Goal: Task Accomplishment & Management: Complete application form

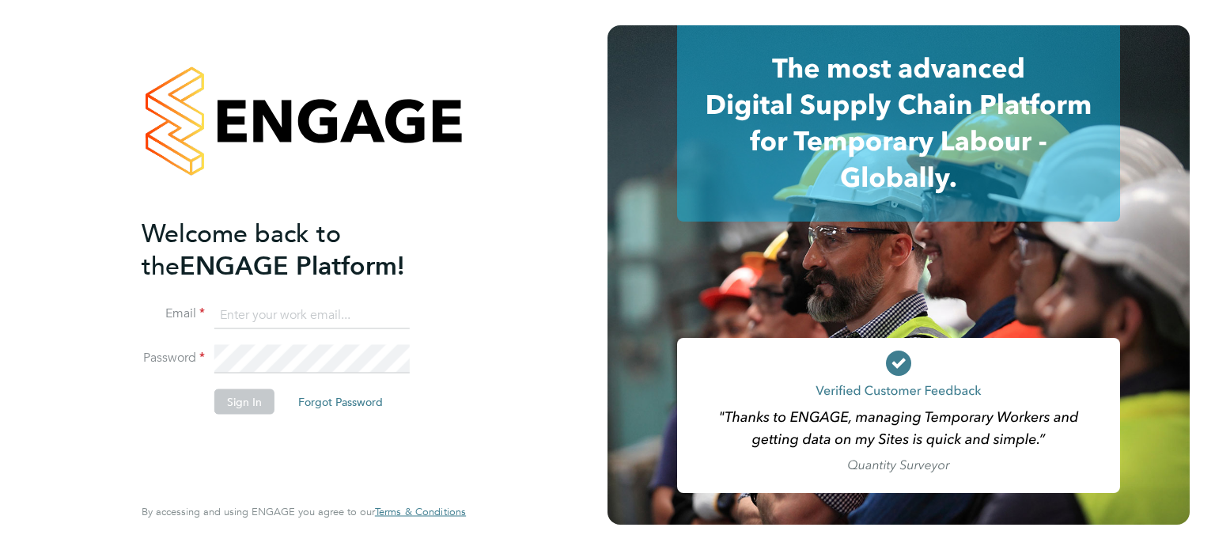
type input "mason.roberts@castlefieldrecruitment.com"
click at [229, 374] on li "Password" at bounding box center [296, 367] width 308 height 44
click at [237, 395] on button "Sign In" at bounding box center [244, 400] width 60 height 25
click at [0, 0] on div "Sorry, we are having problems connecting to our services." at bounding box center [0, 0] width 0 height 0
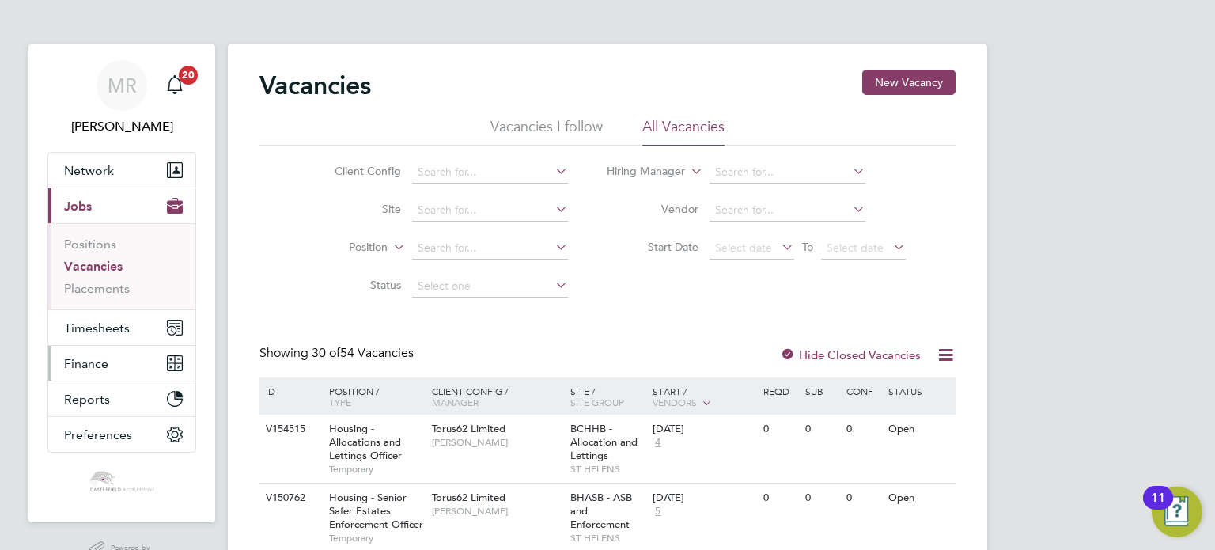
click at [133, 346] on button "Finance" at bounding box center [121, 363] width 147 height 35
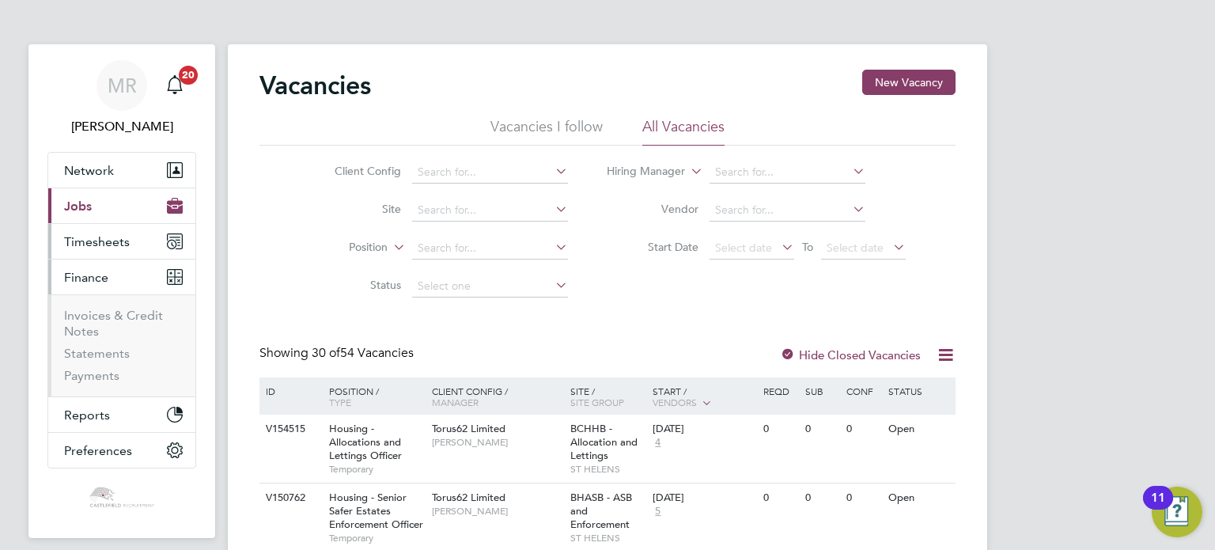
click at [127, 331] on ul "Network Team Members Businesses Sites Workers Contacts Current page: Jobs Posit…" at bounding box center [121, 310] width 149 height 316
click at [127, 239] on span "Timesheets" at bounding box center [97, 241] width 66 height 15
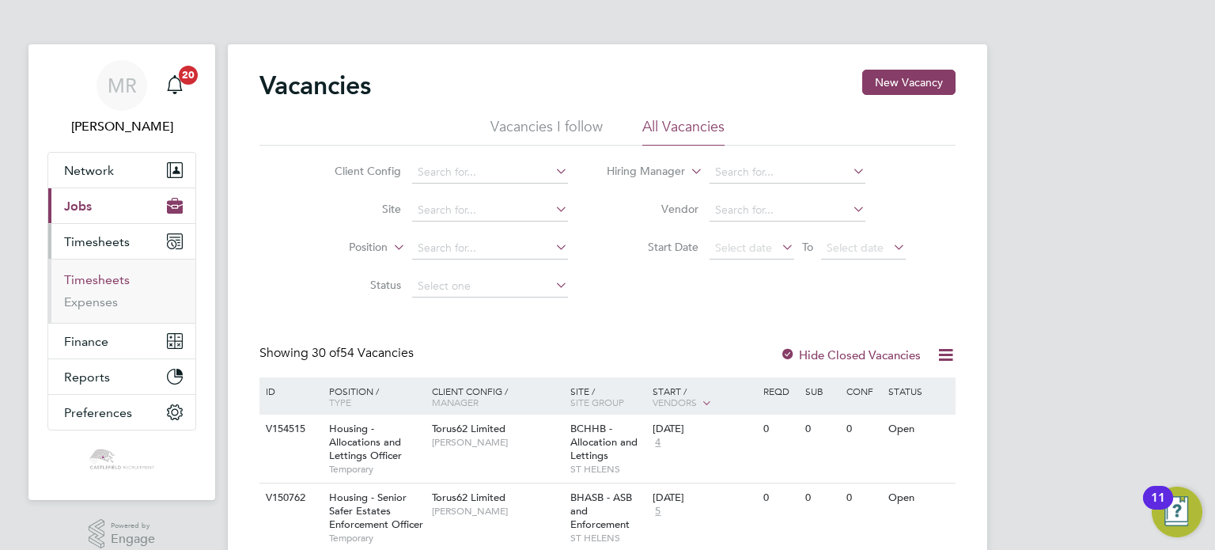
click at [111, 281] on link "Timesheets" at bounding box center [97, 279] width 66 height 15
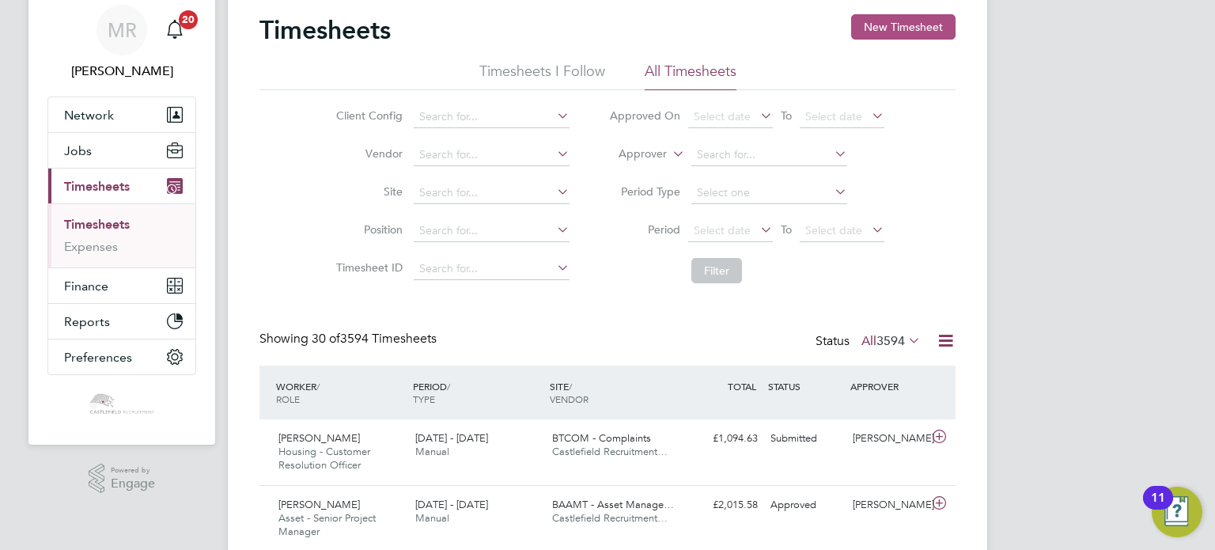
click at [923, 36] on button "New Timesheet" at bounding box center [903, 26] width 104 height 25
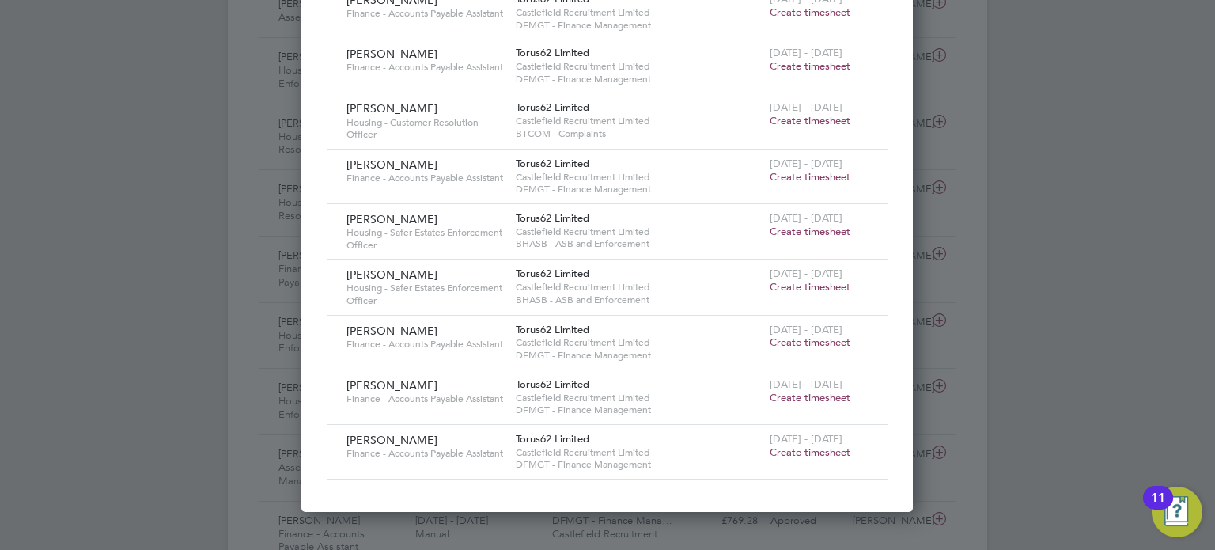
click at [810, 345] on span "Create timesheet" at bounding box center [810, 341] width 81 height 13
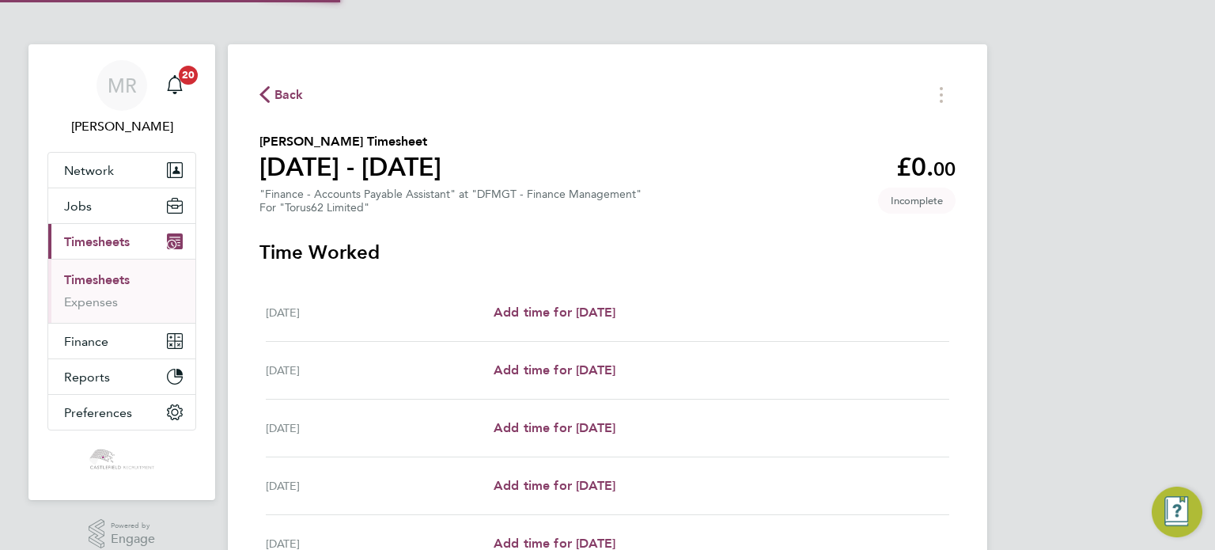
click at [653, 318] on div "Add time for [DATE] Add time for [DATE]" at bounding box center [722, 312] width 456 height 19
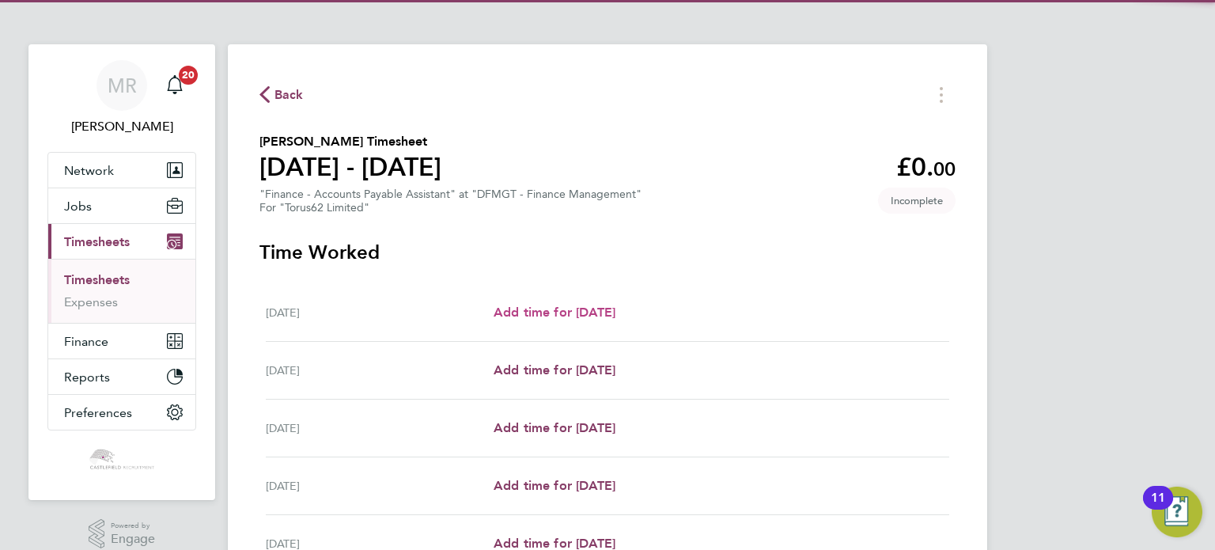
drag, startPoint x: 645, startPoint y: 312, endPoint x: 607, endPoint y: 321, distance: 38.9
click at [615, 312] on span "Add time for Mon 22 Sep" at bounding box center [555, 312] width 122 height 15
select select "30"
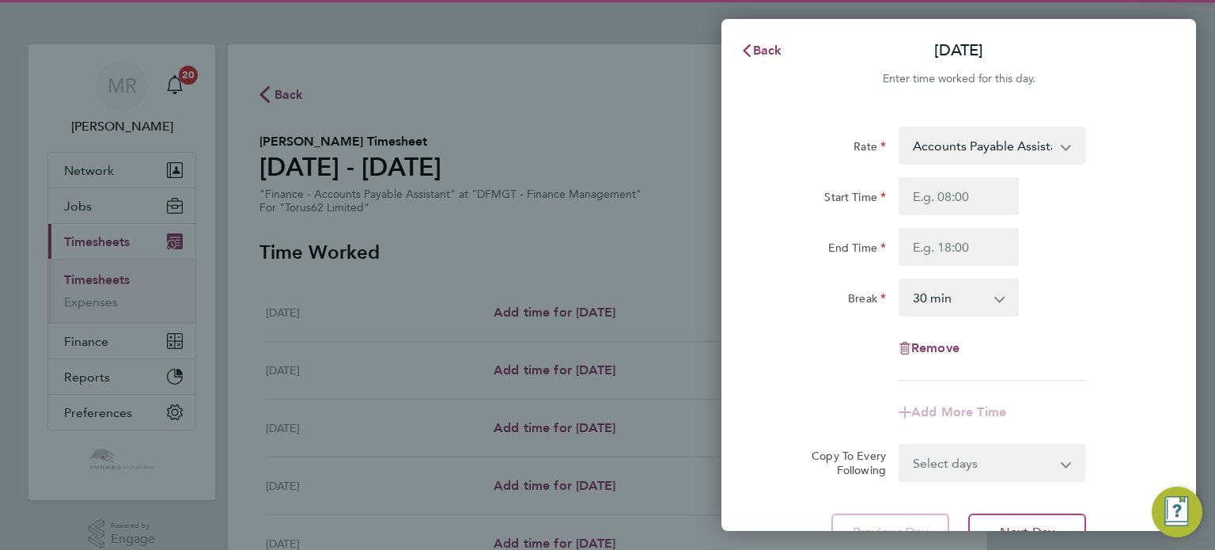
click at [949, 181] on div "Rate Accounts Payable Assistant - 22.95 Start Time End Time Break 0 min 15 min …" at bounding box center [959, 254] width 386 height 254
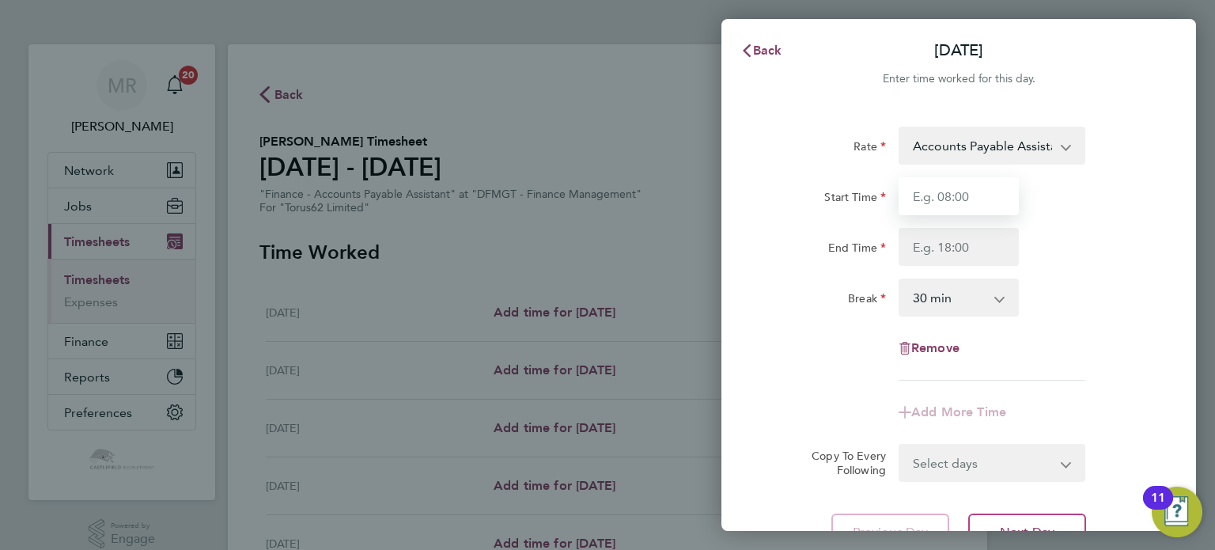
click at [932, 204] on input "Start Time" at bounding box center [959, 196] width 120 height 38
type input "09:00"
click at [924, 237] on input "End Time" at bounding box center [959, 247] width 120 height 38
type input "17:00"
drag, startPoint x: 1092, startPoint y: 242, endPoint x: 1095, endPoint y: 269, distance: 27.1
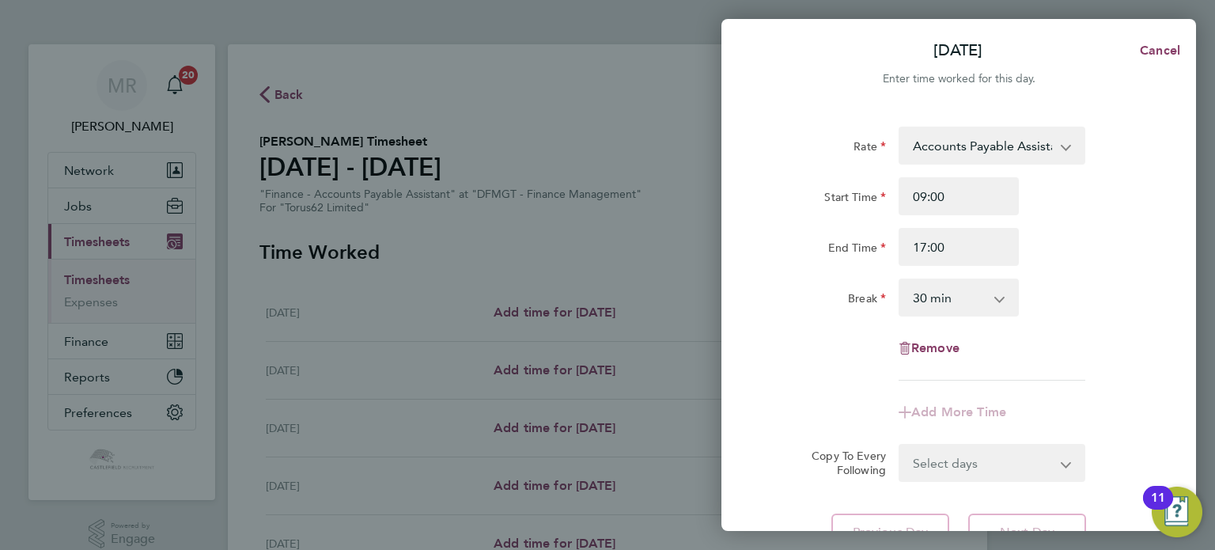
click at [1092, 243] on div "End Time 17:00" at bounding box center [958, 247] width 399 height 38
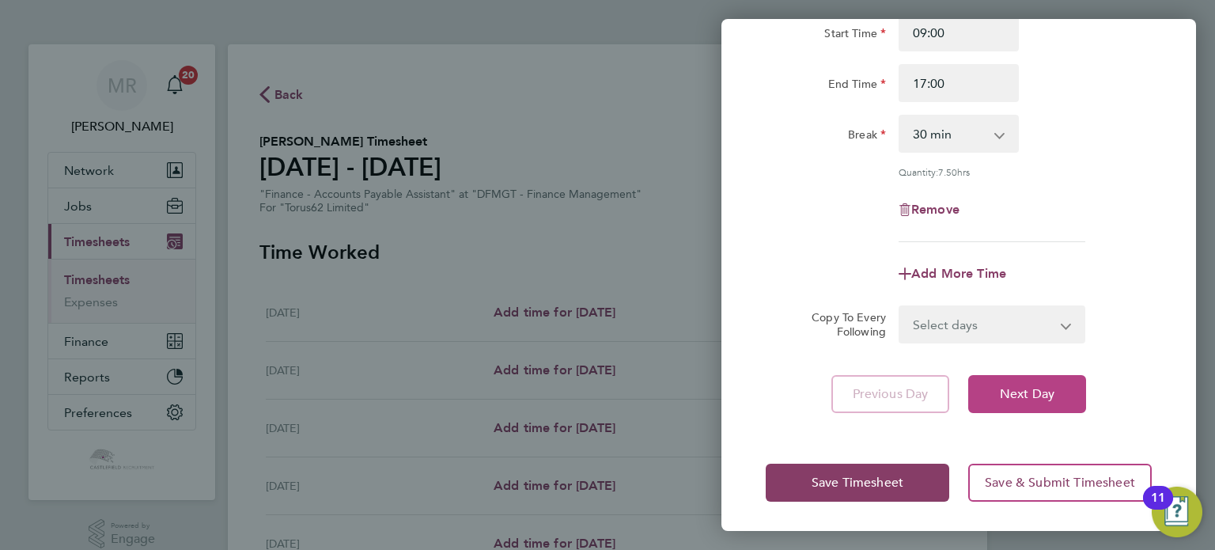
click at [1046, 396] on span "Next Day" at bounding box center [1027, 394] width 55 height 16
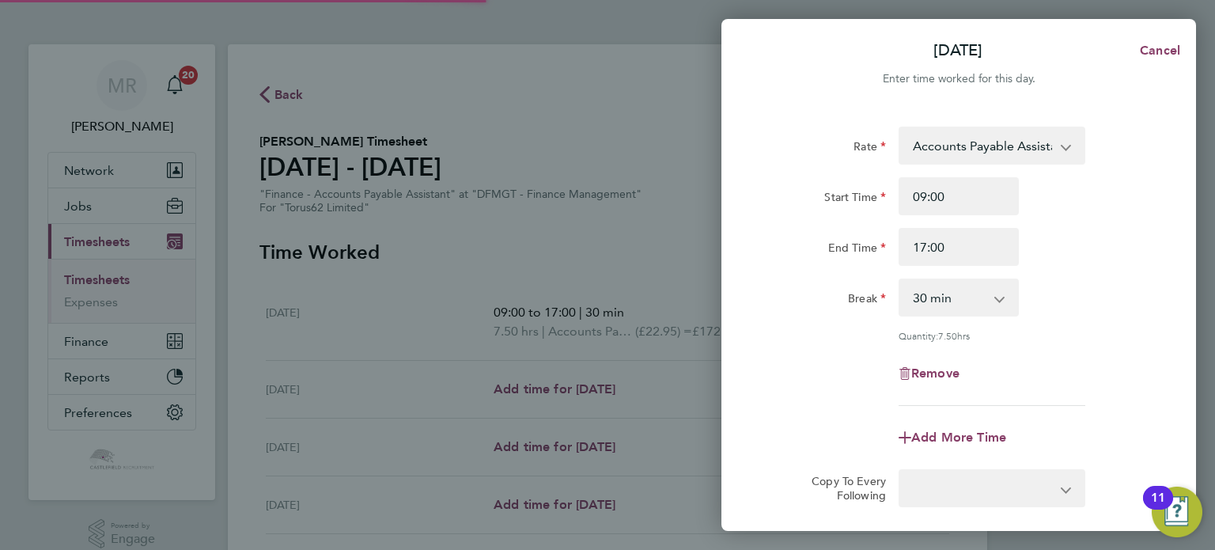
select select "30"
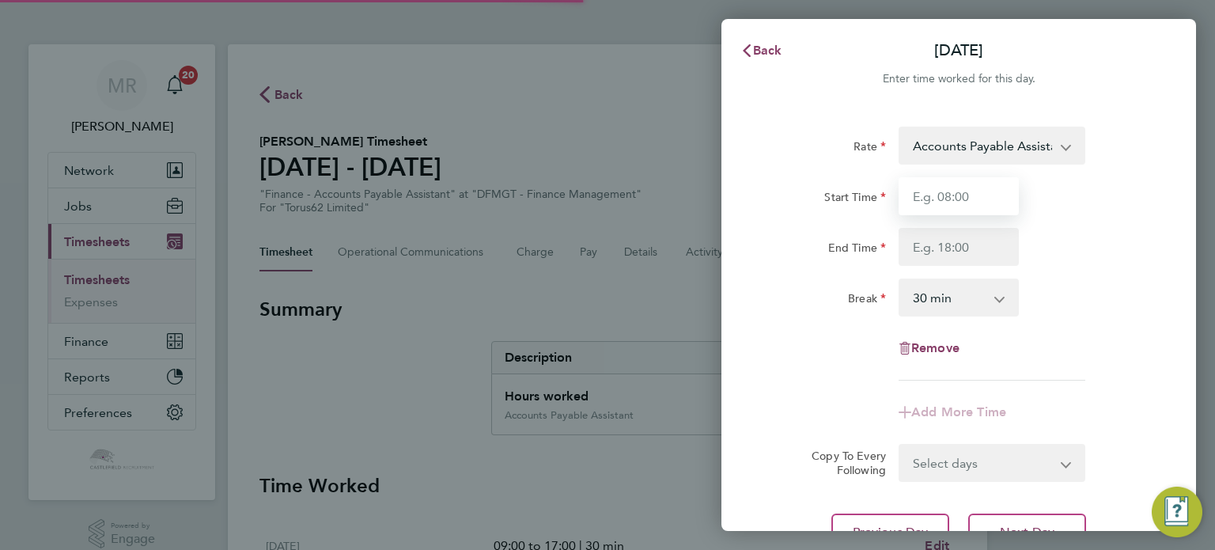
click at [983, 189] on input "Start Time" at bounding box center [959, 196] width 120 height 38
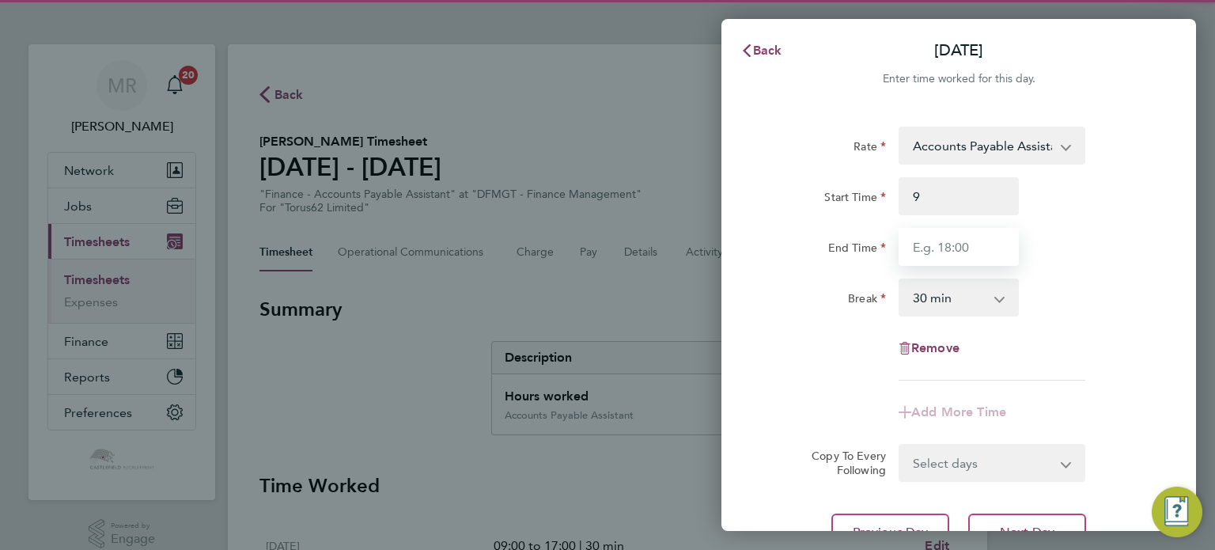
type input "09:00"
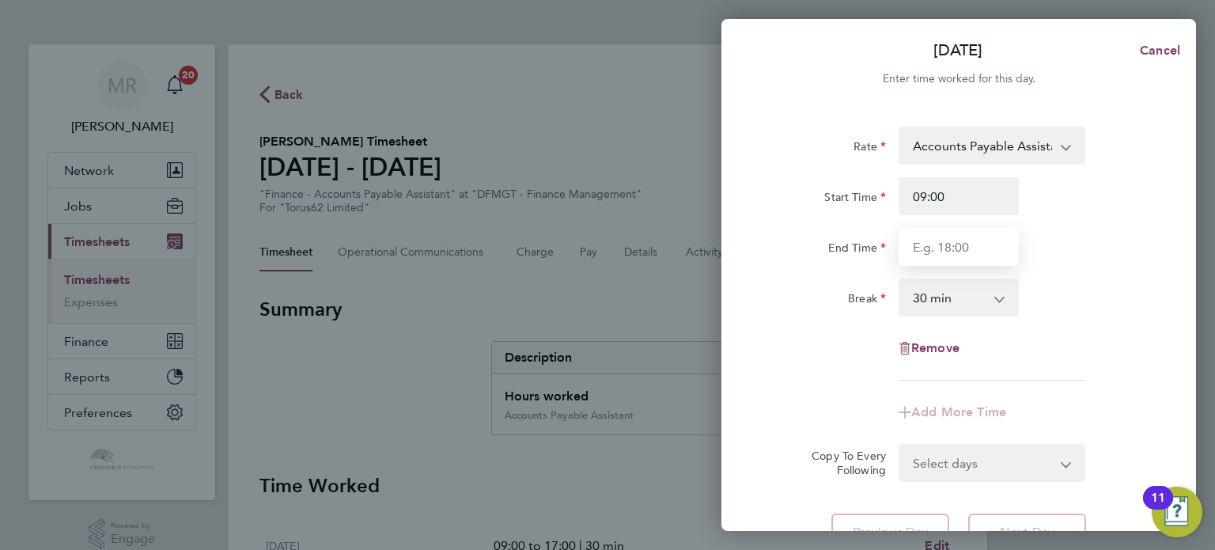
click at [905, 246] on input "End Time" at bounding box center [959, 247] width 120 height 38
type input "17:00"
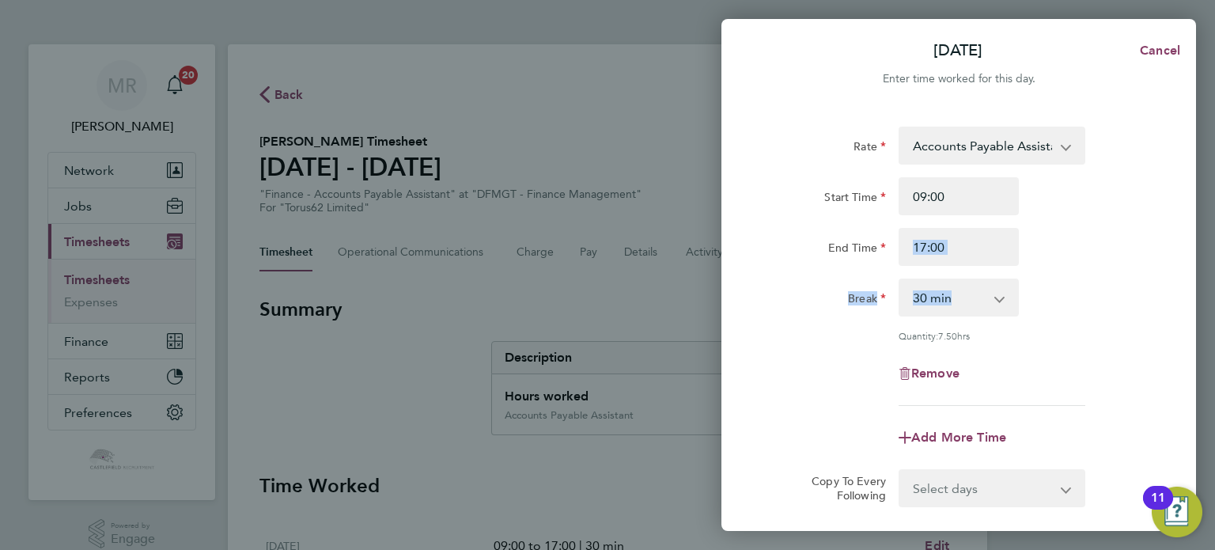
drag, startPoint x: 1106, startPoint y: 262, endPoint x: 1104, endPoint y: 272, distance: 10.4
click at [1104, 272] on div "Rate Accounts Payable Assistant - 22.95 Start Time 09:00 End Time 17:00 Break 0…" at bounding box center [959, 266] width 386 height 279
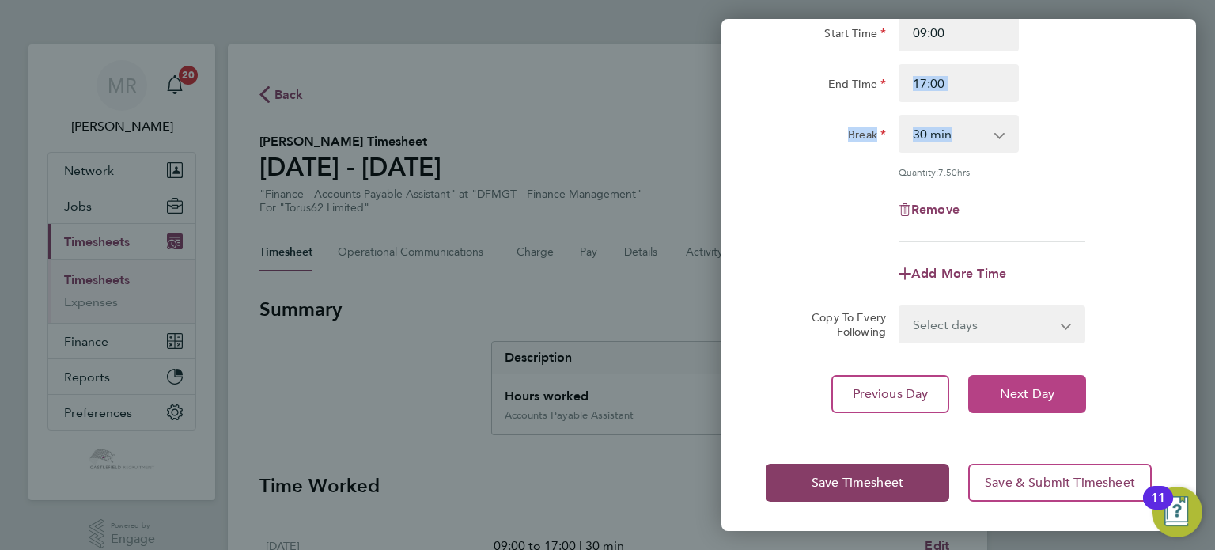
click at [1034, 395] on span "Next Day" at bounding box center [1027, 394] width 55 height 16
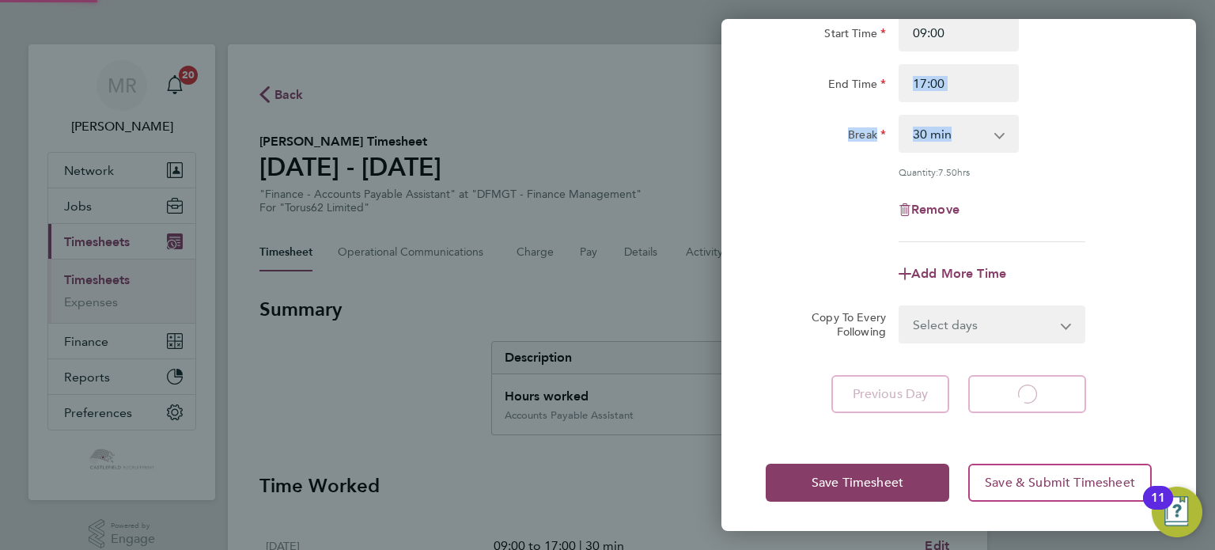
select select "30"
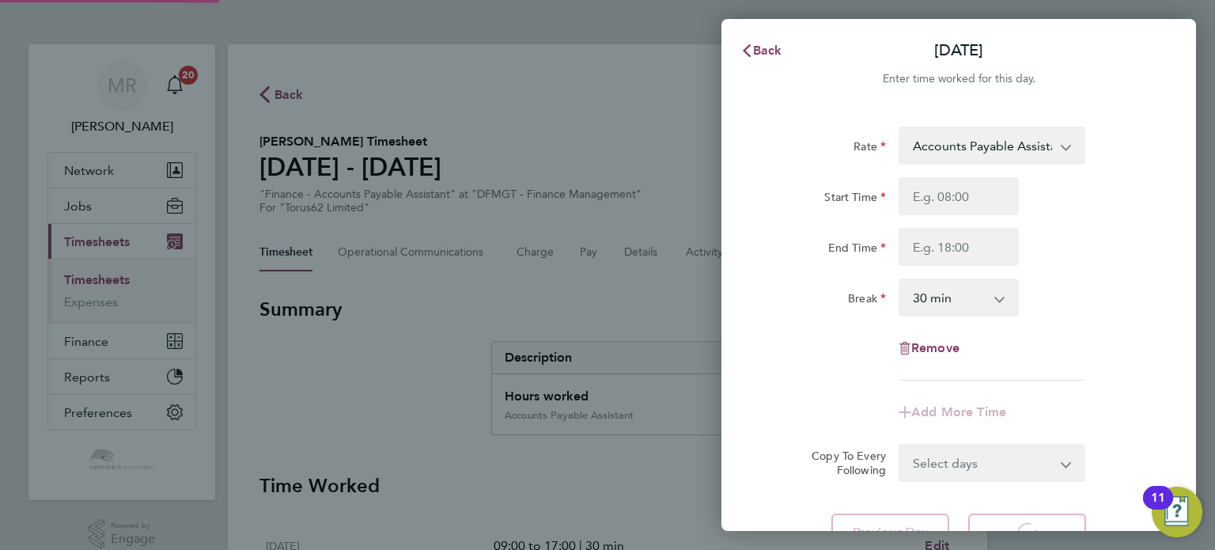
select select "30"
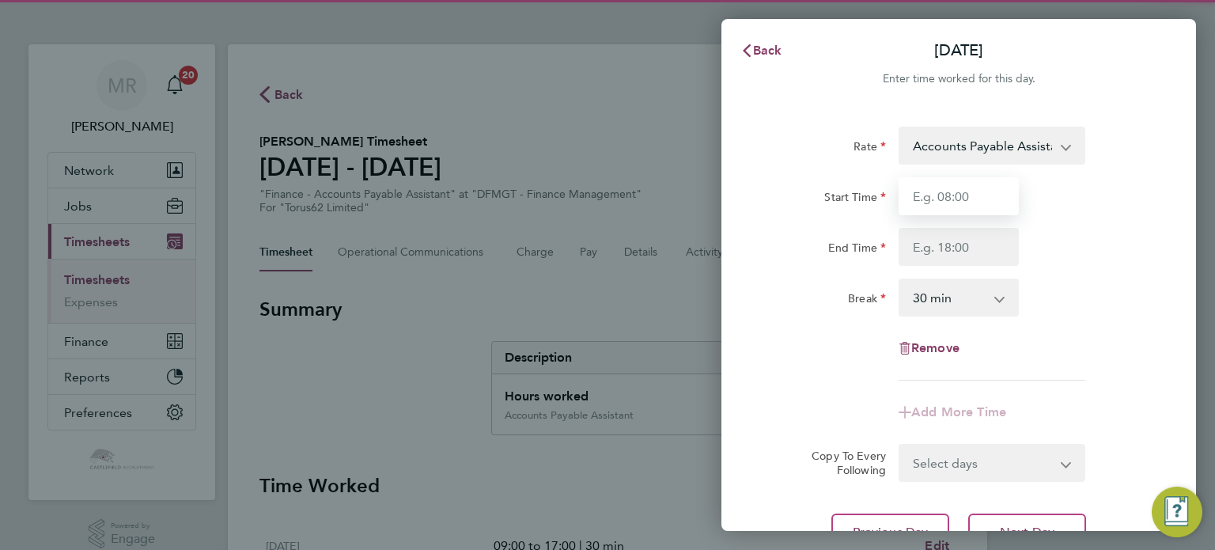
drag, startPoint x: 914, startPoint y: 198, endPoint x: 924, endPoint y: 236, distance: 39.9
click at [913, 200] on input "Start Time" at bounding box center [959, 196] width 120 height 38
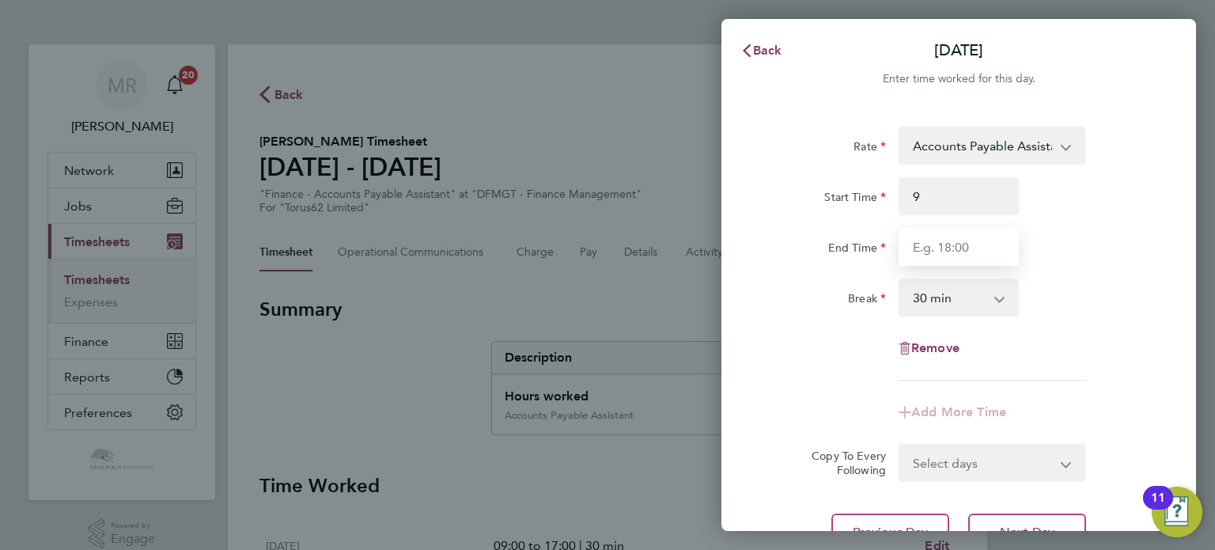
type input "09:00"
click at [921, 244] on input "End Time" at bounding box center [959, 247] width 120 height 38
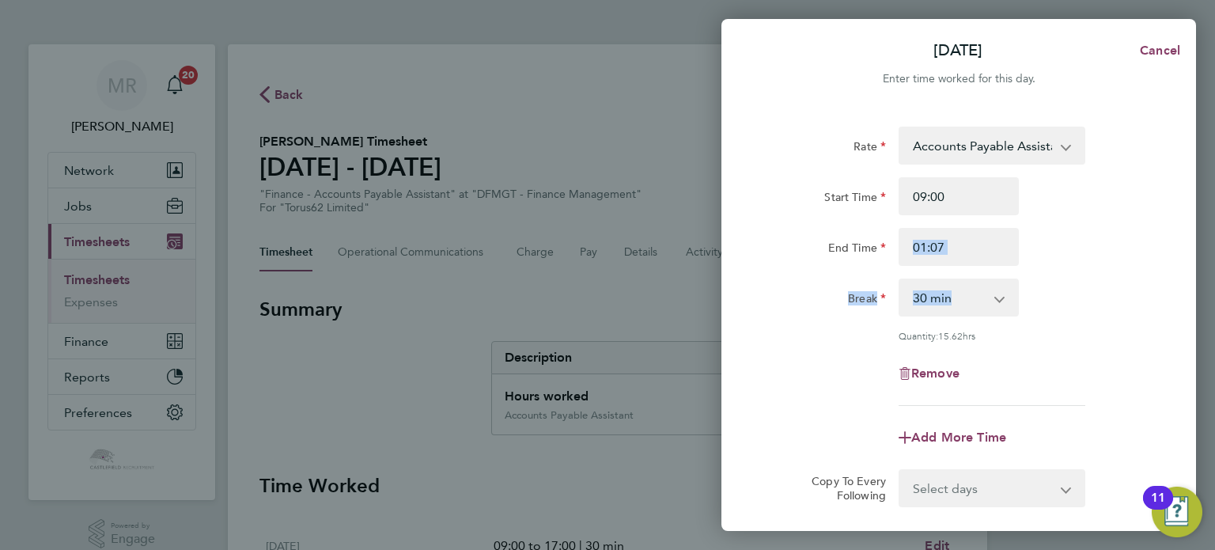
drag, startPoint x: 1099, startPoint y: 271, endPoint x: 1074, endPoint y: 297, distance: 35.2
click at [1101, 271] on div "Rate Accounts Payable Assistant - 22.95 Start Time 09:00 End Time 01:07 Break 0…" at bounding box center [959, 266] width 386 height 279
drag, startPoint x: 989, startPoint y: 244, endPoint x: 669, endPoint y: 260, distance: 319.9
click at [659, 259] on div "Wed 24 Sep Cancel Enter time worked for this day. Rate Accounts Payable Assista…" at bounding box center [607, 275] width 1215 height 550
drag, startPoint x: 1008, startPoint y: 250, endPoint x: 1069, endPoint y: 266, distance: 62.9
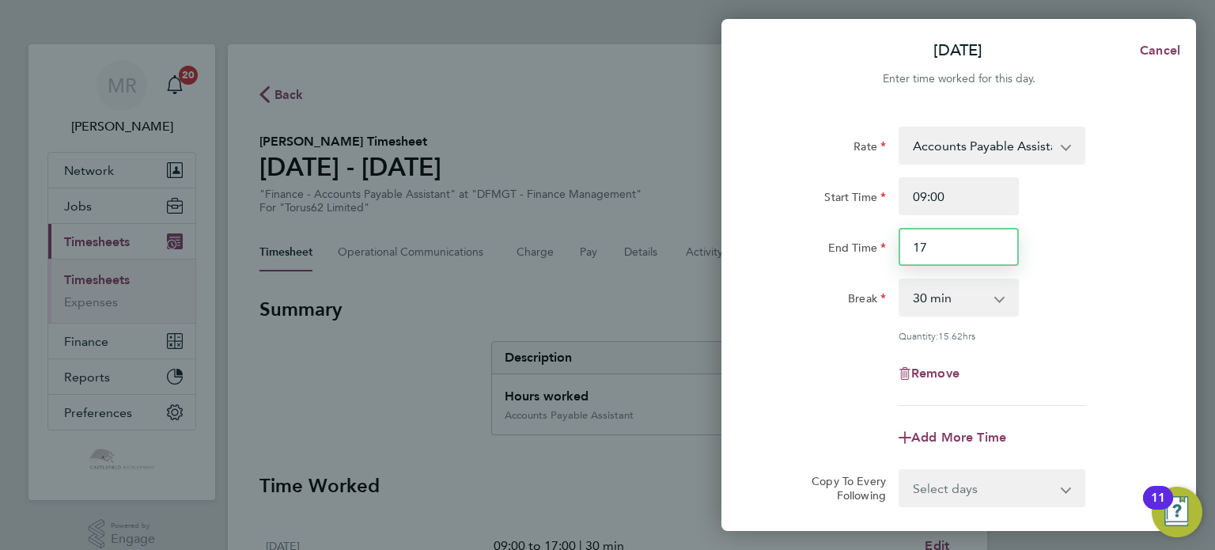
click at [1009, 250] on input "17" at bounding box center [959, 247] width 120 height 38
type input "17:00"
click at [1080, 263] on div "End Time 17:00" at bounding box center [958, 247] width 399 height 38
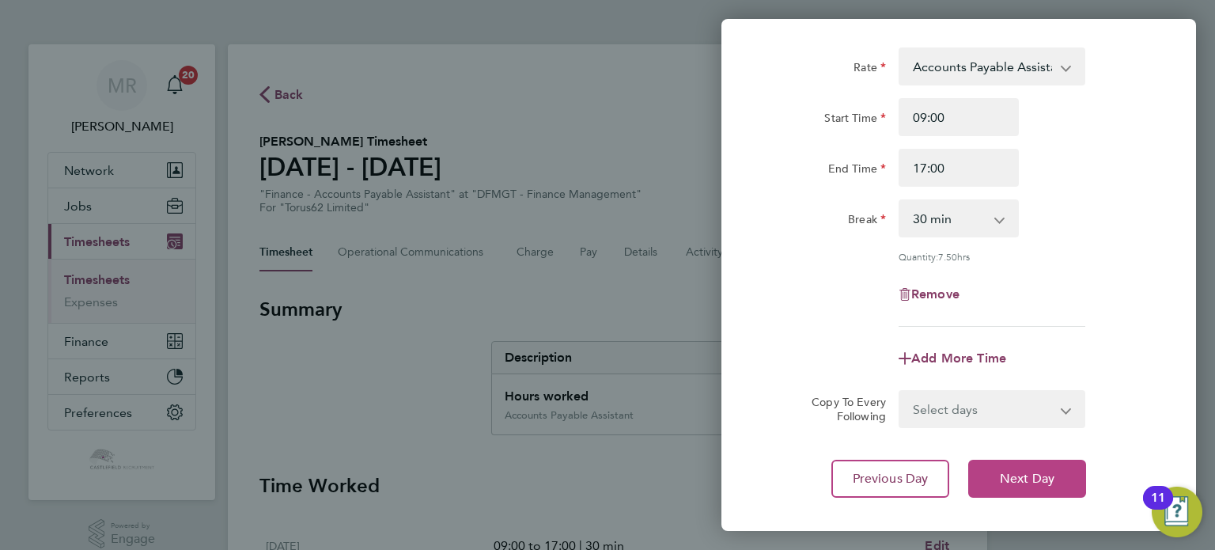
click at [1060, 474] on button "Next Day" at bounding box center [1027, 479] width 118 height 38
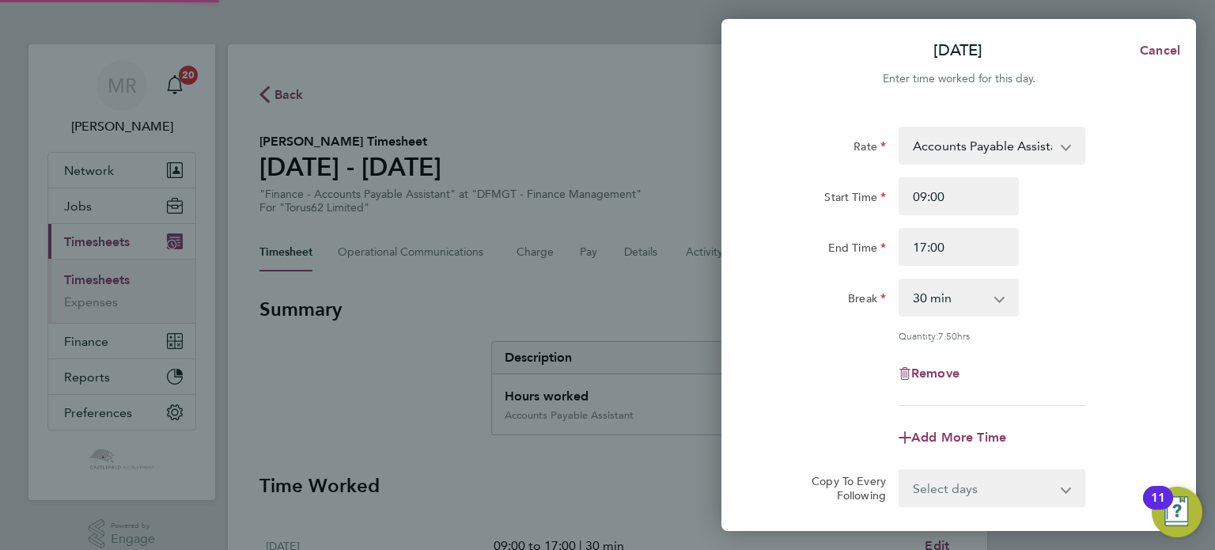
select select "30"
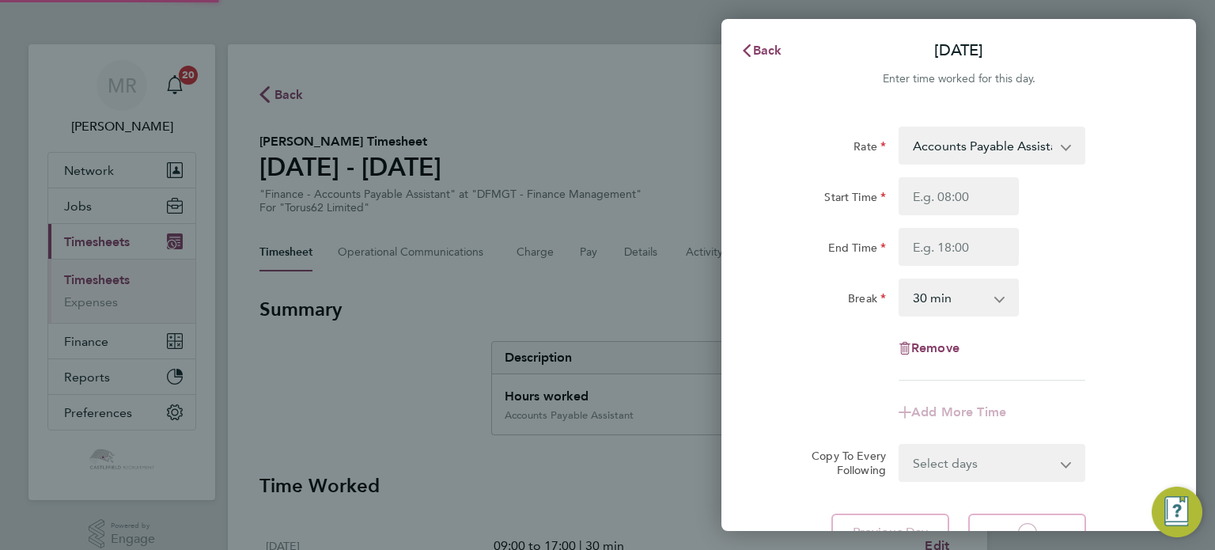
select select "30"
click at [955, 210] on input "9" at bounding box center [959, 196] width 120 height 38
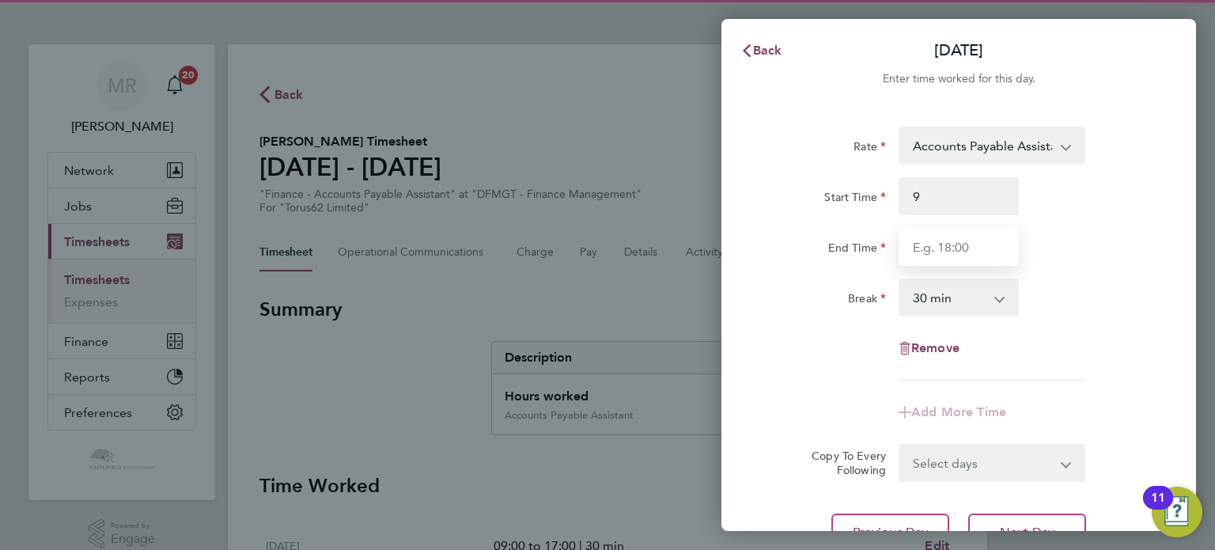
type input "09:00"
click at [928, 242] on input "End Time" at bounding box center [959, 247] width 120 height 38
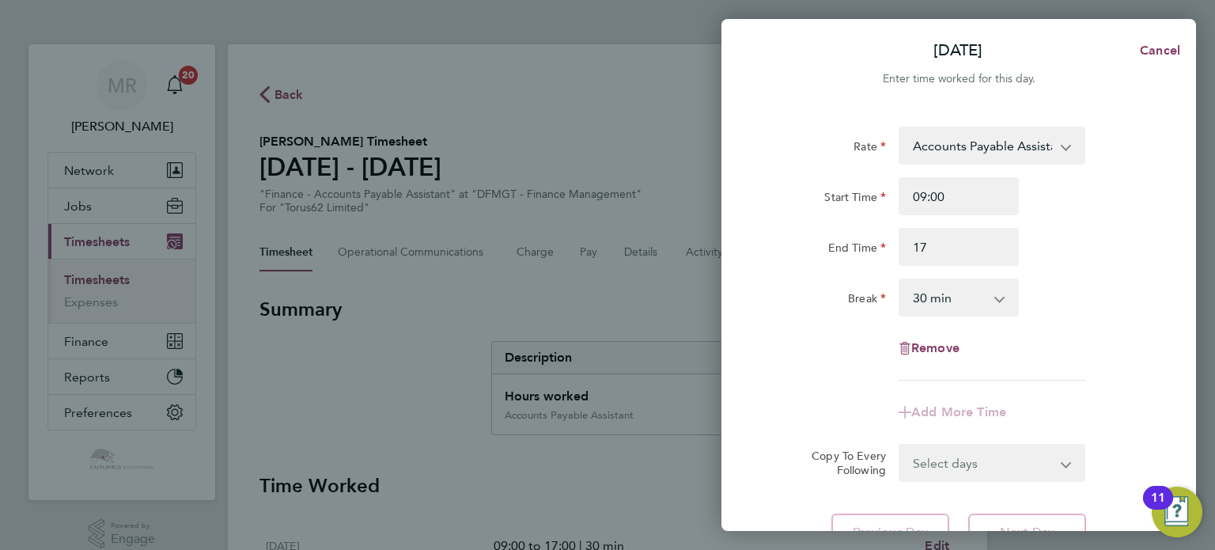
type input "17:00"
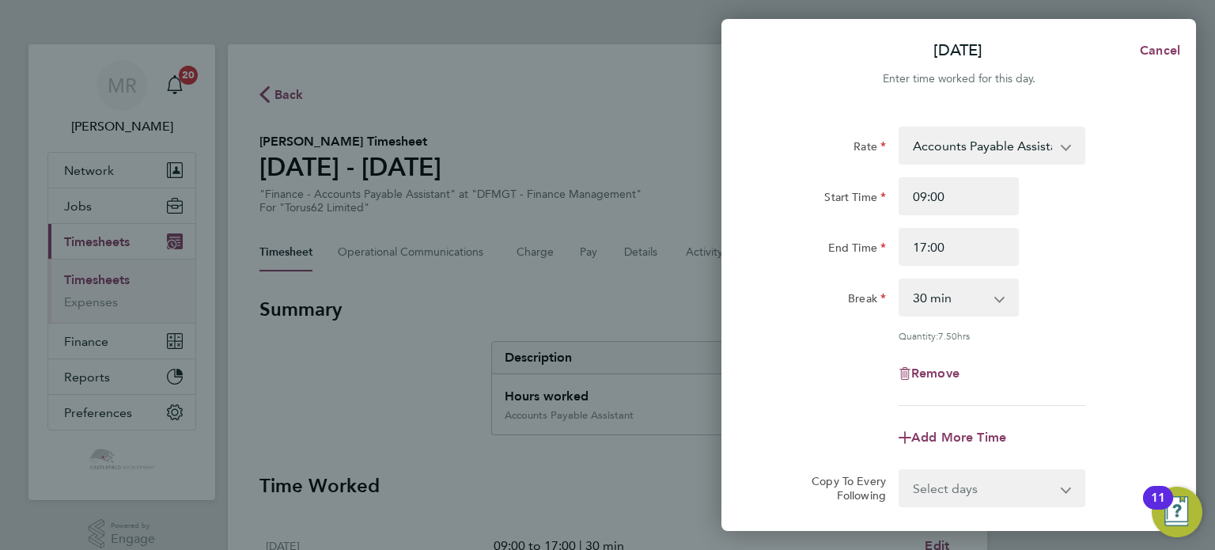
click at [1120, 238] on div "End Time 17:00" at bounding box center [958, 247] width 399 height 38
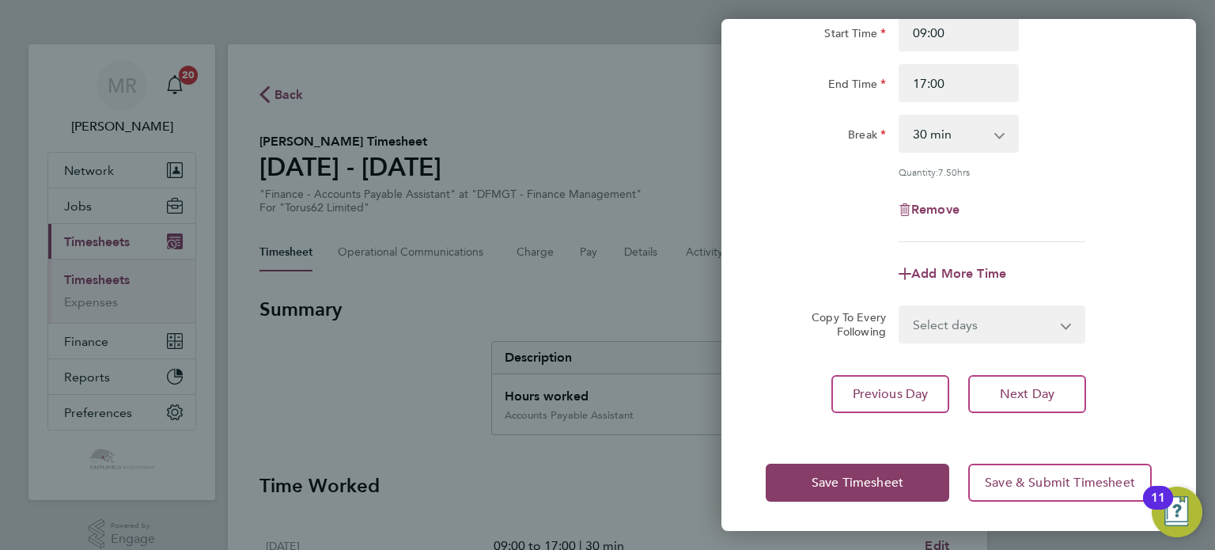
click at [1041, 415] on div "Rate Accounts Payable Assistant - 22.95 Start Time 09:00 End Time 17:00 Break 0…" at bounding box center [958, 188] width 475 height 488
click at [1048, 397] on span "Next Day" at bounding box center [1027, 394] width 55 height 16
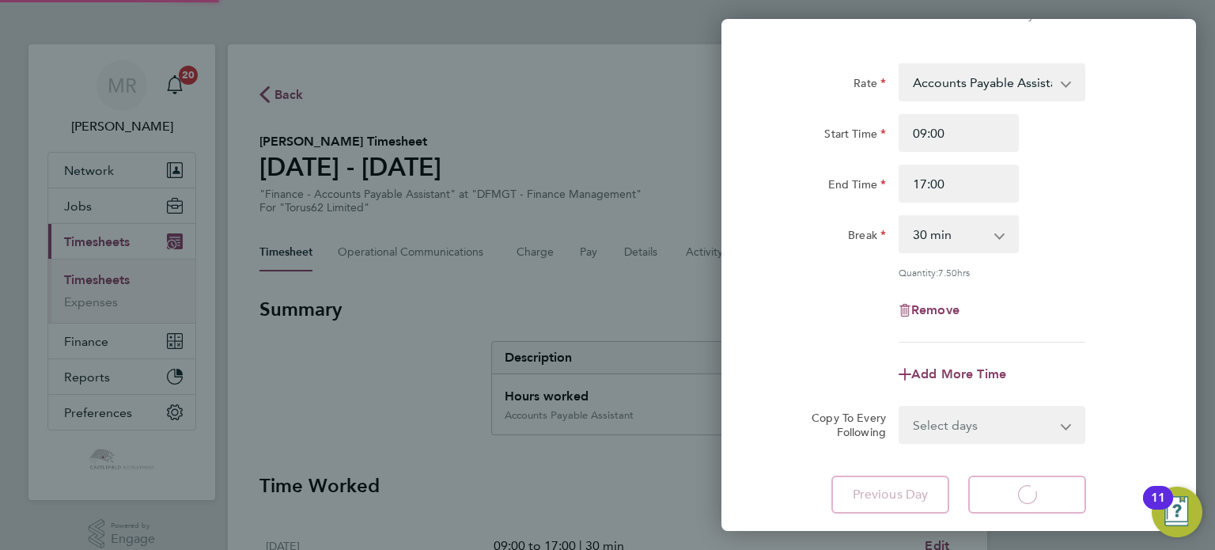
select select "30"
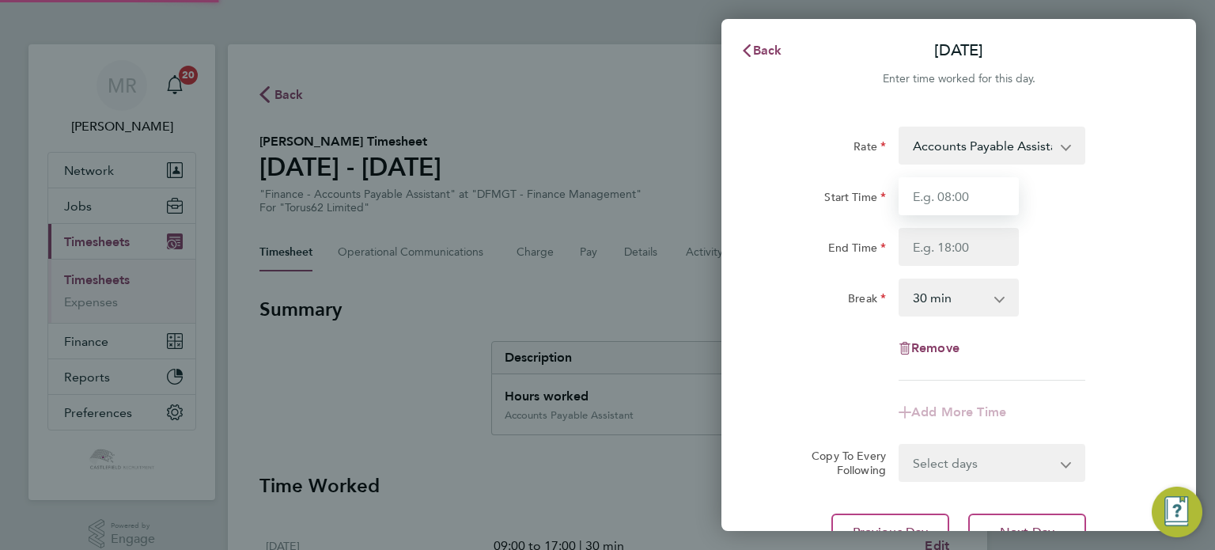
drag, startPoint x: 948, startPoint y: 206, endPoint x: 903, endPoint y: 232, distance: 51.0
click at [948, 206] on input "Start Time" at bounding box center [959, 196] width 120 height 38
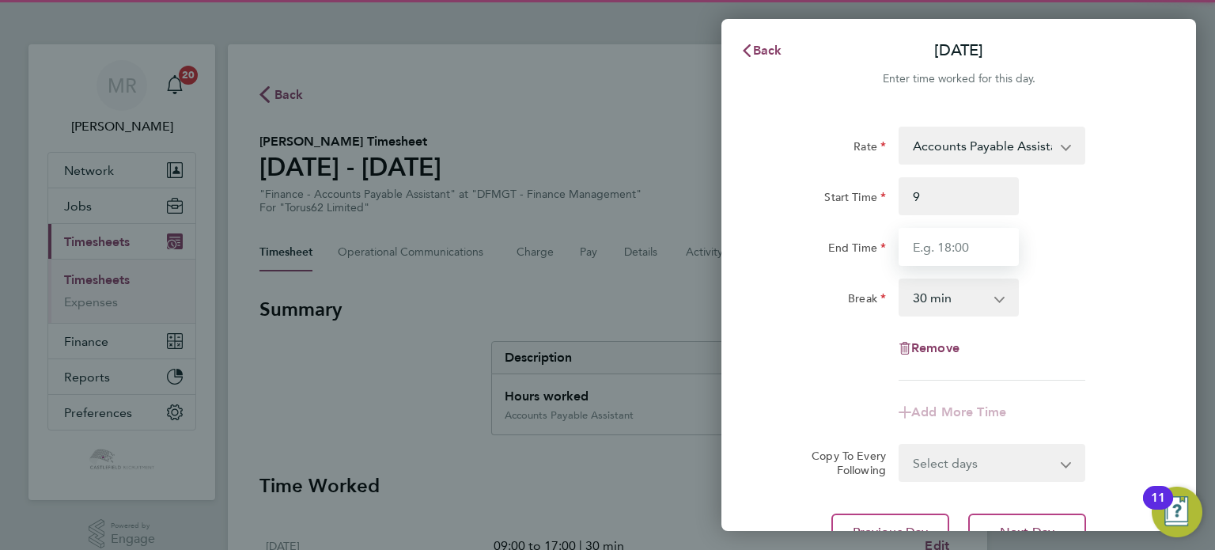
type input "09:00"
click at [902, 253] on input "End Time" at bounding box center [959, 247] width 120 height 38
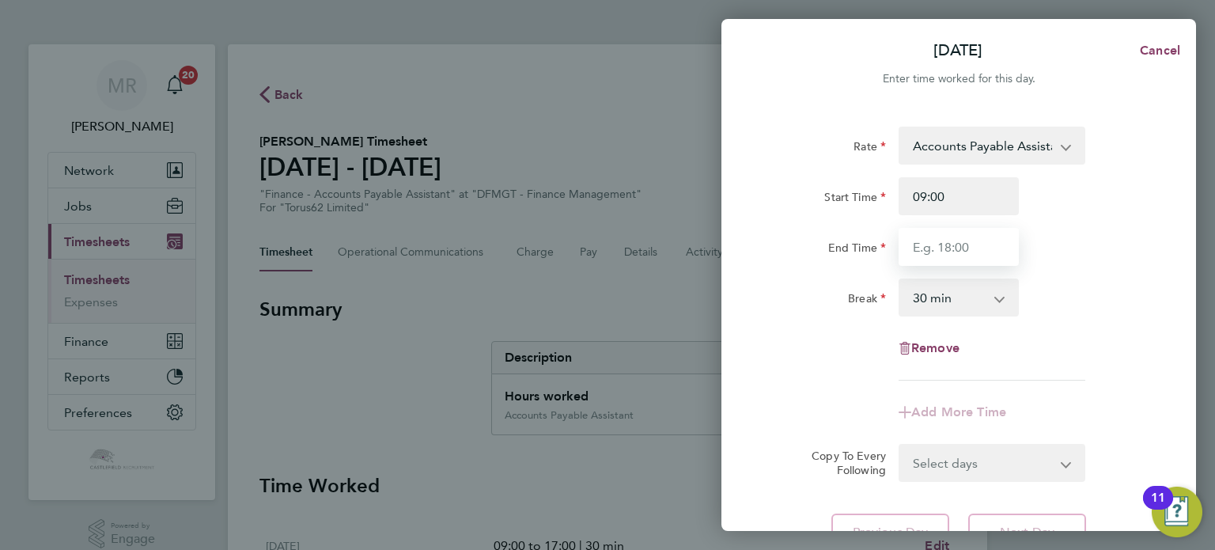
click at [918, 249] on input "End Time" at bounding box center [959, 247] width 120 height 38
type input "17:00"
click at [895, 335] on div "Rate Accounts Payable Assistant - 22.95 Start Time 09:00 End Time 17:00 Break 0…" at bounding box center [959, 254] width 386 height 254
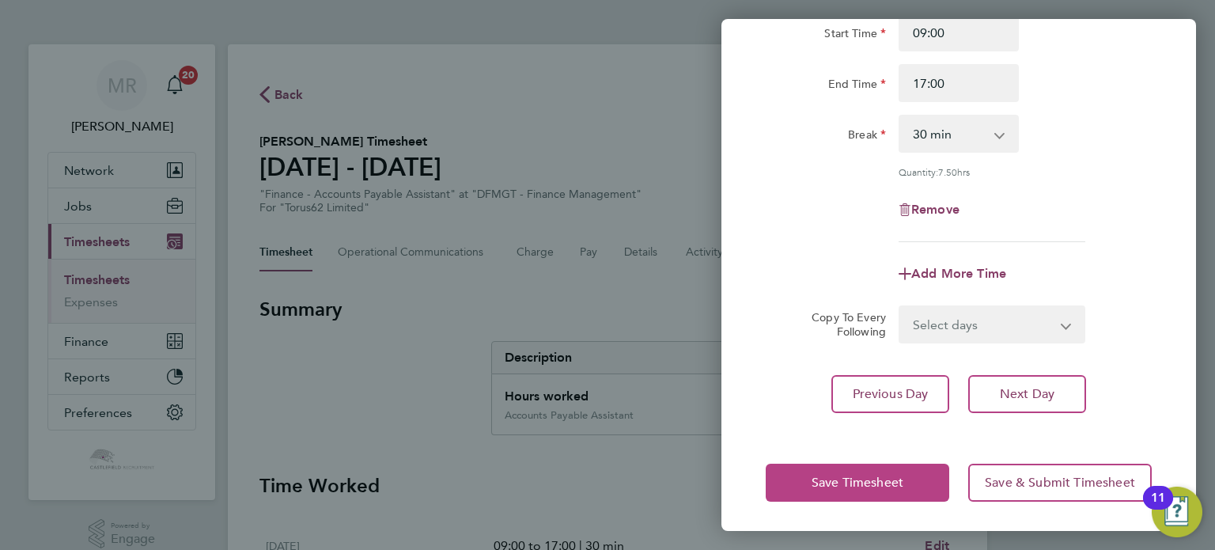
drag, startPoint x: 900, startPoint y: 482, endPoint x: 925, endPoint y: 490, distance: 25.8
click at [914, 493] on button "Save Timesheet" at bounding box center [858, 482] width 184 height 38
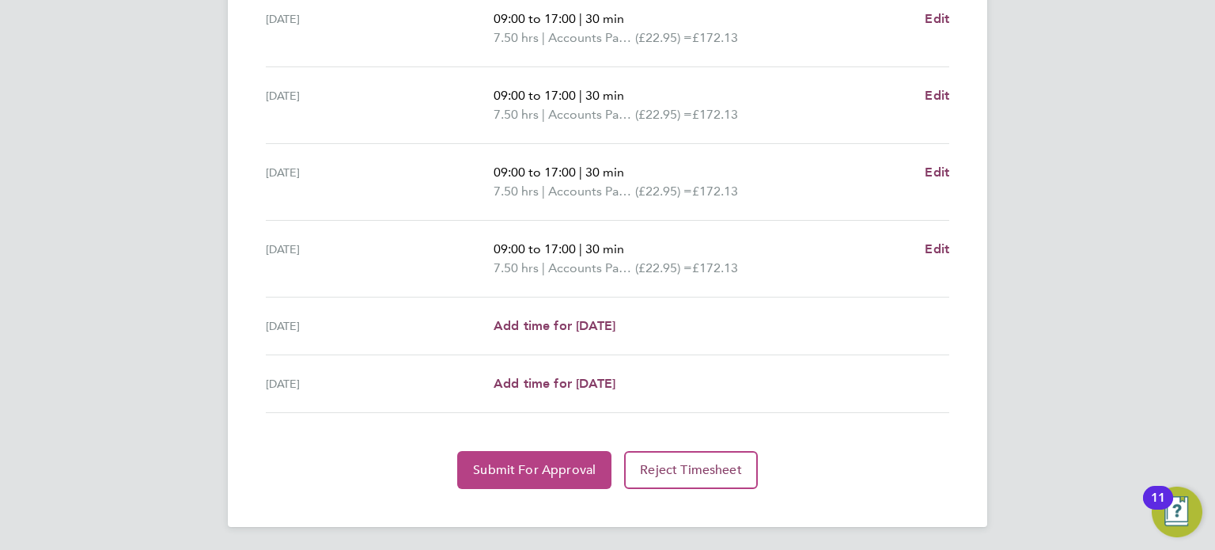
click at [595, 458] on button "Submit For Approval" at bounding box center [534, 470] width 154 height 38
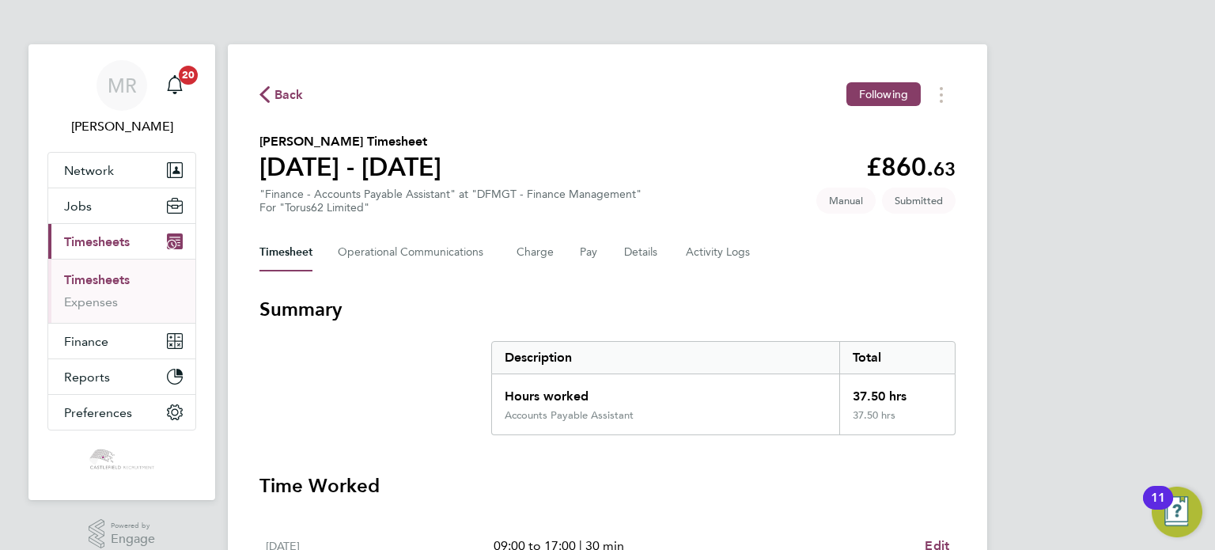
click at [295, 100] on span "Back" at bounding box center [288, 94] width 29 height 19
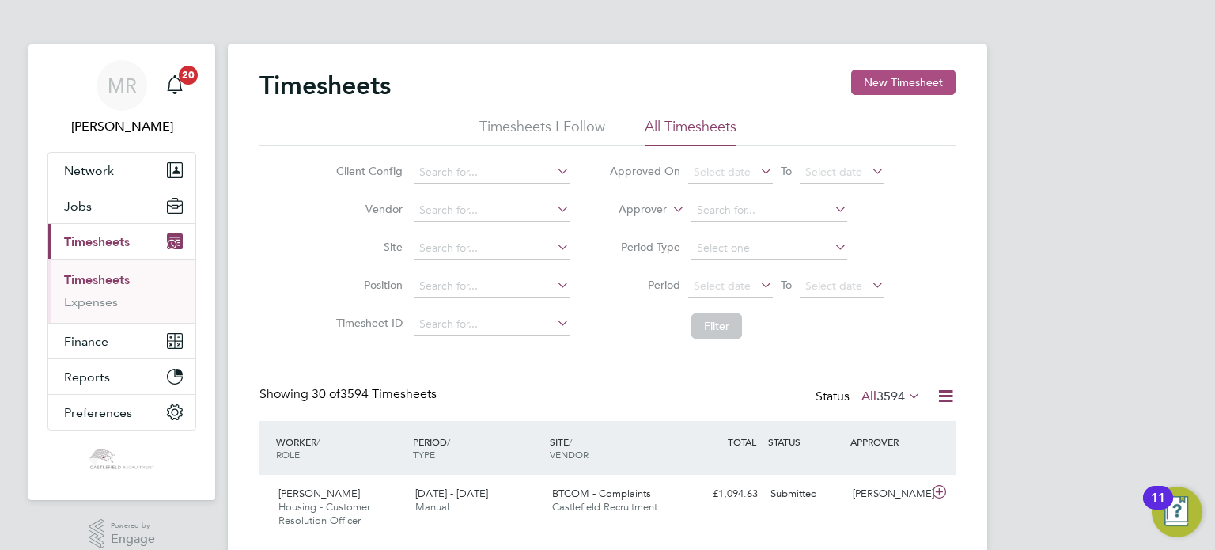
click at [887, 81] on button "New Timesheet" at bounding box center [903, 82] width 104 height 25
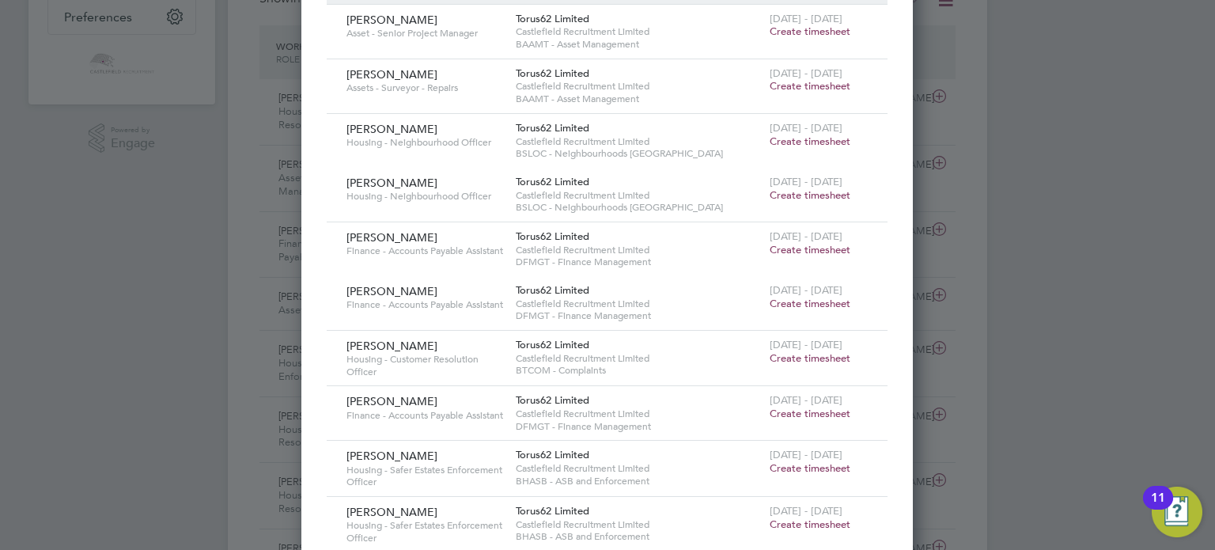
click at [810, 354] on span "Create timesheet" at bounding box center [810, 357] width 81 height 13
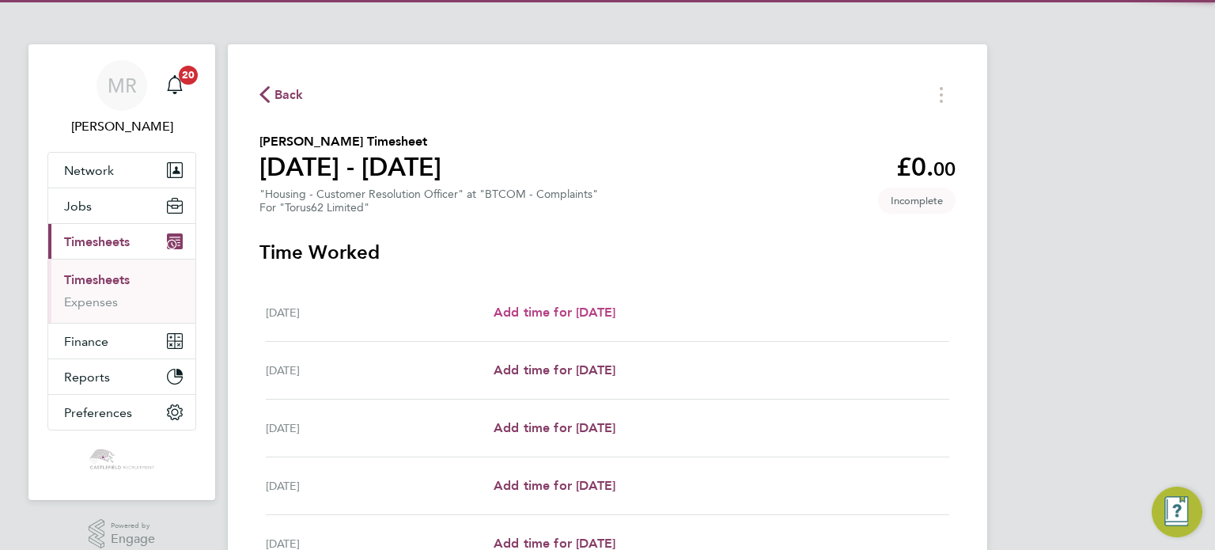
click at [615, 313] on span "Add time for [DATE]" at bounding box center [555, 312] width 122 height 15
select select "30"
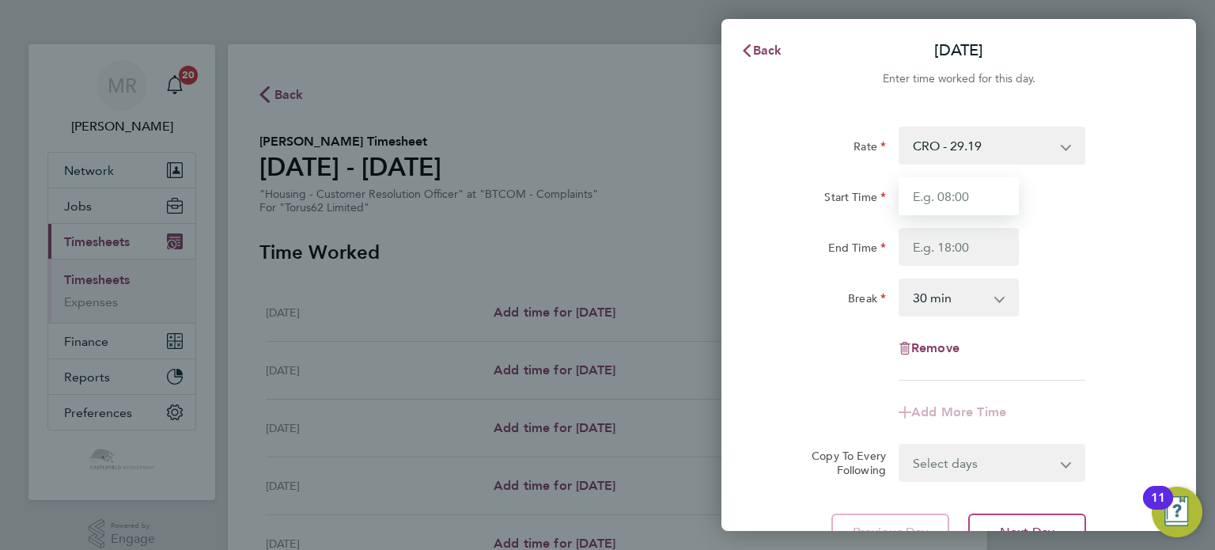
click at [917, 197] on input "Start Time" at bounding box center [959, 196] width 120 height 38
type input "08:00"
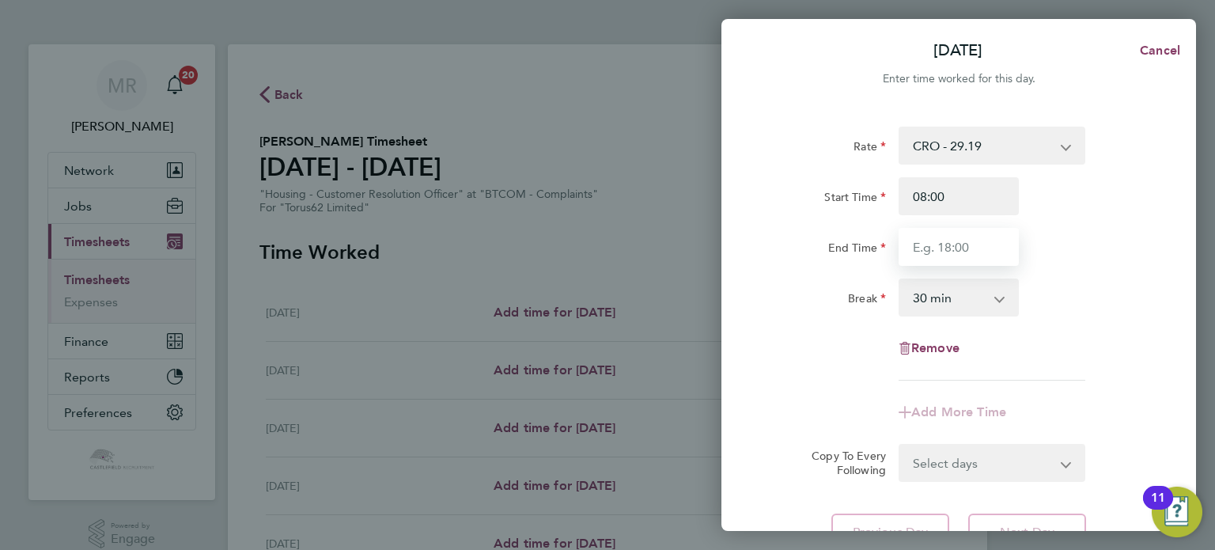
click at [921, 252] on input "End Time" at bounding box center [959, 247] width 120 height 38
type input "16:00"
click at [1066, 240] on div "End Time 16:00" at bounding box center [958, 247] width 399 height 38
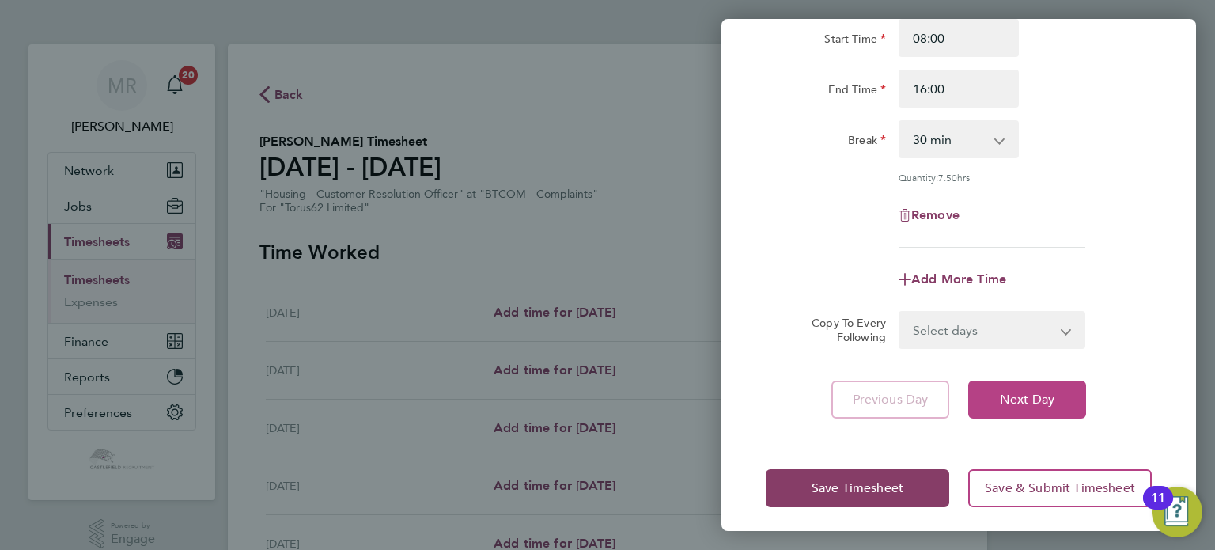
click at [1042, 403] on span "Next Day" at bounding box center [1027, 400] width 55 height 16
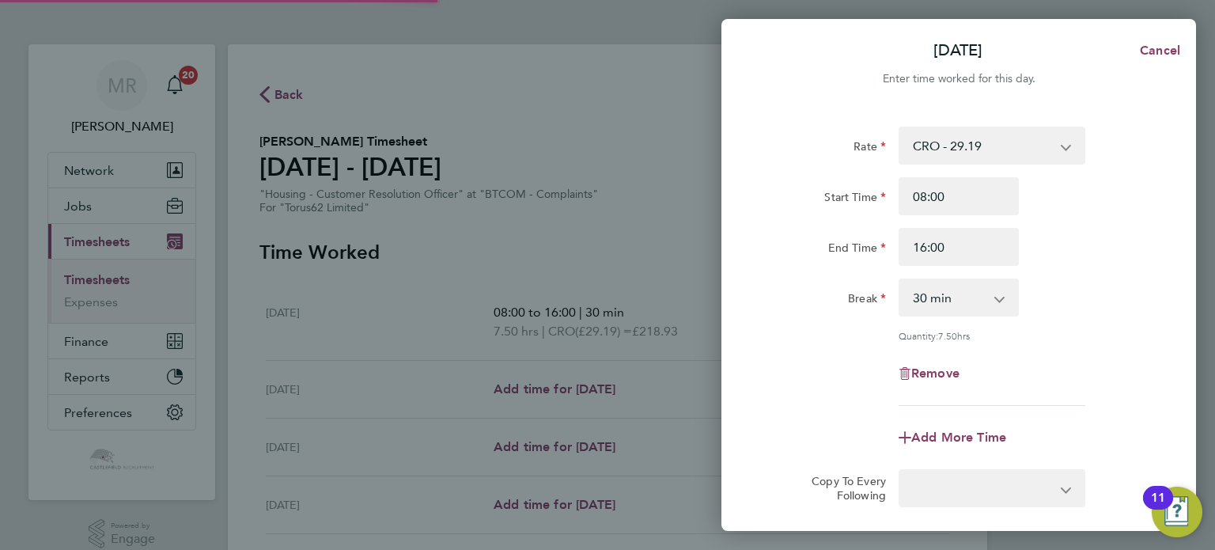
select select "30"
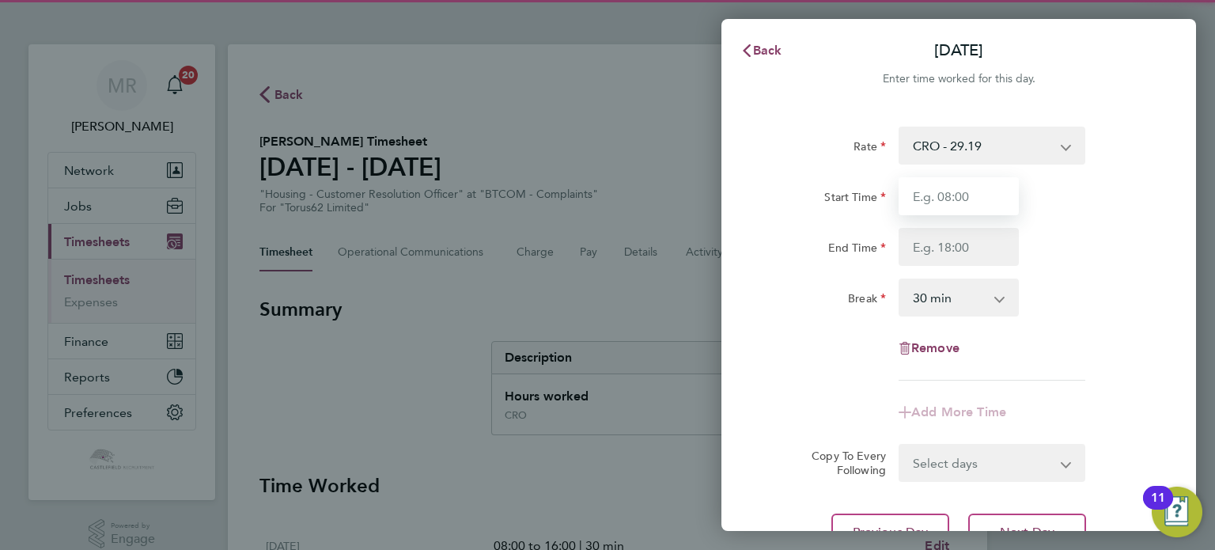
drag, startPoint x: 989, startPoint y: 200, endPoint x: 974, endPoint y: 214, distance: 20.8
click at [987, 202] on input "Start Time" at bounding box center [959, 196] width 120 height 38
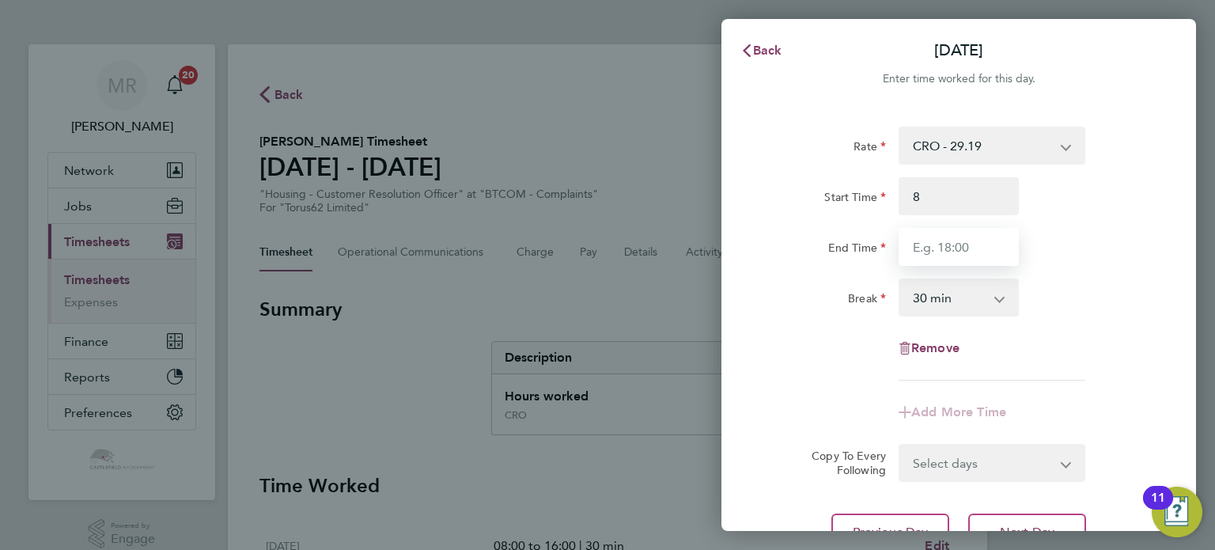
type input "08:00"
click at [936, 236] on input "End Time" at bounding box center [959, 247] width 120 height 38
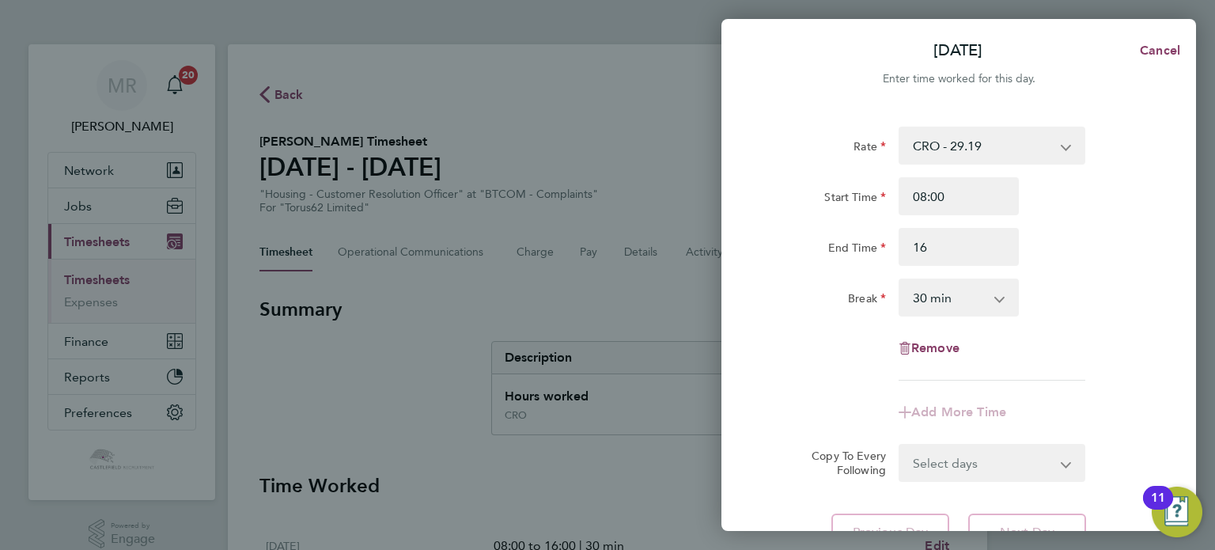
type input "16:00"
click at [1097, 240] on div "End Time 16:00" at bounding box center [958, 247] width 399 height 38
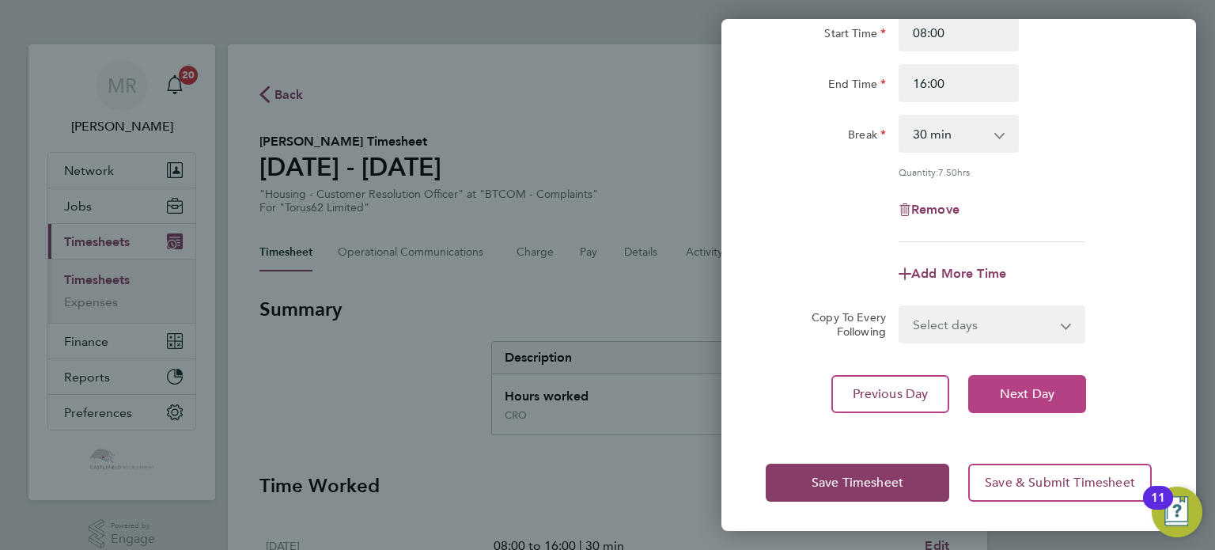
click at [1033, 397] on span "Next Day" at bounding box center [1027, 394] width 55 height 16
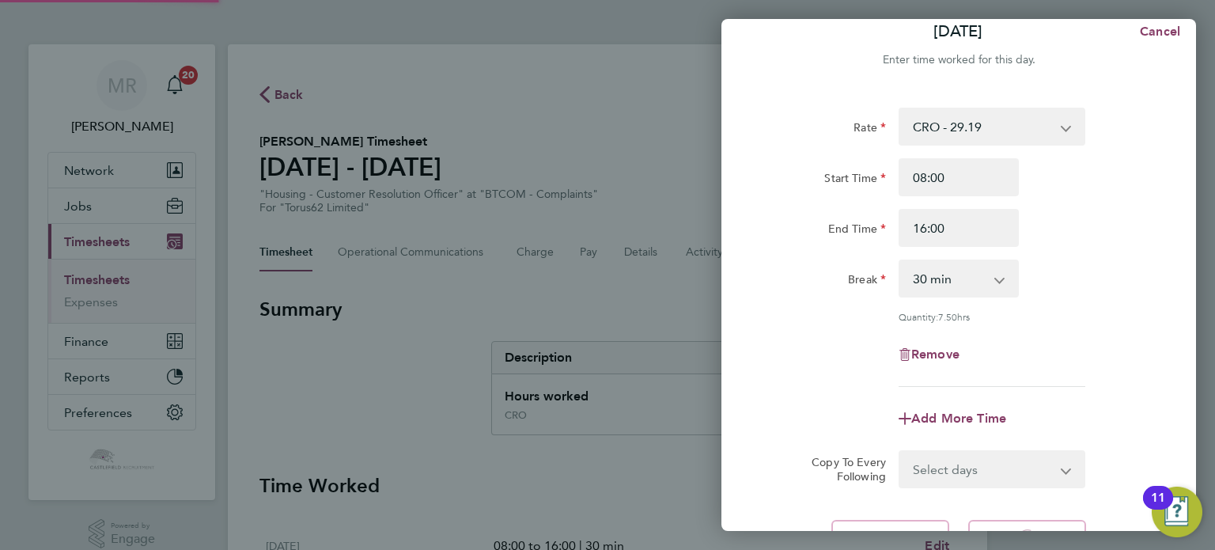
select select "30"
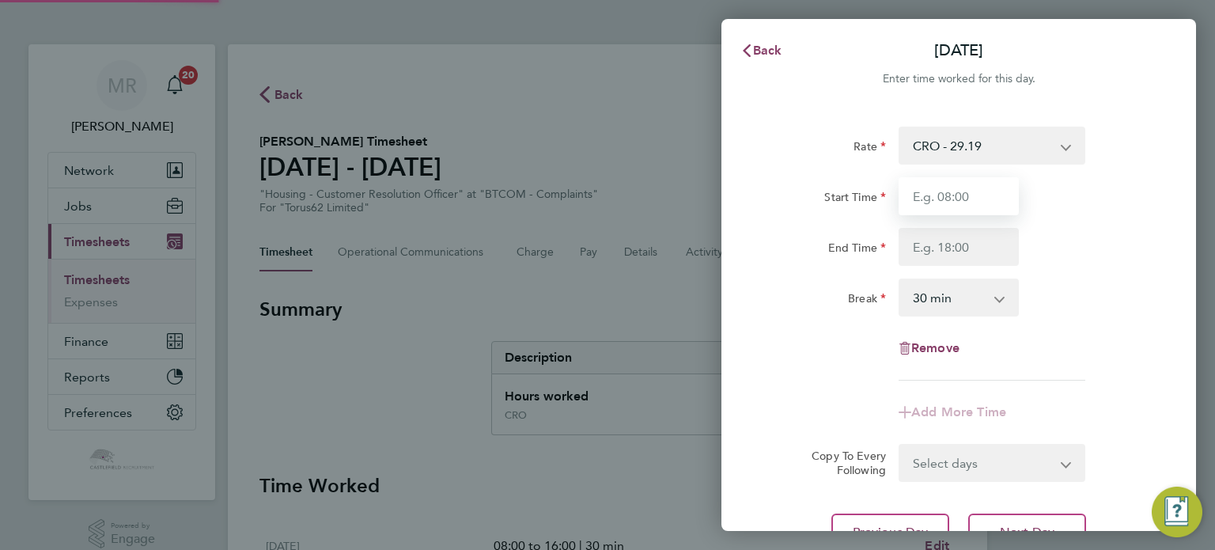
drag, startPoint x: 935, startPoint y: 200, endPoint x: 914, endPoint y: 218, distance: 28.1
click at [935, 200] on input "Start Time" at bounding box center [959, 196] width 120 height 38
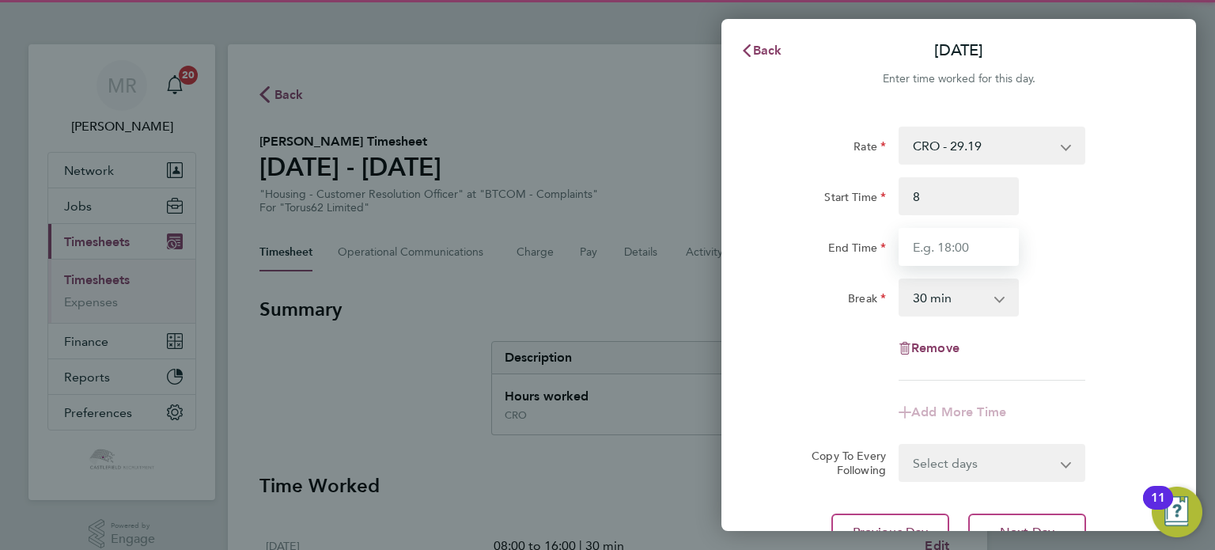
type input "08:00"
click at [919, 233] on input "End Time" at bounding box center [959, 247] width 120 height 38
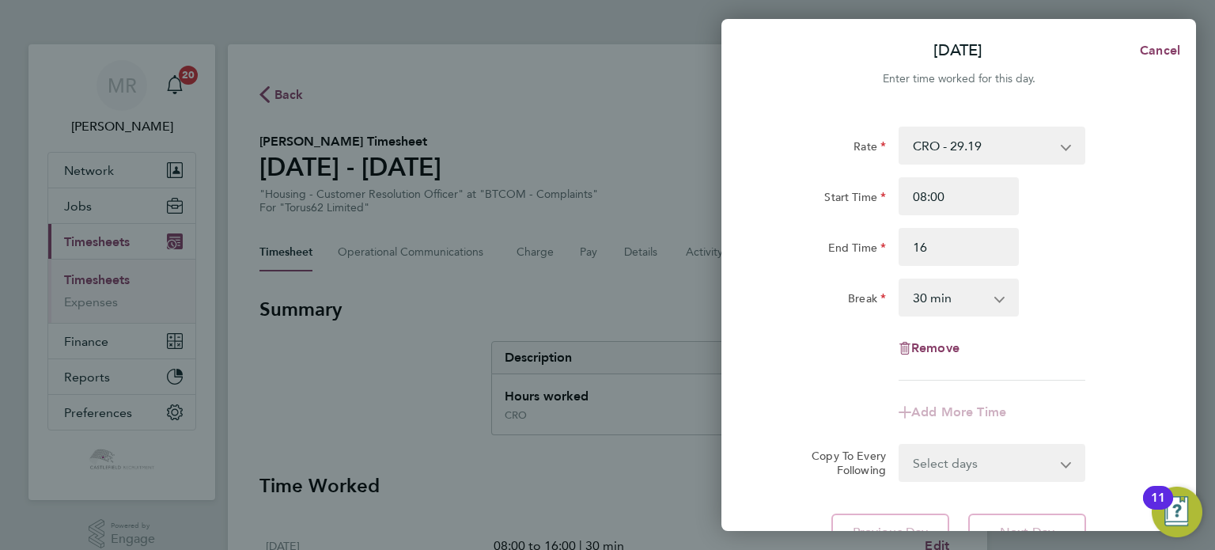
type input "16:00"
drag, startPoint x: 1077, startPoint y: 231, endPoint x: 1066, endPoint y: 259, distance: 29.8
click at [1078, 233] on div "End Time 16:00" at bounding box center [958, 247] width 399 height 38
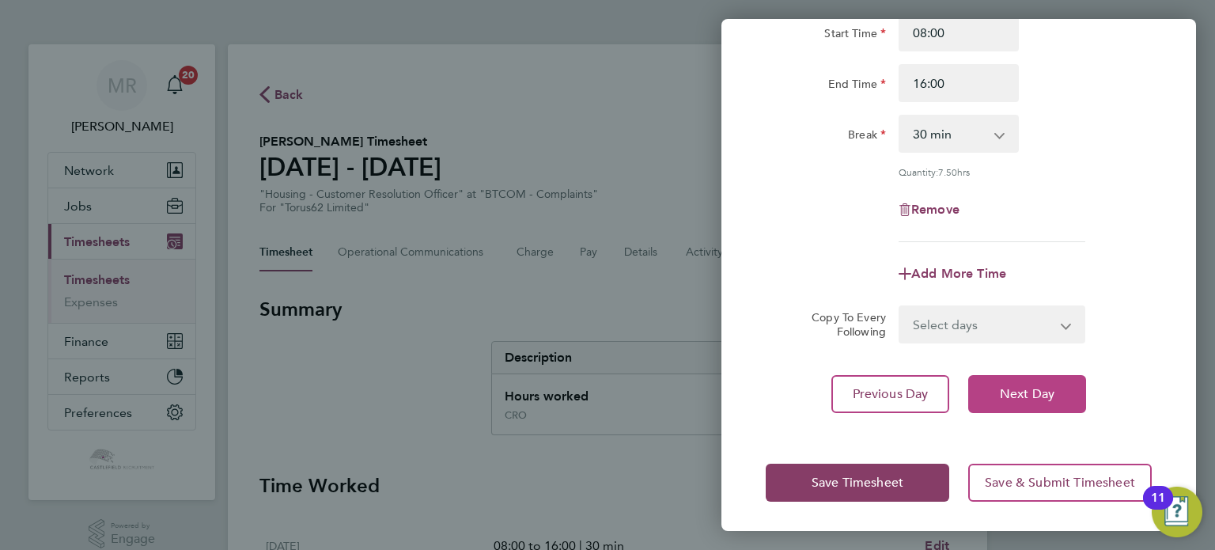
click at [1023, 398] on span "Next Day" at bounding box center [1027, 394] width 55 height 16
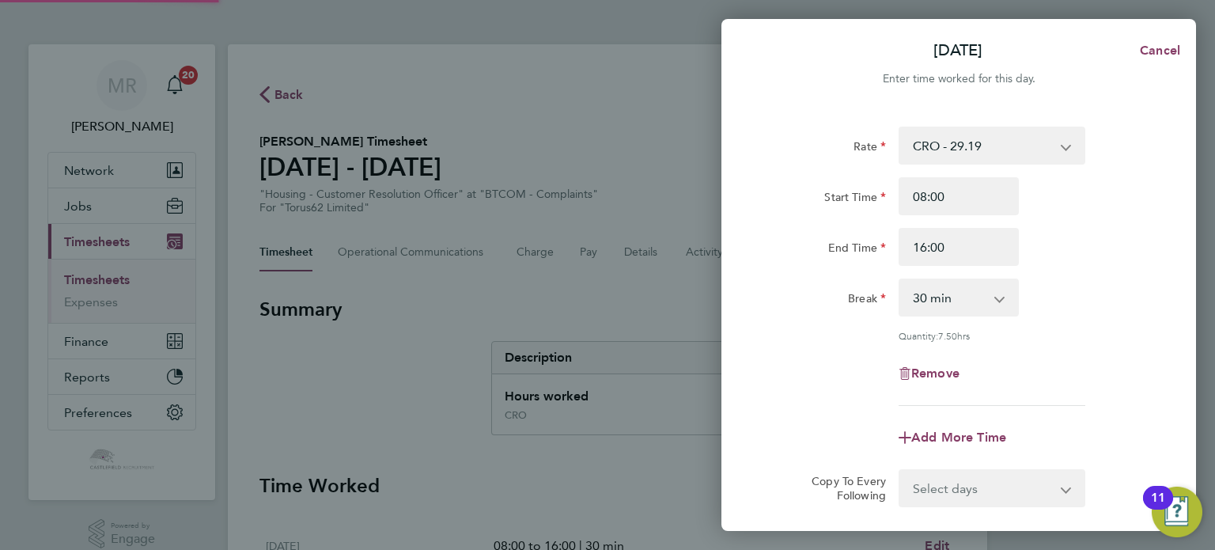
select select "30"
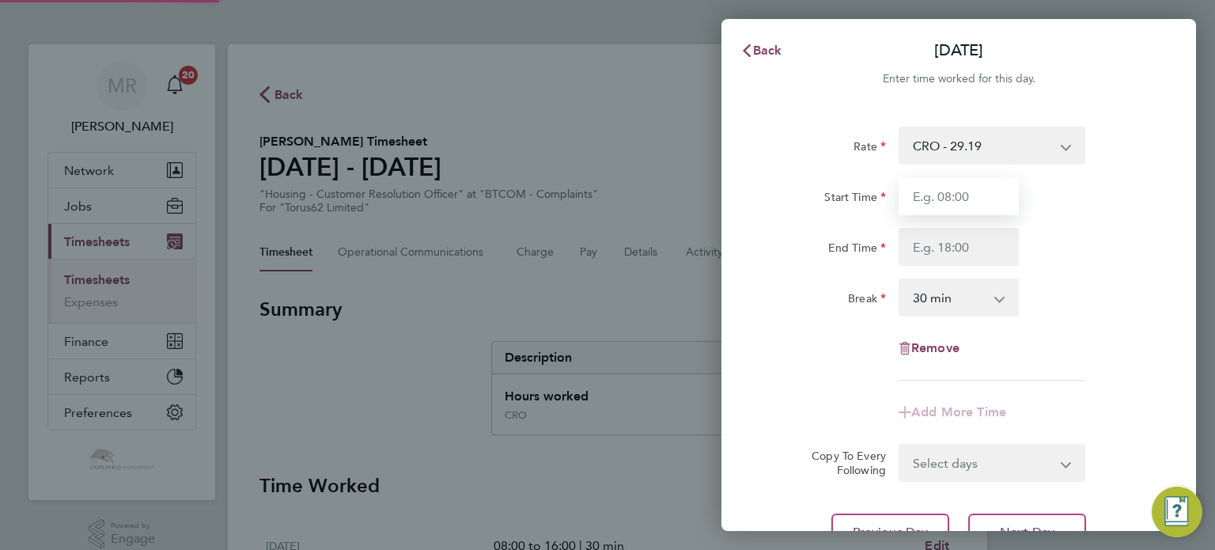
drag, startPoint x: 921, startPoint y: 199, endPoint x: 909, endPoint y: 213, distance: 17.9
click at [917, 202] on input "Start Time" at bounding box center [959, 196] width 120 height 38
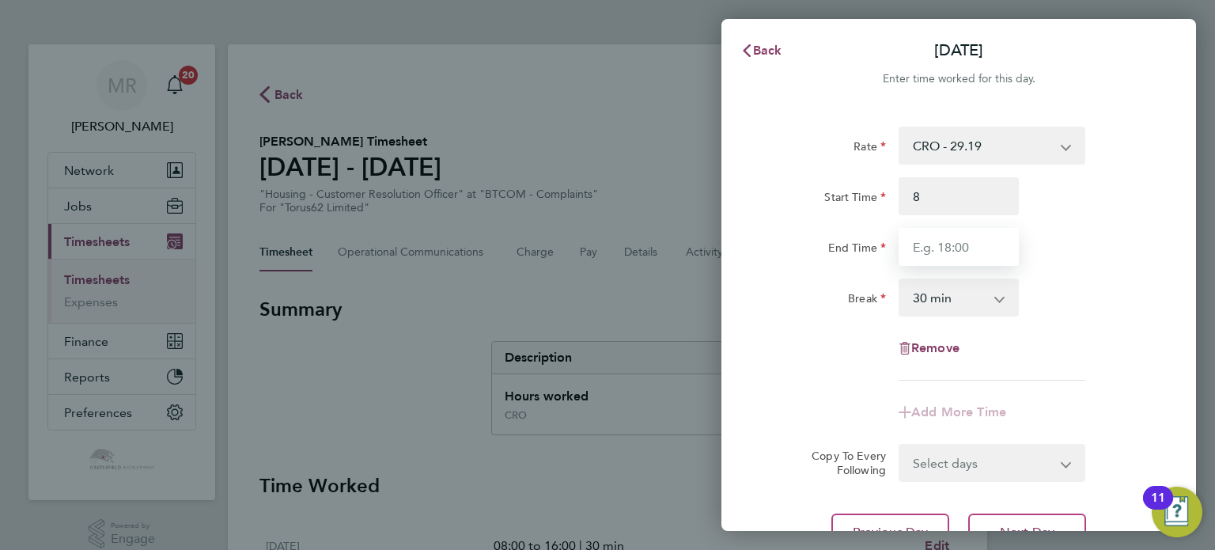
type input "08:00"
click at [915, 242] on input "End Time" at bounding box center [959, 247] width 120 height 38
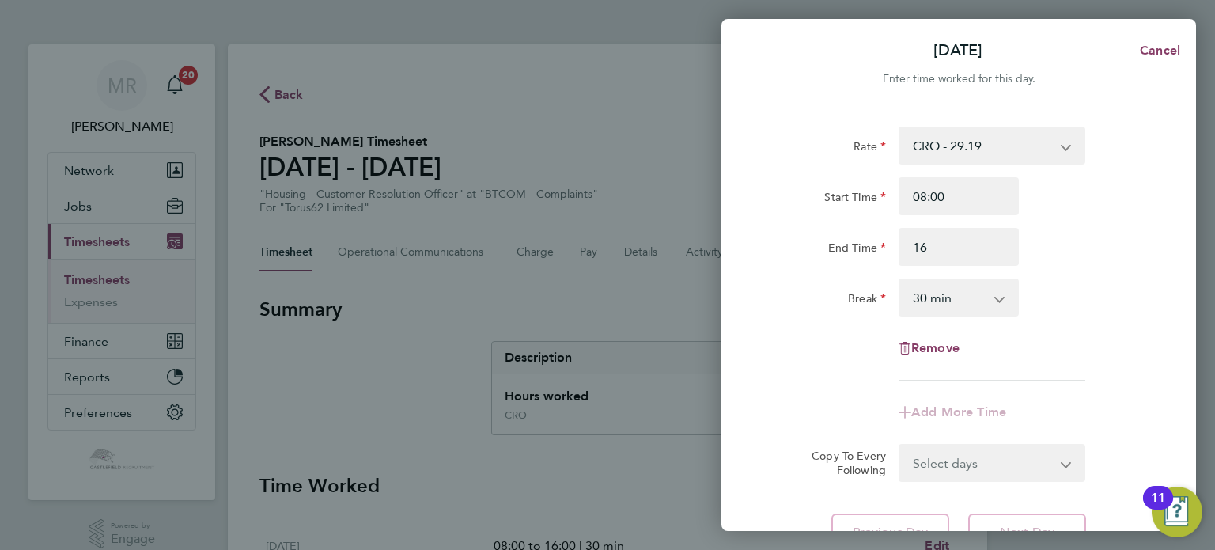
type input "16:00"
click at [1059, 219] on div "Start Time 08:00 End Time 16:00" at bounding box center [958, 221] width 399 height 89
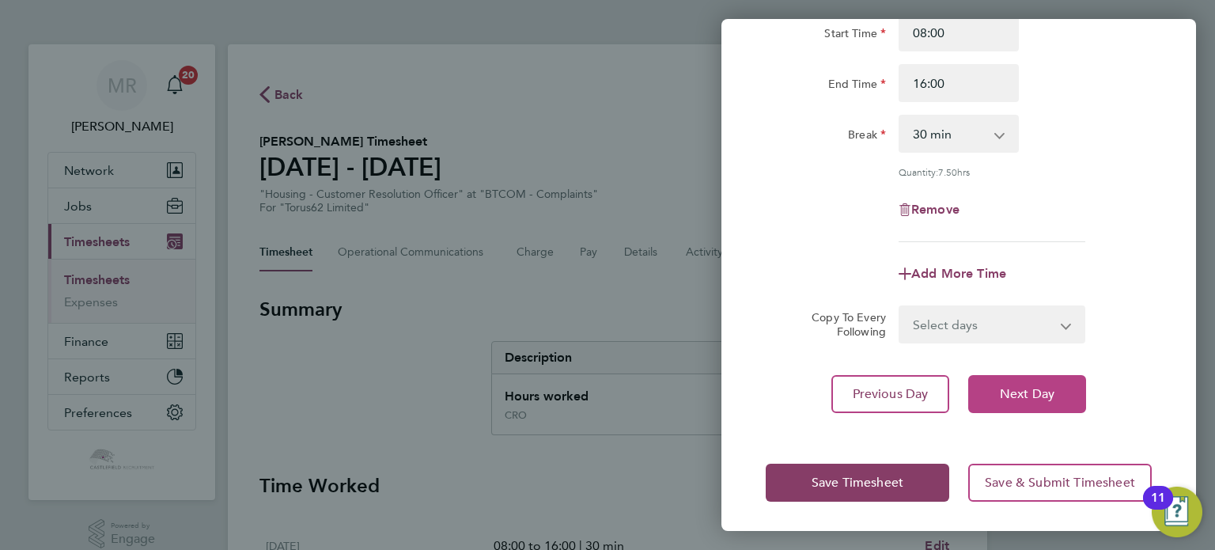
click at [1050, 402] on button "Next Day" at bounding box center [1027, 394] width 118 height 38
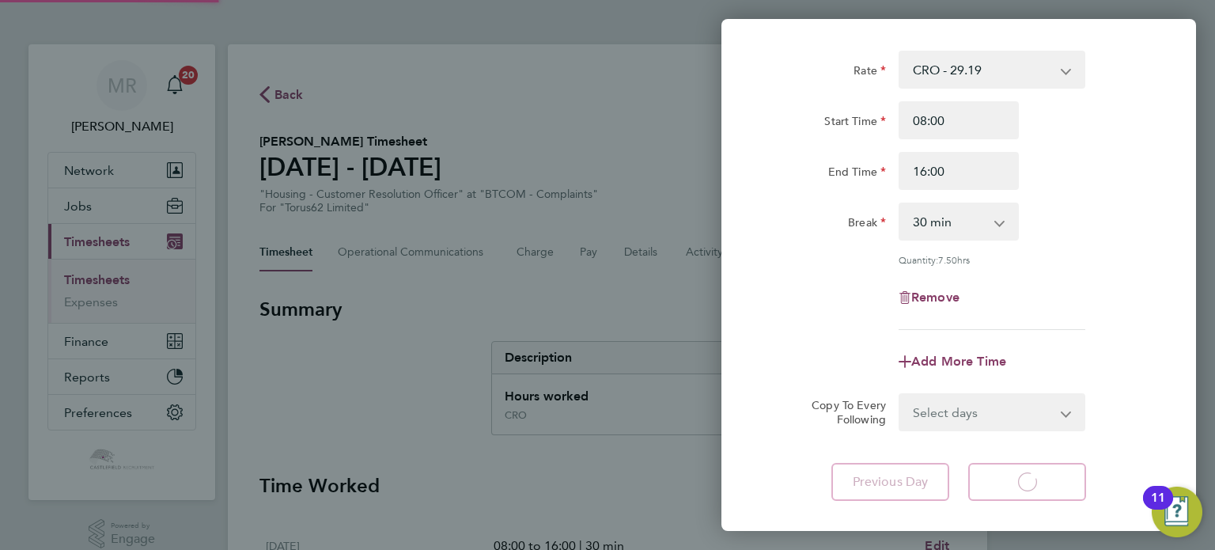
select select "30"
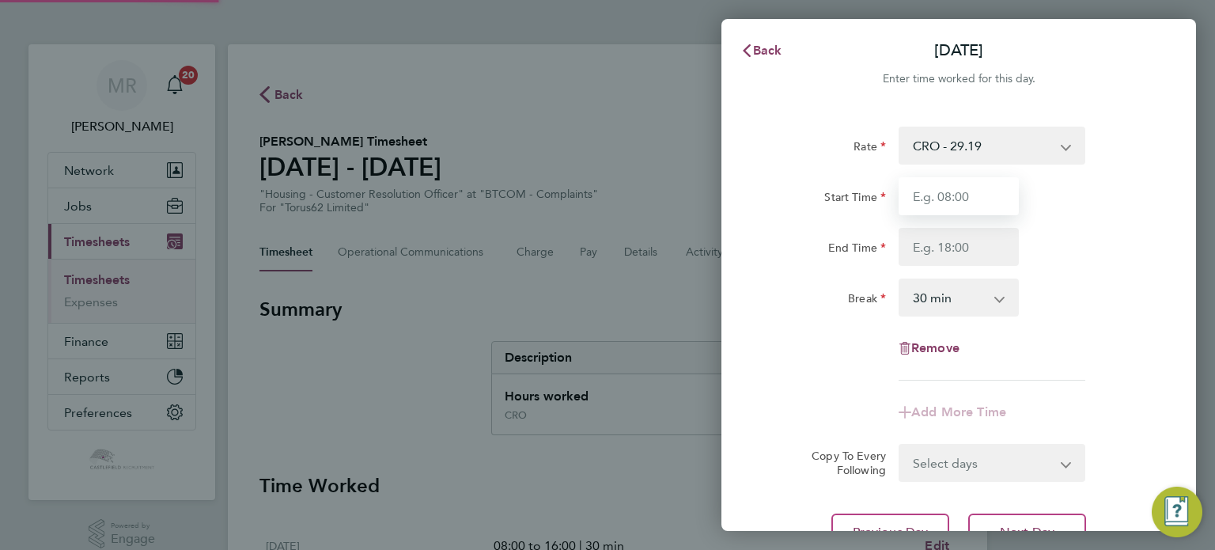
click at [952, 182] on input "Start Time" at bounding box center [959, 196] width 120 height 38
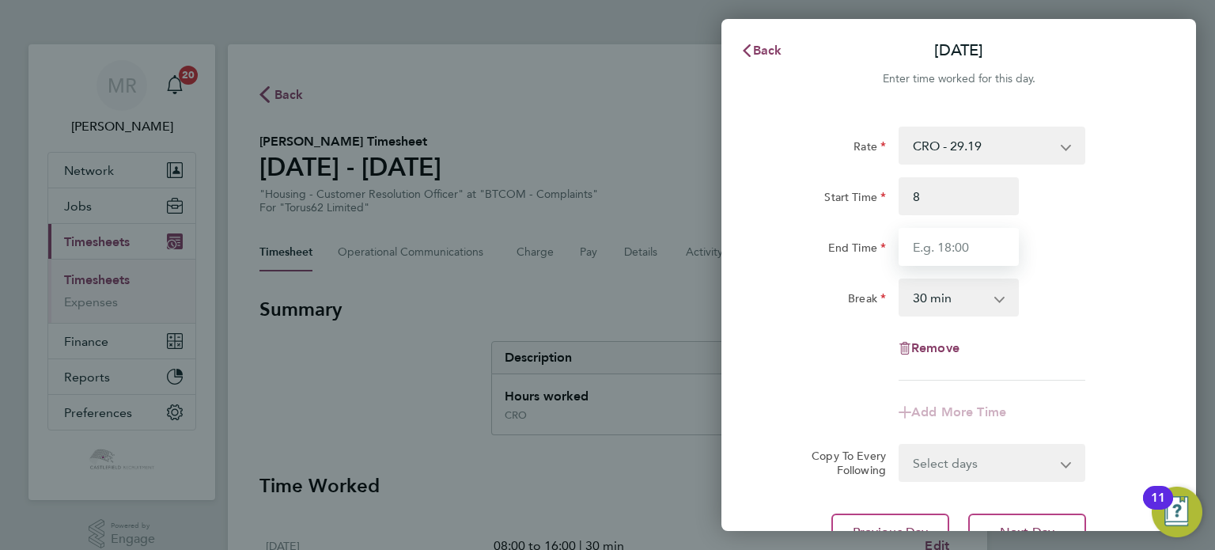
type input "08:00"
click at [914, 241] on input "End Time" at bounding box center [959, 247] width 120 height 38
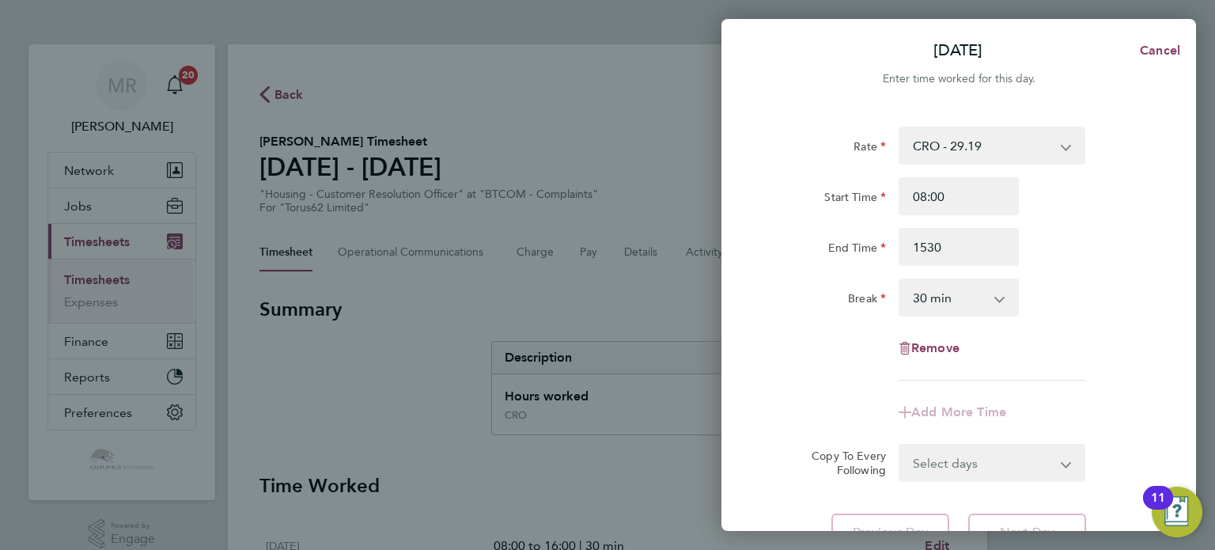
type input "15:30"
click at [1121, 246] on div "End Time 15:30" at bounding box center [958, 247] width 399 height 38
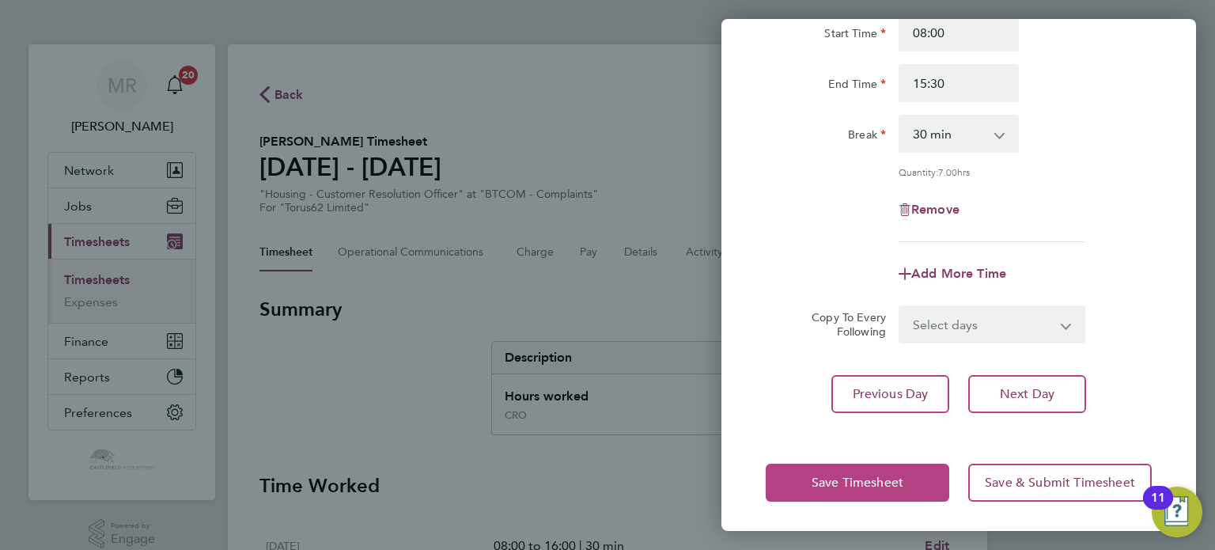
click at [892, 496] on button "Save Timesheet" at bounding box center [858, 482] width 184 height 38
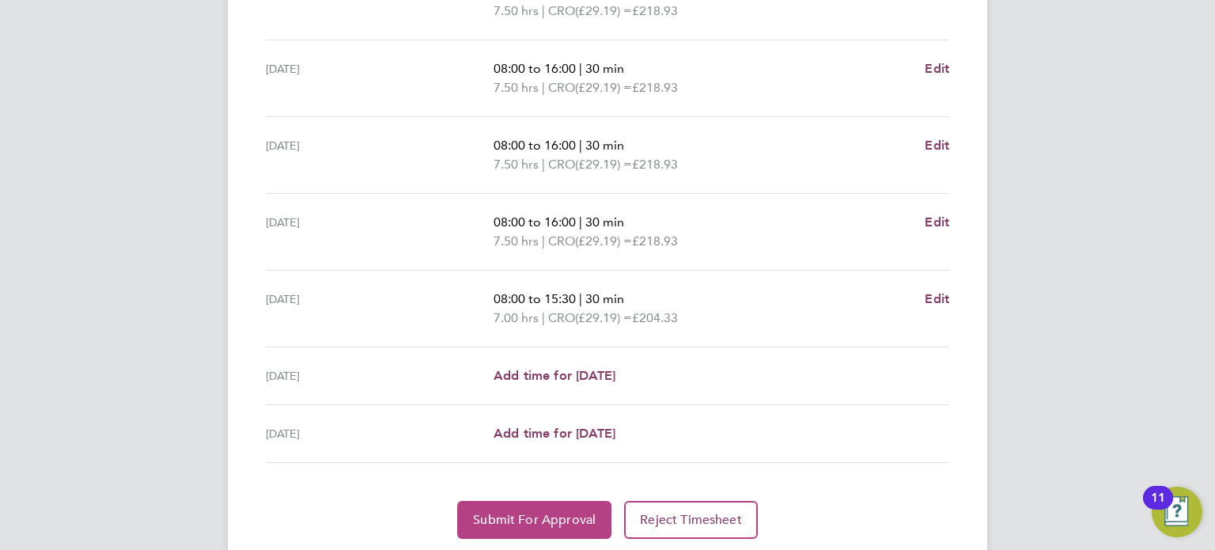
click at [585, 512] on span "Submit For Approval" at bounding box center [534, 520] width 123 height 16
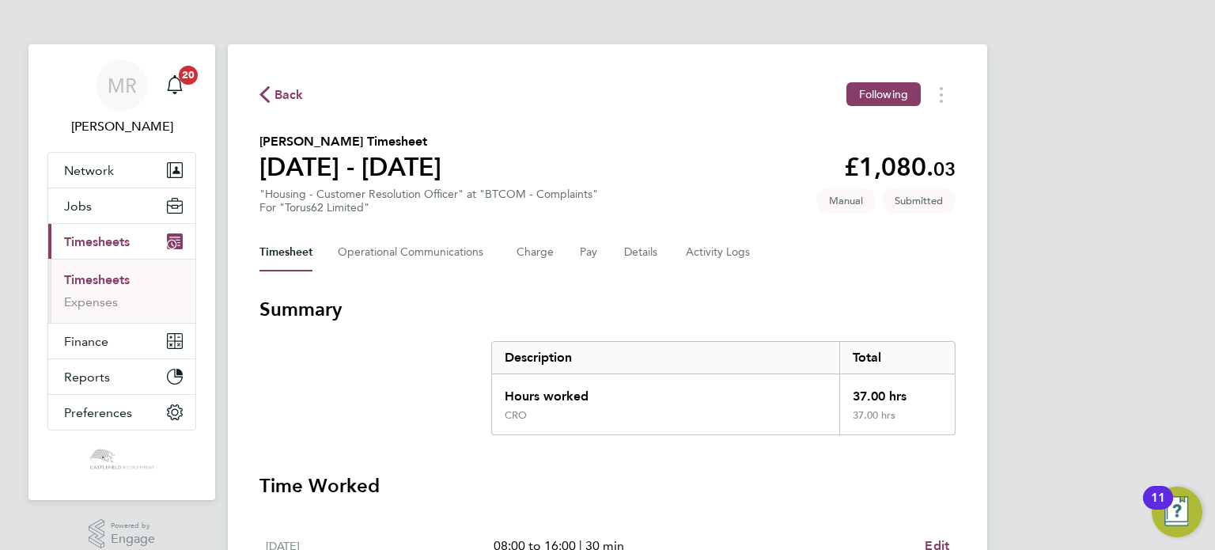
click at [294, 104] on span "Back" at bounding box center [288, 94] width 29 height 19
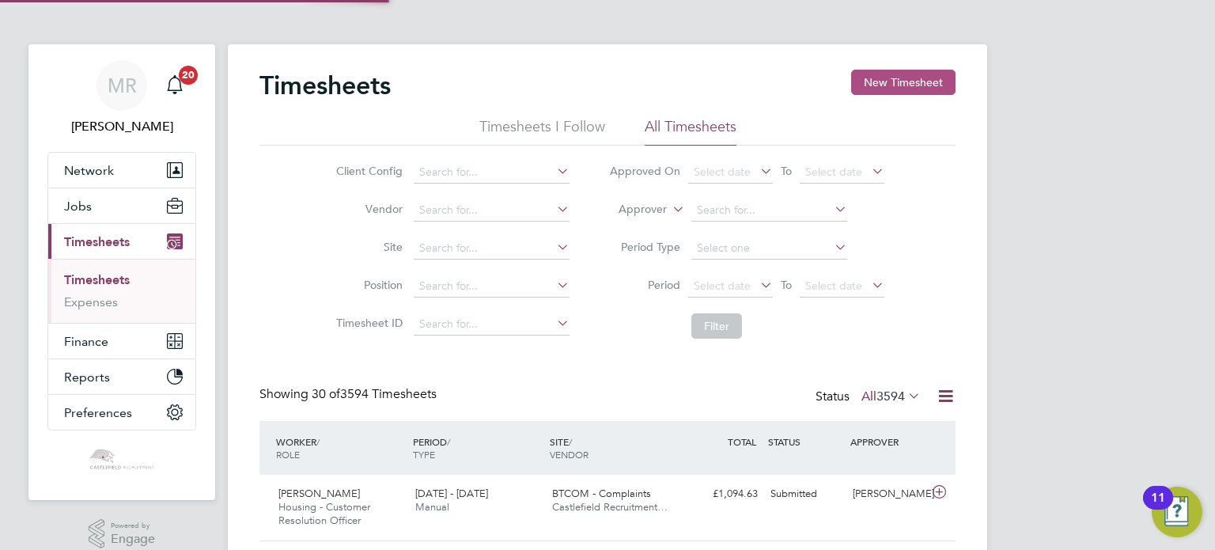
click at [925, 93] on button "New Timesheet" at bounding box center [903, 82] width 104 height 25
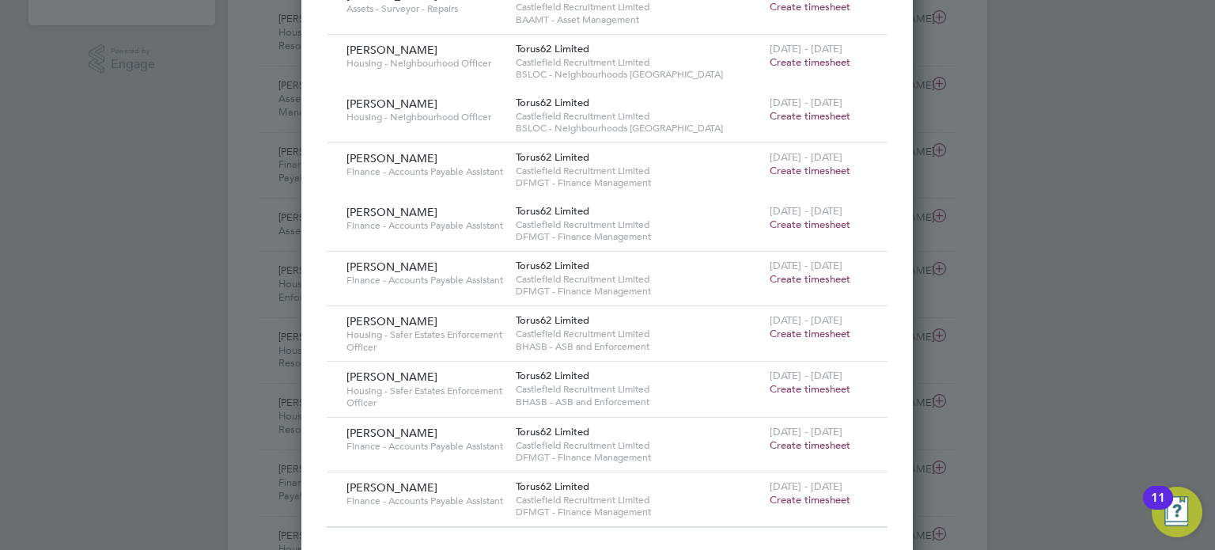
click at [803, 503] on span "Create timesheet" at bounding box center [810, 499] width 81 height 13
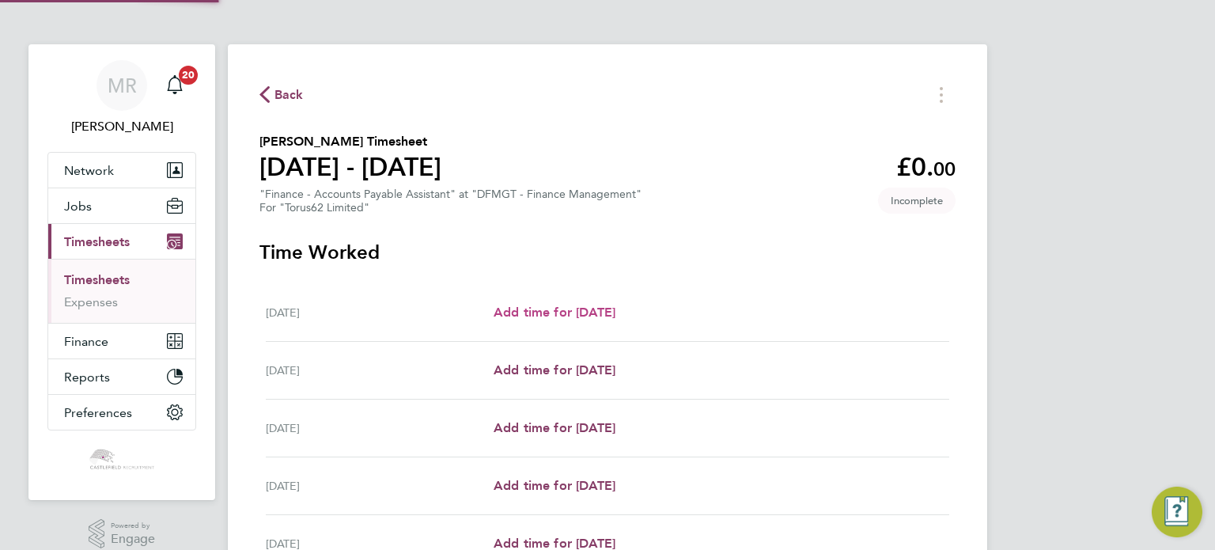
click at [588, 313] on span "Add time for [DATE]" at bounding box center [555, 312] width 122 height 15
select select "30"
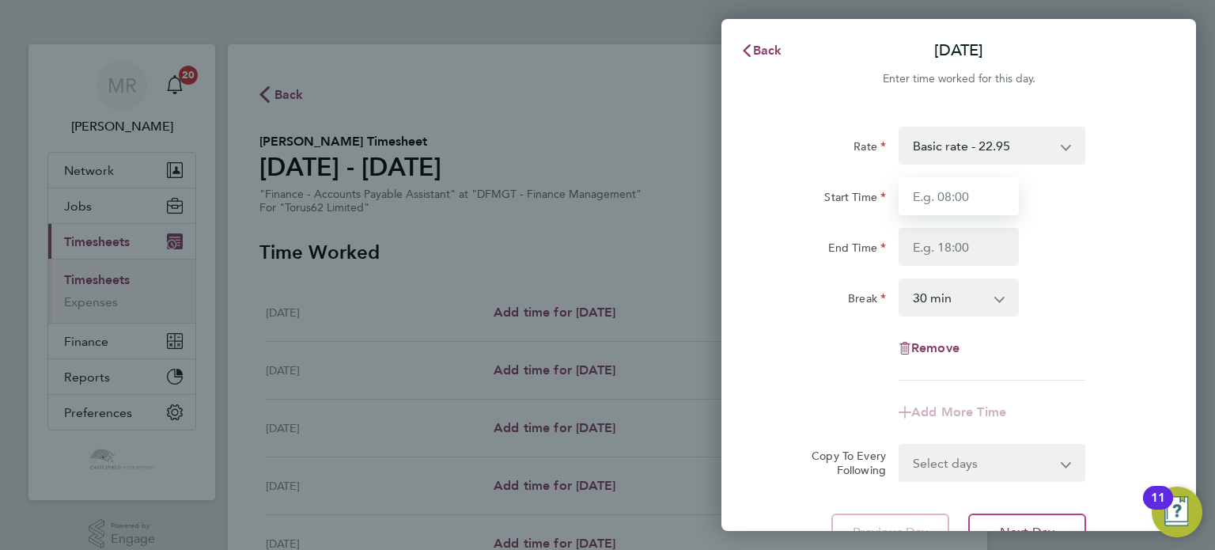
drag, startPoint x: 918, startPoint y: 195, endPoint x: 906, endPoint y: 206, distance: 16.2
click at [918, 194] on input "Start Time" at bounding box center [959, 196] width 120 height 38
drag, startPoint x: 942, startPoint y: 199, endPoint x: 781, endPoint y: 214, distance: 161.3
click at [768, 206] on div "Start Time 14" at bounding box center [958, 196] width 399 height 38
type input "10:00"
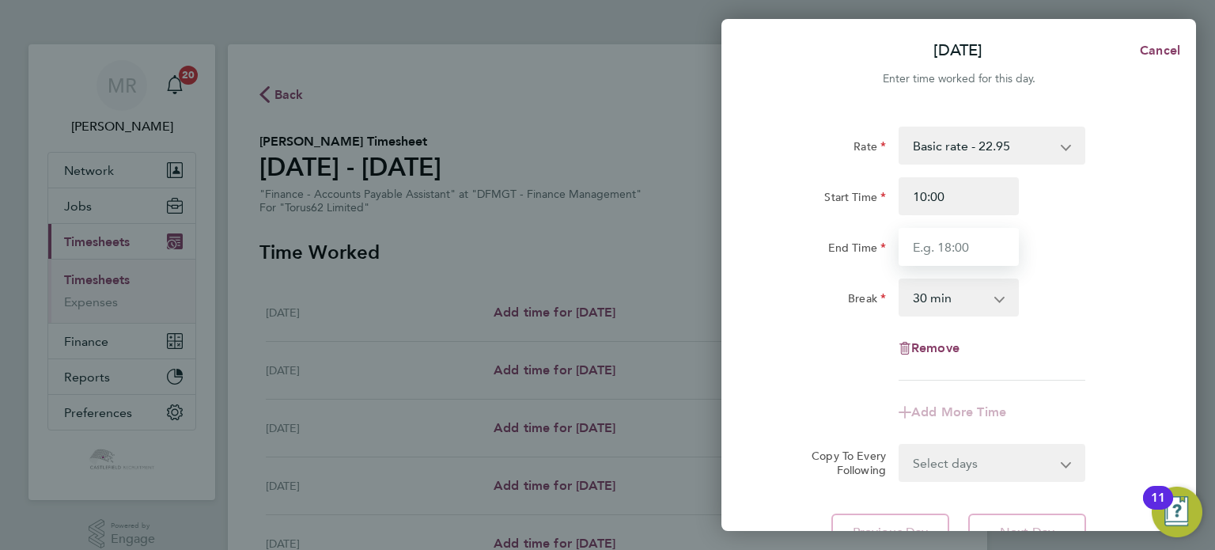
drag, startPoint x: 910, startPoint y: 255, endPoint x: 919, endPoint y: 252, distance: 9.0
click at [910, 255] on input "End Time" at bounding box center [959, 247] width 120 height 38
type input "16:00"
click at [1067, 236] on div "End Time 16:00" at bounding box center [958, 247] width 399 height 38
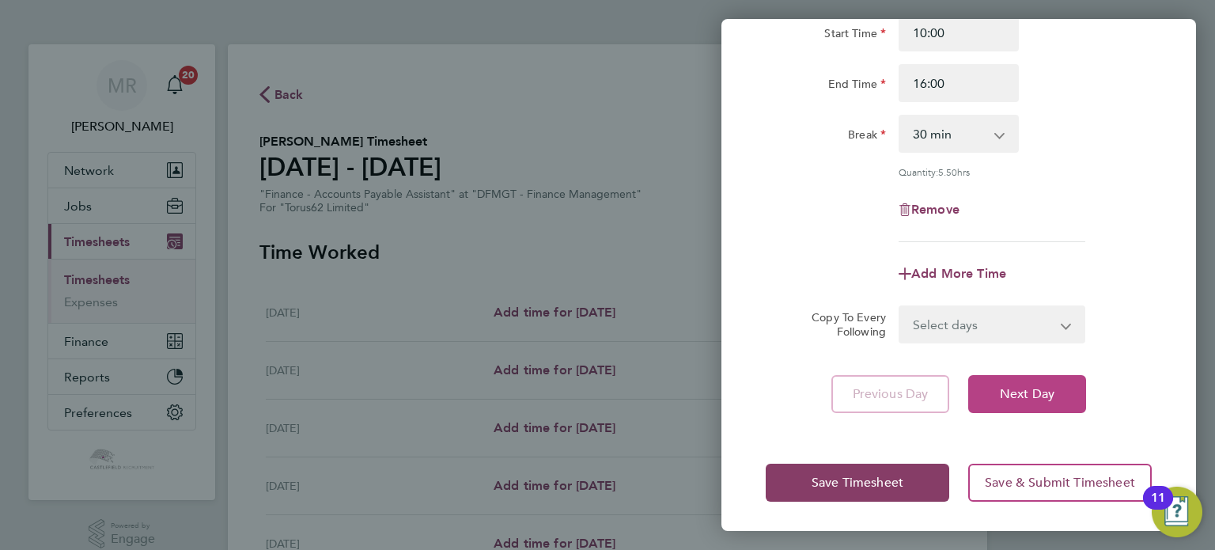
click at [1031, 378] on button "Next Day" at bounding box center [1027, 394] width 118 height 38
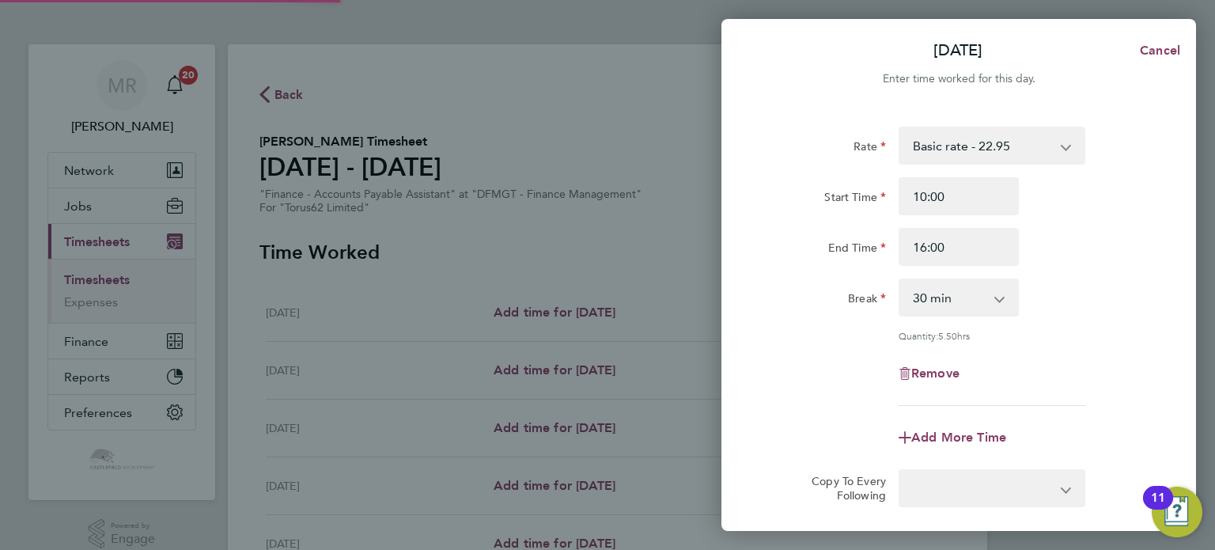
select select "30"
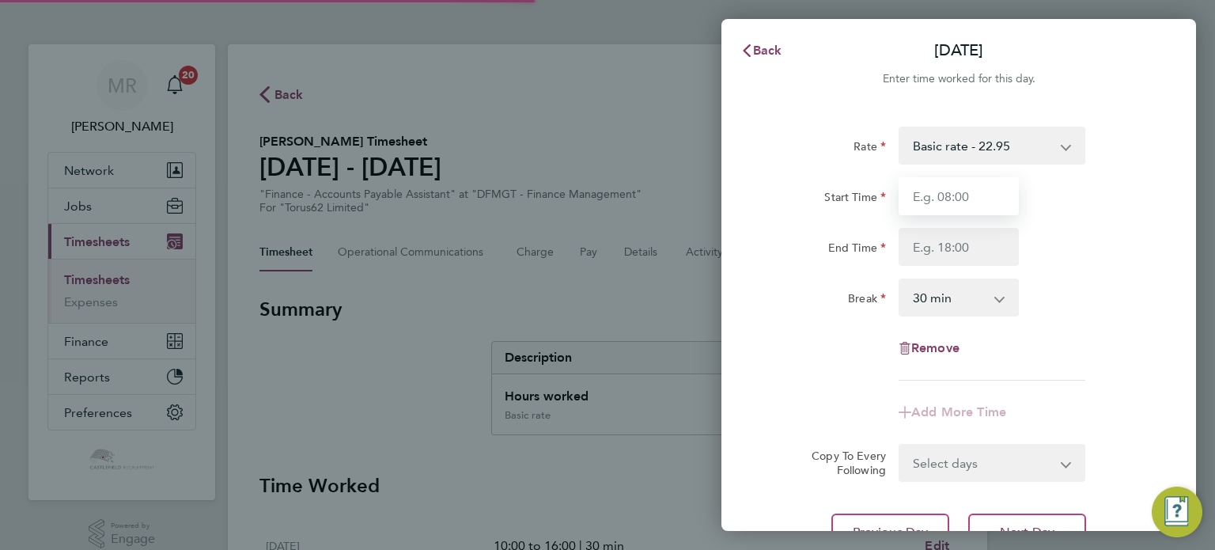
click at [919, 201] on input "Start Time" at bounding box center [959, 196] width 120 height 38
type input "09:00"
click at [918, 248] on input "End Time" at bounding box center [959, 247] width 120 height 38
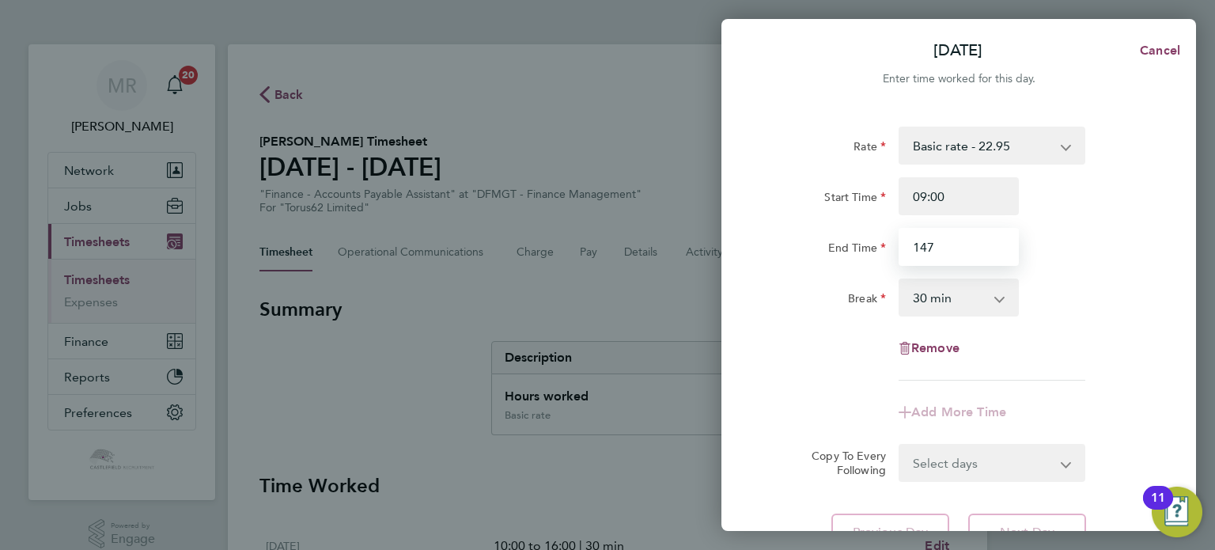
drag, startPoint x: 948, startPoint y: 240, endPoint x: 864, endPoint y: 234, distance: 84.0
click at [864, 234] on div "End Time 147" at bounding box center [958, 247] width 399 height 38
type input "17:00"
click at [1127, 243] on div "End Time 17:00" at bounding box center [958, 247] width 399 height 38
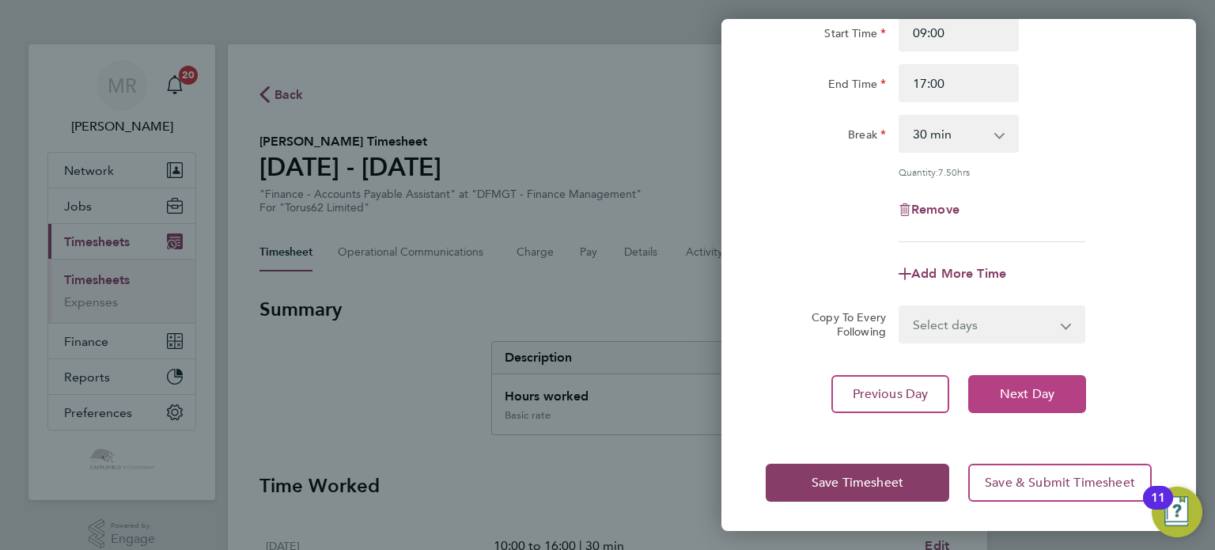
click at [1057, 394] on button "Next Day" at bounding box center [1027, 394] width 118 height 38
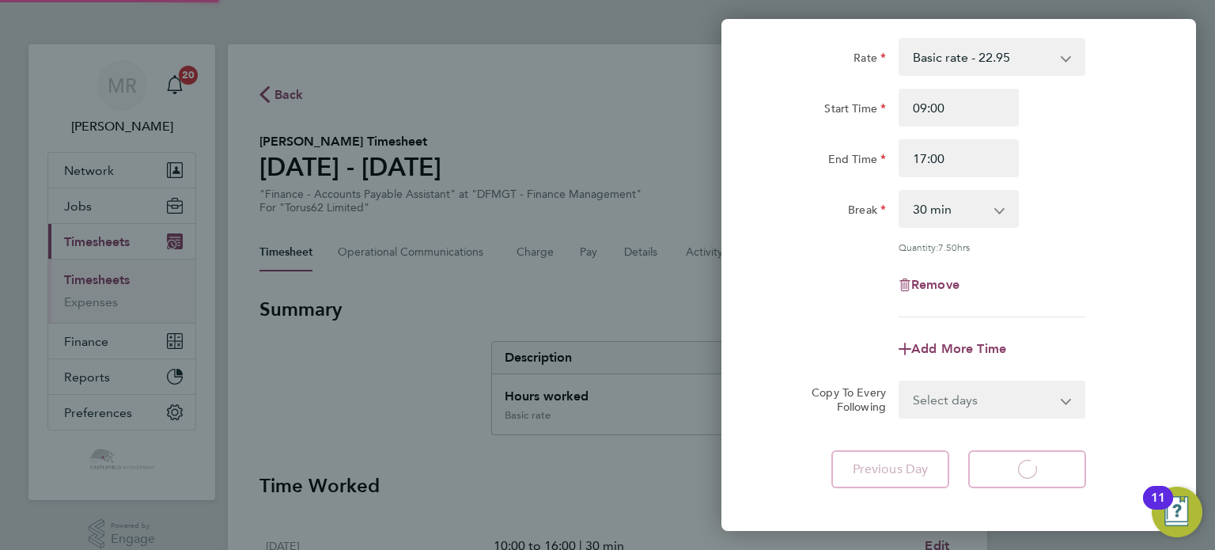
select select "30"
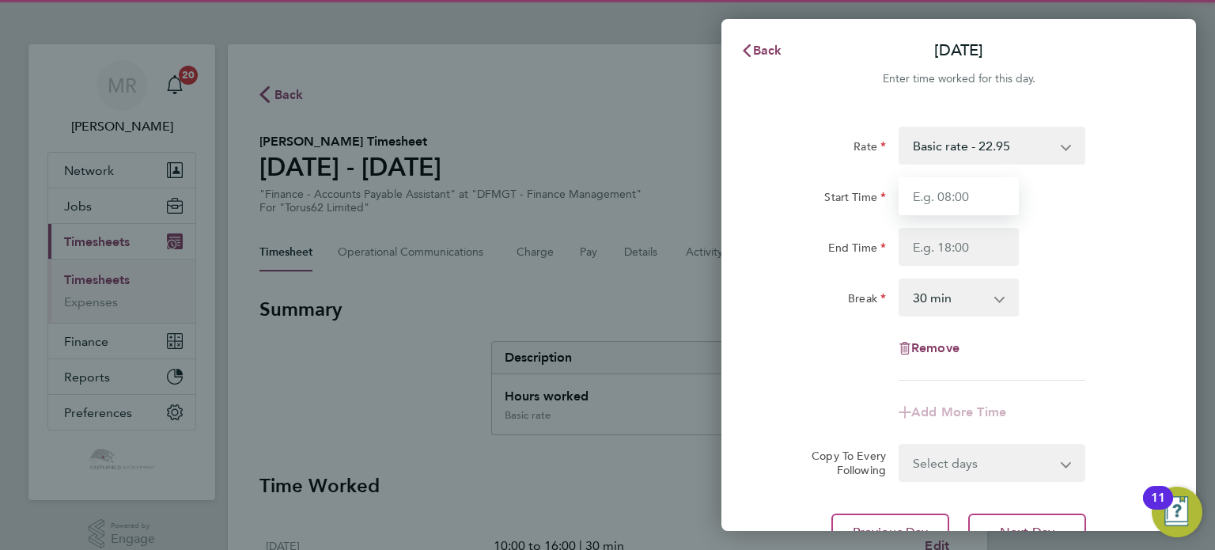
drag, startPoint x: 965, startPoint y: 207, endPoint x: 955, endPoint y: 214, distance: 11.4
click at [965, 207] on input "Start Time" at bounding box center [959, 196] width 120 height 38
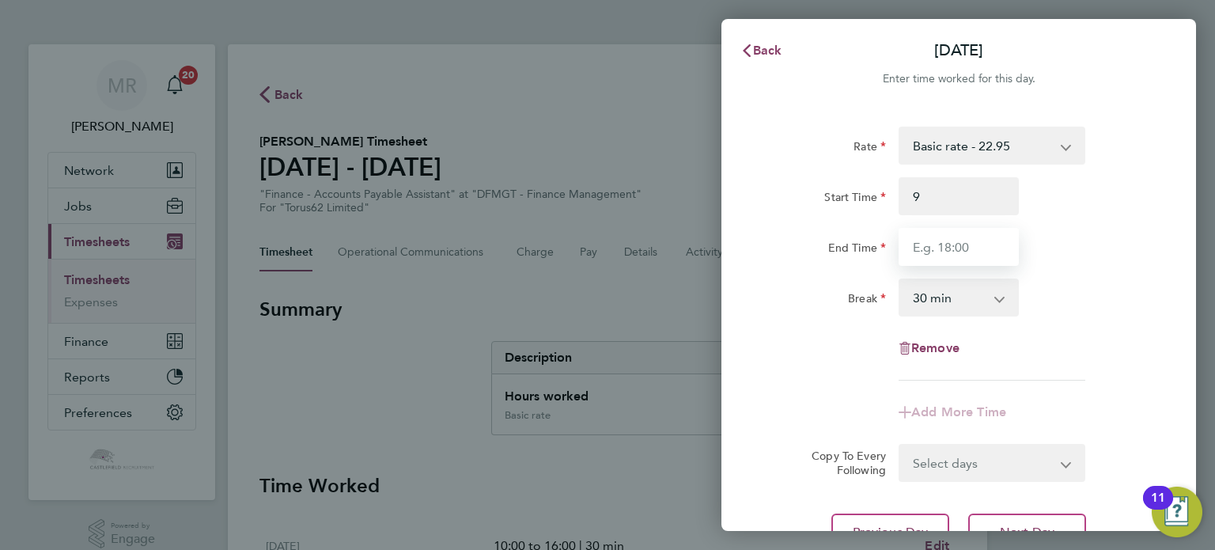
type input "09:00"
drag, startPoint x: 921, startPoint y: 238, endPoint x: 1052, endPoint y: 251, distance: 131.9
click at [926, 242] on input "End Time" at bounding box center [959, 247] width 120 height 38
type input "17:00"
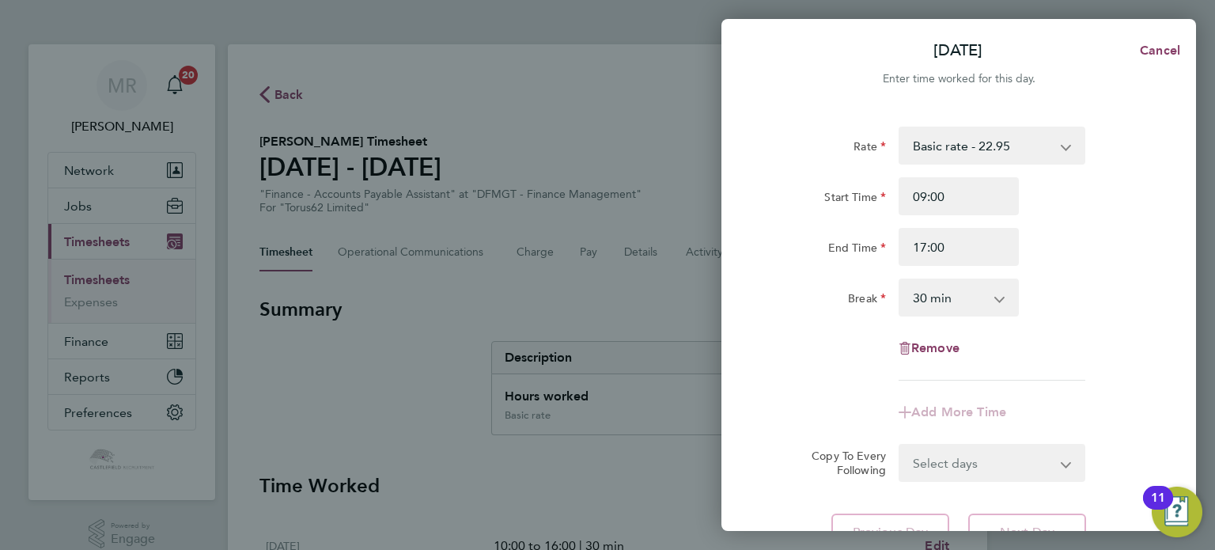
click at [1092, 252] on div "End Time 17:00" at bounding box center [958, 247] width 399 height 38
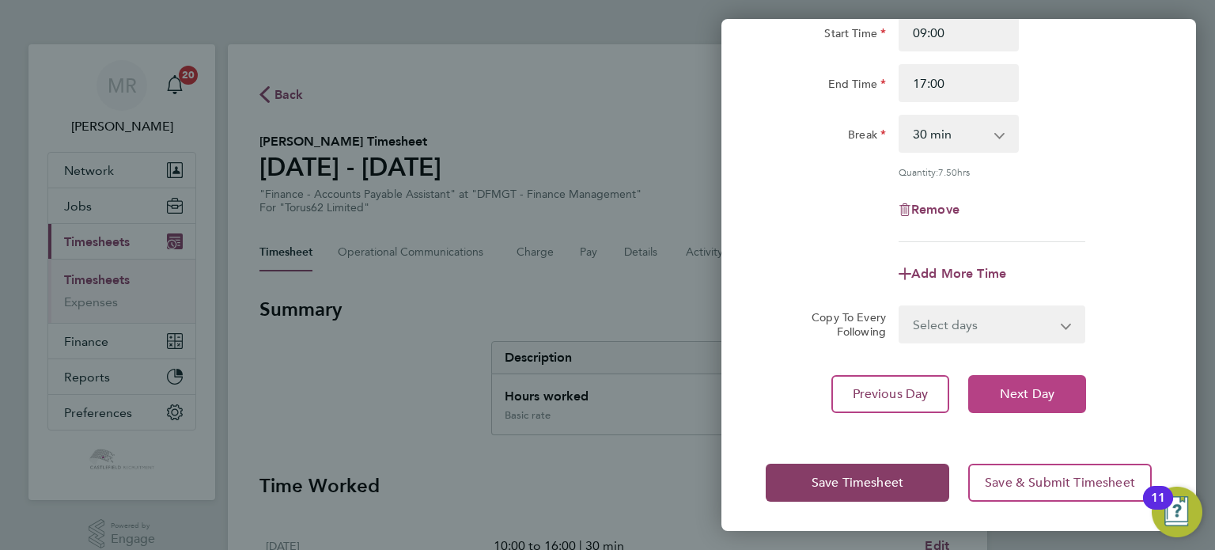
click at [1035, 386] on span "Next Day" at bounding box center [1027, 394] width 55 height 16
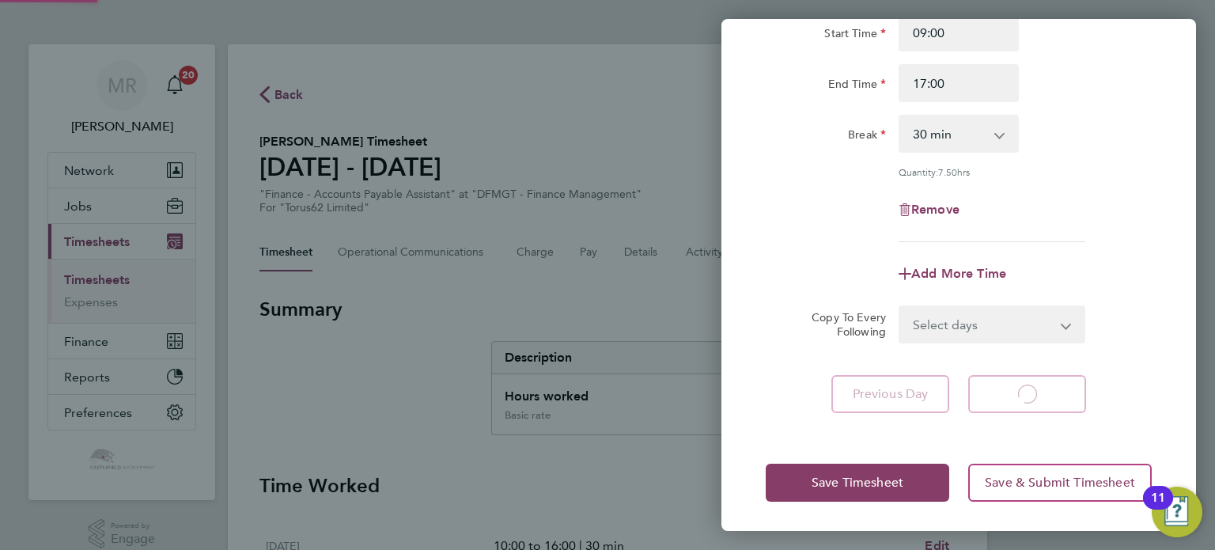
select select "30"
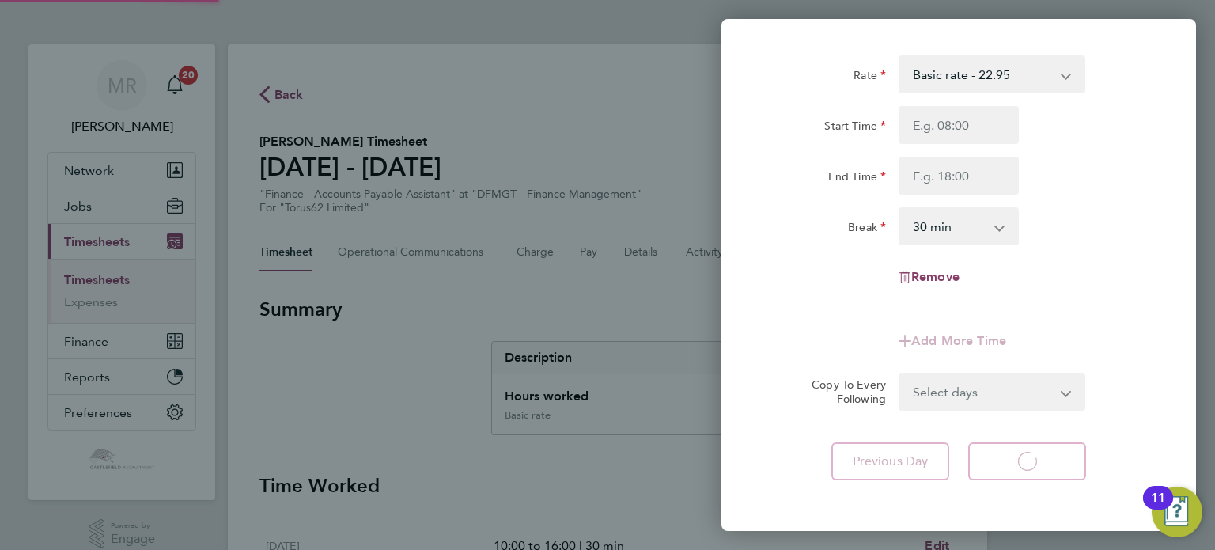
select select "30"
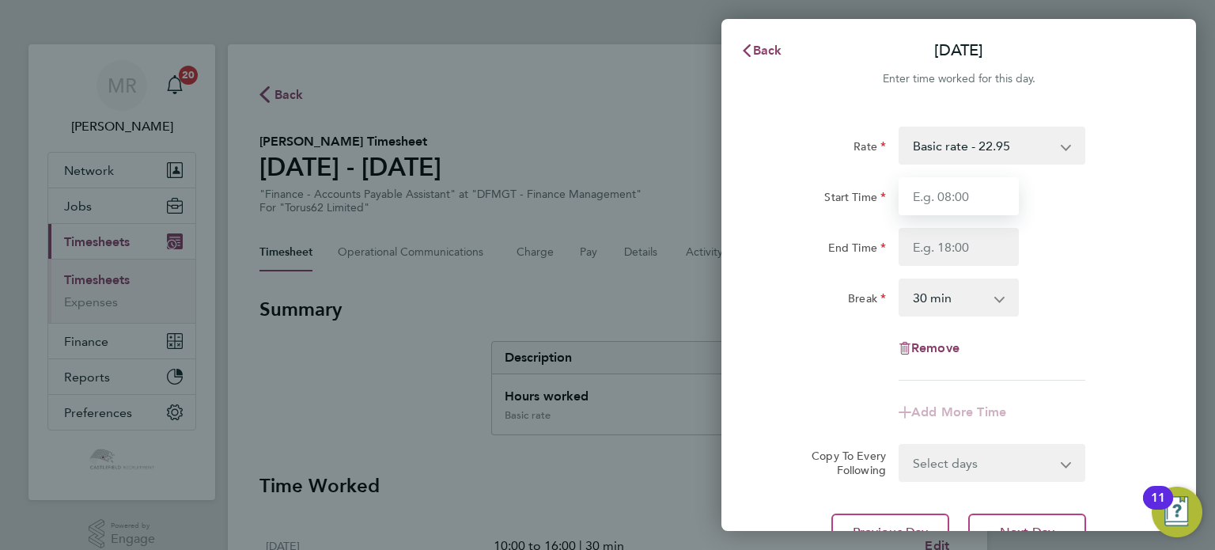
click at [959, 213] on input "Start Time" at bounding box center [959, 196] width 120 height 38
type input "09:00"
click at [912, 250] on input "End Time" at bounding box center [959, 247] width 120 height 38
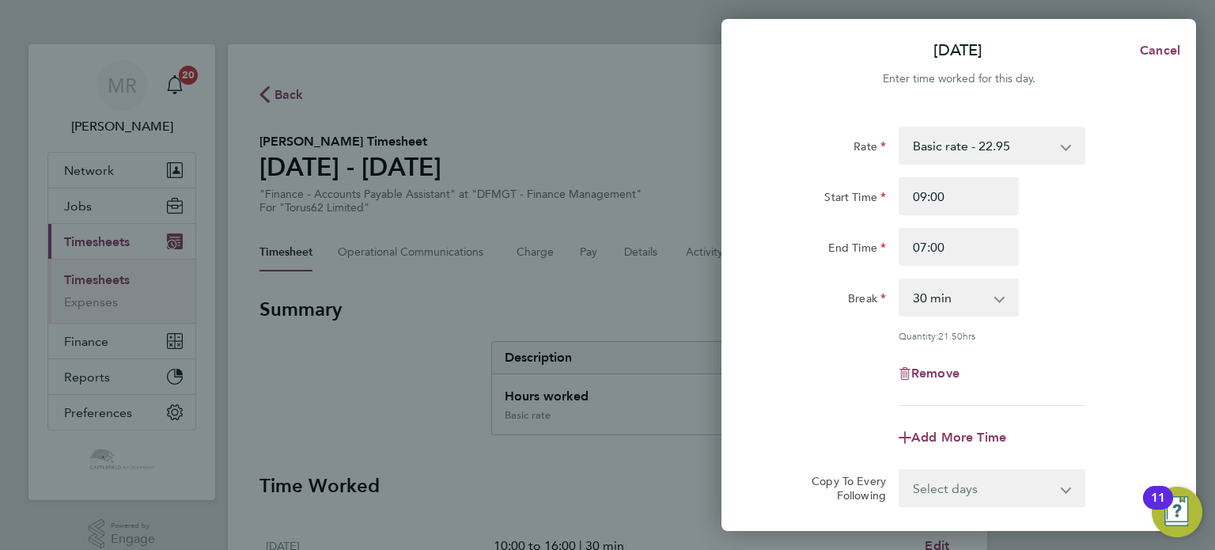
click at [1061, 253] on div "End Time 07:00" at bounding box center [958, 247] width 399 height 38
drag, startPoint x: 797, startPoint y: 240, endPoint x: 684, endPoint y: 228, distance: 113.7
click at [684, 228] on div "Thu 25 Sep Cancel Enter time worked for this day. Rate Basic rate - 22.95 Start…" at bounding box center [607, 275] width 1215 height 550
type input "17:00"
click at [1072, 282] on div "Break 0 min 15 min 30 min 45 min 60 min 75 min 90 min" at bounding box center [958, 297] width 399 height 38
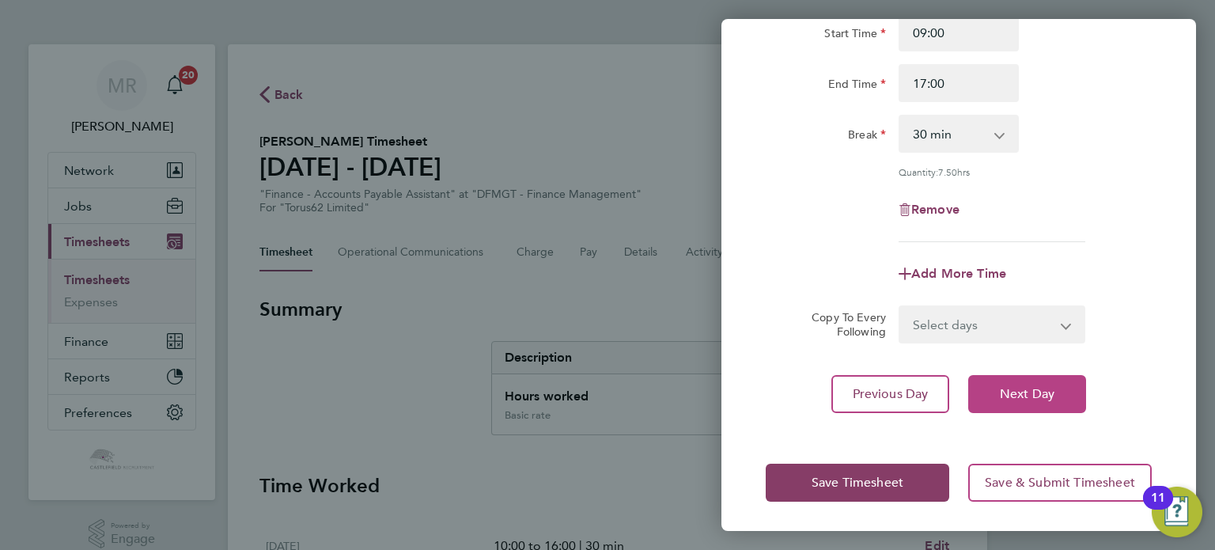
click at [1031, 392] on span "Next Day" at bounding box center [1027, 394] width 55 height 16
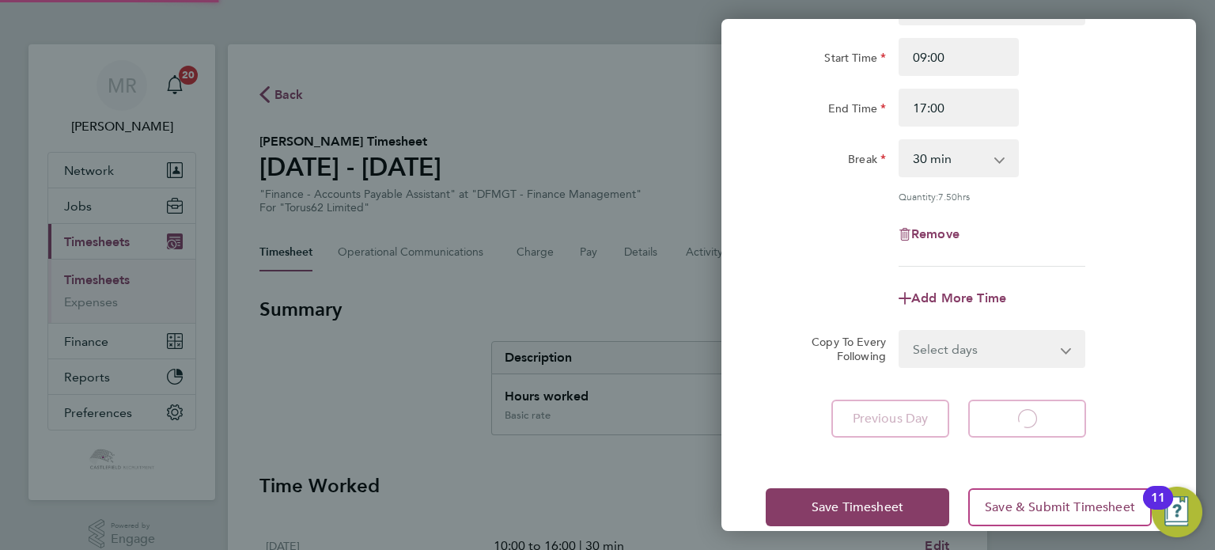
select select "30"
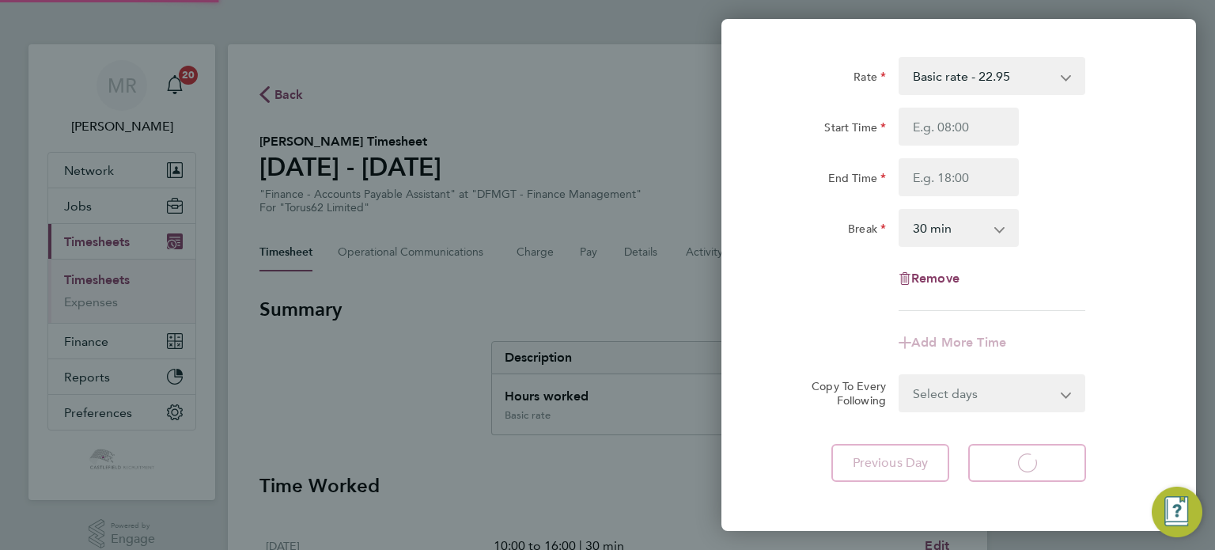
select select "30"
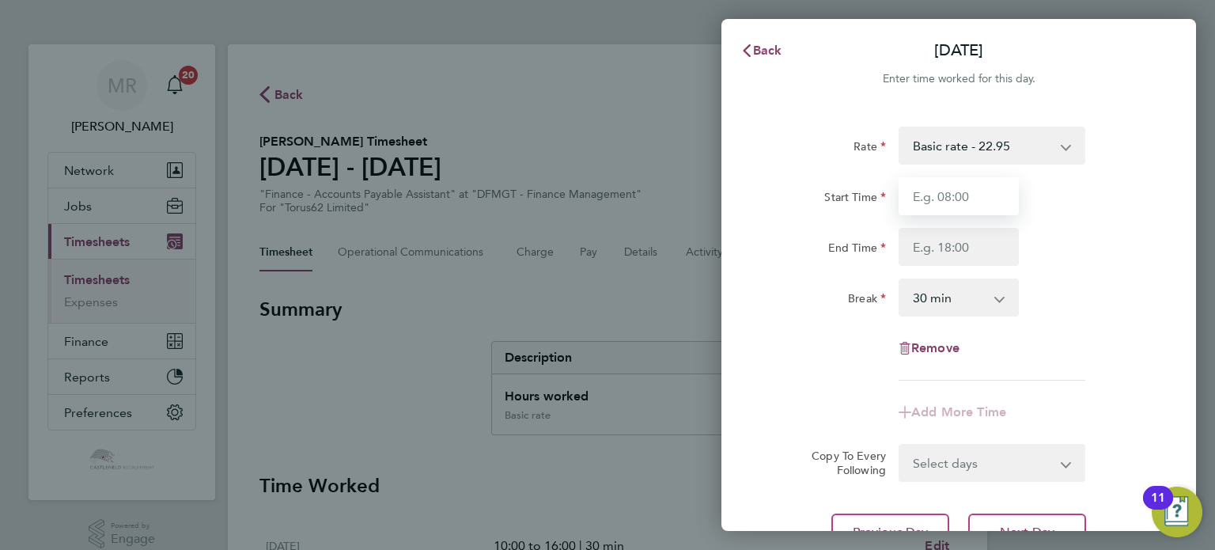
click at [951, 190] on input "Start Time" at bounding box center [959, 196] width 120 height 38
type input "09:00"
click at [910, 248] on input "End Time" at bounding box center [959, 247] width 120 height 38
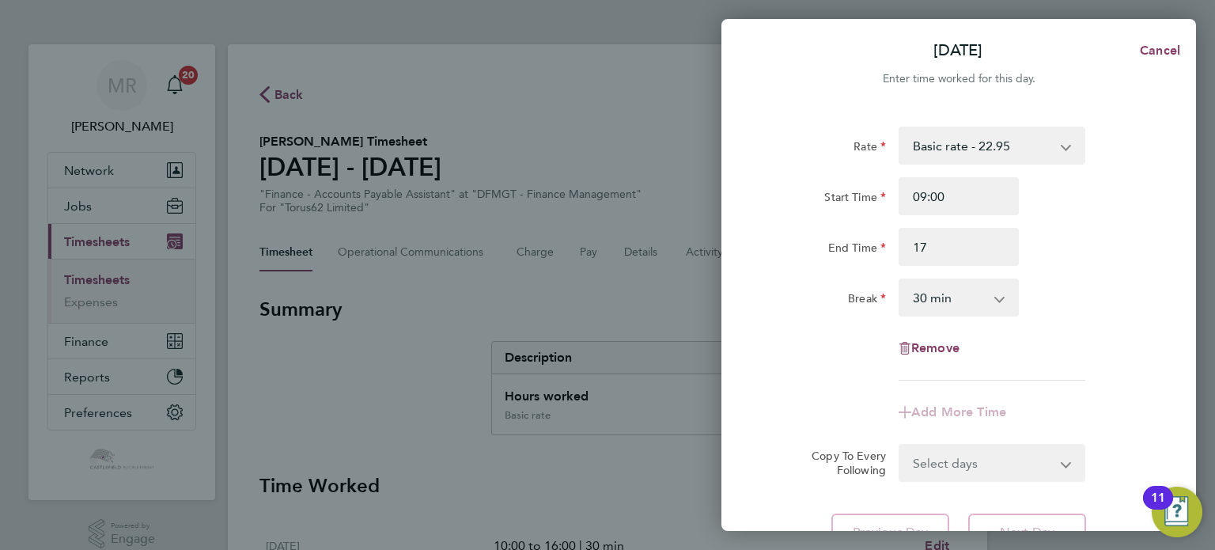
type input "17:00"
drag, startPoint x: 1084, startPoint y: 233, endPoint x: 1057, endPoint y: 255, distance: 35.5
click at [1084, 233] on div "End Time 17:00" at bounding box center [958, 247] width 399 height 38
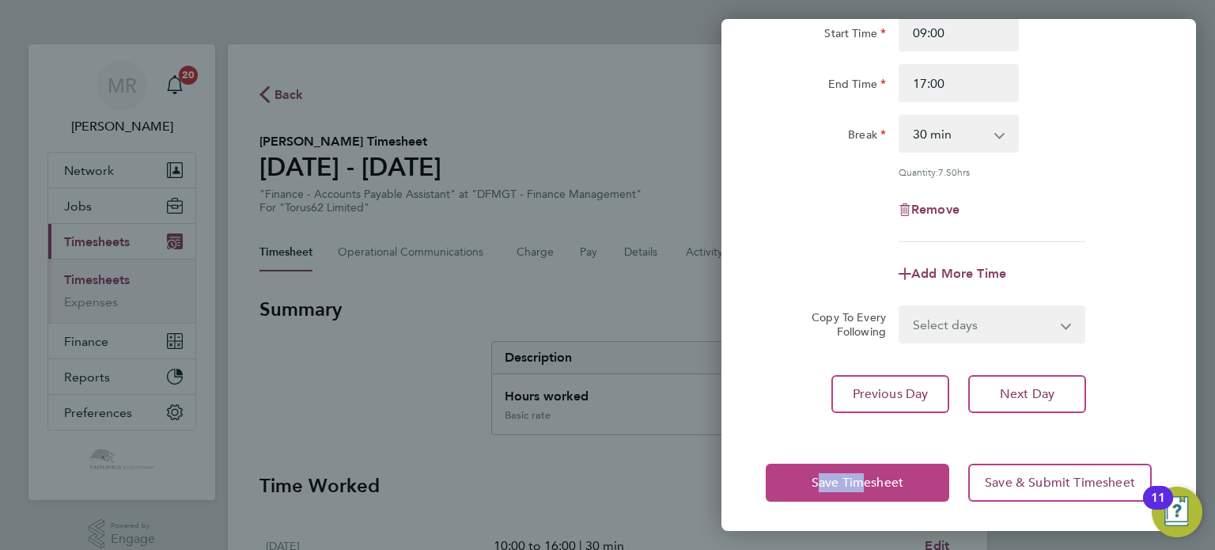
click at [852, 467] on div "Save Timesheet Save & Submit Timesheet" at bounding box center [958, 482] width 475 height 101
click at [866, 467] on button "Save Timesheet" at bounding box center [858, 482] width 184 height 38
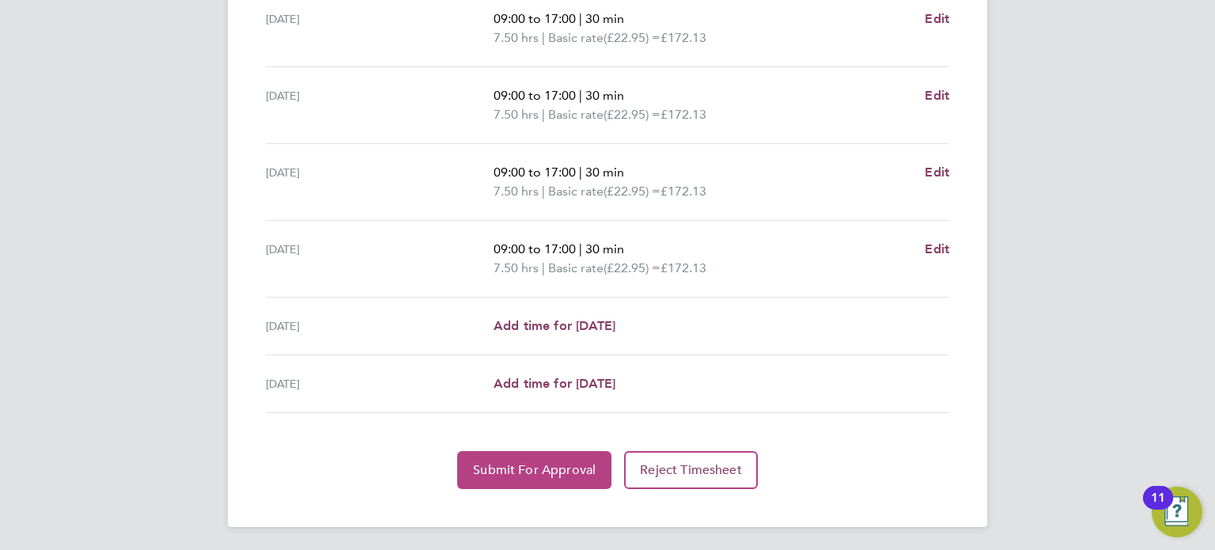
drag, startPoint x: 525, startPoint y: 485, endPoint x: 533, endPoint y: 484, distance: 7.9
click at [528, 485] on button "Submit For Approval" at bounding box center [534, 470] width 154 height 38
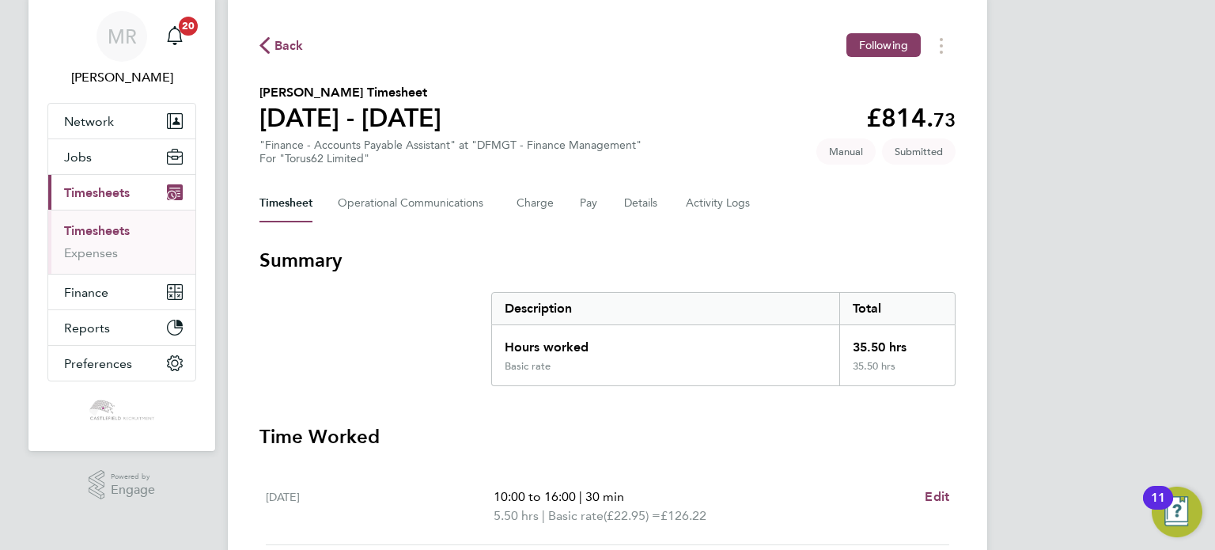
click at [274, 47] on span "Back" at bounding box center [288, 45] width 29 height 19
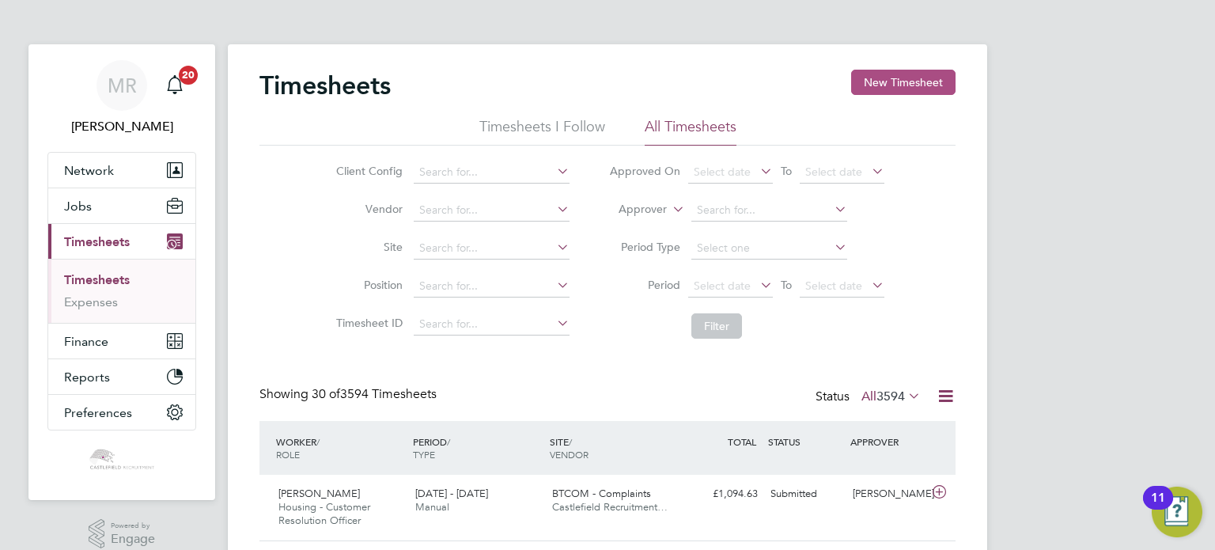
click at [878, 80] on button "New Timesheet" at bounding box center [903, 82] width 104 height 25
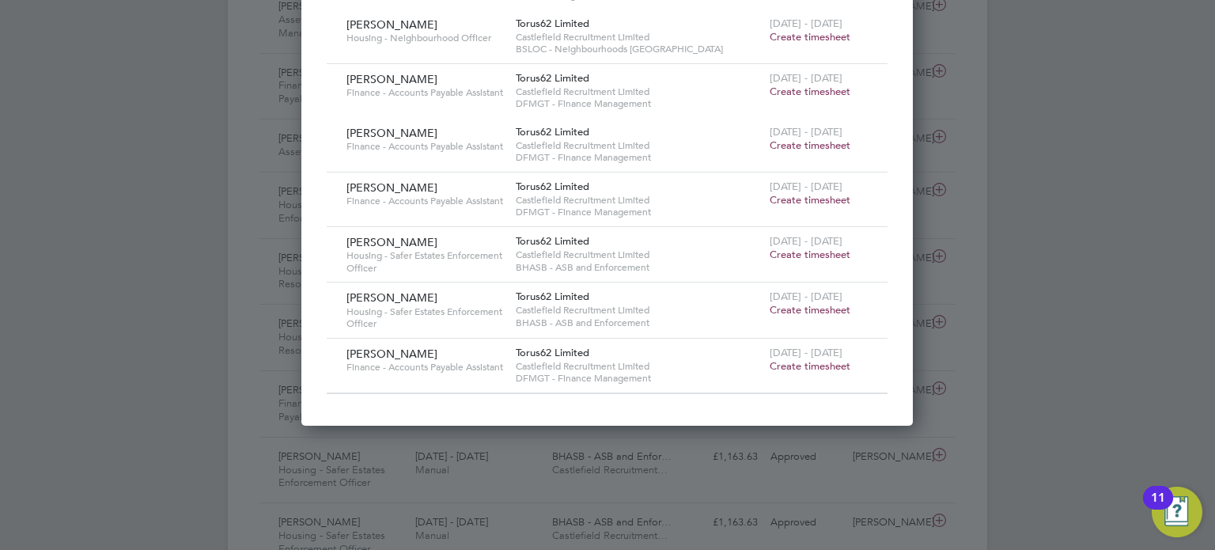
drag, startPoint x: 789, startPoint y: 305, endPoint x: 656, endPoint y: 319, distance: 133.6
click at [789, 306] on span "Create timesheet" at bounding box center [810, 309] width 81 height 13
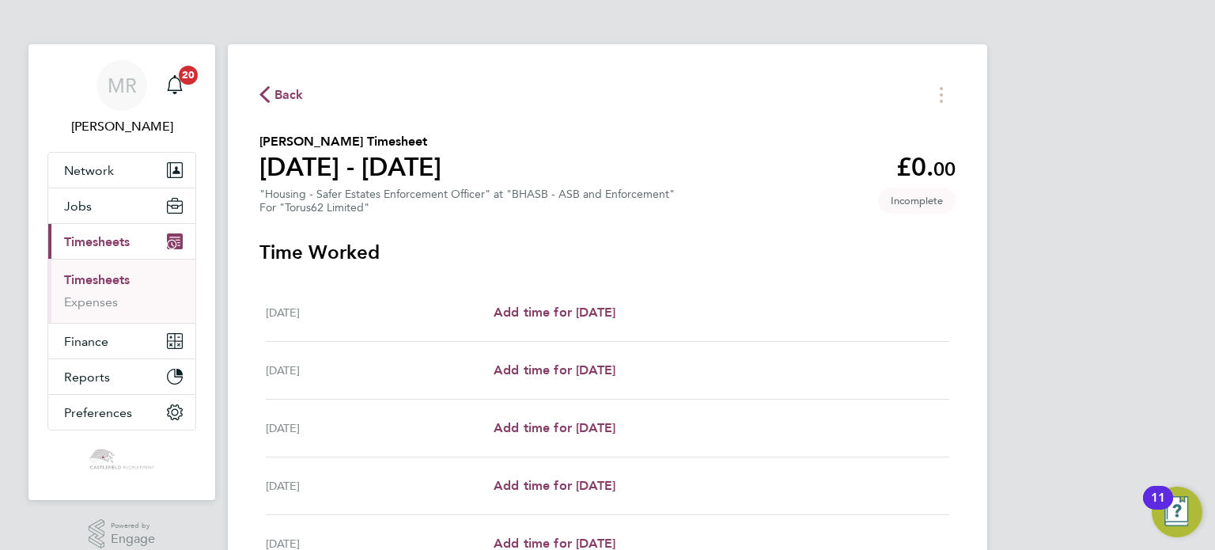
click at [293, 100] on span "Back" at bounding box center [288, 94] width 29 height 19
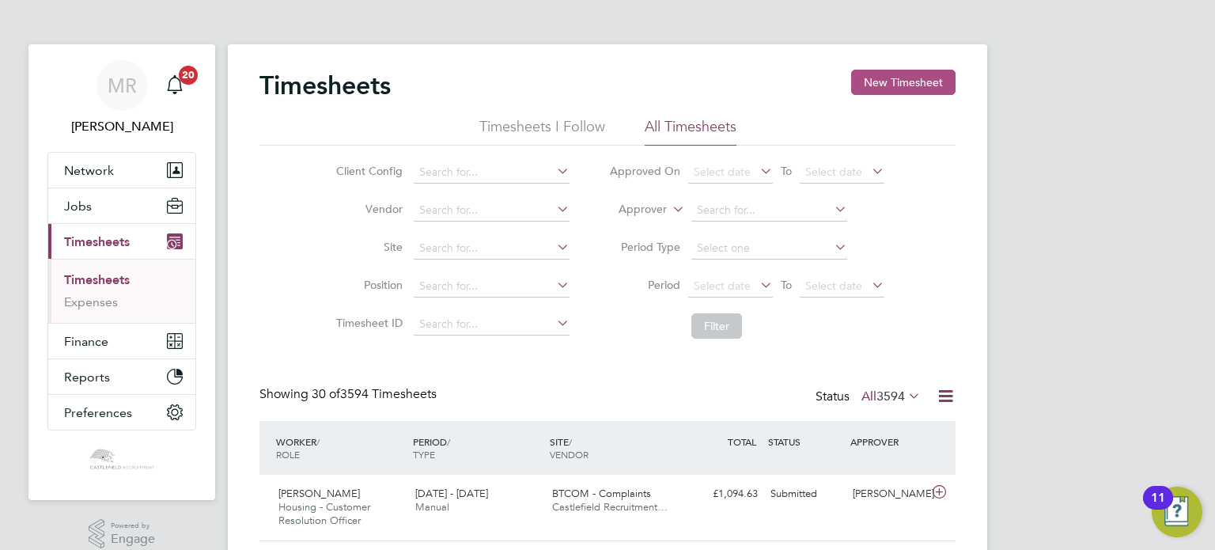
click at [879, 84] on button "New Timesheet" at bounding box center [903, 82] width 104 height 25
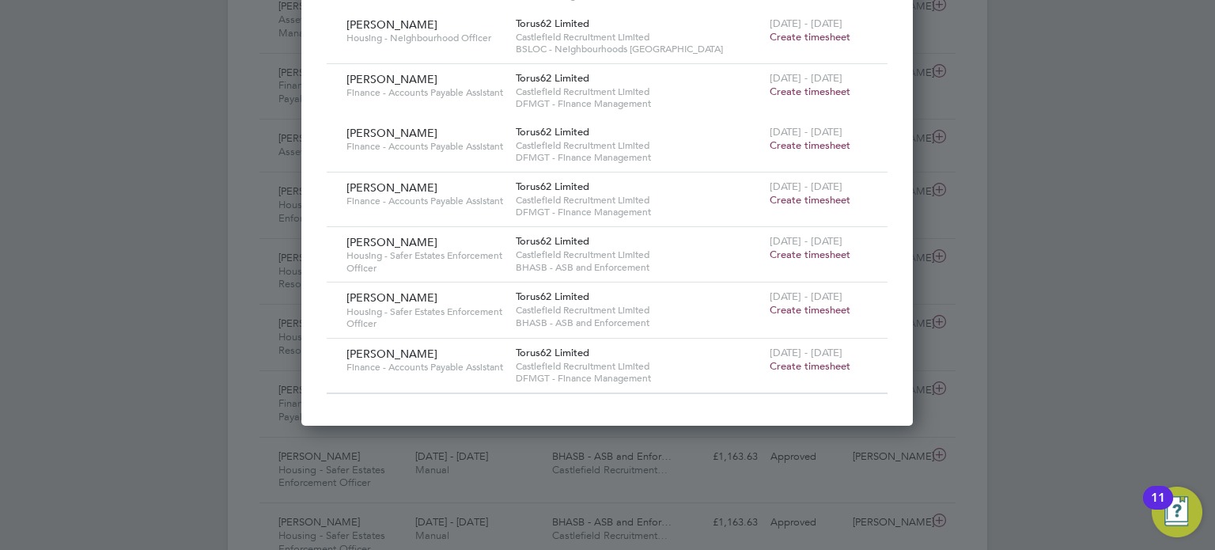
click at [821, 307] on span "Create timesheet" at bounding box center [810, 309] width 81 height 13
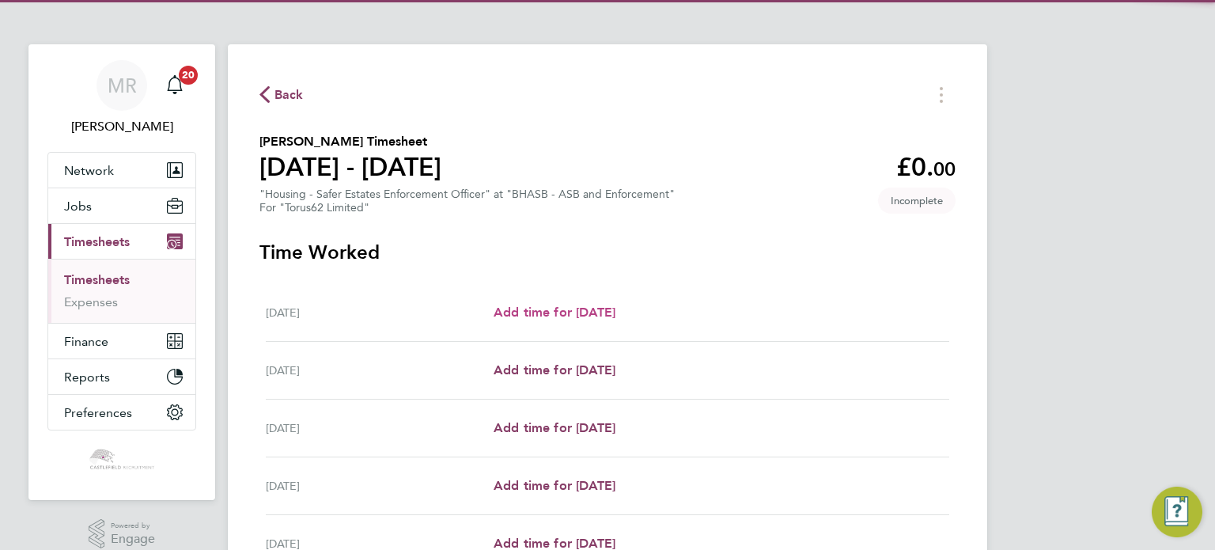
drag, startPoint x: 585, startPoint y: 300, endPoint x: 600, endPoint y: 306, distance: 16.3
click at [589, 305] on div "Mon 22 Sep Add time for Mon 22 Sep Add time for Mon 22 Sep" at bounding box center [607, 313] width 683 height 58
click at [600, 308] on span "Add time for [DATE]" at bounding box center [555, 312] width 122 height 15
select select "30"
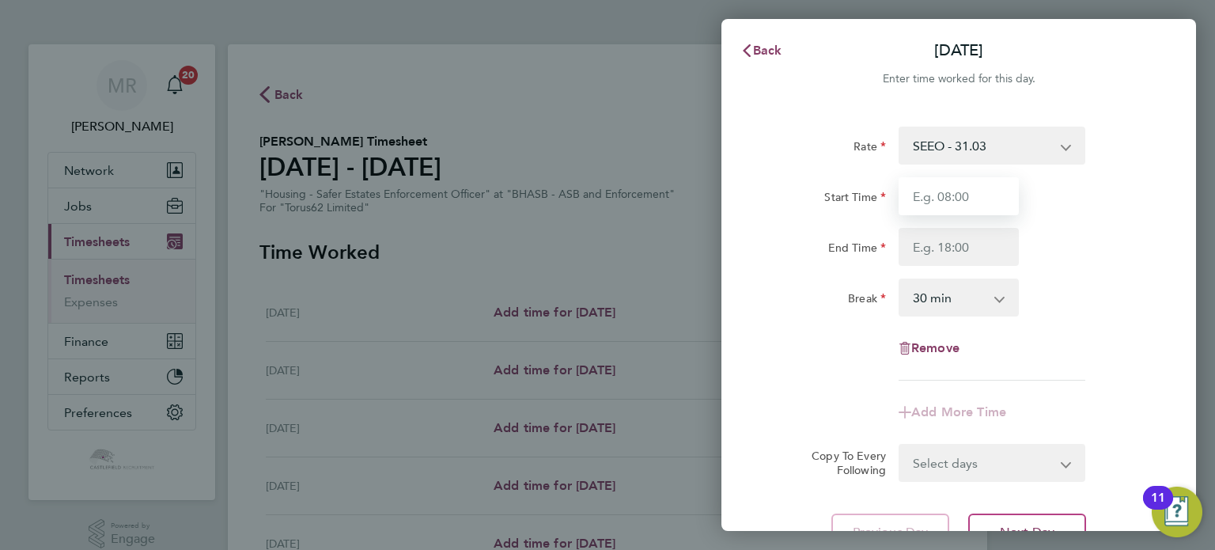
drag, startPoint x: 962, startPoint y: 199, endPoint x: 935, endPoint y: 228, distance: 39.7
click at [960, 199] on input "Start Time" at bounding box center [959, 196] width 120 height 38
type input "08:00"
click at [921, 243] on input "1" at bounding box center [959, 247] width 120 height 38
type input "17:15"
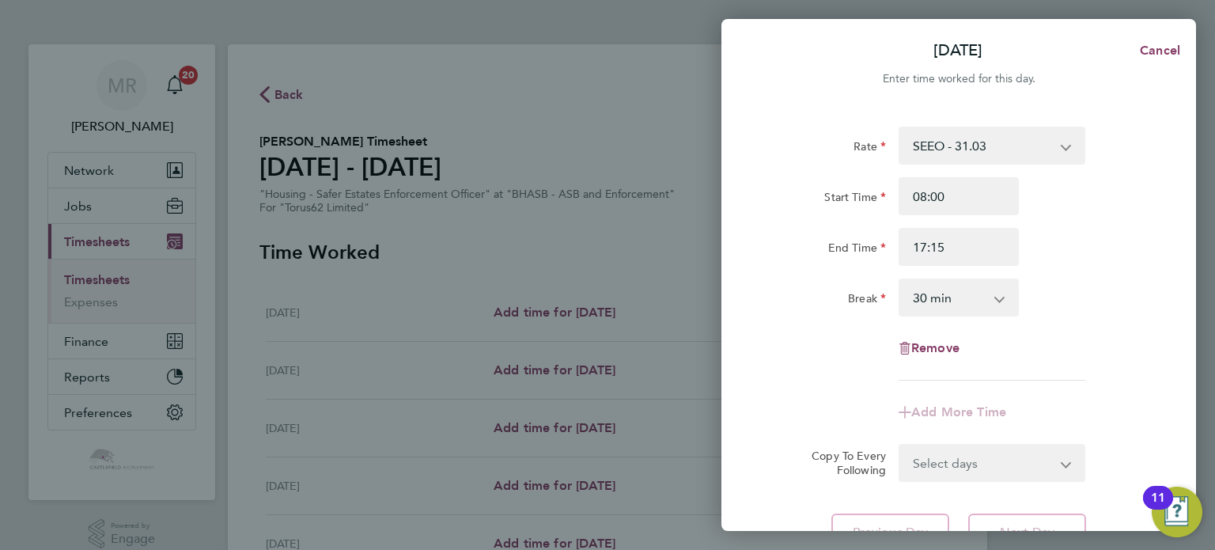
click at [930, 300] on select "0 min 15 min 30 min 45 min 60 min 75 min 90 min" at bounding box center [949, 297] width 98 height 35
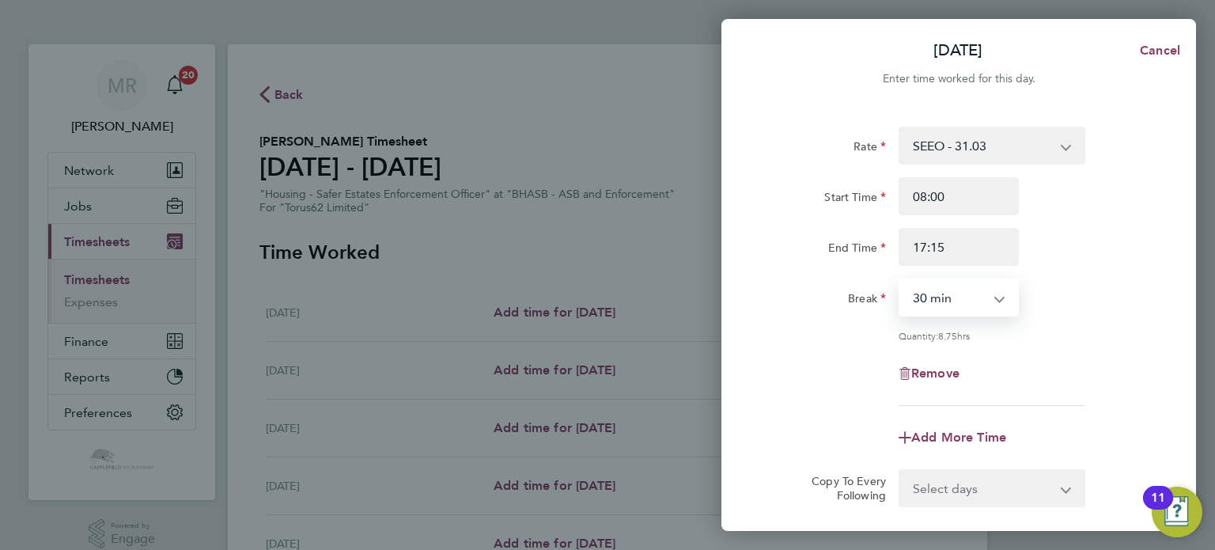
select select "60"
click at [900, 280] on select "0 min 15 min 30 min 45 min 60 min 75 min 90 min" at bounding box center [949, 297] width 98 height 35
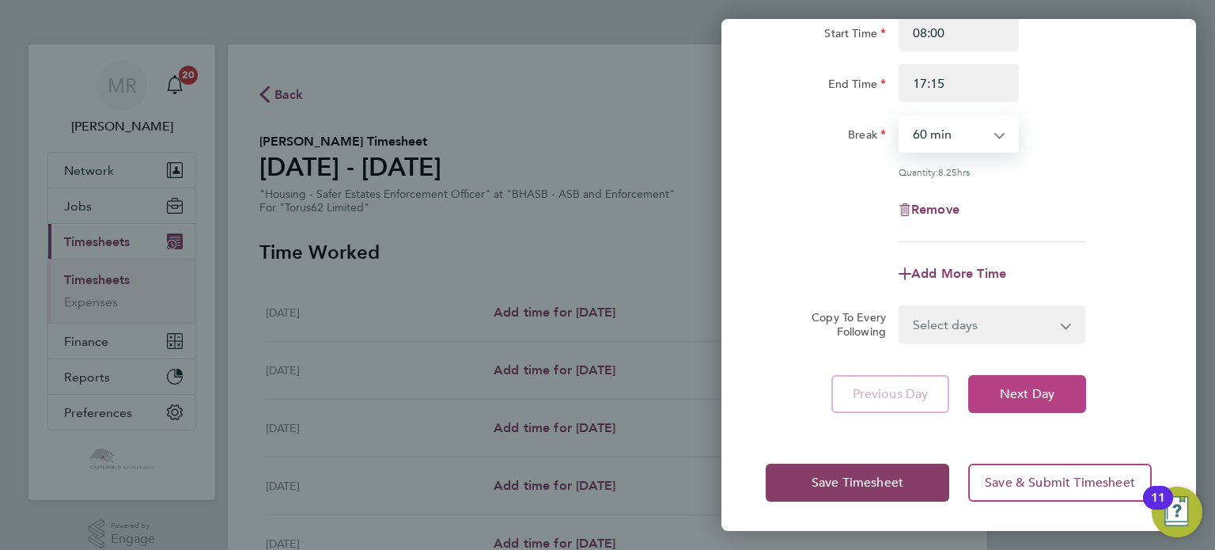
click at [1069, 407] on button "Next Day" at bounding box center [1027, 394] width 118 height 38
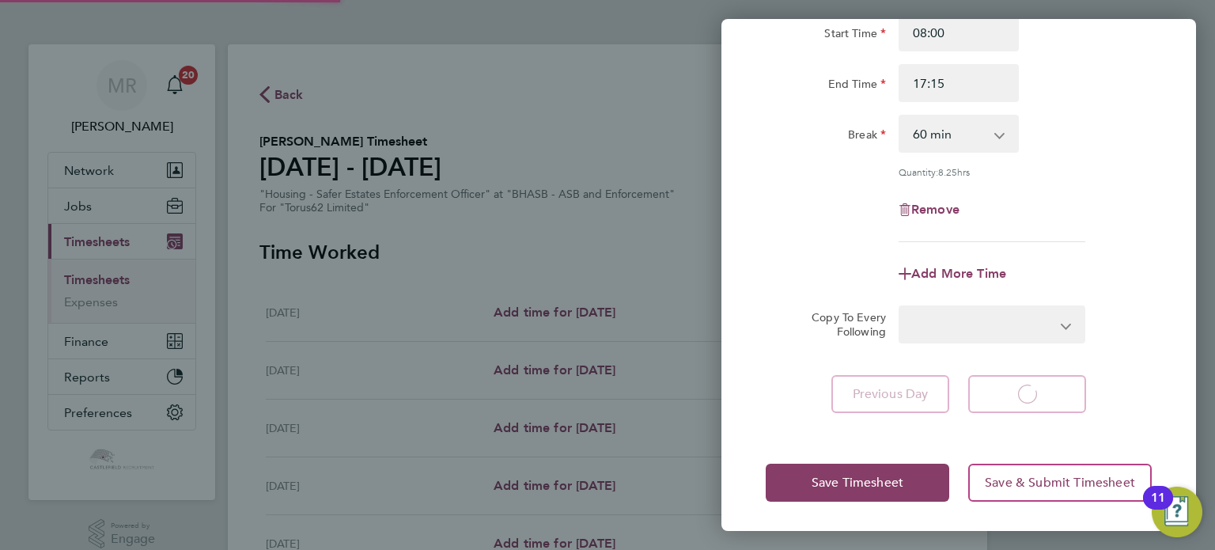
select select "30"
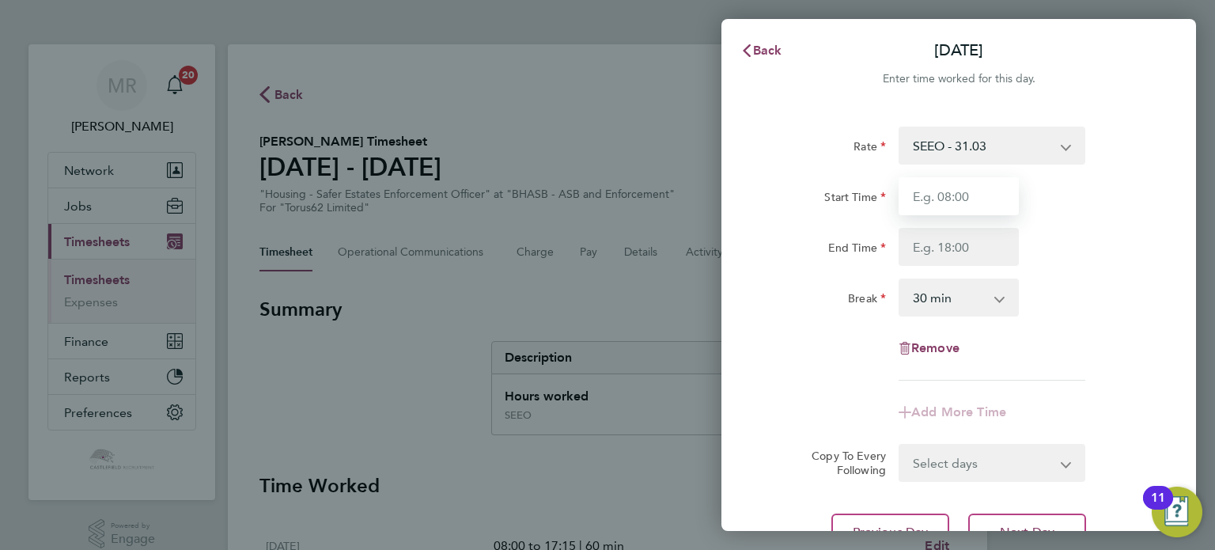
click at [968, 210] on input "Start Time" at bounding box center [959, 196] width 120 height 38
type input "08:00"
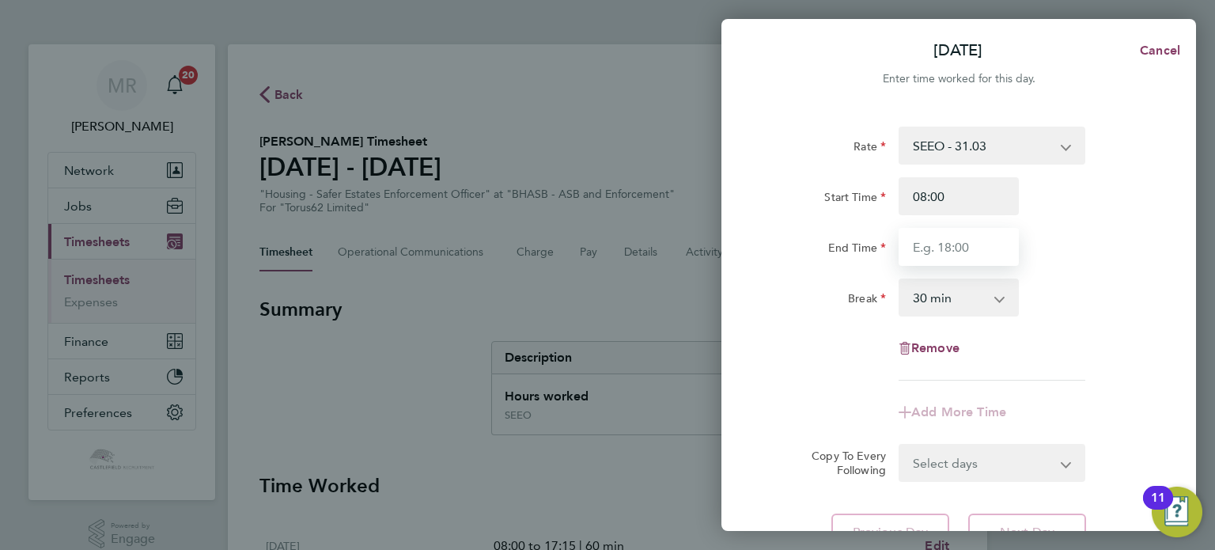
click at [924, 243] on input "End Time" at bounding box center [959, 247] width 120 height 38
type input "16:15"
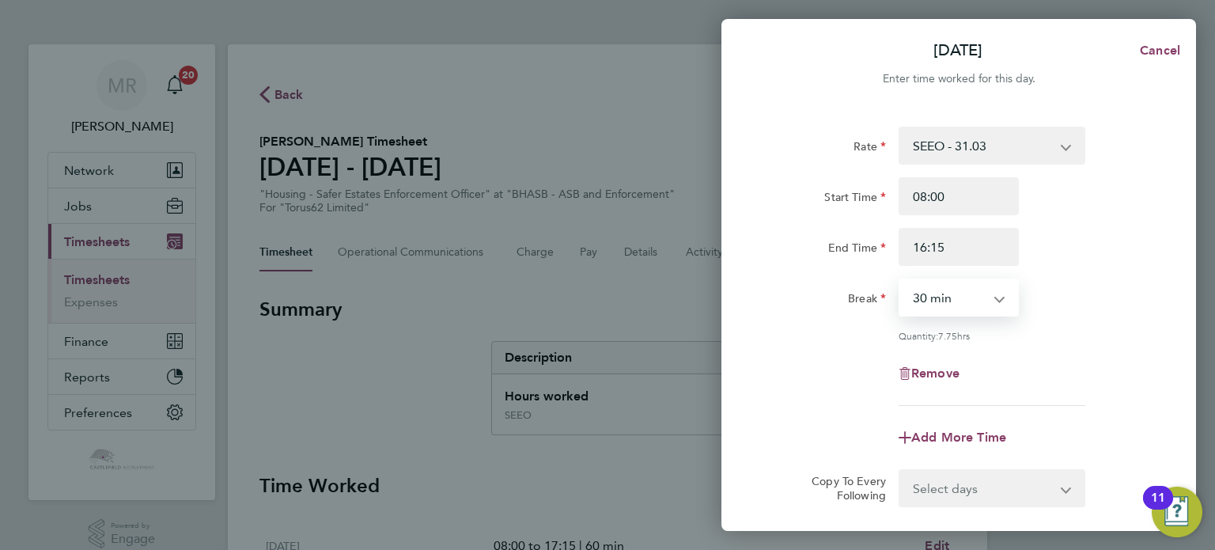
click at [937, 293] on select "0 min 15 min 30 min 45 min 60 min 75 min 90 min" at bounding box center [949, 297] width 98 height 35
select select "60"
click at [900, 280] on select "0 min 15 min 30 min 45 min 60 min 75 min 90 min" at bounding box center [949, 297] width 98 height 35
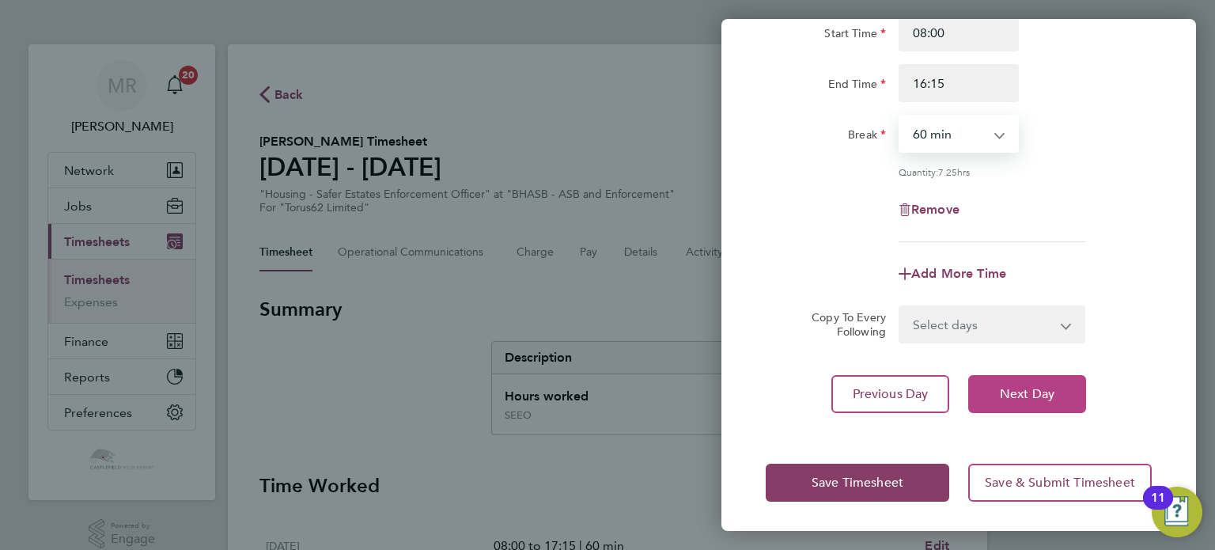
click at [1005, 392] on span "Next Day" at bounding box center [1027, 394] width 55 height 16
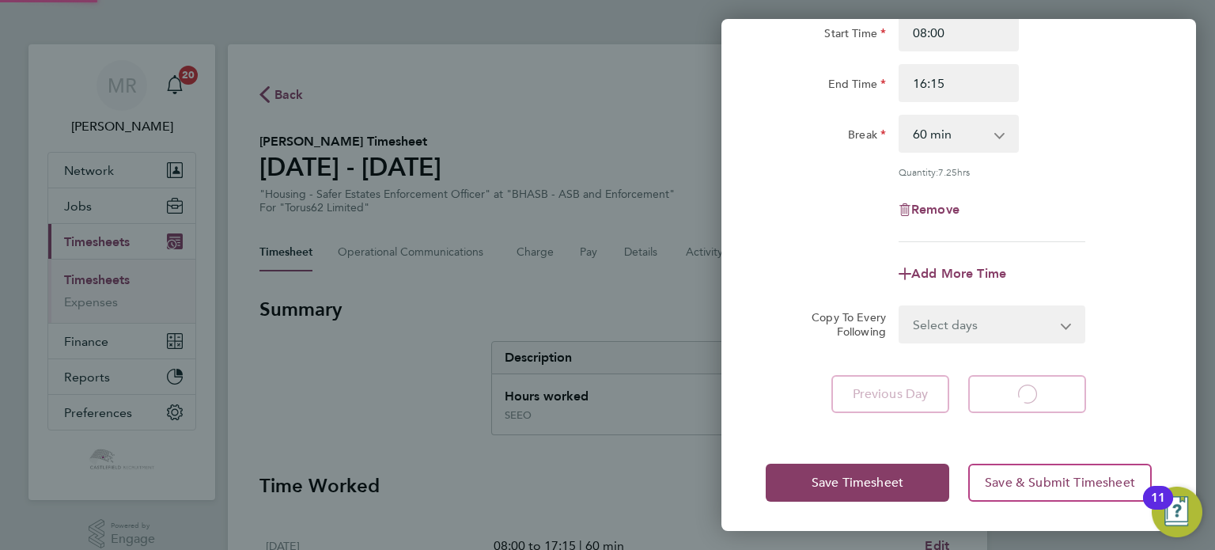
select select "30"
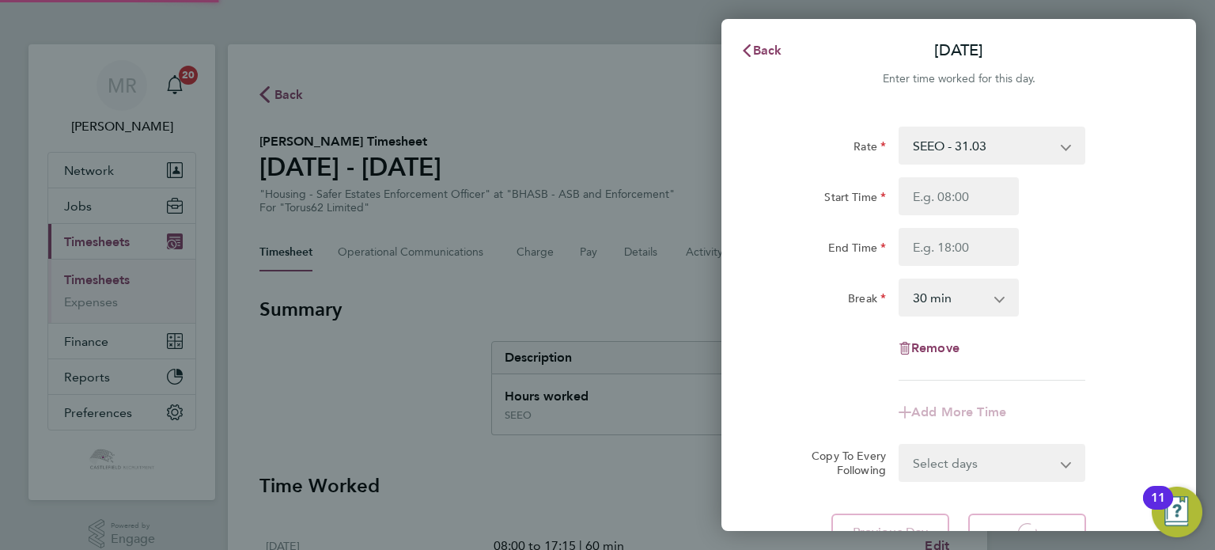
select select "30"
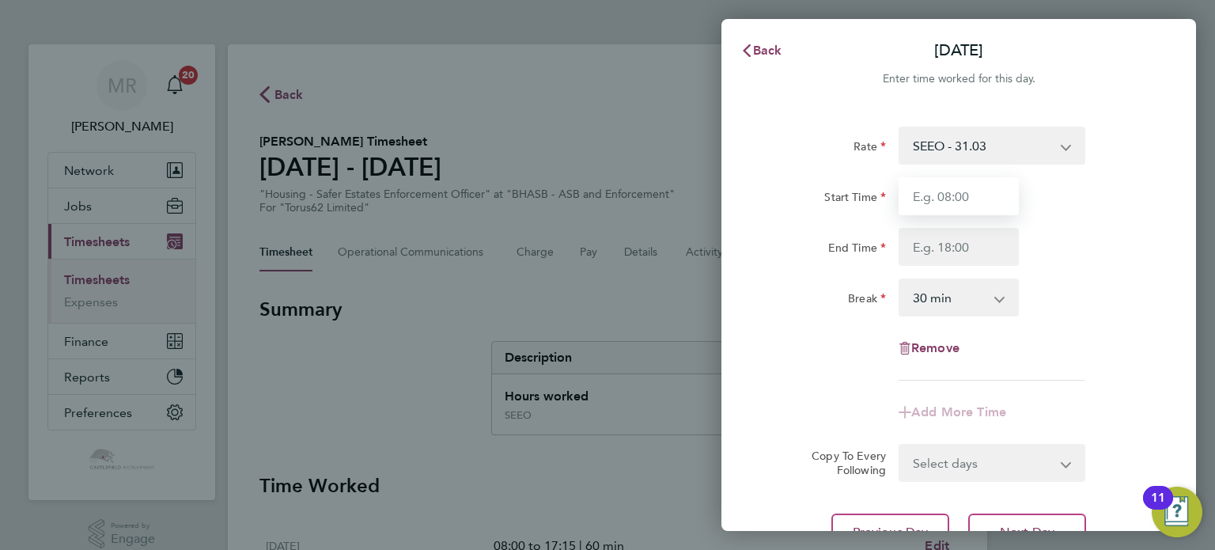
drag, startPoint x: 932, startPoint y: 184, endPoint x: 924, endPoint y: 196, distance: 14.3
click at [932, 184] on input "Start Time" at bounding box center [959, 196] width 120 height 38
type input "08:00"
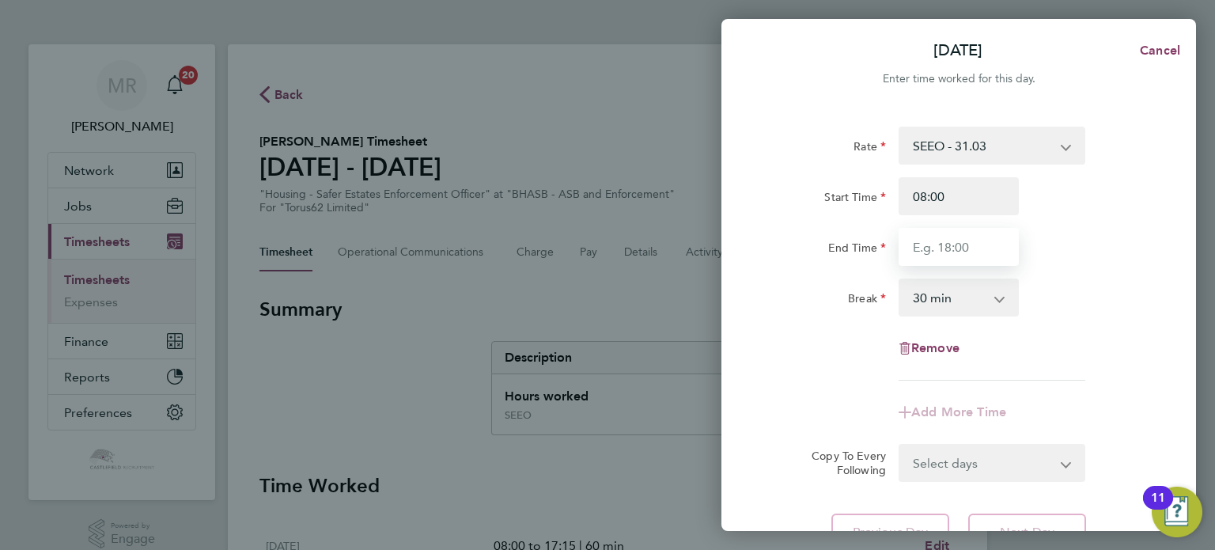
click at [905, 235] on input "End Time" at bounding box center [959, 247] width 120 height 38
type input "16:15"
drag, startPoint x: 922, startPoint y: 298, endPoint x: 921, endPoint y: 312, distance: 14.3
click at [921, 301] on select "0 min 15 min 30 min 45 min 60 min 75 min 90 min" at bounding box center [949, 297] width 98 height 35
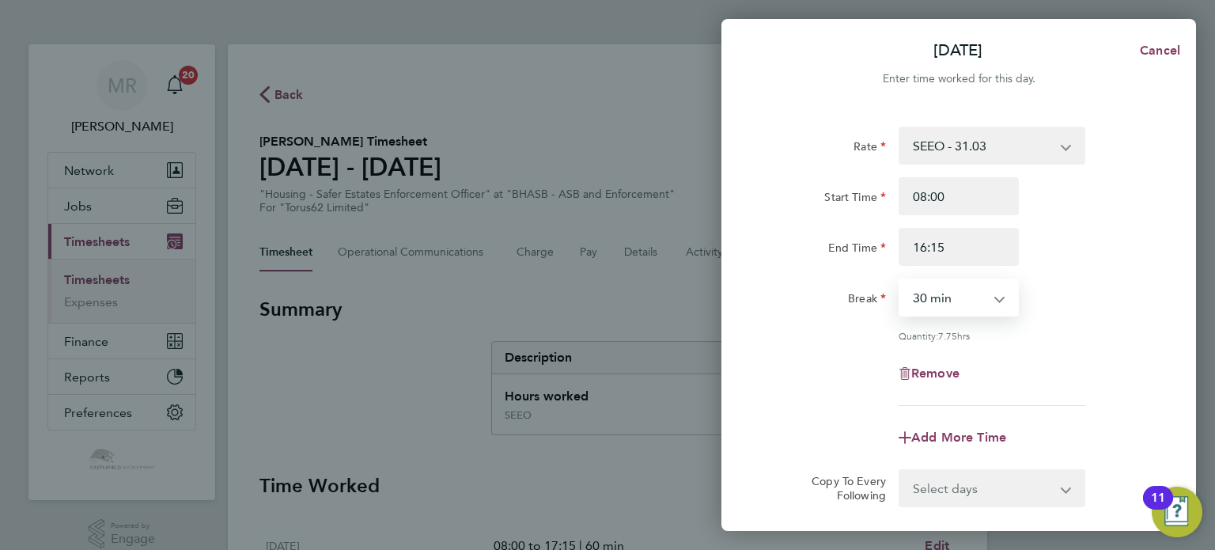
select select "60"
click at [900, 280] on select "0 min 15 min 30 min 45 min 60 min 75 min 90 min" at bounding box center [949, 297] width 98 height 35
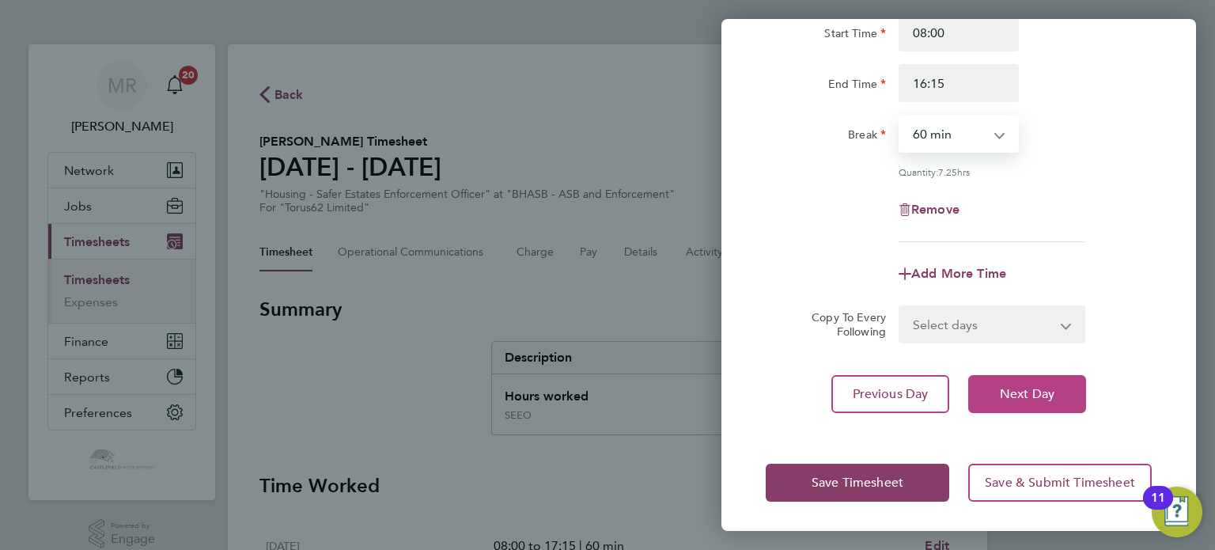
click at [1042, 395] on span "Next Day" at bounding box center [1027, 394] width 55 height 16
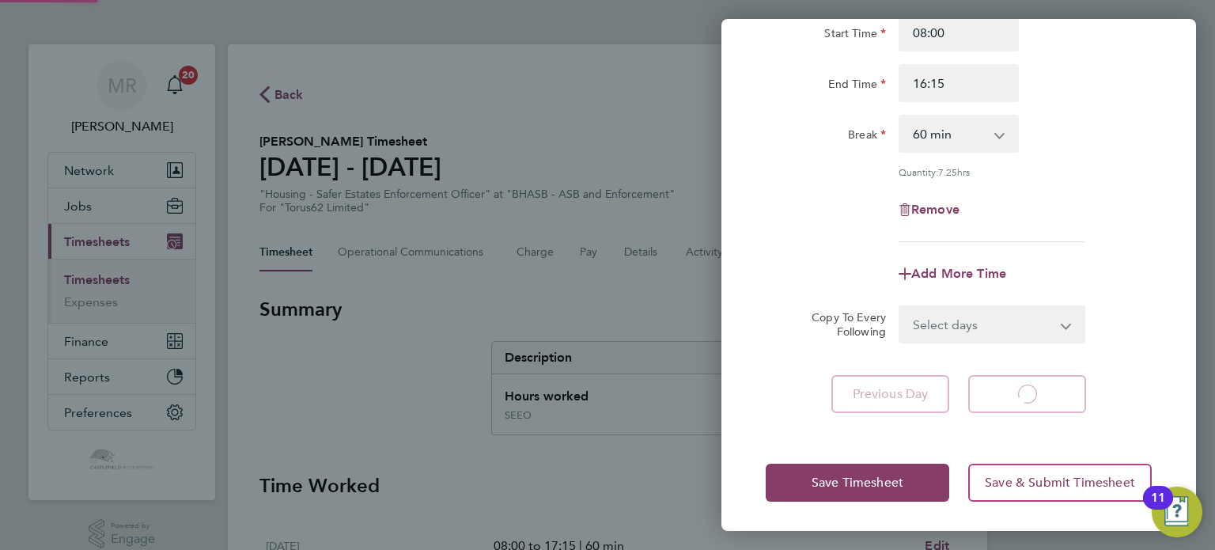
select select "30"
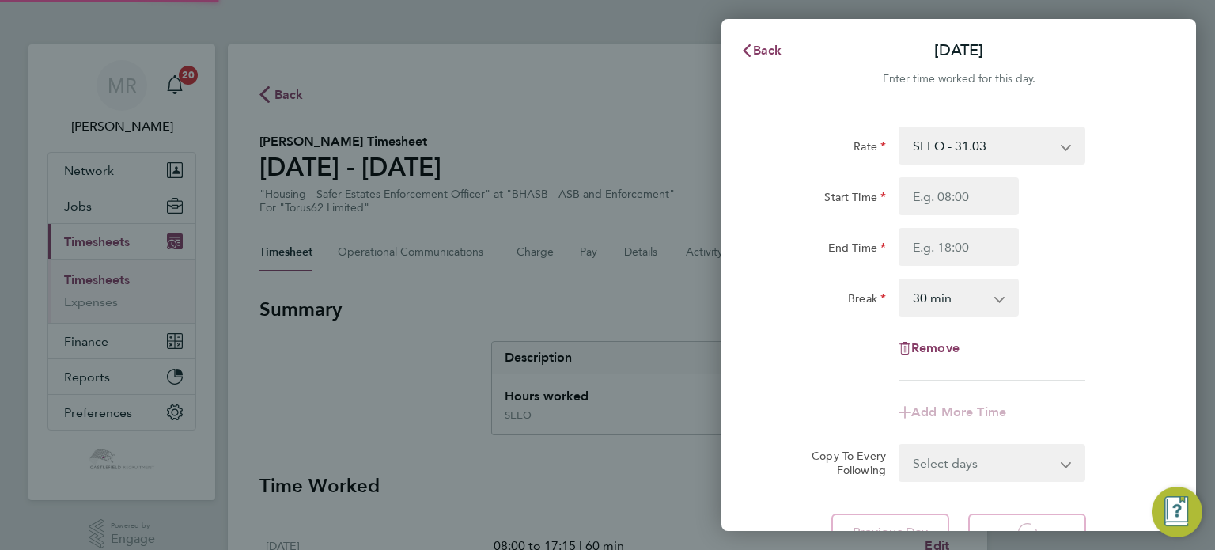
select select "30"
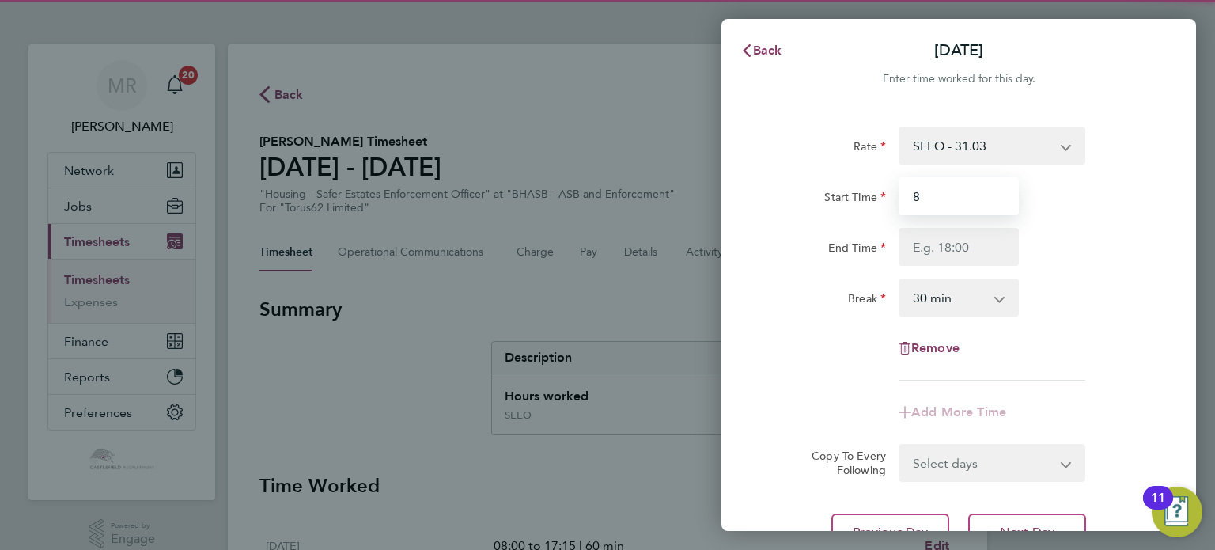
drag, startPoint x: 943, startPoint y: 182, endPoint x: 937, endPoint y: 214, distance: 32.9
click at [945, 192] on input "8" at bounding box center [959, 196] width 120 height 38
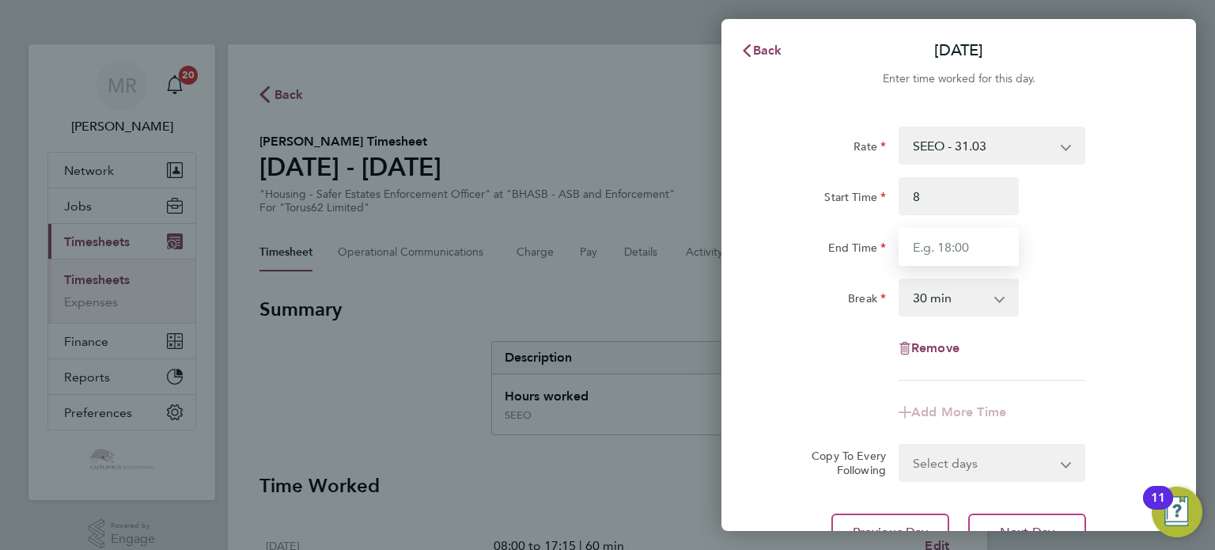
type input "08:00"
click at [923, 252] on input "End Time" at bounding box center [959, 247] width 120 height 38
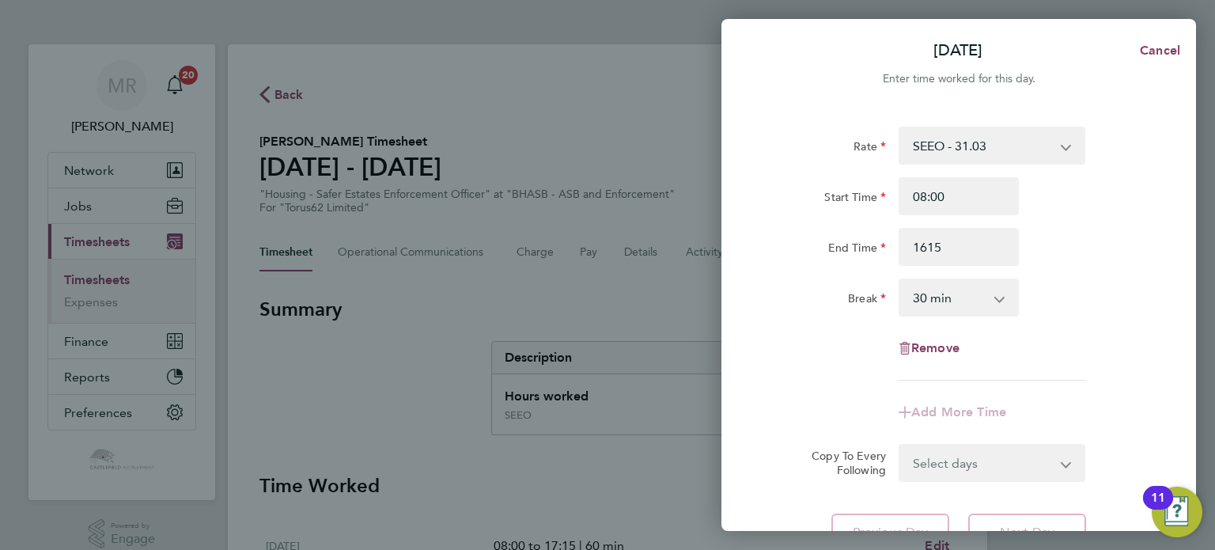
type input "16:15"
drag, startPoint x: 919, startPoint y: 295, endPoint x: 929, endPoint y: 309, distance: 17.1
click at [919, 297] on select "0 min 15 min 30 min 45 min 60 min 75 min 90 min" at bounding box center [949, 297] width 98 height 35
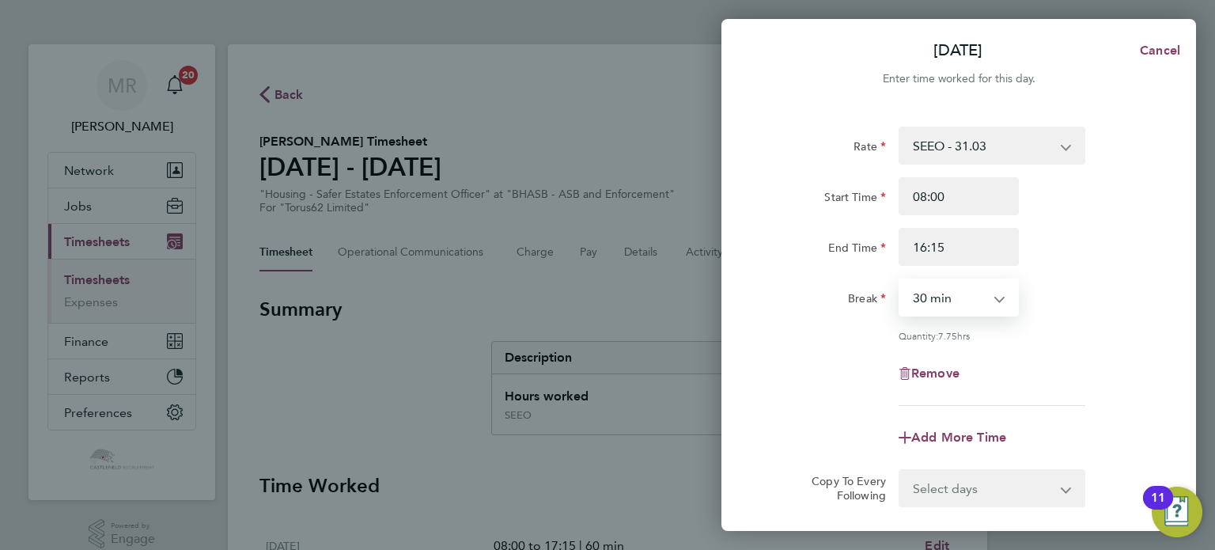
select select "60"
click at [900, 280] on select "0 min 15 min 30 min 45 min 60 min 75 min 90 min" at bounding box center [949, 297] width 98 height 35
click at [955, 409] on app-timesheet-line-form-group "Rate SEEO - 31.03 Start Time 08:00 End Time 16:15 Break 0 min 15 min 30 min 45 …" at bounding box center [959, 292] width 386 height 330
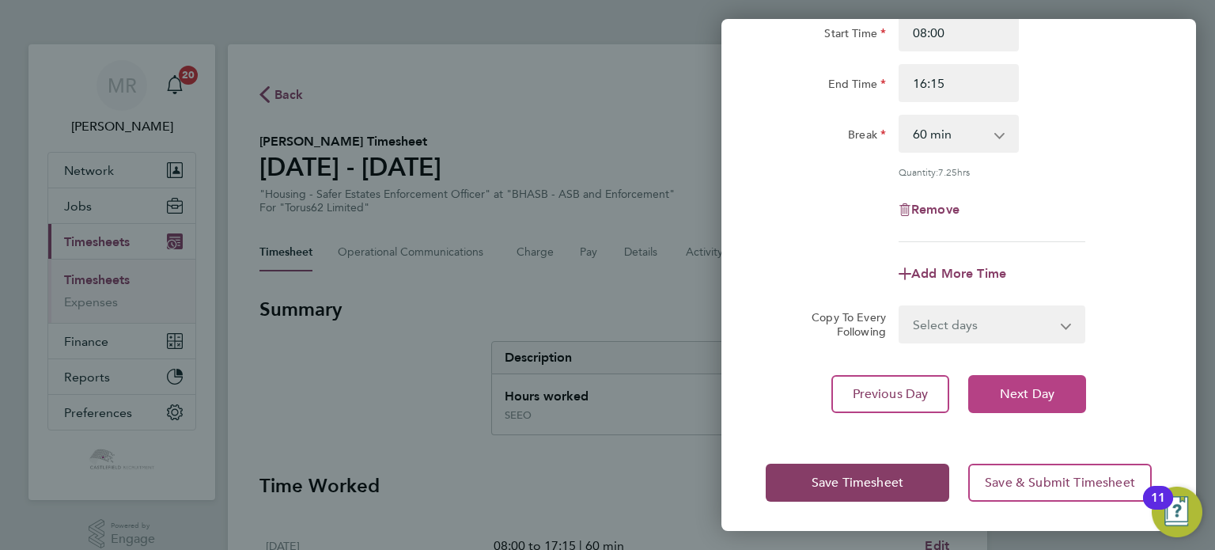
click at [1009, 389] on span "Next Day" at bounding box center [1027, 394] width 55 height 16
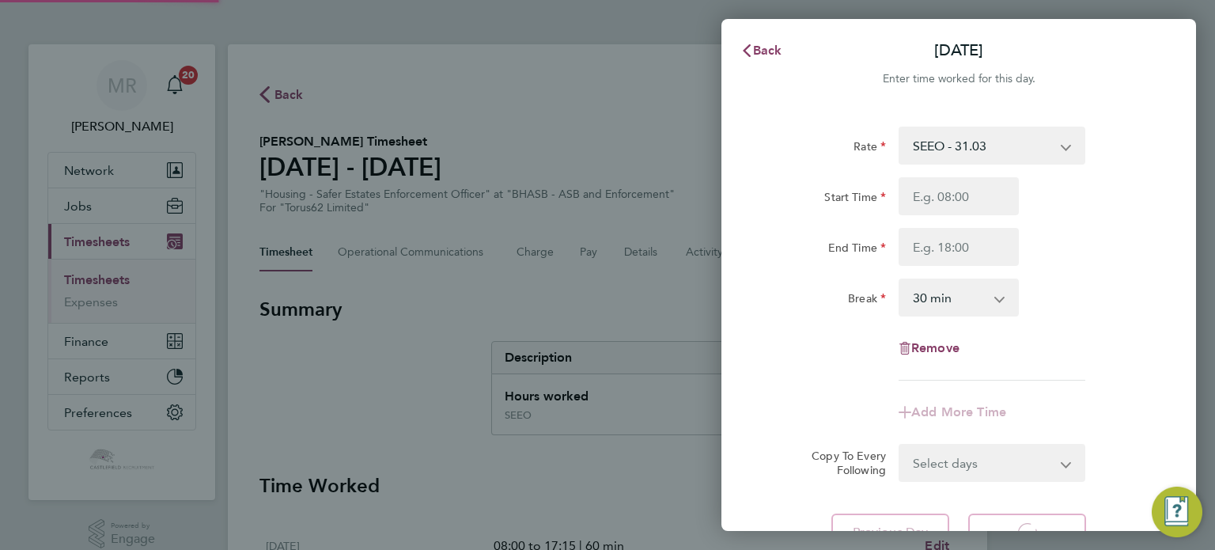
select select "30"
click at [925, 201] on input "Start Time" at bounding box center [959, 196] width 120 height 38
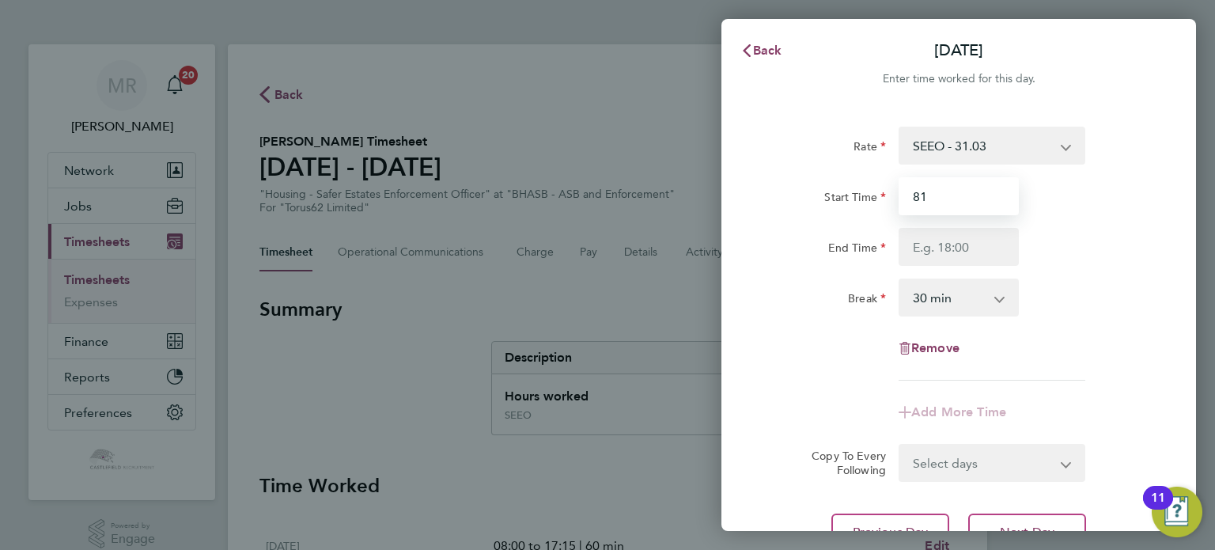
type input "81"
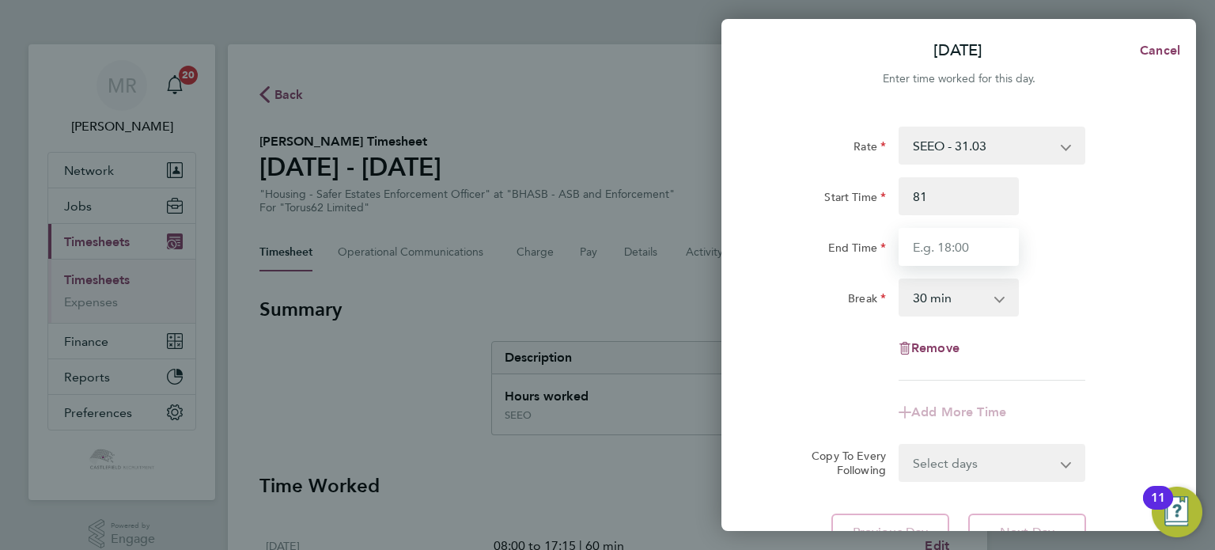
click at [930, 248] on input "End Time" at bounding box center [959, 247] width 120 height 38
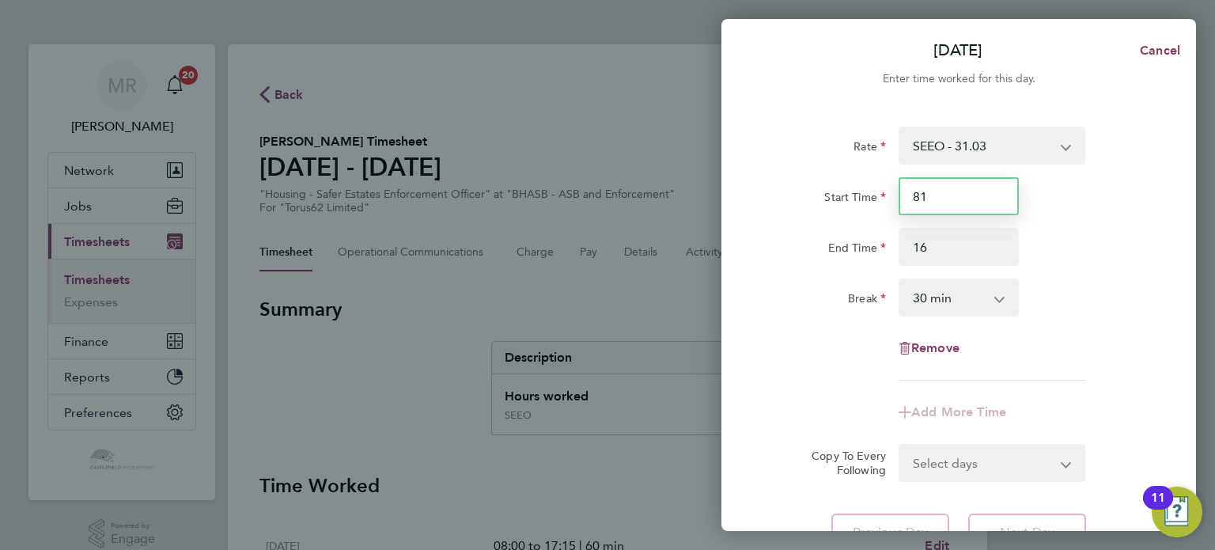
type input "16:00"
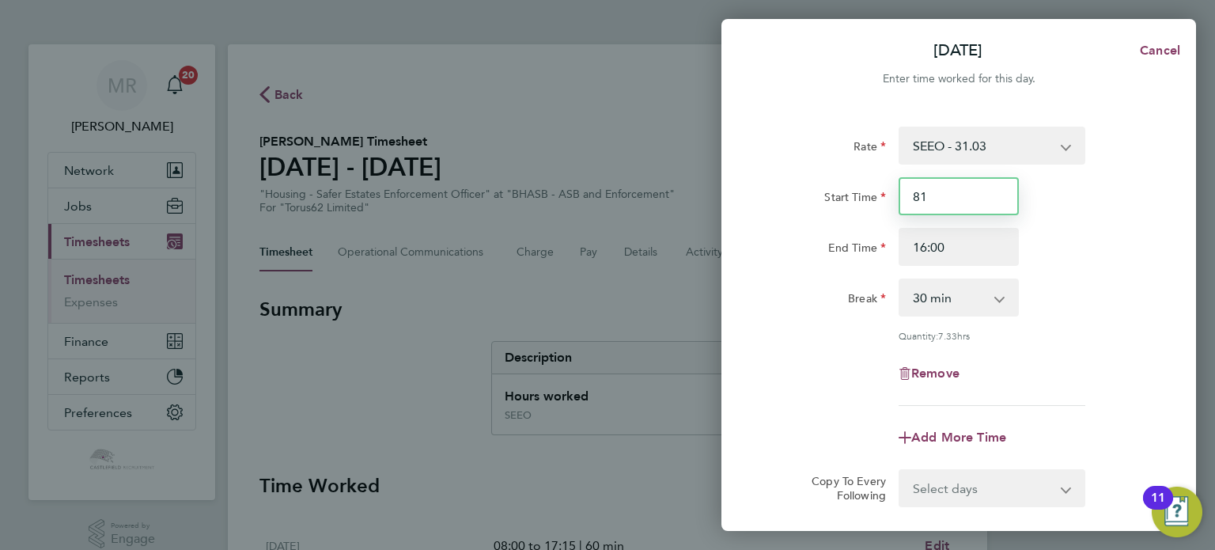
drag, startPoint x: 964, startPoint y: 195, endPoint x: 732, endPoint y: 216, distance: 232.7
click at [732, 216] on div "Rate SEEO - 31.03 Start Time 81 End Time 16:00 Break 0 min 15 min 30 min 45 min…" at bounding box center [958, 352] width 475 height 488
type input "08:00"
click at [899, 274] on div "Rate SEEO - 31.03 Start Time 08:00 End Time 16:00 Break 0 min 15 min 30 min 45 …" at bounding box center [959, 266] width 386 height 279
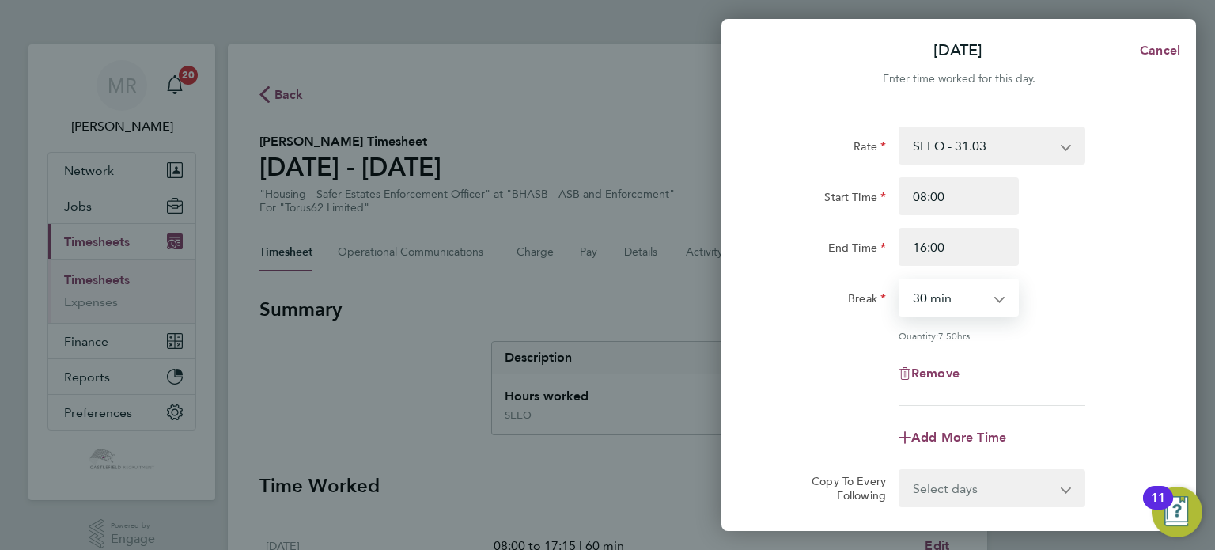
drag, startPoint x: 905, startPoint y: 285, endPoint x: 914, endPoint y: 294, distance: 13.4
click at [905, 286] on select "0 min 15 min 30 min 45 min 60 min 75 min 90 min" at bounding box center [949, 297] width 98 height 35
select select "60"
click at [900, 280] on select "0 min 15 min 30 min 45 min 60 min 75 min 90 min" at bounding box center [949, 297] width 98 height 35
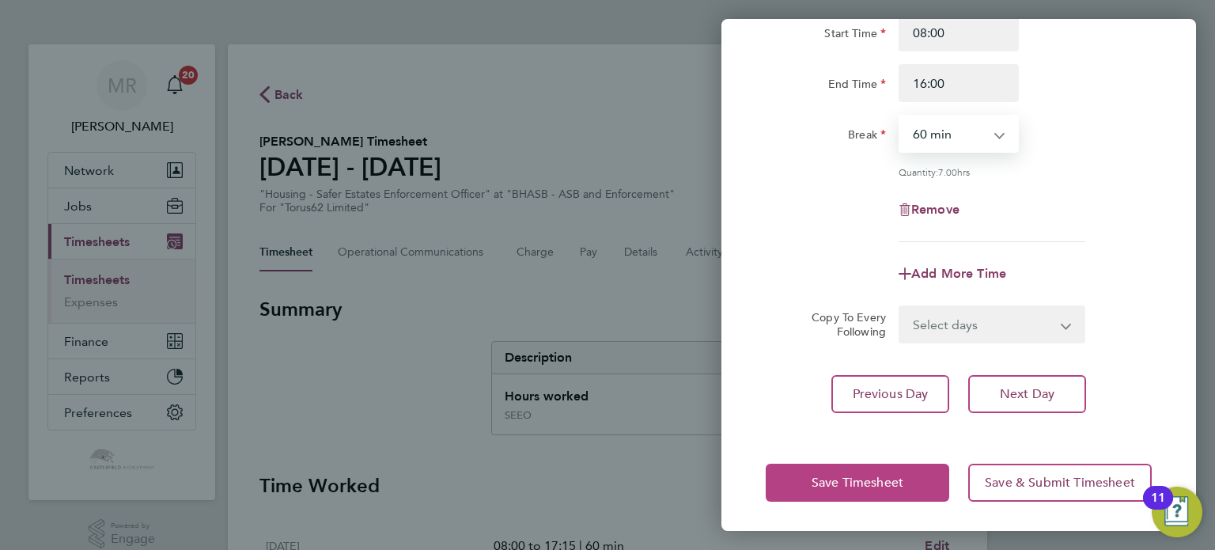
click at [863, 467] on button "Save Timesheet" at bounding box center [858, 482] width 184 height 38
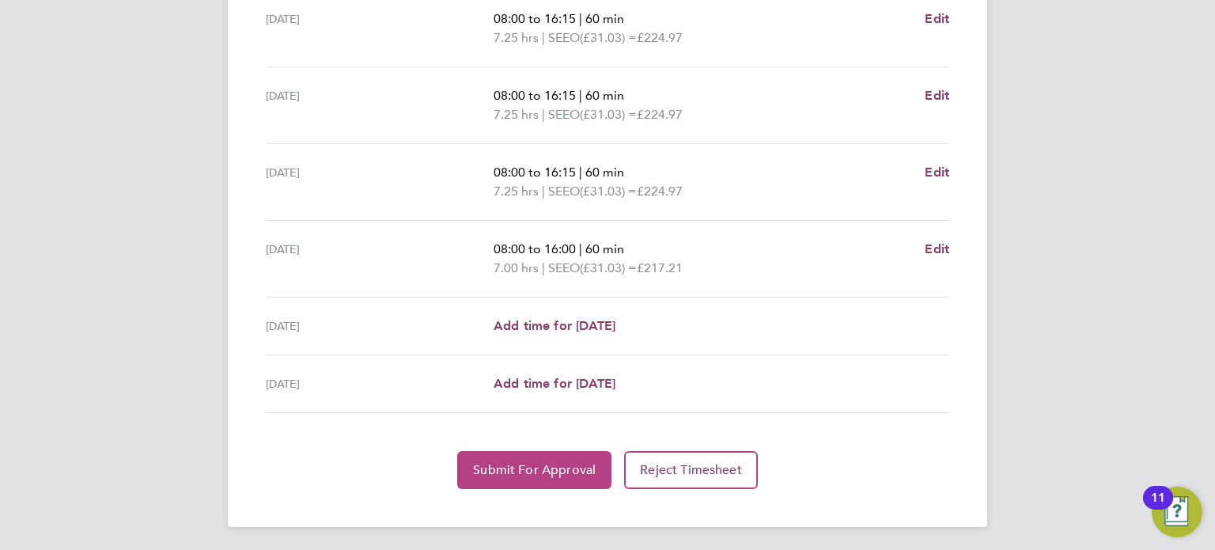
click at [552, 482] on button "Submit For Approval" at bounding box center [534, 470] width 154 height 38
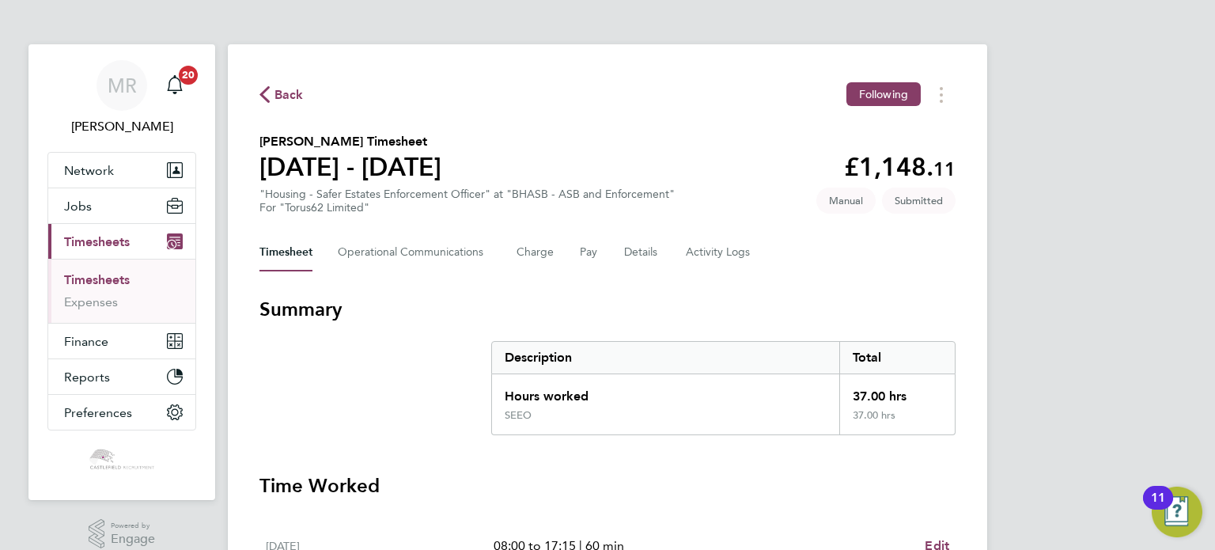
click at [99, 273] on link "Timesheets" at bounding box center [97, 279] width 66 height 15
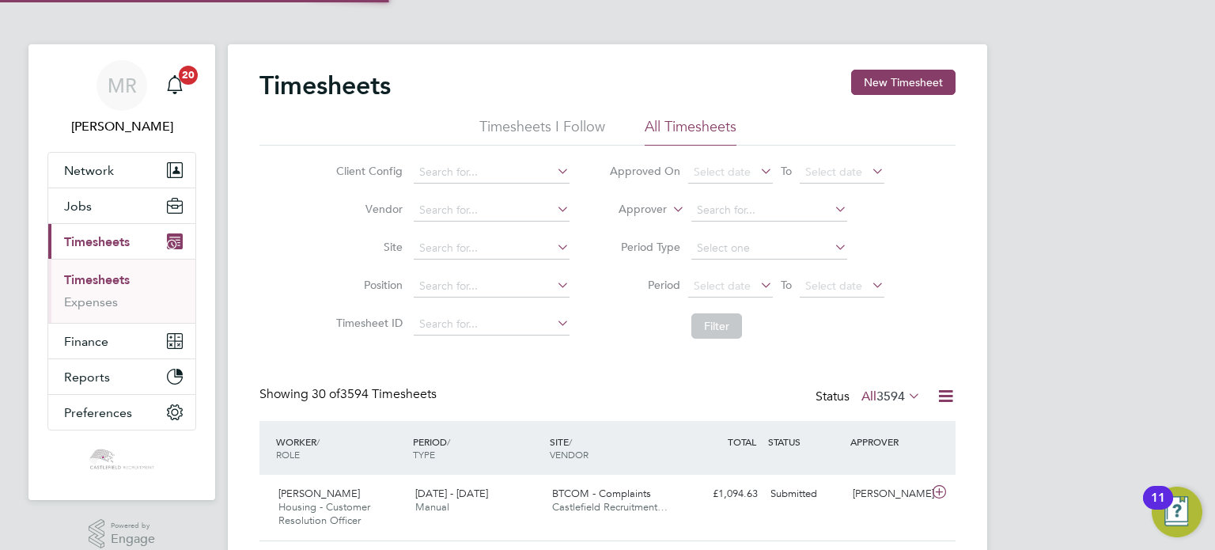
scroll to position [53, 138]
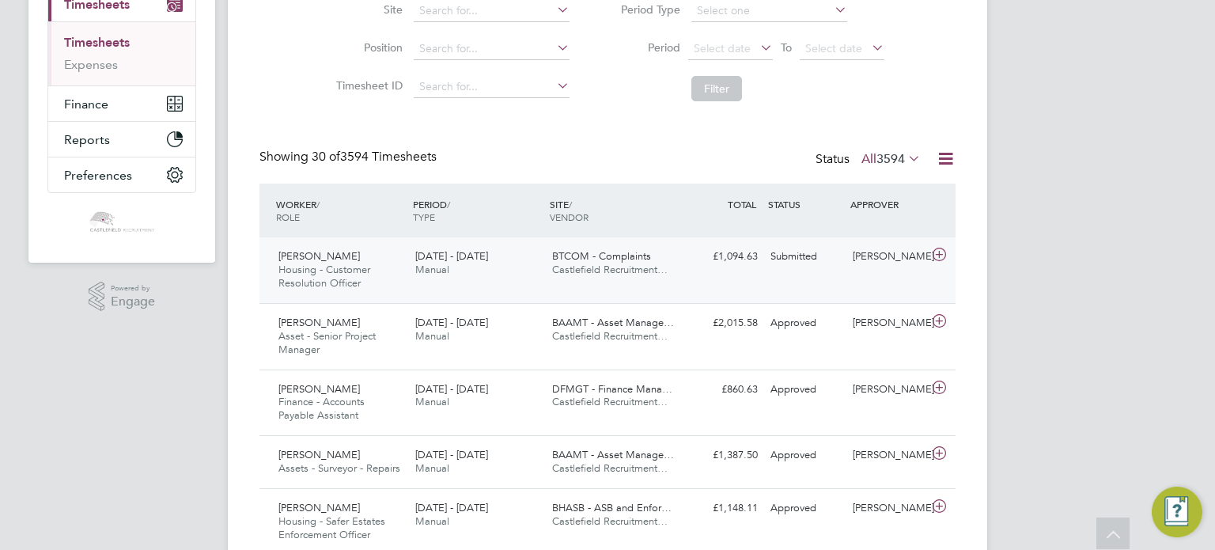
click at [339, 278] on span "Housing - Customer Resolution Officer" at bounding box center [324, 276] width 92 height 27
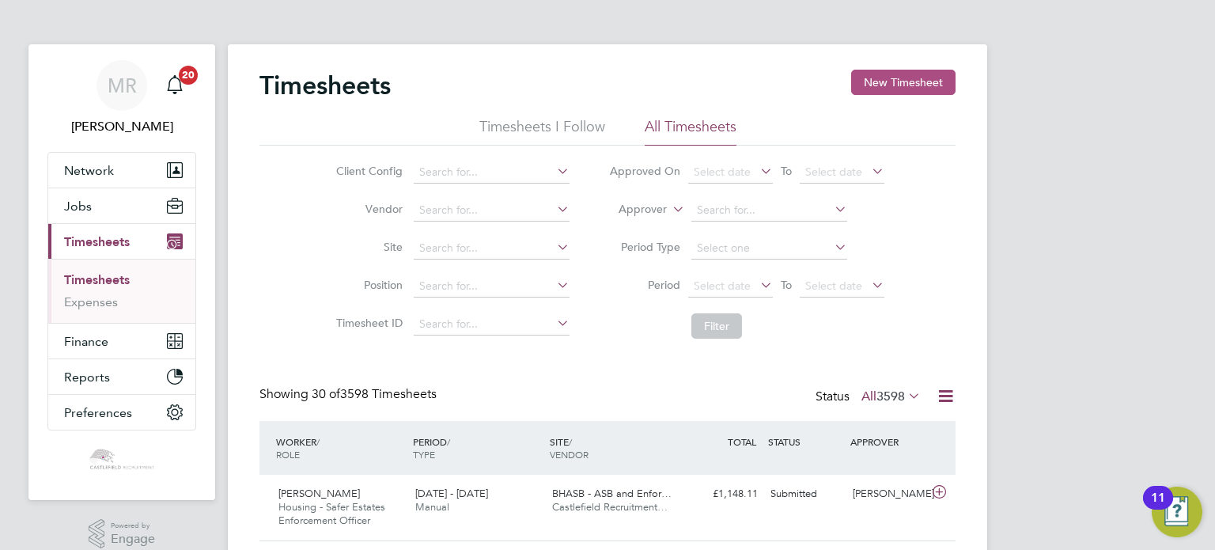
click at [900, 85] on button "New Timesheet" at bounding box center [903, 82] width 104 height 25
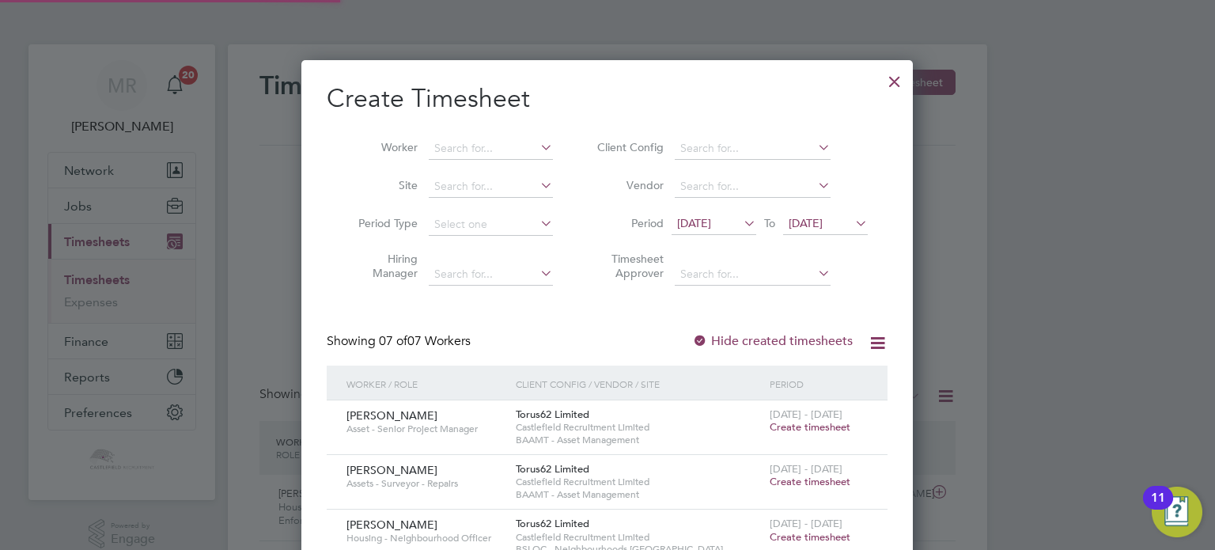
scroll to position [237, 0]
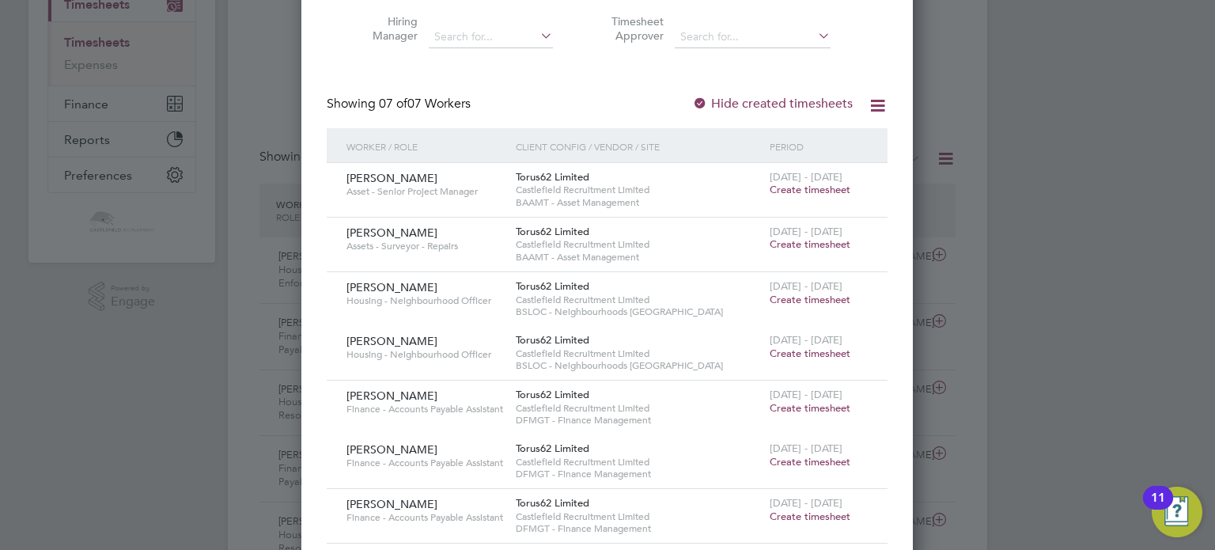
click at [819, 239] on span "Create timesheet" at bounding box center [810, 243] width 81 height 13
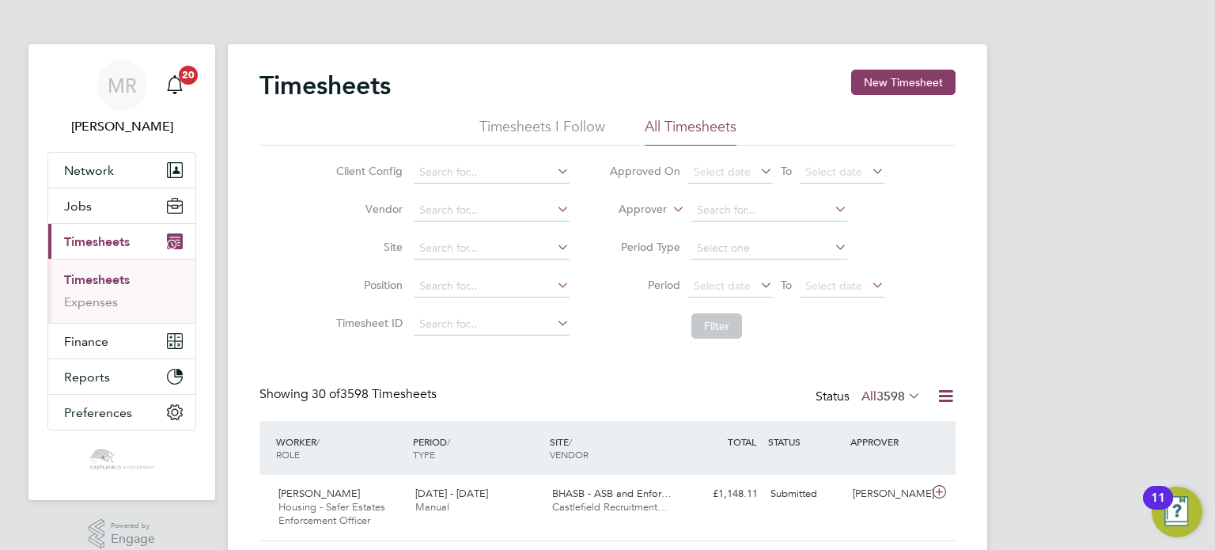
scroll to position [8, 8]
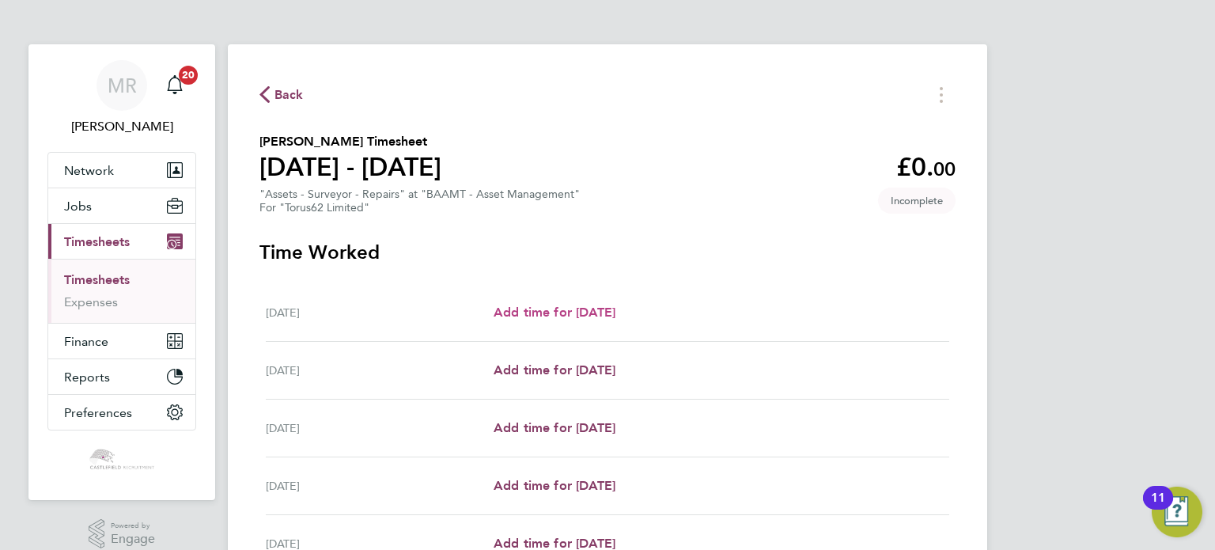
click at [561, 319] on span "Add time for [DATE]" at bounding box center [555, 312] width 122 height 15
select select "30"
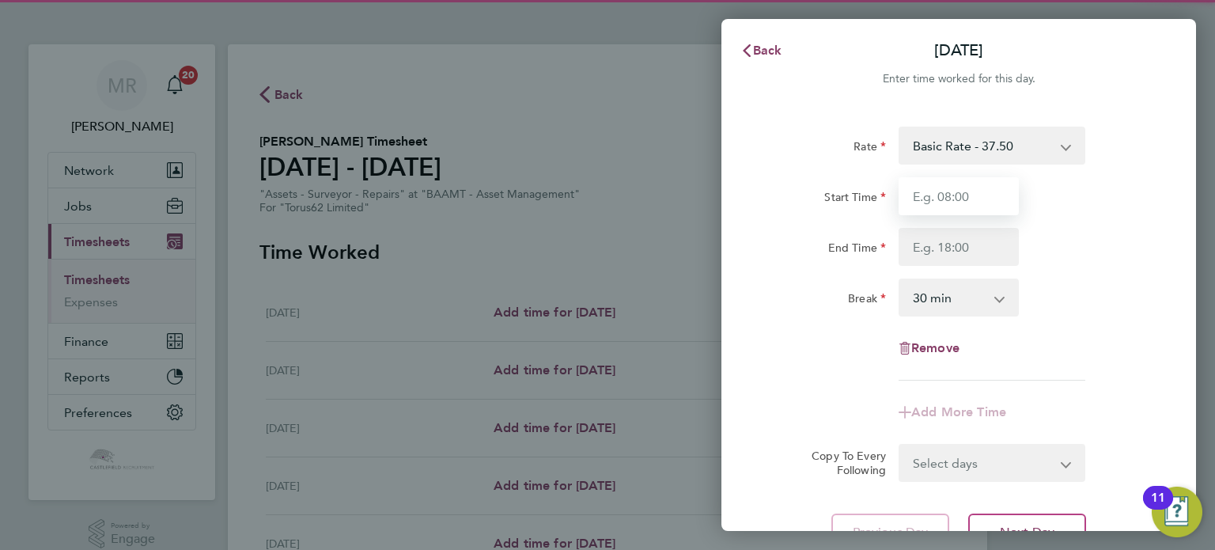
click at [933, 206] on input "Start Time" at bounding box center [959, 196] width 120 height 38
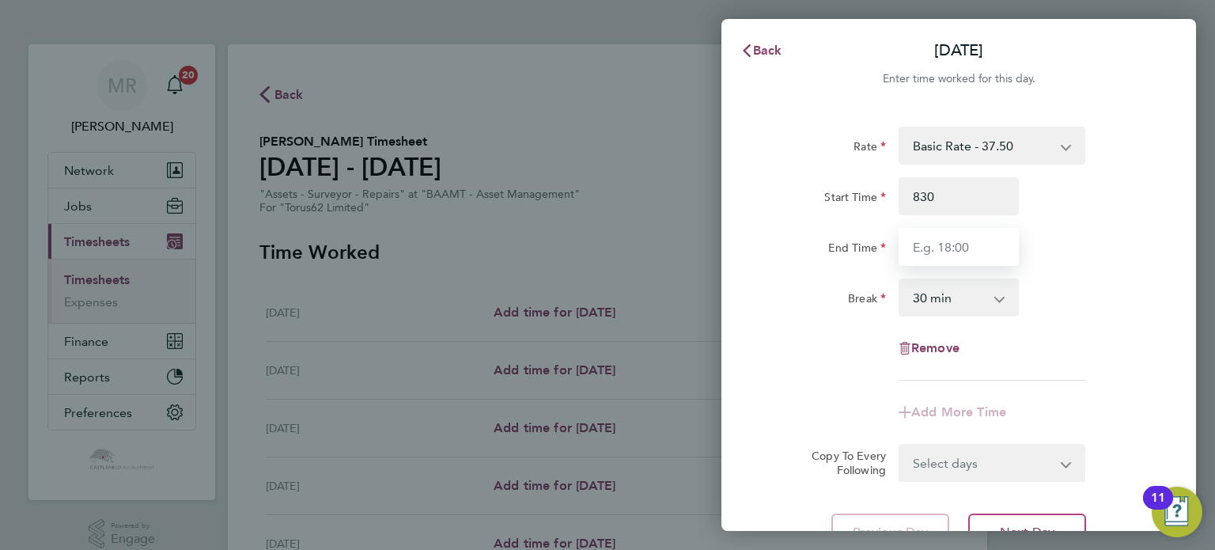
type input "08:30"
click at [916, 246] on input "End Time" at bounding box center [959, 247] width 120 height 38
type input "17:00"
drag, startPoint x: 1122, startPoint y: 237, endPoint x: 1122, endPoint y: 254, distance: 16.6
click at [1125, 242] on div "End Time 17:00" at bounding box center [958, 247] width 399 height 38
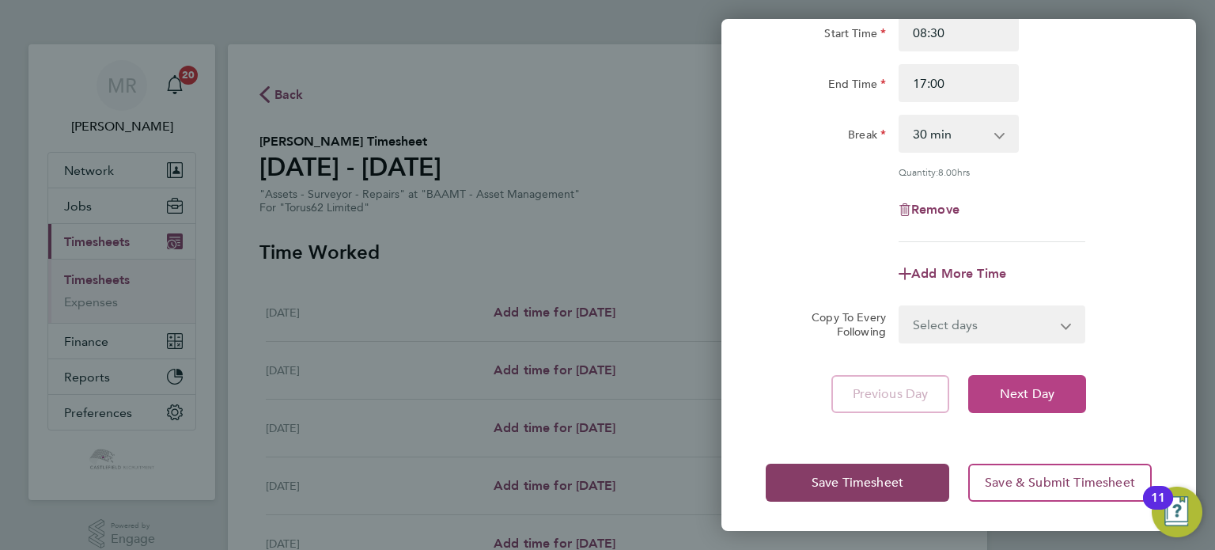
click at [1043, 389] on span "Next Day" at bounding box center [1027, 394] width 55 height 16
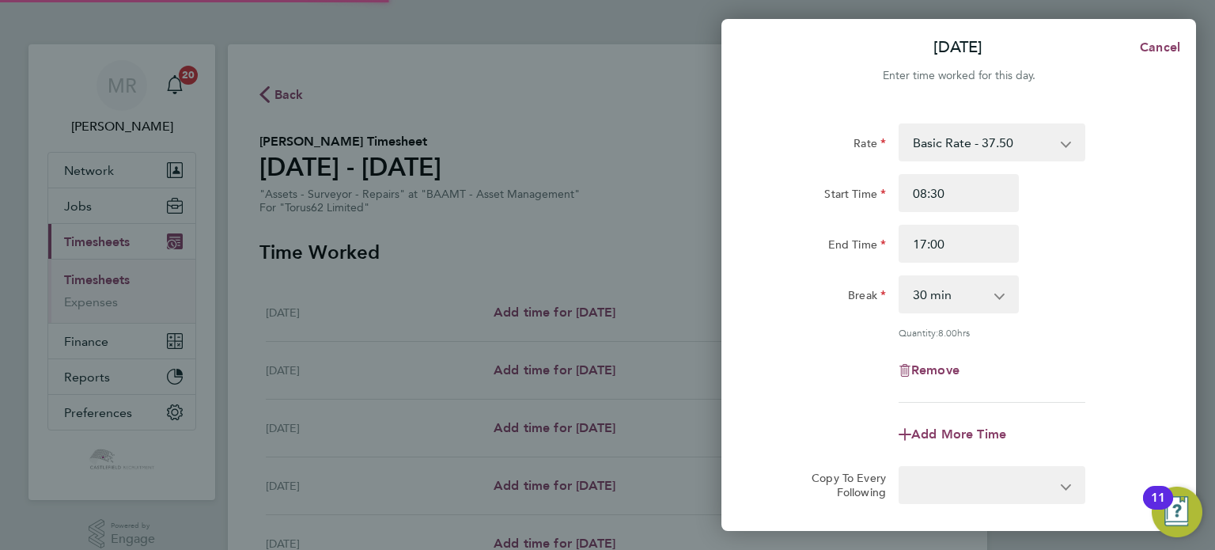
select select "30"
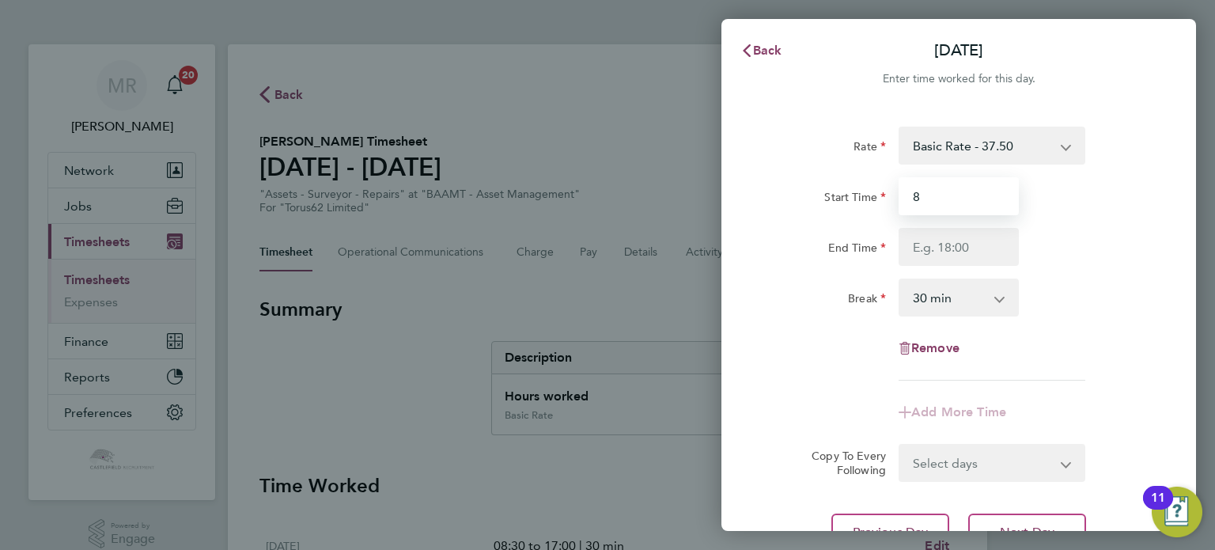
drag, startPoint x: 962, startPoint y: 186, endPoint x: 926, endPoint y: 226, distance: 53.8
click at [962, 187] on input "8" at bounding box center [959, 196] width 120 height 38
type input "08:30"
drag, startPoint x: 920, startPoint y: 239, endPoint x: 937, endPoint y: 239, distance: 17.4
click at [921, 239] on input "End Time" at bounding box center [959, 247] width 120 height 38
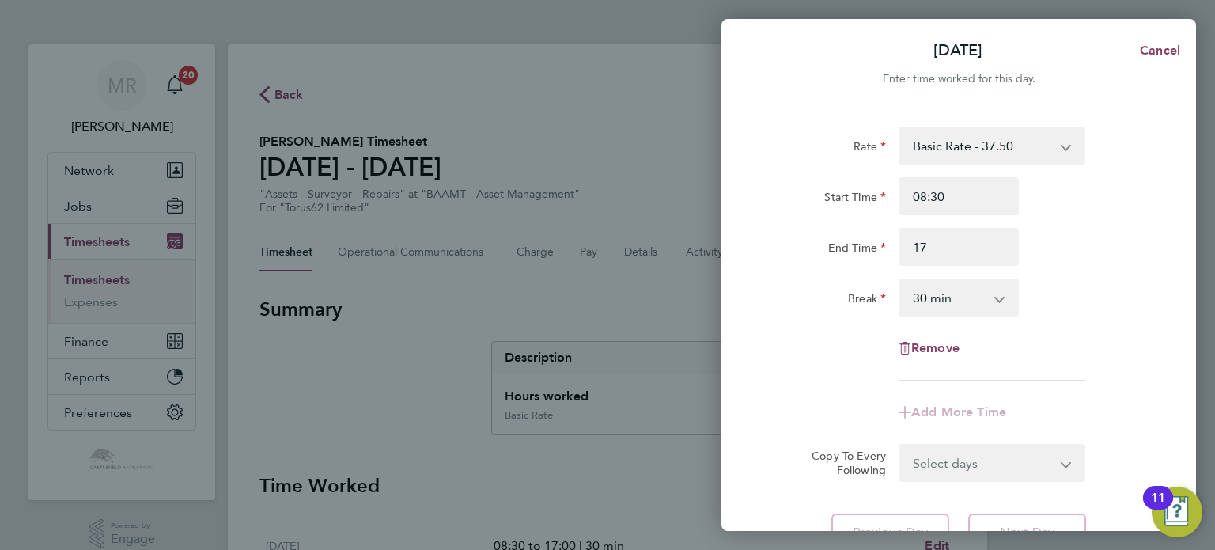
type input "17:00"
drag, startPoint x: 1099, startPoint y: 227, endPoint x: 1107, endPoint y: 255, distance: 28.6
click at [1101, 242] on div "Start Time 08:30 End Time 17:00" at bounding box center [958, 221] width 399 height 89
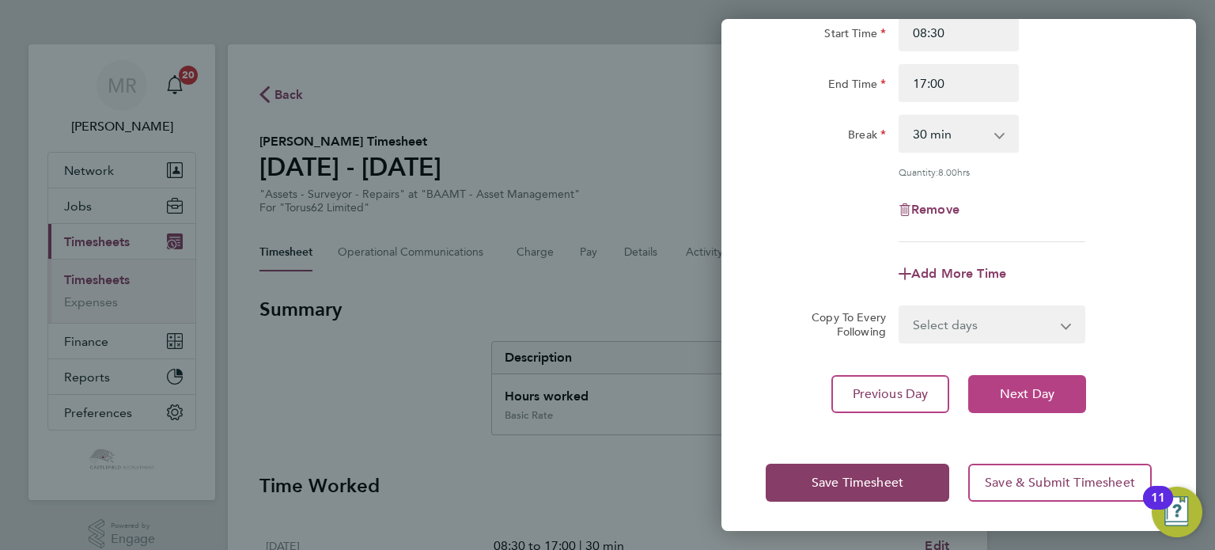
click at [1061, 386] on button "Next Day" at bounding box center [1027, 394] width 118 height 38
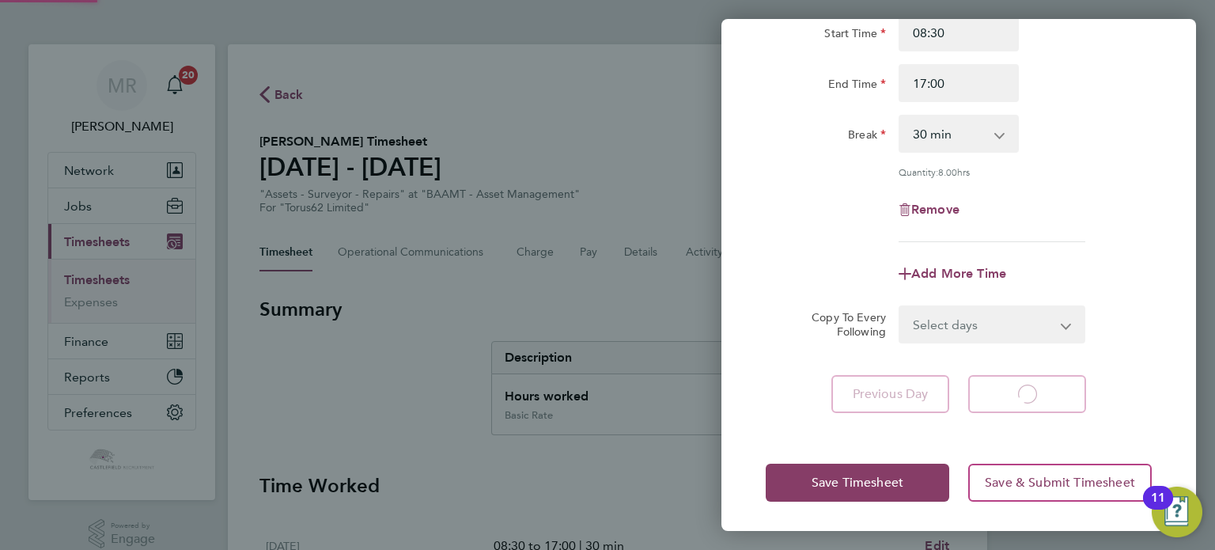
select select "30"
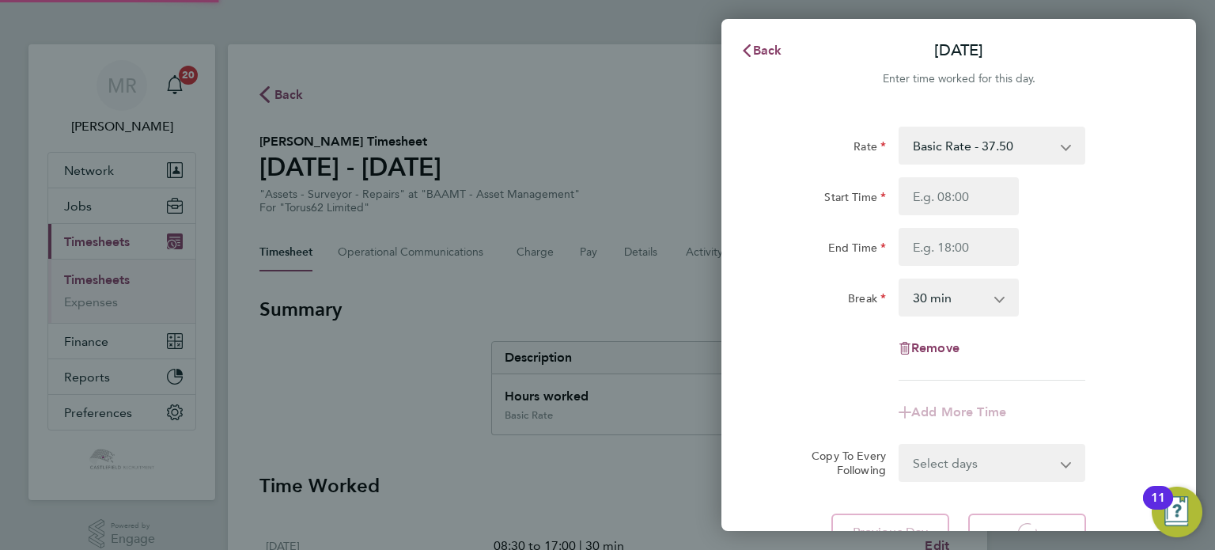
select select "30"
click at [966, 203] on input "Start Time" at bounding box center [959, 196] width 120 height 38
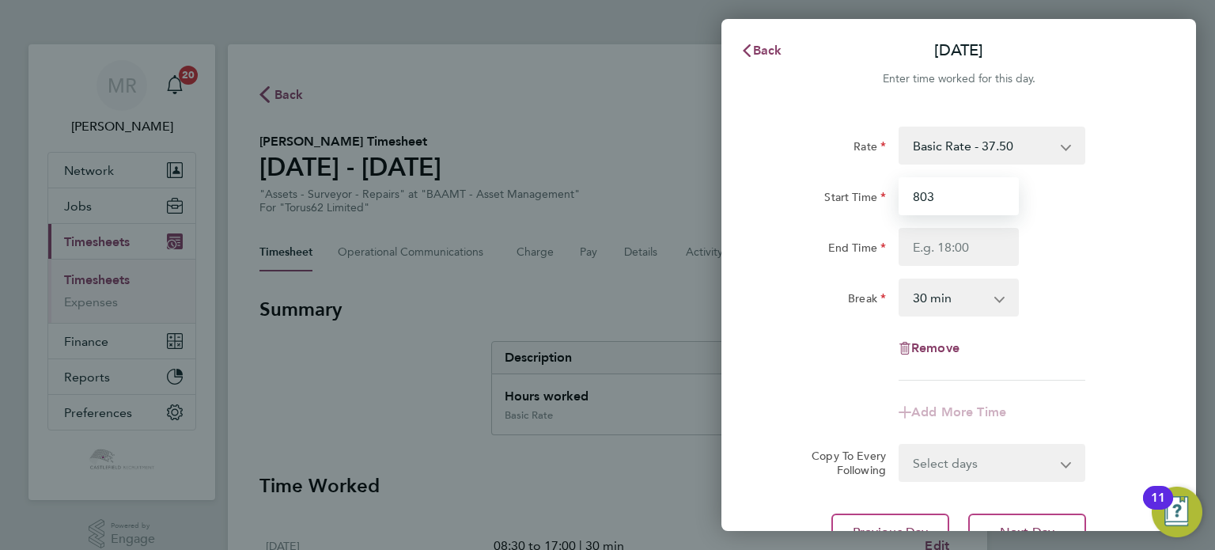
drag, startPoint x: 959, startPoint y: 192, endPoint x: 839, endPoint y: 207, distance: 121.2
click at [832, 205] on div "Start Time 803" at bounding box center [958, 196] width 399 height 38
type input "08:30"
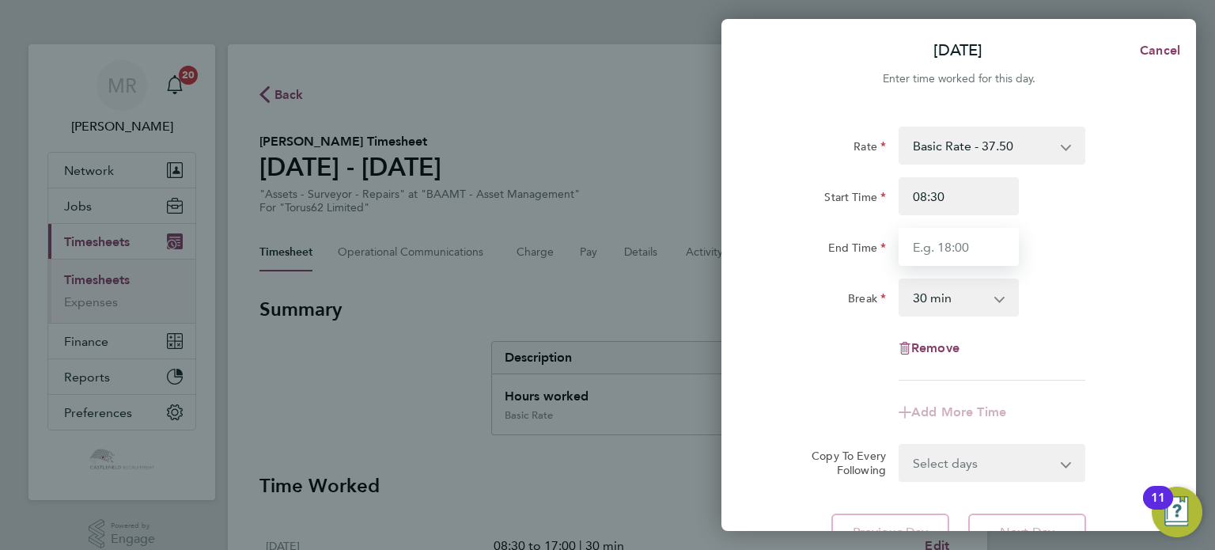
click at [936, 251] on input "End Time" at bounding box center [959, 247] width 120 height 38
type input "17:00"
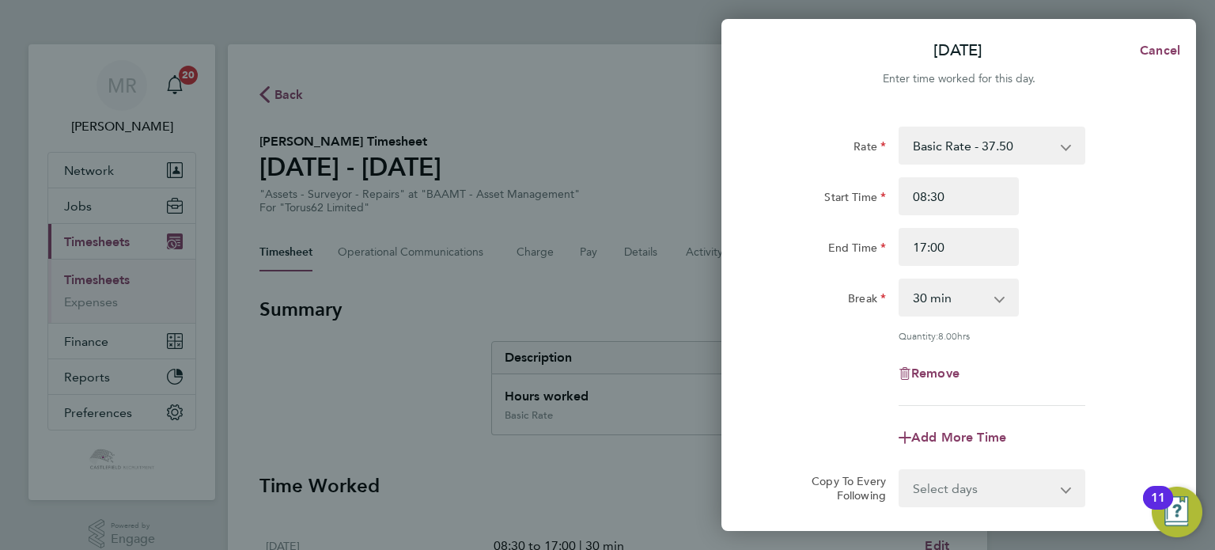
click at [1075, 253] on div "End Time 17:00" at bounding box center [958, 247] width 399 height 38
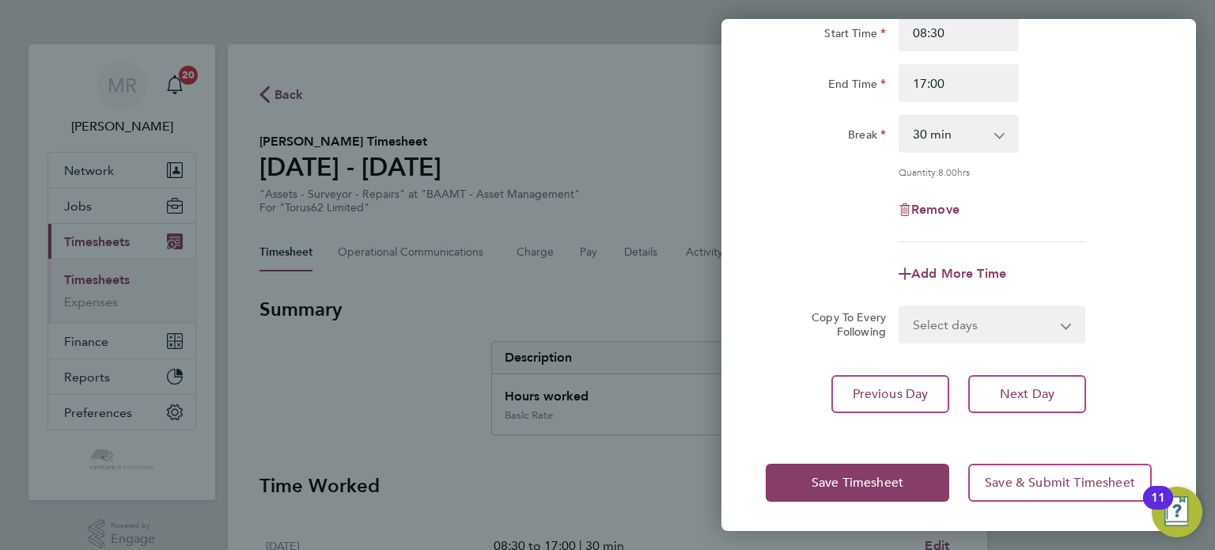
click at [1056, 338] on select "Select days Day Weekday (Mon-Fri) Weekend (Sat-Sun) [DATE] [DATE] [DATE] [DATE]" at bounding box center [983, 324] width 166 height 35
click at [1058, 410] on button "Next Day" at bounding box center [1027, 394] width 118 height 38
select select "30"
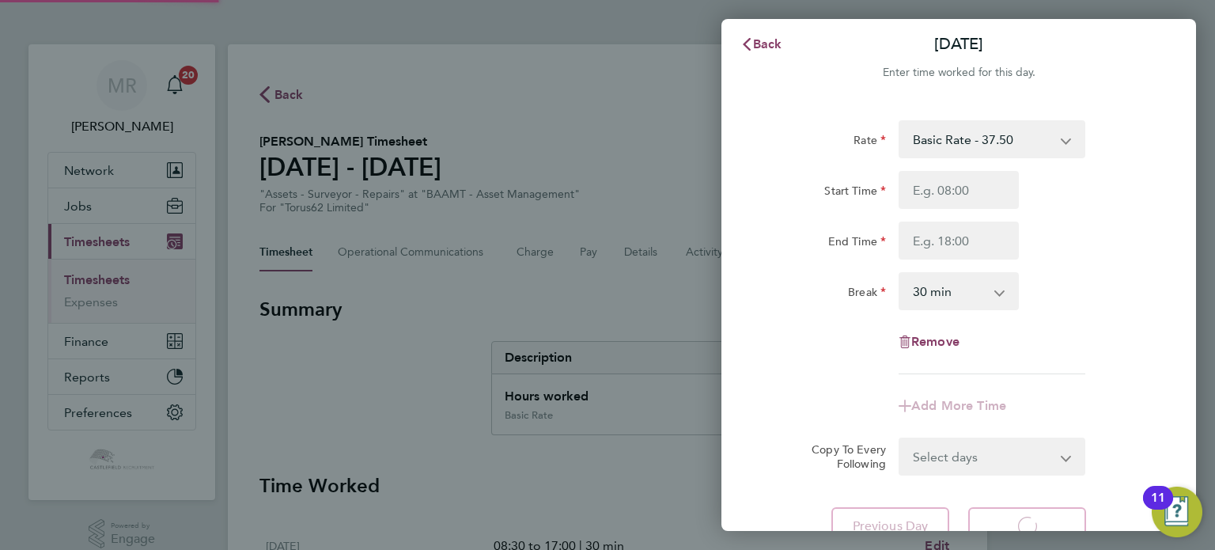
select select "30"
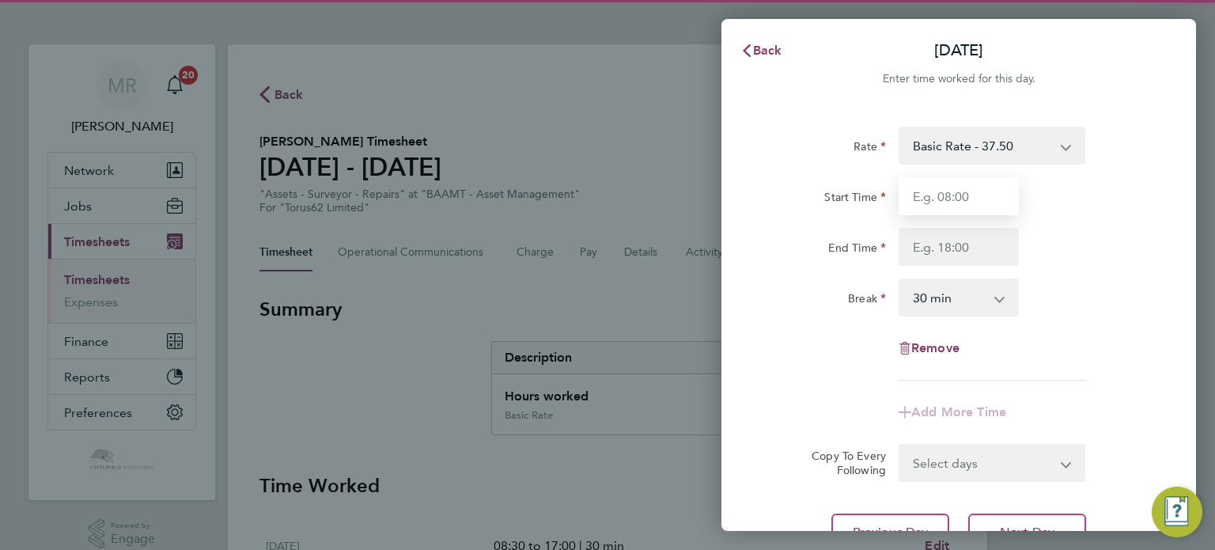
click at [966, 202] on input "Start Time" at bounding box center [959, 196] width 120 height 38
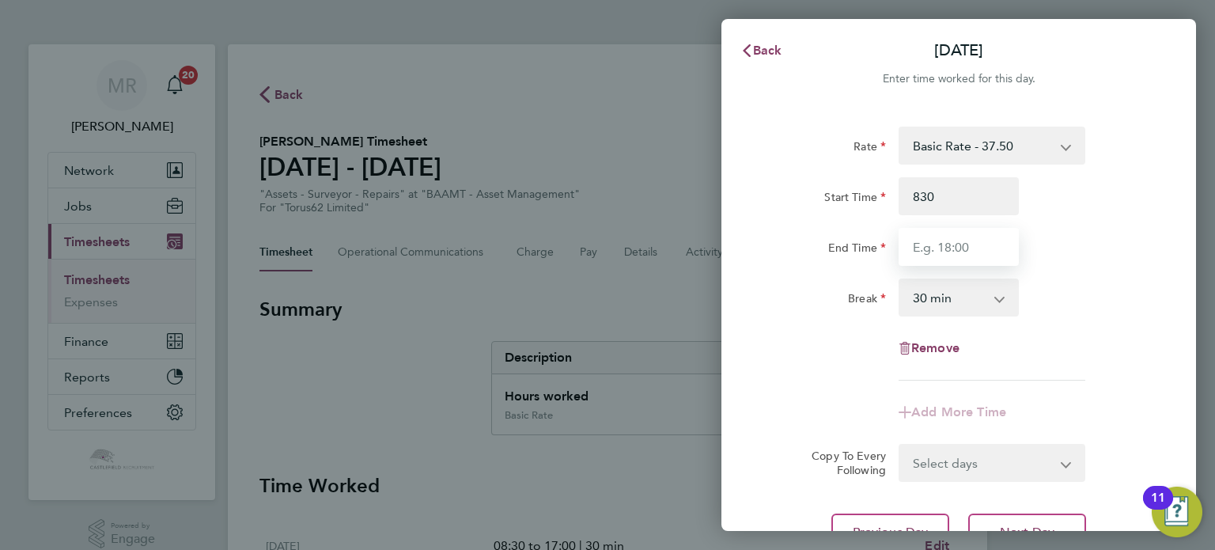
type input "08:30"
click at [906, 246] on input "End Time" at bounding box center [959, 247] width 120 height 38
type input "17:00"
click at [1080, 246] on div "End Time 17:00" at bounding box center [958, 247] width 399 height 38
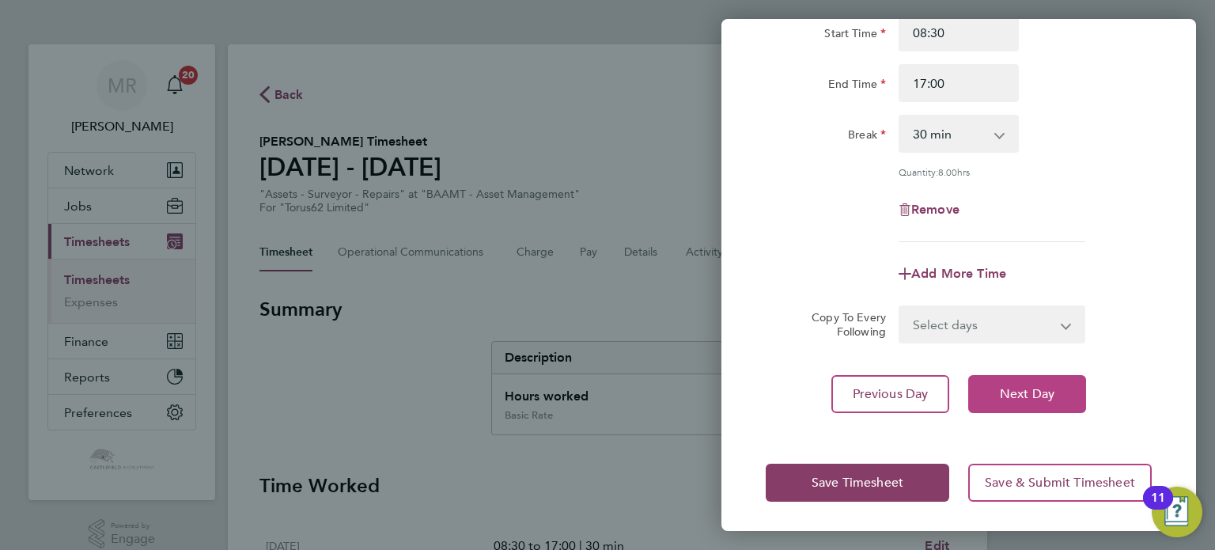
click at [1054, 375] on button "Next Day" at bounding box center [1027, 394] width 118 height 38
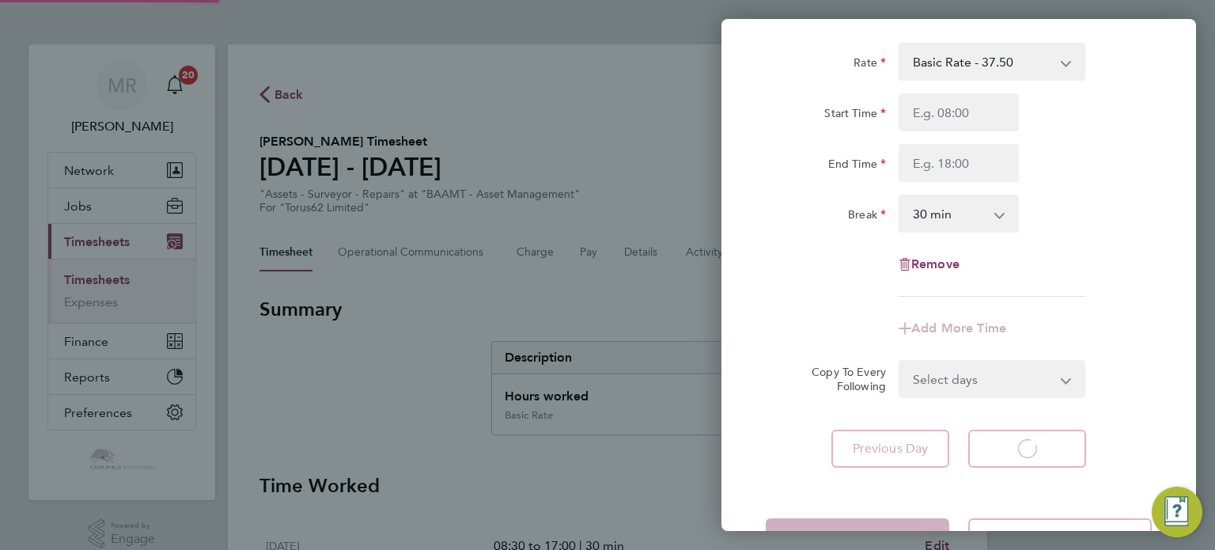
select select "30"
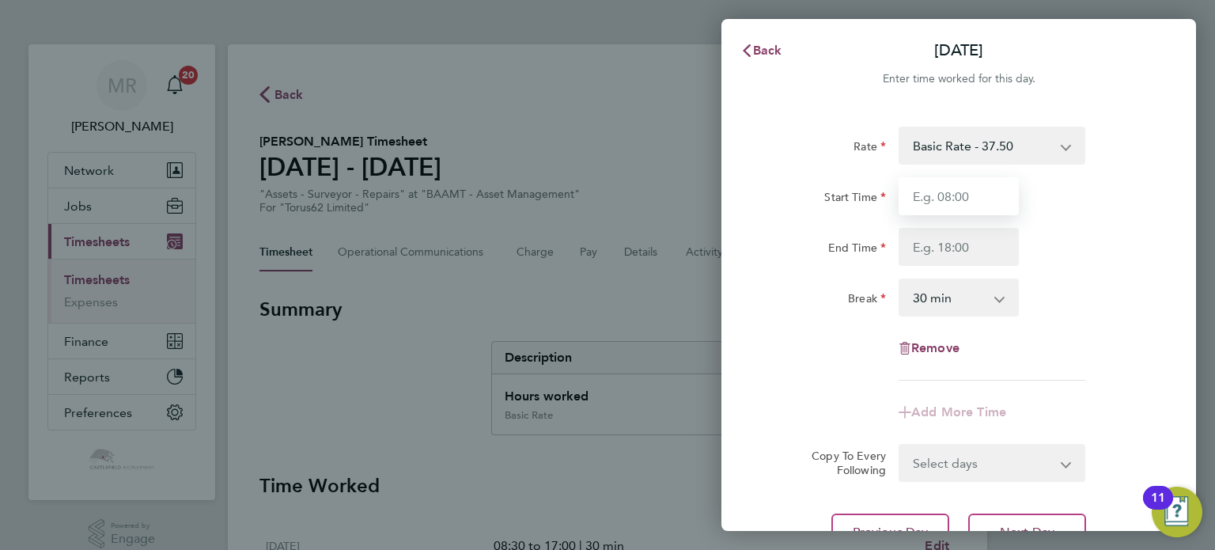
click at [943, 206] on input "Start Time" at bounding box center [959, 196] width 120 height 38
type input "08:30"
click at [925, 242] on input "End Time" at bounding box center [959, 247] width 120 height 38
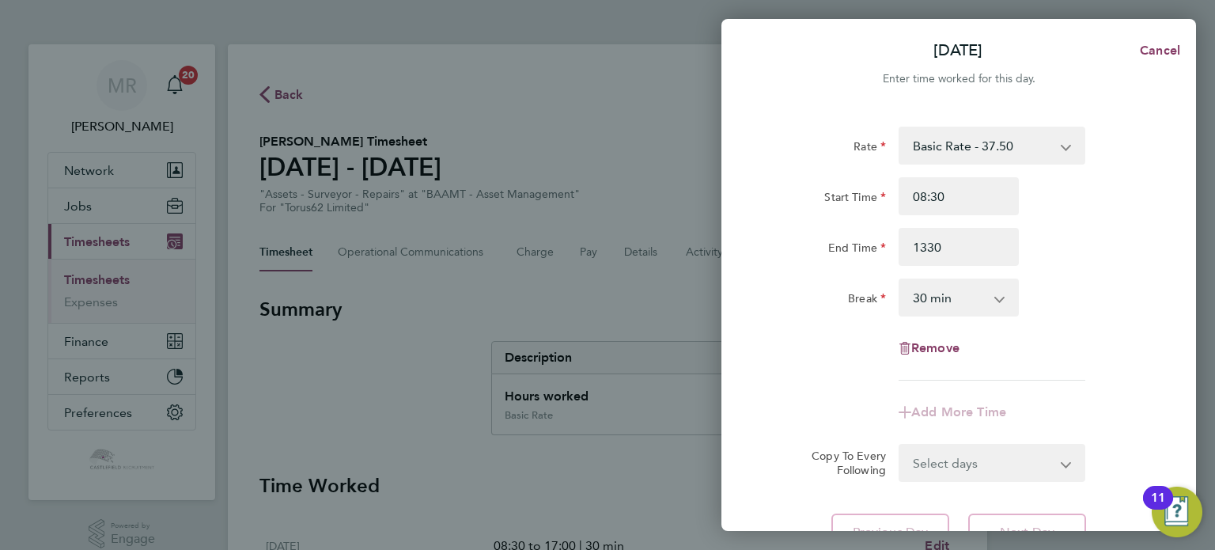
type input "13:30"
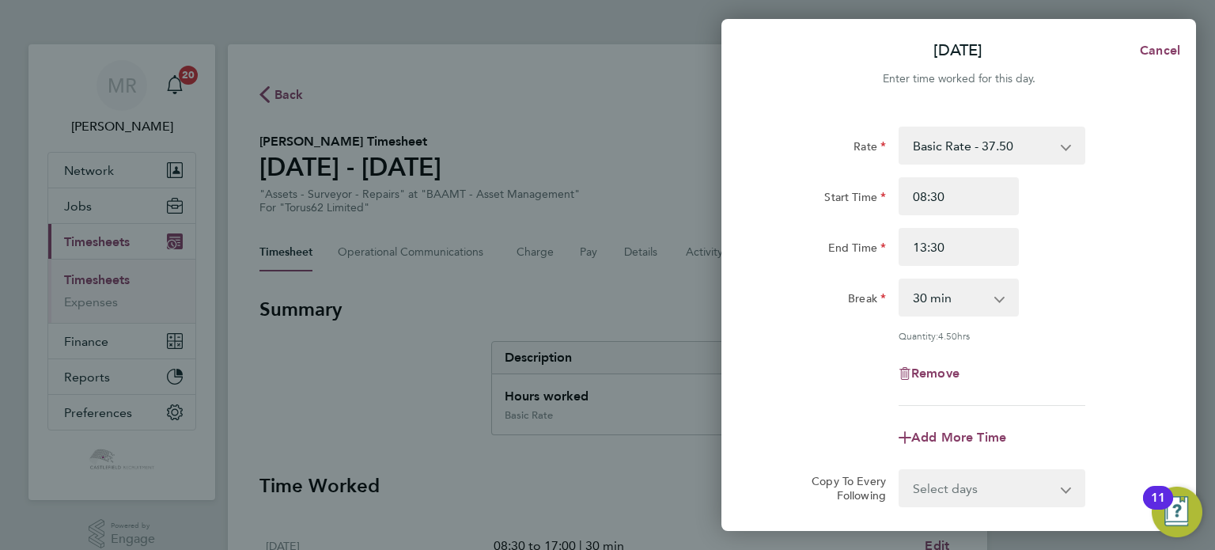
click at [1078, 243] on div "End Time 13:30" at bounding box center [958, 247] width 399 height 38
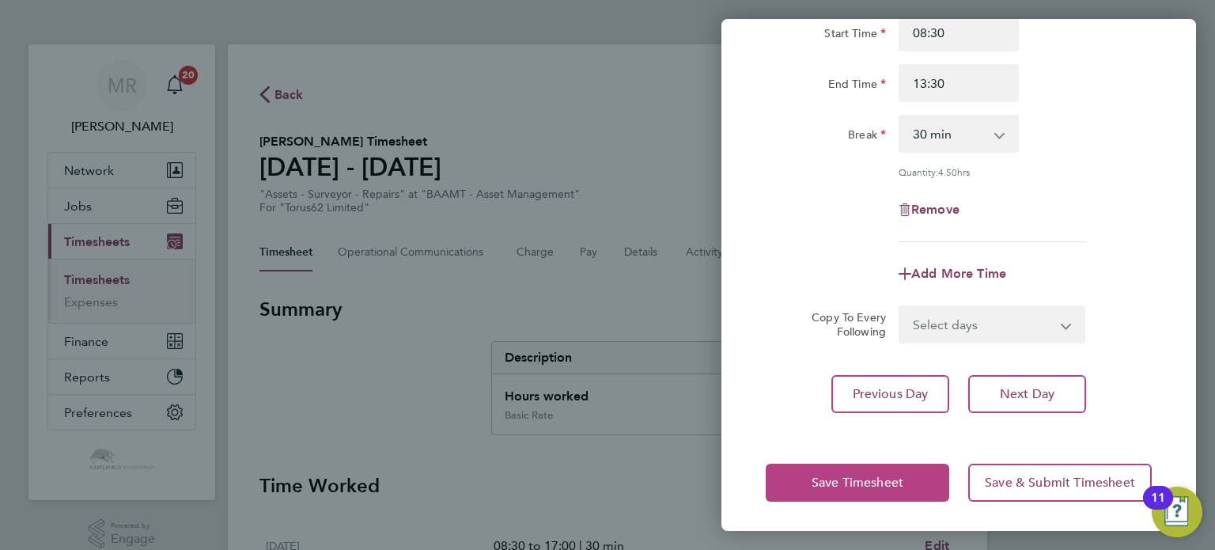
click at [851, 470] on button "Save Timesheet" at bounding box center [858, 482] width 184 height 38
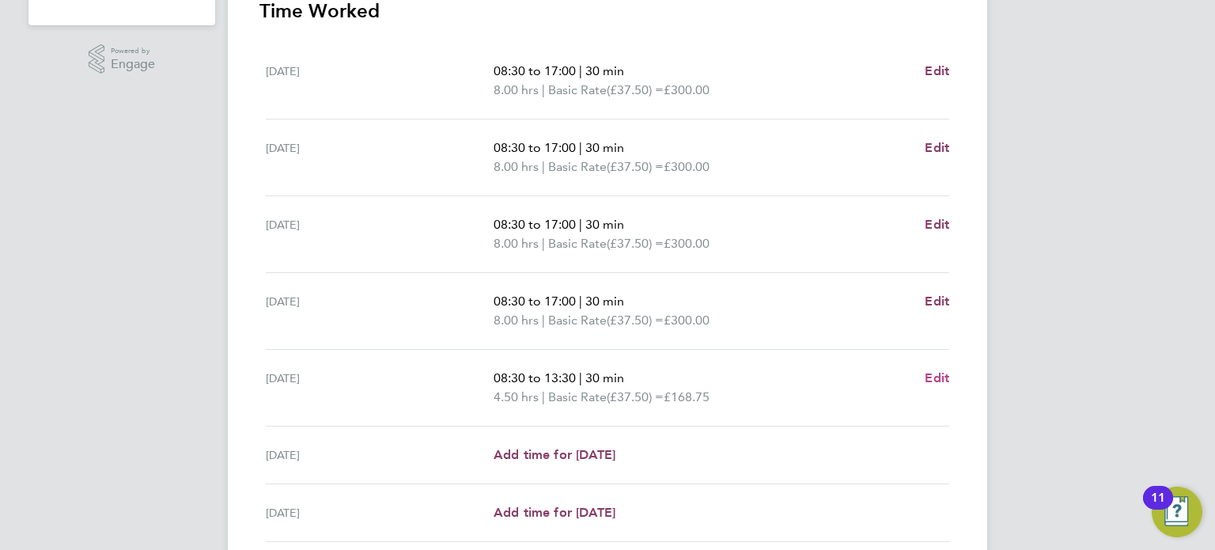
click at [933, 372] on span "Edit" at bounding box center [937, 377] width 25 height 15
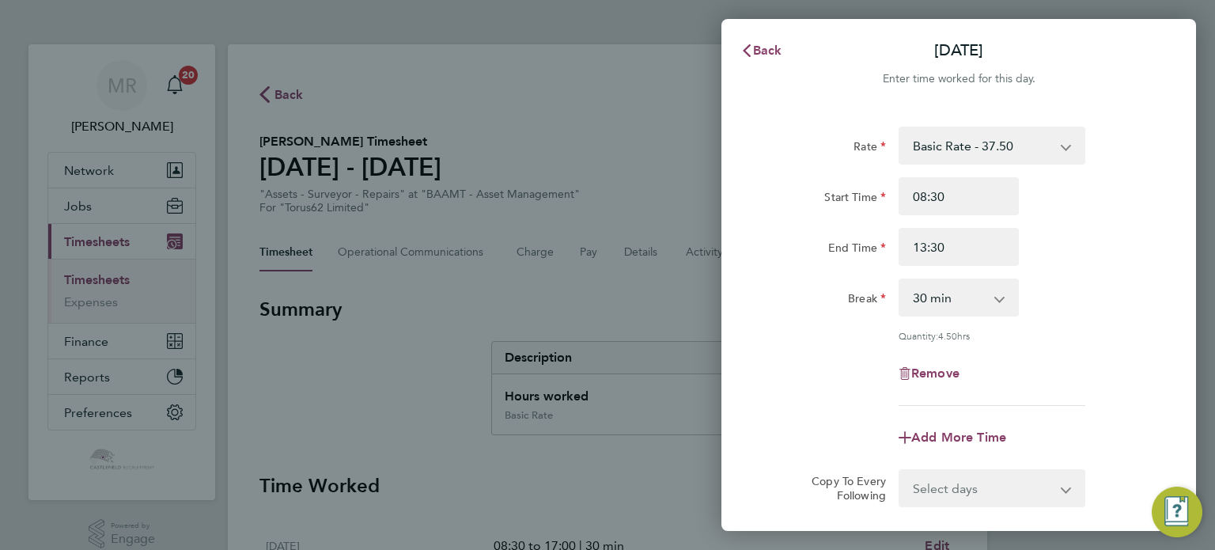
click at [954, 292] on select "0 min 15 min 30 min 45 min 60 min 75 min 90 min" at bounding box center [949, 297] width 98 height 35
click at [960, 310] on select "0 min 15 min 30 min 45 min 60 min 75 min 90 min" at bounding box center [949, 297] width 98 height 35
select select "0"
click at [900, 280] on select "0 min 15 min 30 min 45 min 60 min 75 min 90 min" at bounding box center [949, 297] width 98 height 35
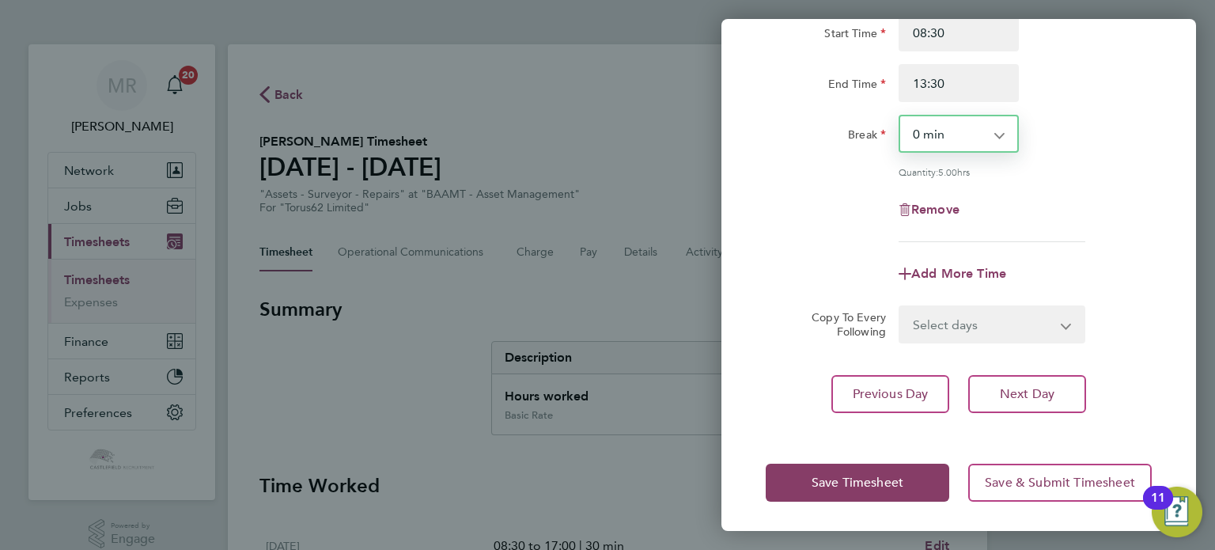
click at [870, 458] on div "Save Timesheet Save & Submit Timesheet" at bounding box center [958, 482] width 475 height 101
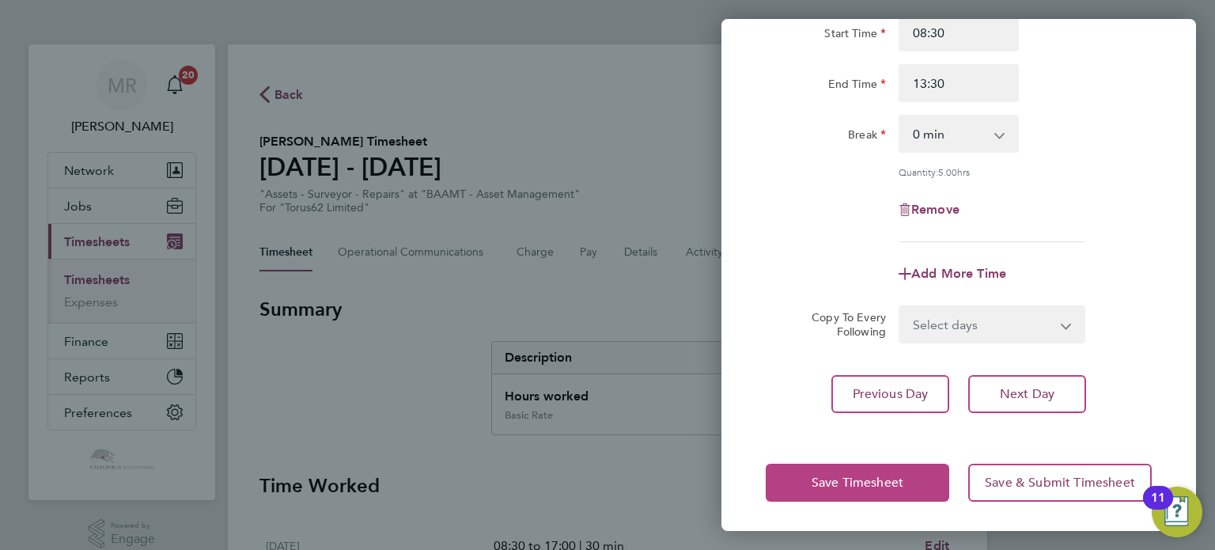
click at [866, 477] on span "Save Timesheet" at bounding box center [858, 483] width 92 height 16
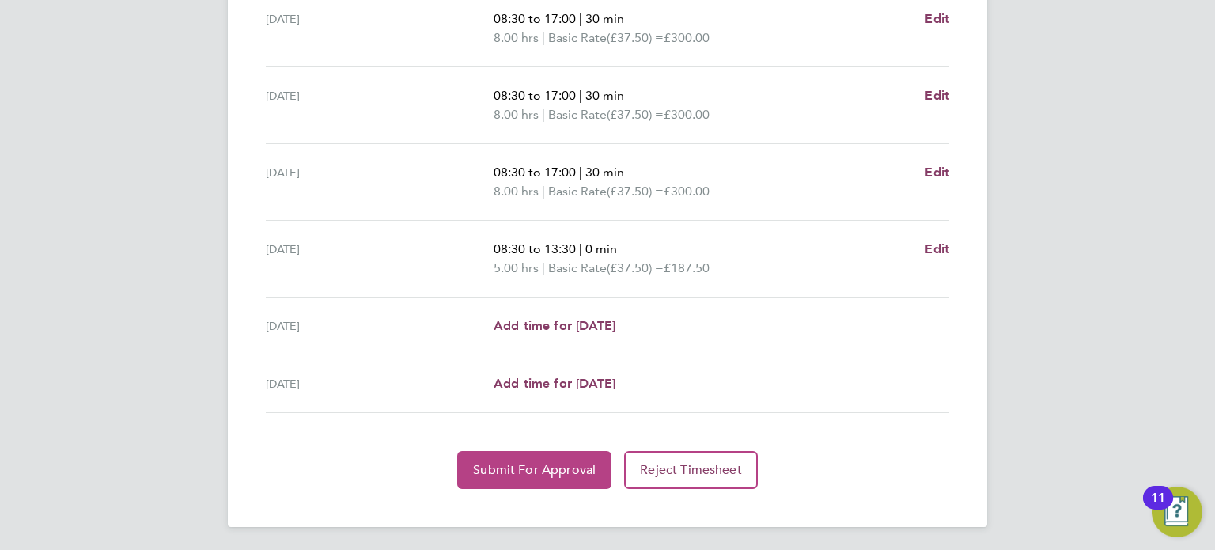
click at [555, 486] on button "Submit For Approval" at bounding box center [534, 470] width 154 height 38
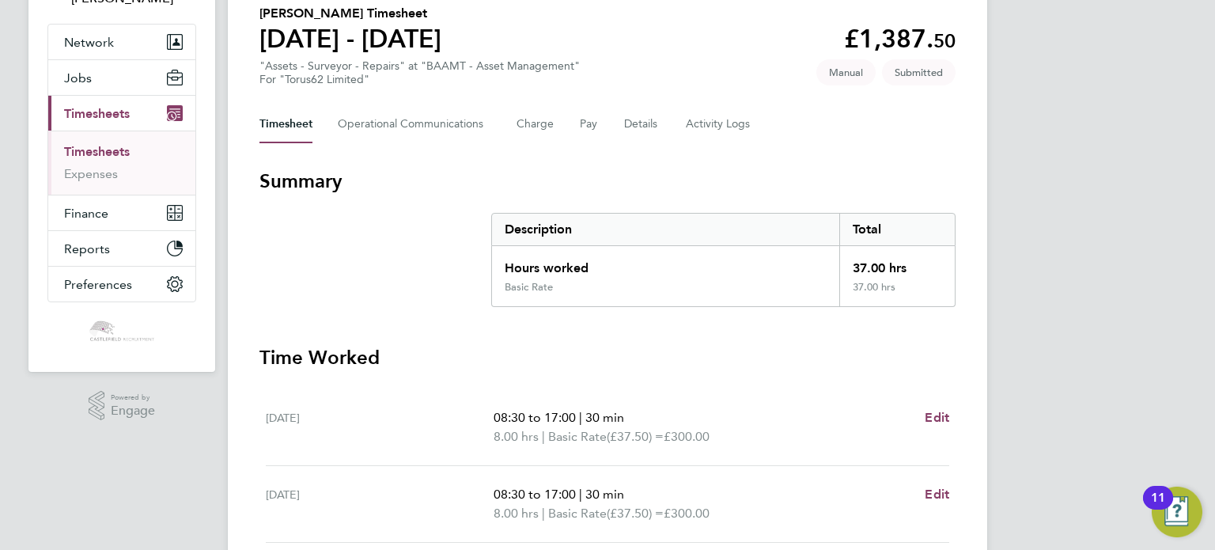
click at [119, 155] on link "Timesheets" at bounding box center [97, 151] width 66 height 15
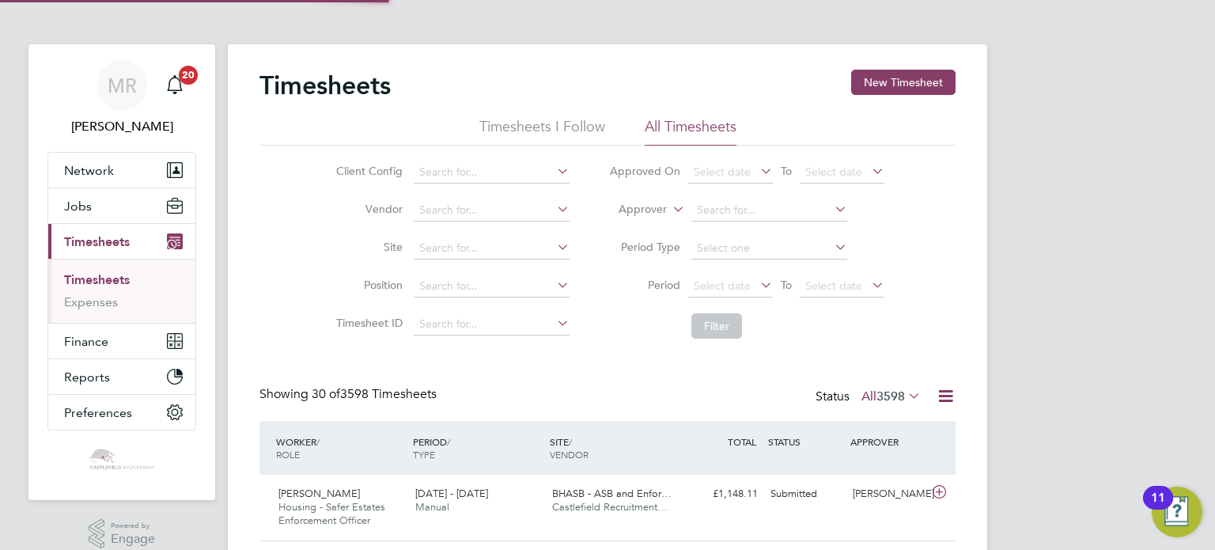
scroll to position [8, 8]
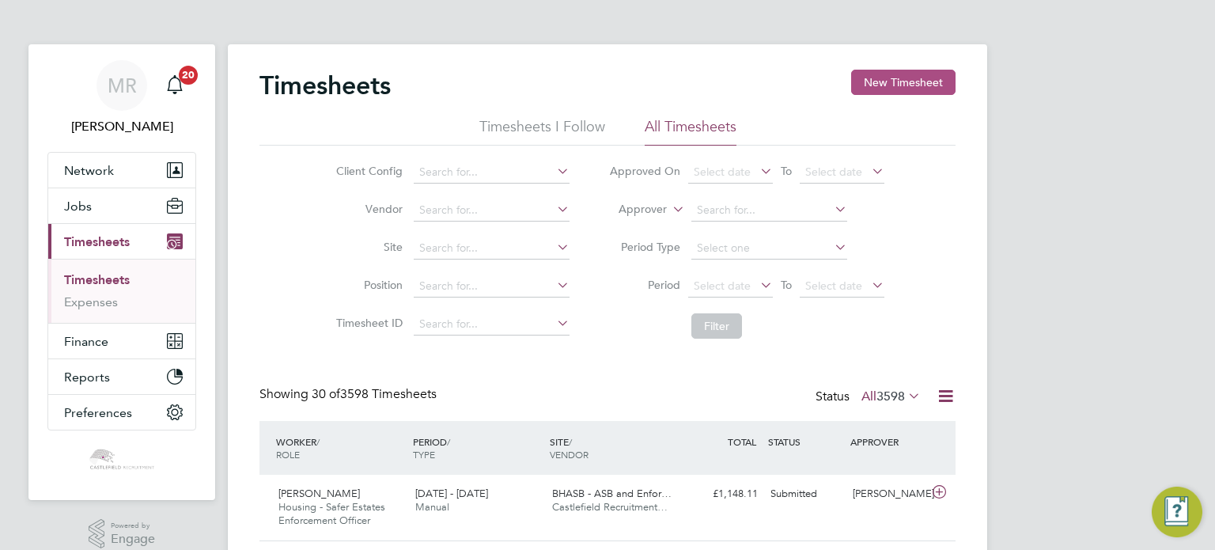
click at [915, 82] on button "New Timesheet" at bounding box center [903, 82] width 104 height 25
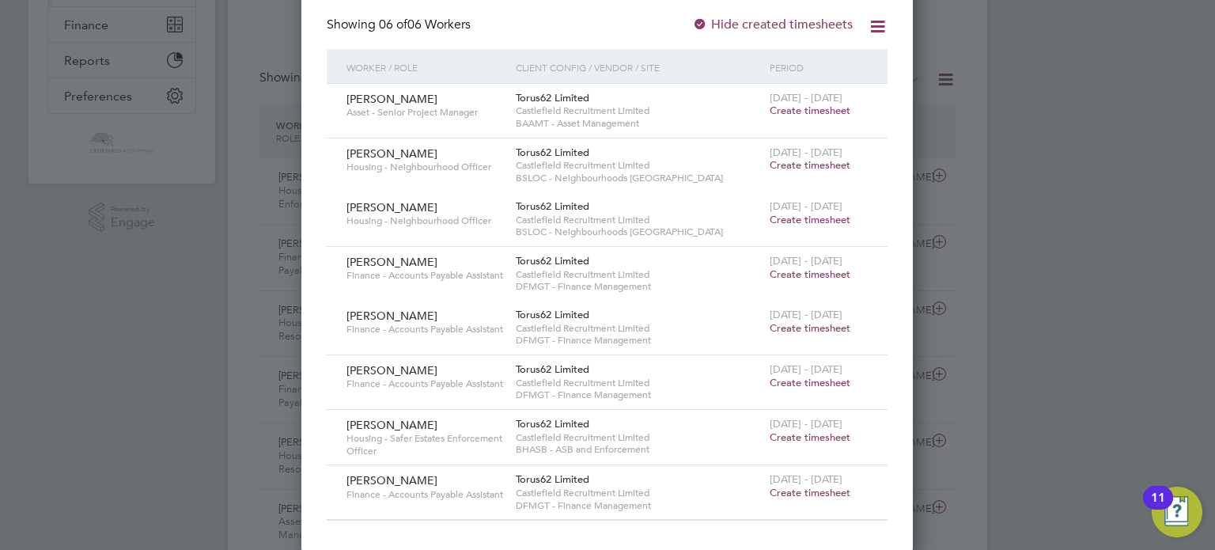
click at [785, 495] on span "Create timesheet" at bounding box center [810, 492] width 81 height 13
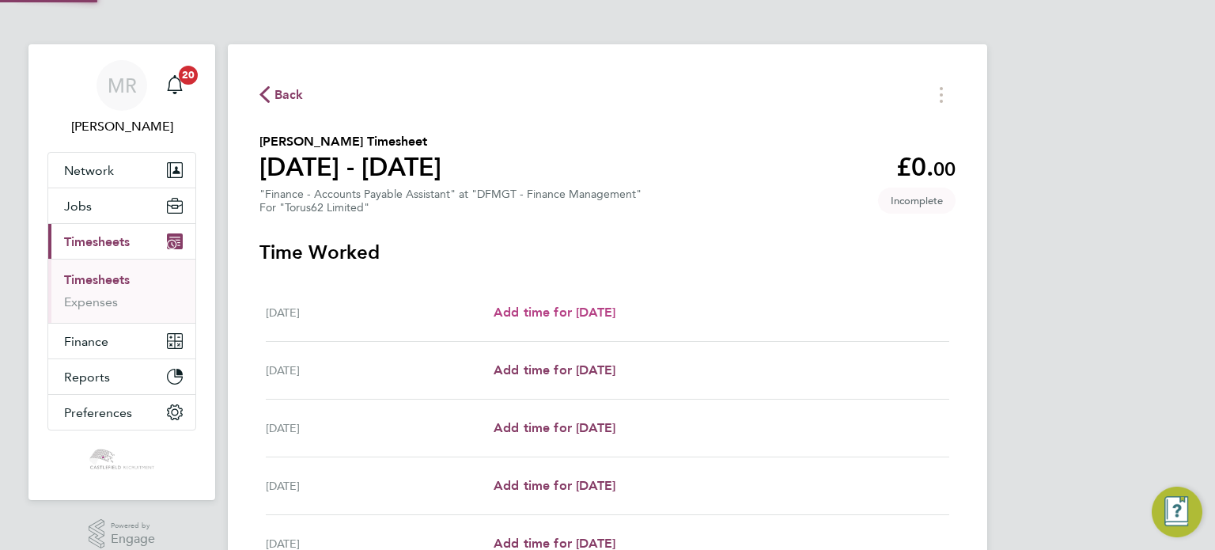
click at [592, 322] on link "Add time for [DATE]" at bounding box center [555, 312] width 122 height 19
select select "30"
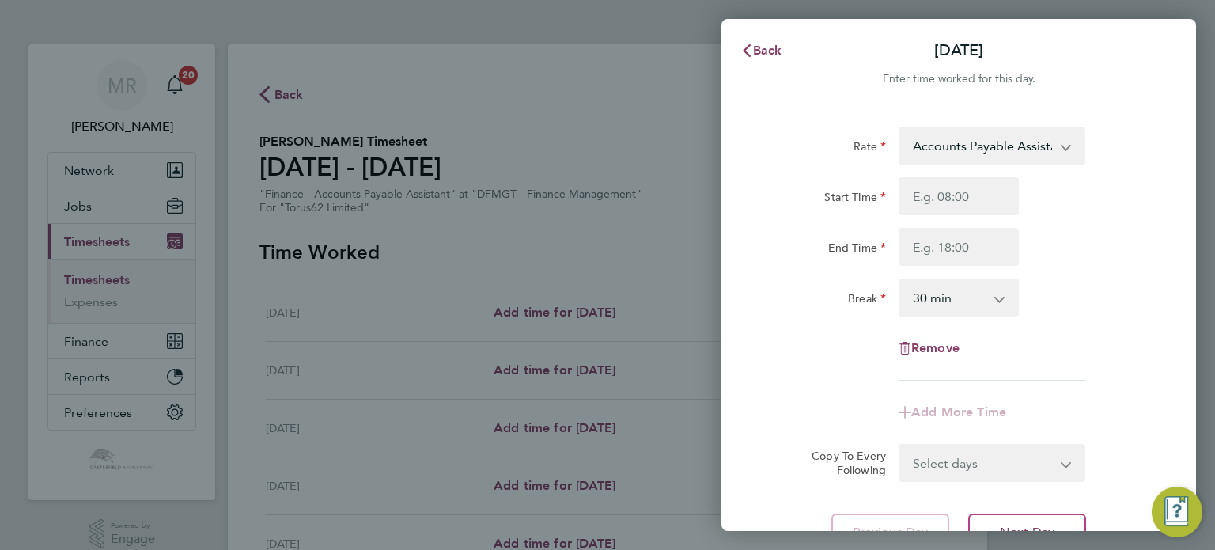
click at [596, 316] on div "Back [DATE] Enter time worked for this day. Rate Accounts Payable Assistant - 2…" at bounding box center [607, 275] width 1215 height 550
click at [944, 190] on input "Start Time" at bounding box center [959, 196] width 120 height 38
type input "10:00"
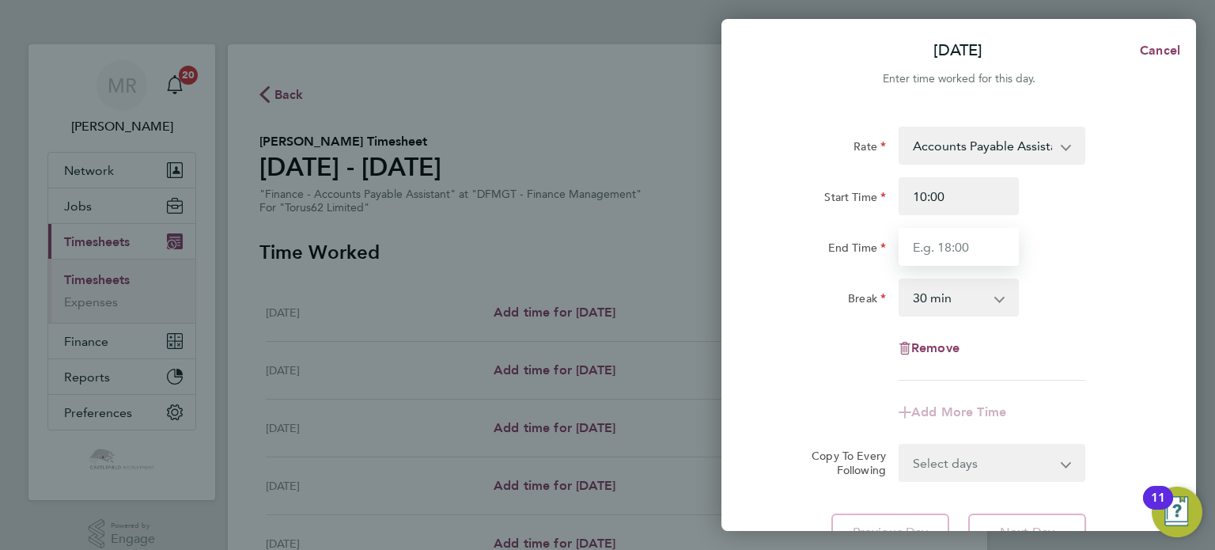
click at [918, 246] on input "End Time" at bounding box center [959, 247] width 120 height 38
type input "16:00"
click at [1088, 244] on div "End Time 16:00" at bounding box center [958, 247] width 399 height 38
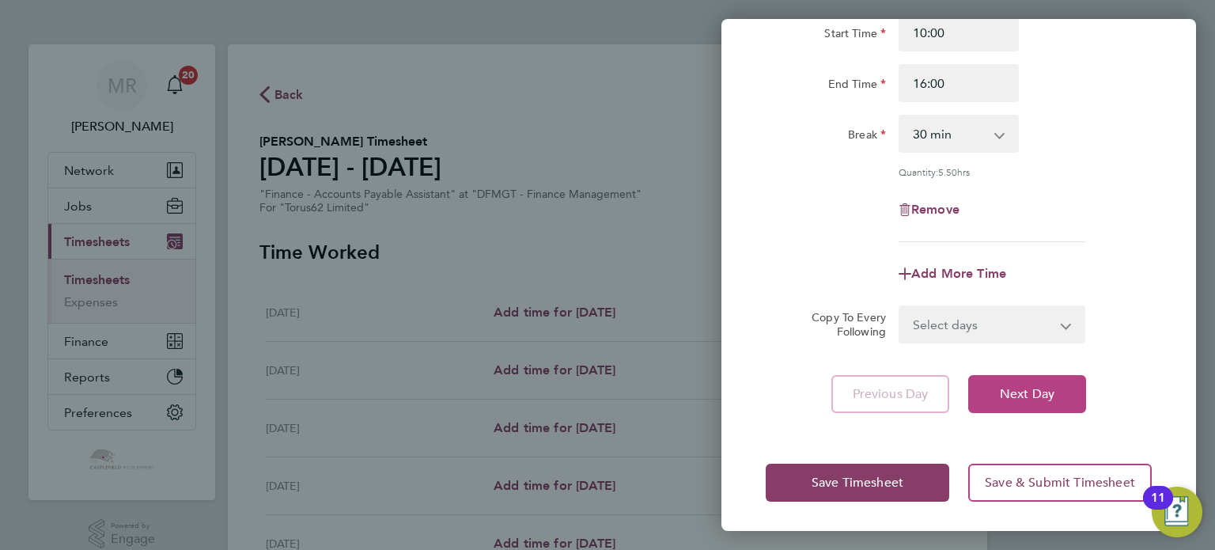
click at [1059, 389] on button "Next Day" at bounding box center [1027, 394] width 118 height 38
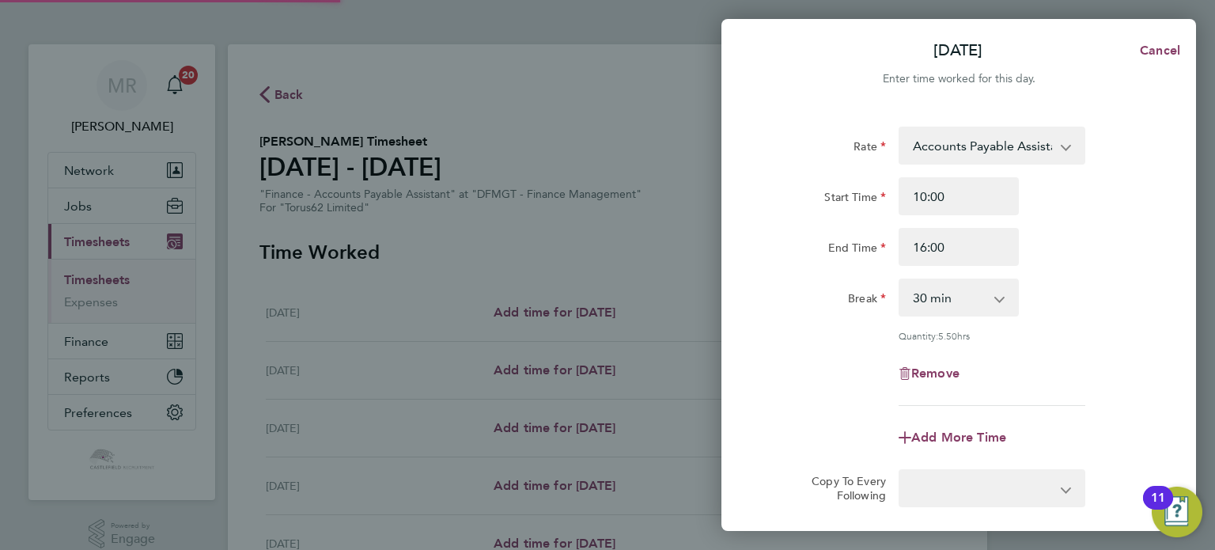
select select "30"
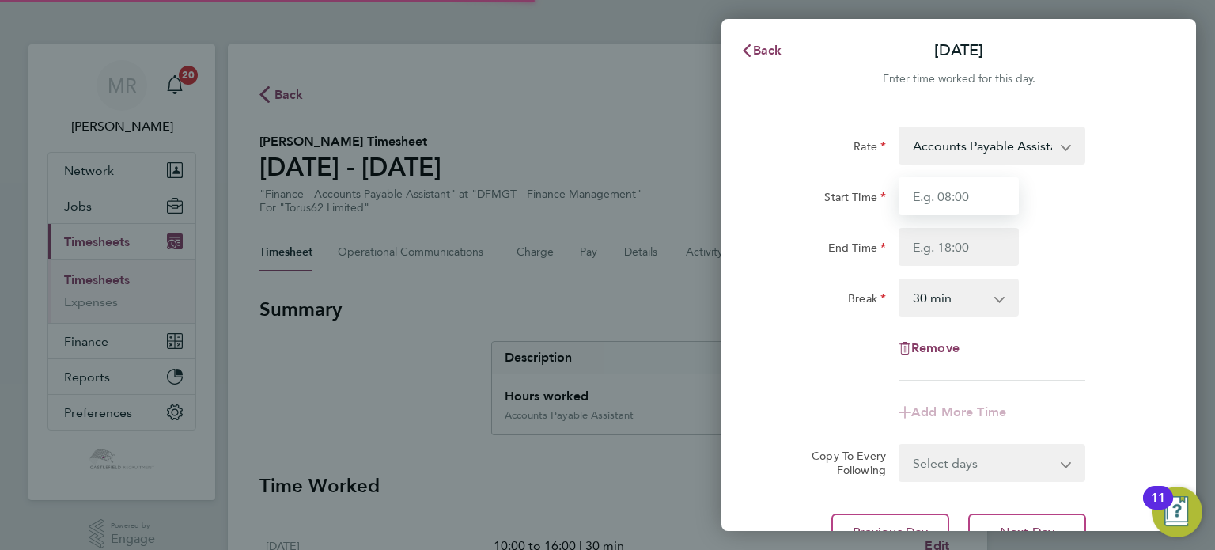
click at [933, 202] on input "Start Time" at bounding box center [959, 196] width 120 height 38
type input "08:00"
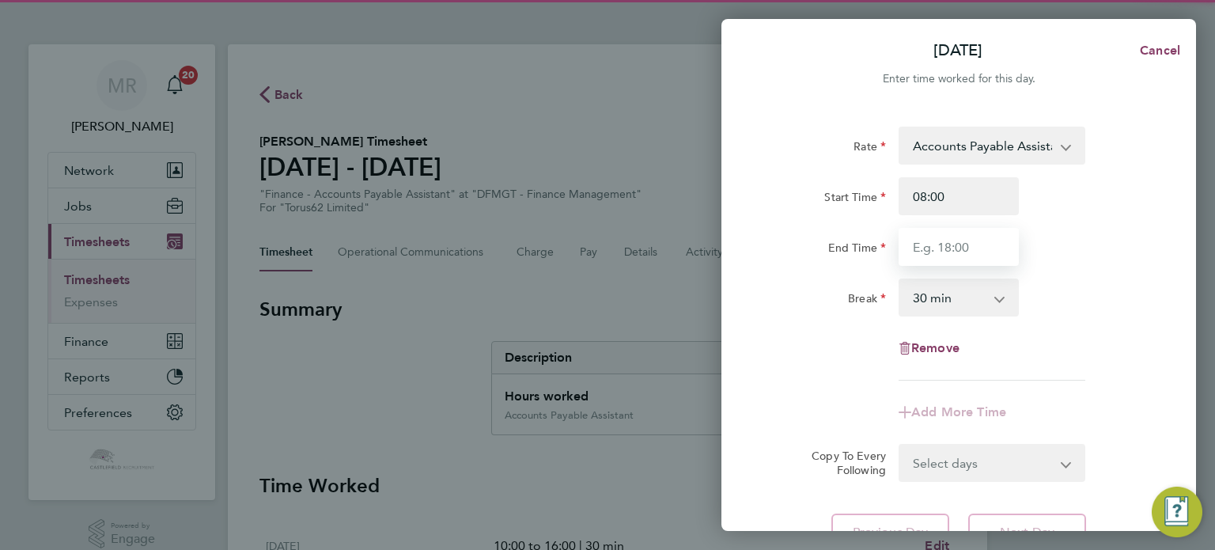
drag, startPoint x: 917, startPoint y: 248, endPoint x: 934, endPoint y: 246, distance: 17.5
click at [917, 248] on input "End Time" at bounding box center [959, 247] width 120 height 38
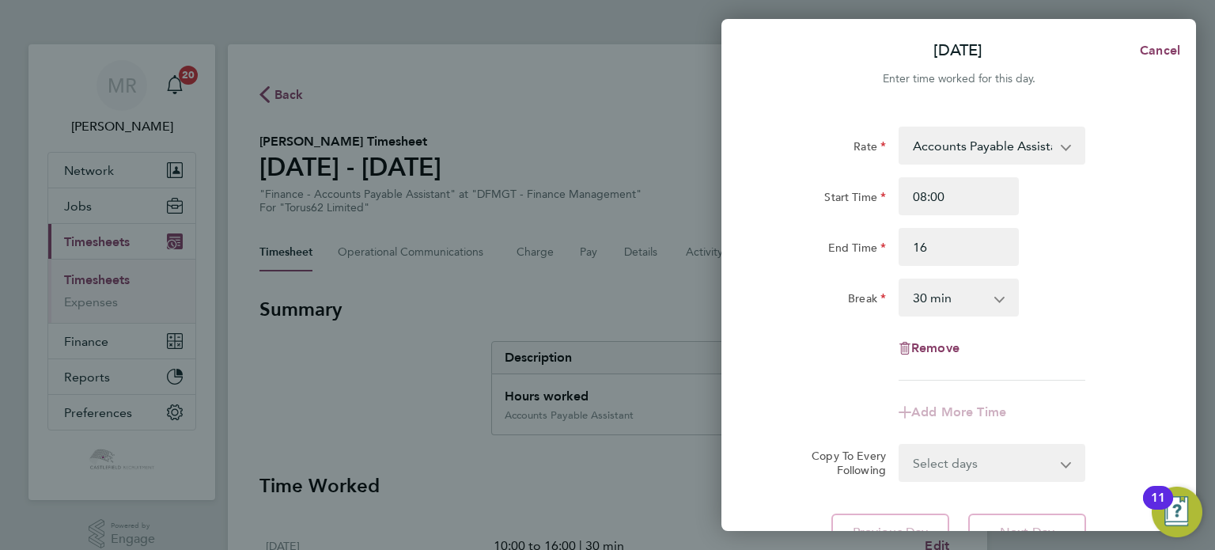
type input "16:00"
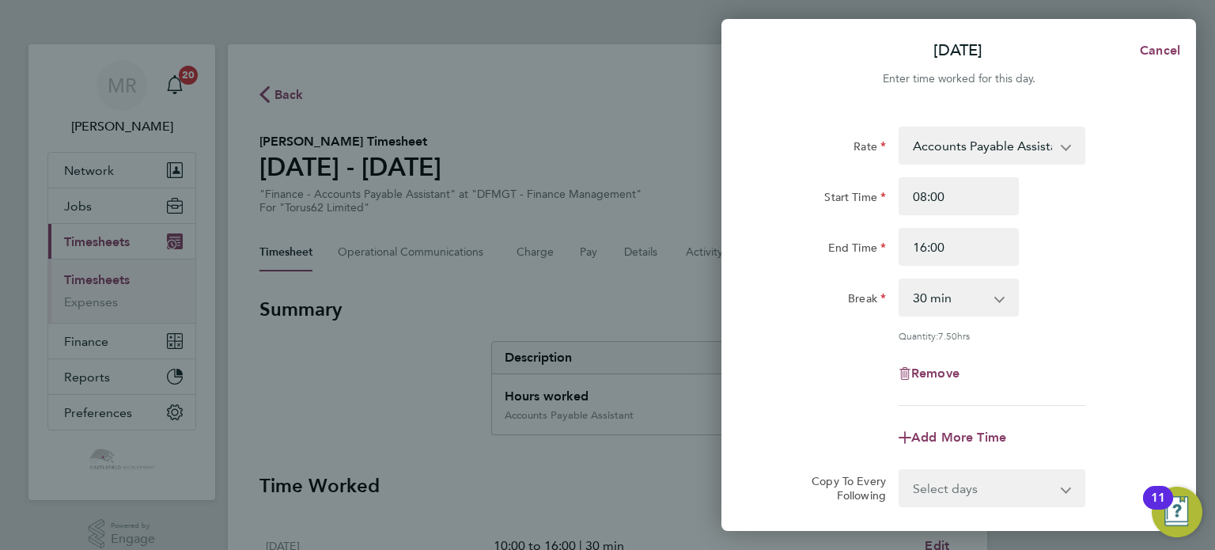
click at [1101, 240] on div "End Time 16:00" at bounding box center [958, 247] width 399 height 38
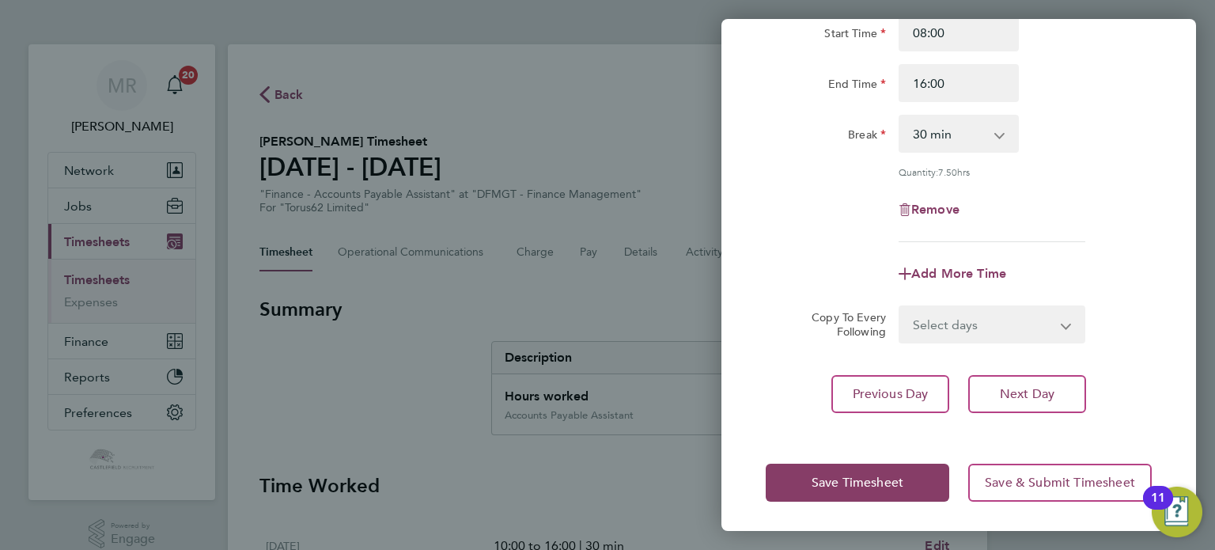
drag, startPoint x: 1050, startPoint y: 350, endPoint x: 1057, endPoint y: 357, distance: 8.9
click at [1054, 356] on div "Rate Accounts Payable Assistant - 22.95 Start Time 08:00 End Time 16:00 Break 0…" at bounding box center [958, 188] width 475 height 488
click at [1073, 368] on div "Rate Accounts Payable Assistant - 22.95 Start Time 08:00 End Time 16:00 Break 0…" at bounding box center [958, 188] width 475 height 488
click at [1074, 396] on button "Next Day" at bounding box center [1027, 394] width 118 height 38
select select "30"
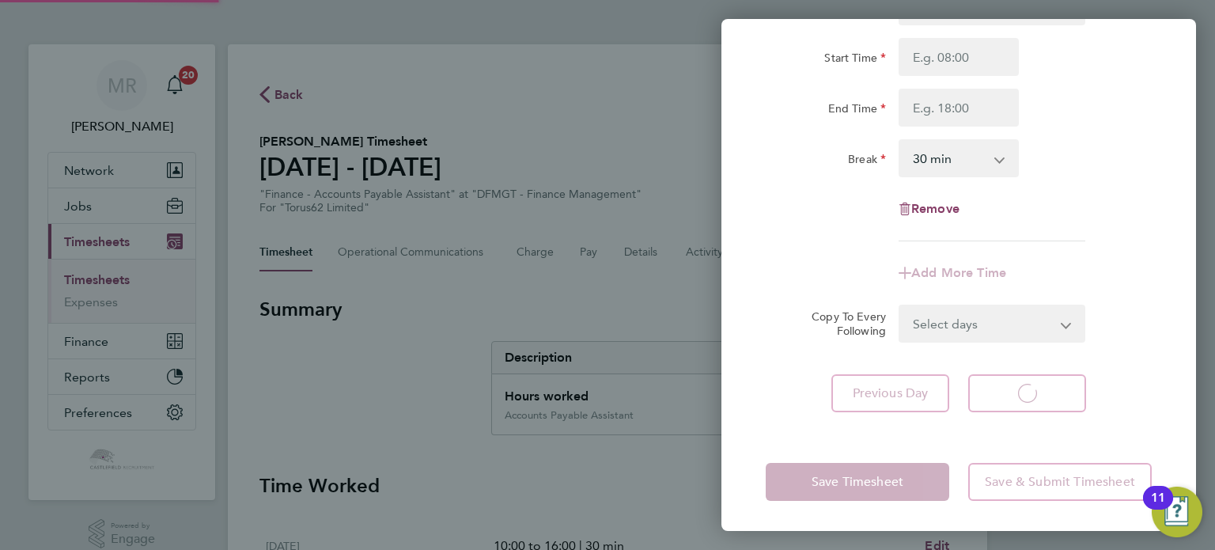
select select "30"
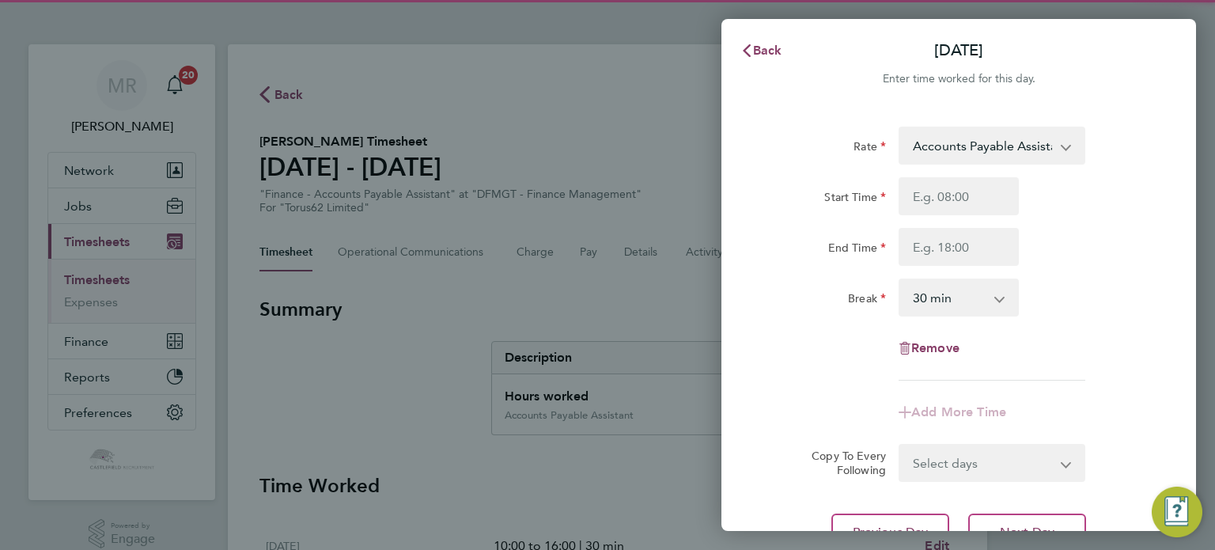
drag, startPoint x: 936, startPoint y: 172, endPoint x: 938, endPoint y: 186, distance: 14.3
click at [936, 182] on div "Rate Accounts Payable Assistant - 22.95 Start Time End Time Break 0 min 15 min …" at bounding box center [959, 254] width 386 height 254
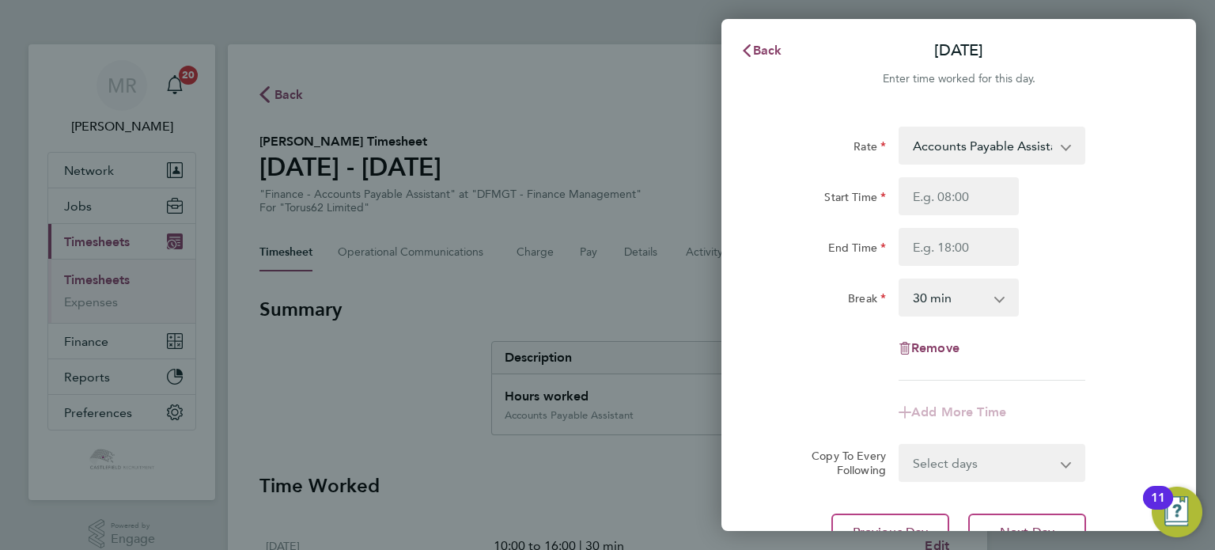
click at [940, 221] on div "Start Time End Time" at bounding box center [958, 221] width 399 height 89
drag, startPoint x: 925, startPoint y: 199, endPoint x: 919, endPoint y: 218, distance: 20.0
click at [924, 205] on input "Start Time" at bounding box center [959, 196] width 120 height 38
type input "08:00"
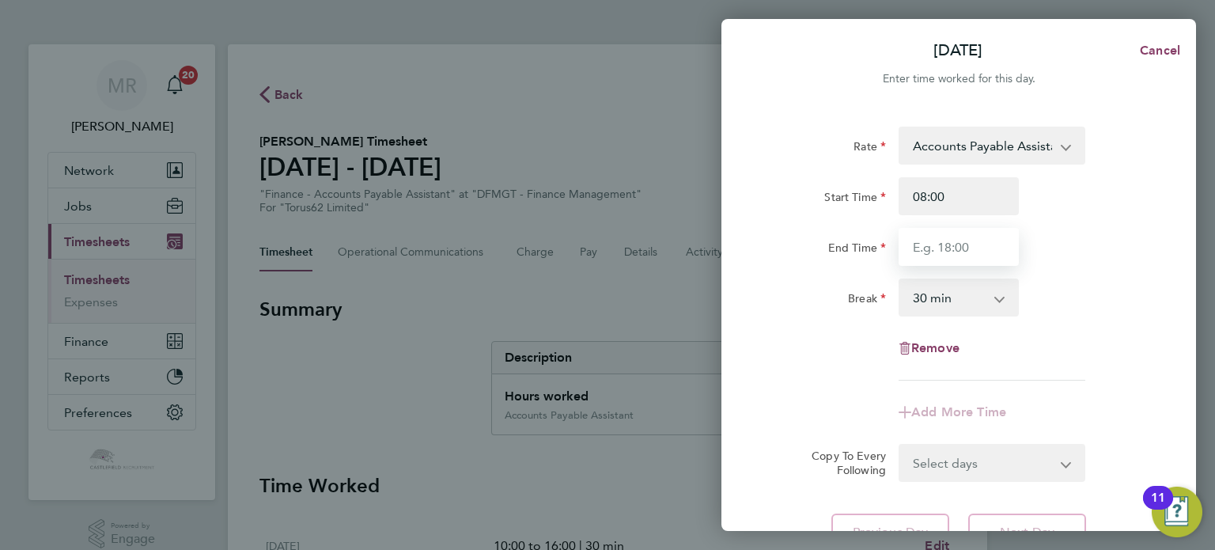
click at [921, 240] on input "End Time" at bounding box center [959, 247] width 120 height 38
click at [1028, 233] on div "End Time 46" at bounding box center [958, 247] width 399 height 38
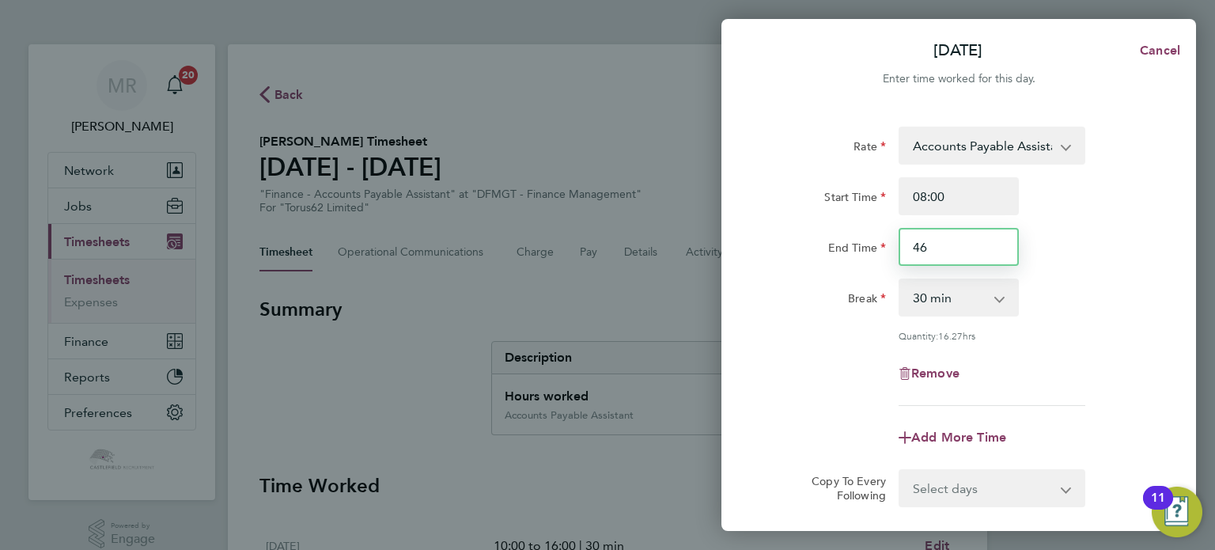
drag, startPoint x: 952, startPoint y: 262, endPoint x: 755, endPoint y: 234, distance: 198.9
click at [755, 234] on div "Rate Accounts Payable Assistant - 22.95 Start Time 08:00 End Time 46 Break 0 mi…" at bounding box center [958, 352] width 475 height 488
type input "16:00"
click at [1107, 259] on div "End Time 16:00" at bounding box center [958, 247] width 399 height 38
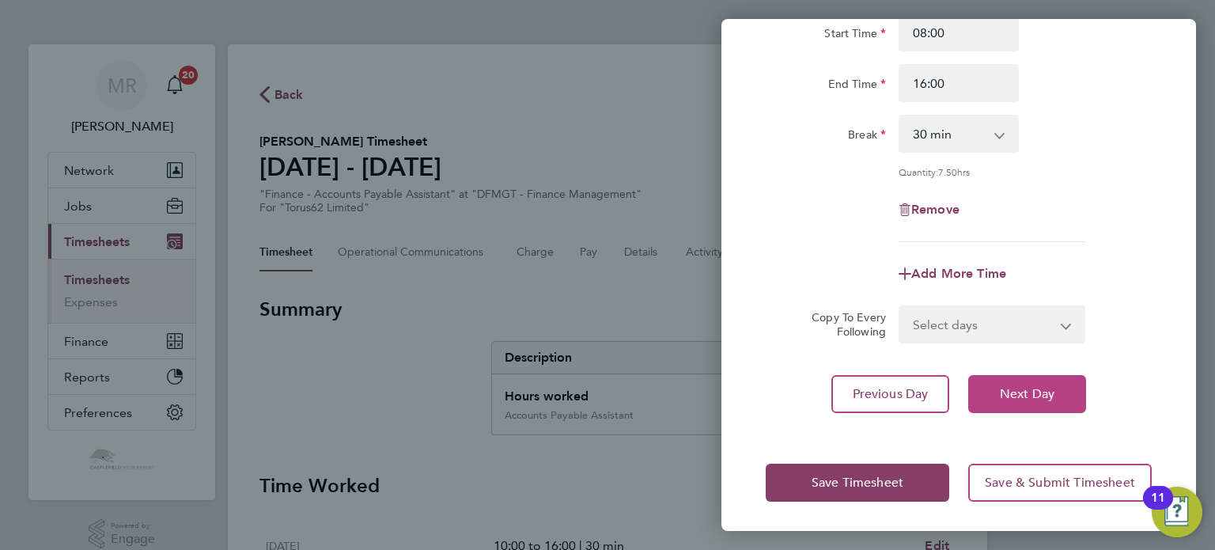
click at [1036, 386] on span "Next Day" at bounding box center [1027, 394] width 55 height 16
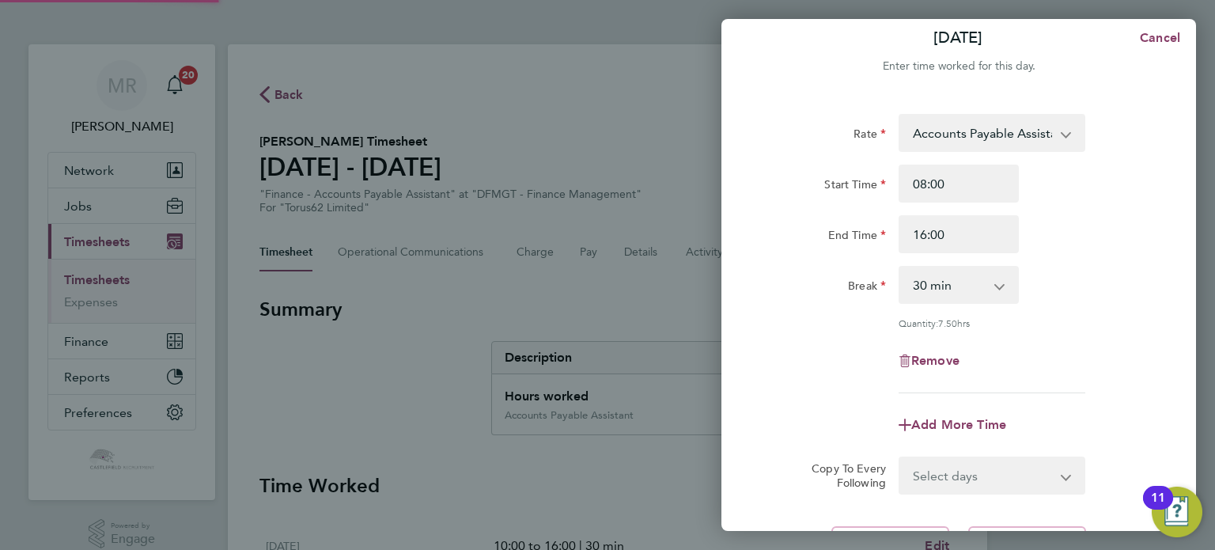
select select "30"
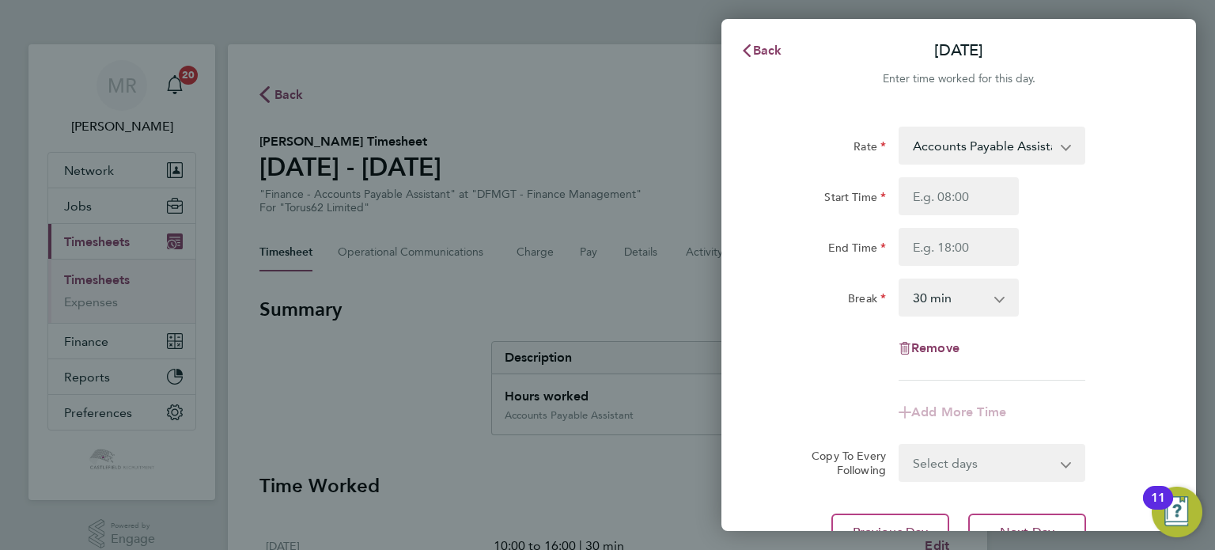
click at [952, 224] on div "Start Time End Time" at bounding box center [958, 221] width 399 height 89
drag, startPoint x: 941, startPoint y: 202, endPoint x: 925, endPoint y: 232, distance: 33.7
click at [940, 206] on input "Start Time" at bounding box center [959, 196] width 120 height 38
type input "08:00"
click at [917, 250] on input "End Time" at bounding box center [959, 247] width 120 height 38
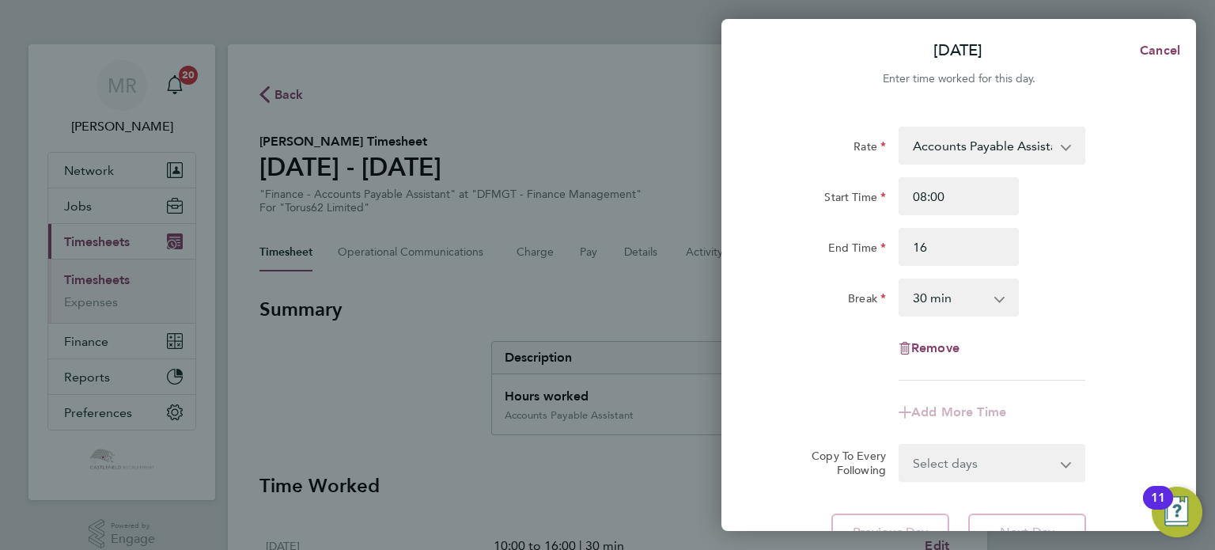
type input "16:00"
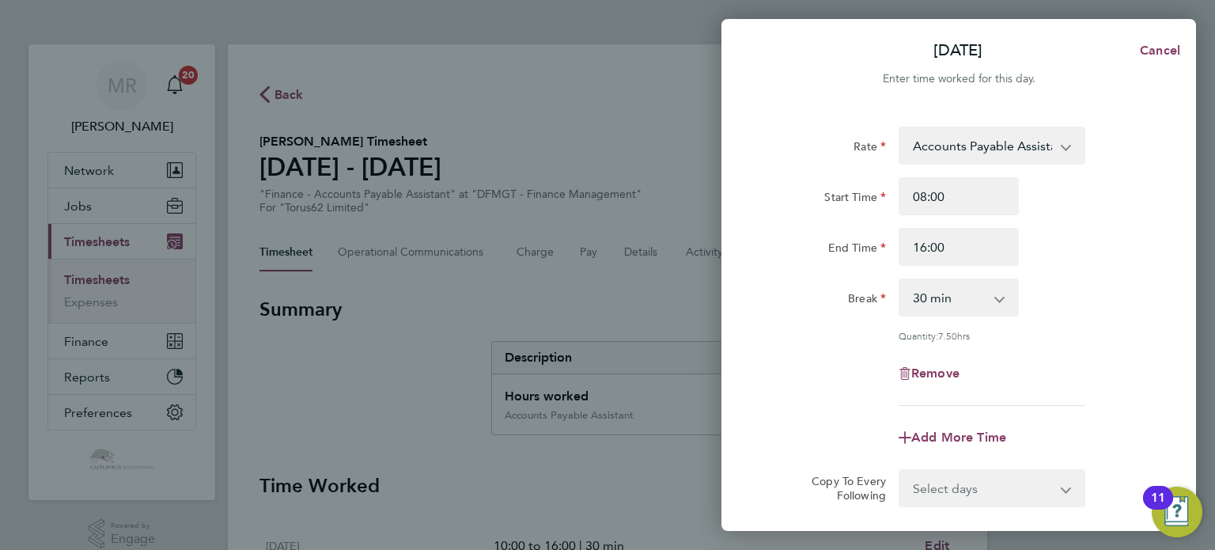
click at [1088, 249] on div "End Time 16:00" at bounding box center [958, 247] width 399 height 38
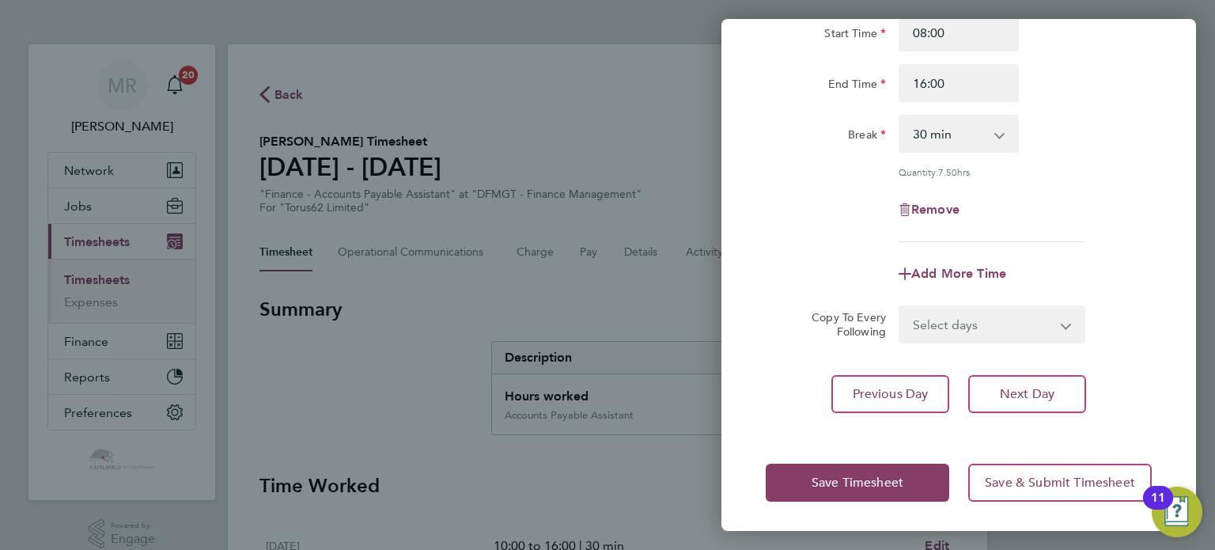
drag, startPoint x: 1043, startPoint y: 321, endPoint x: 1046, endPoint y: 313, distance: 8.5
click at [1043, 321] on select "Select days Day Weekend (Sat-Sun) [DATE] [DATE] [DATE]" at bounding box center [983, 324] width 166 height 35
drag, startPoint x: 1096, startPoint y: 373, endPoint x: 1088, endPoint y: 374, distance: 8.1
click at [1088, 374] on div "Rate Accounts Payable Assistant - 22.95 Start Time 08:00 End Time 16:00 Break 0…" at bounding box center [958, 188] width 475 height 488
click at [1074, 394] on button "Next Day" at bounding box center [1027, 394] width 118 height 38
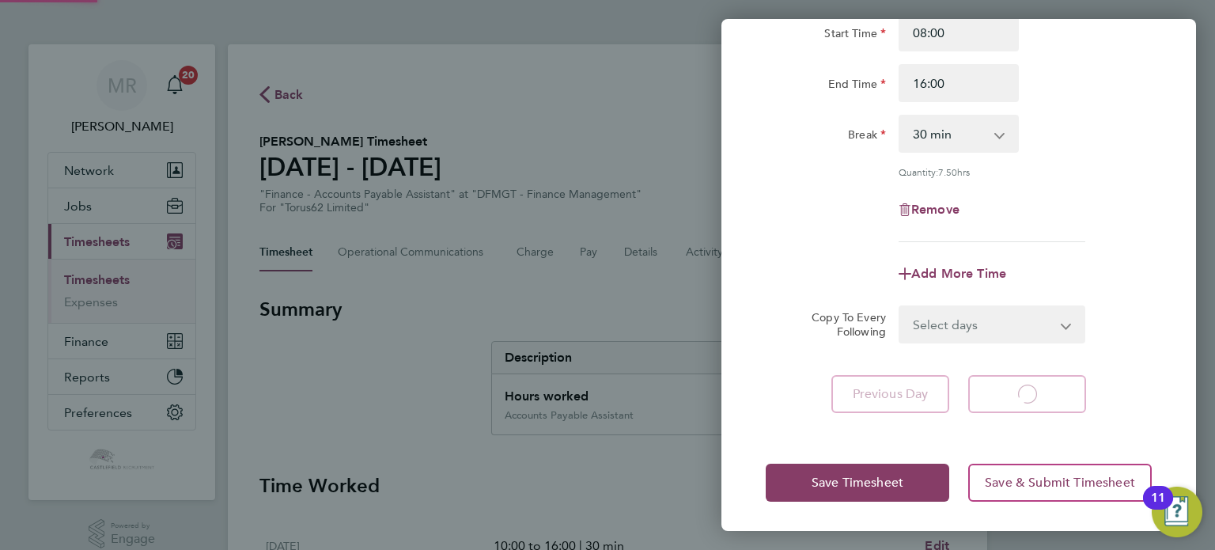
select select "30"
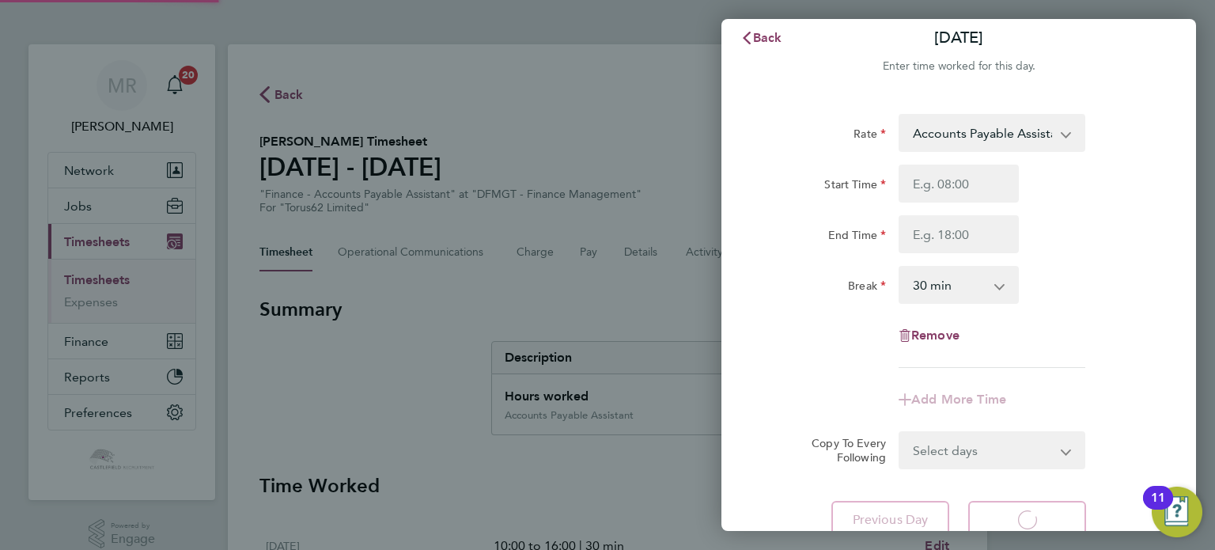
select select "30"
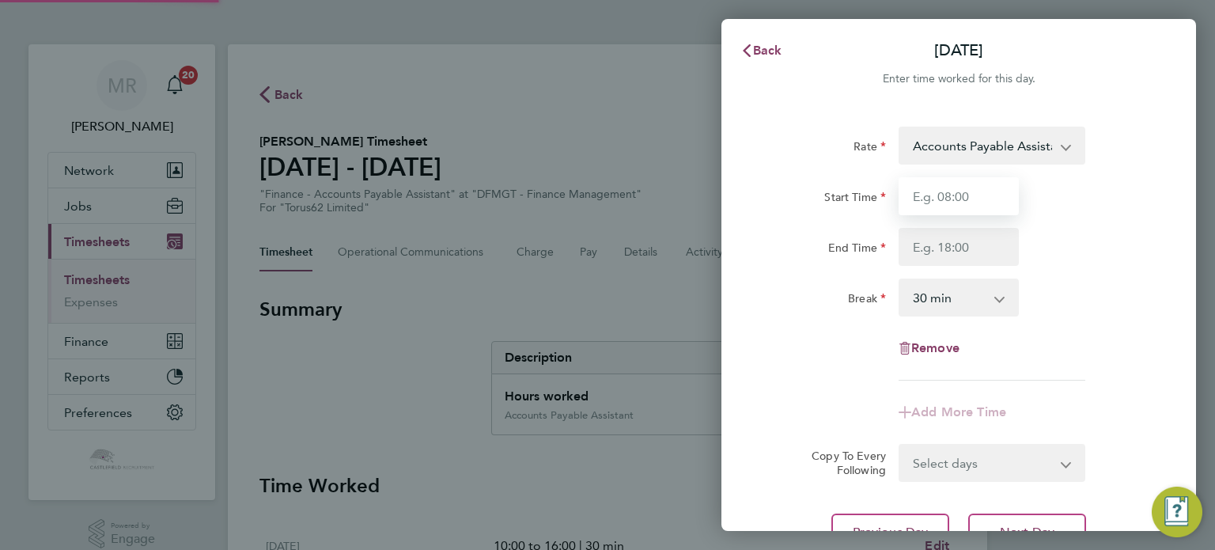
click at [958, 185] on input "Start Time" at bounding box center [959, 196] width 120 height 38
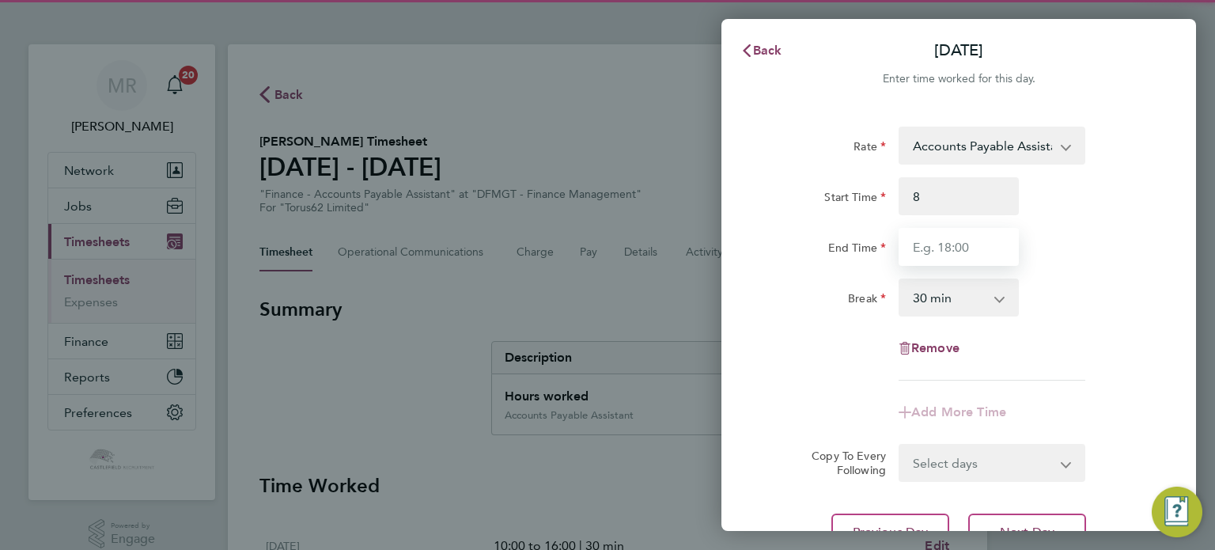
type input "08:00"
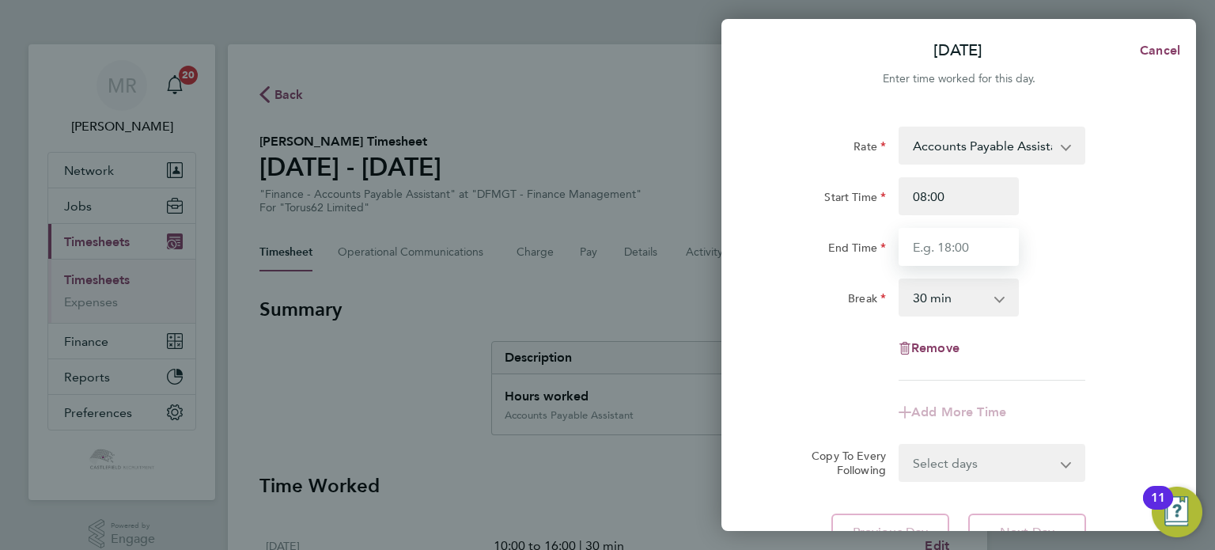
drag, startPoint x: 910, startPoint y: 245, endPoint x: 922, endPoint y: 247, distance: 12.8
click at [918, 247] on input "End Time" at bounding box center [959, 247] width 120 height 38
drag, startPoint x: 796, startPoint y: 245, endPoint x: 761, endPoint y: 244, distance: 34.8
click at [759, 244] on div "Rate Accounts Payable Assistant - 22.95 Start Time 08:00 End Time 46 Break 0 mi…" at bounding box center [958, 339] width 475 height 463
type input "16:00"
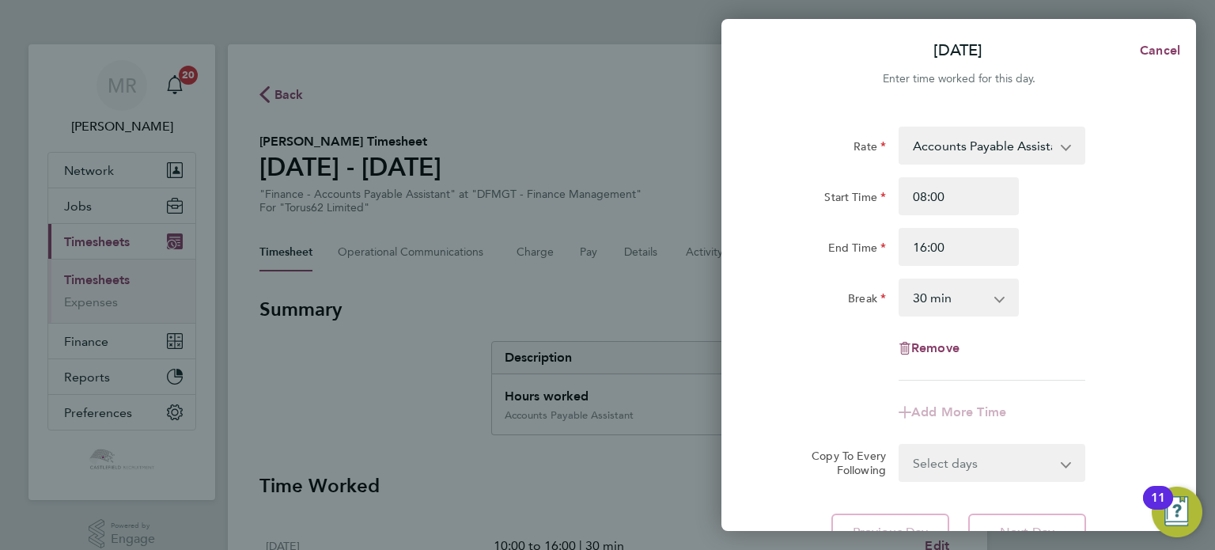
click at [1120, 278] on div "Break 0 min 15 min 30 min 45 min 60 min 75 min 90 min" at bounding box center [958, 297] width 399 height 38
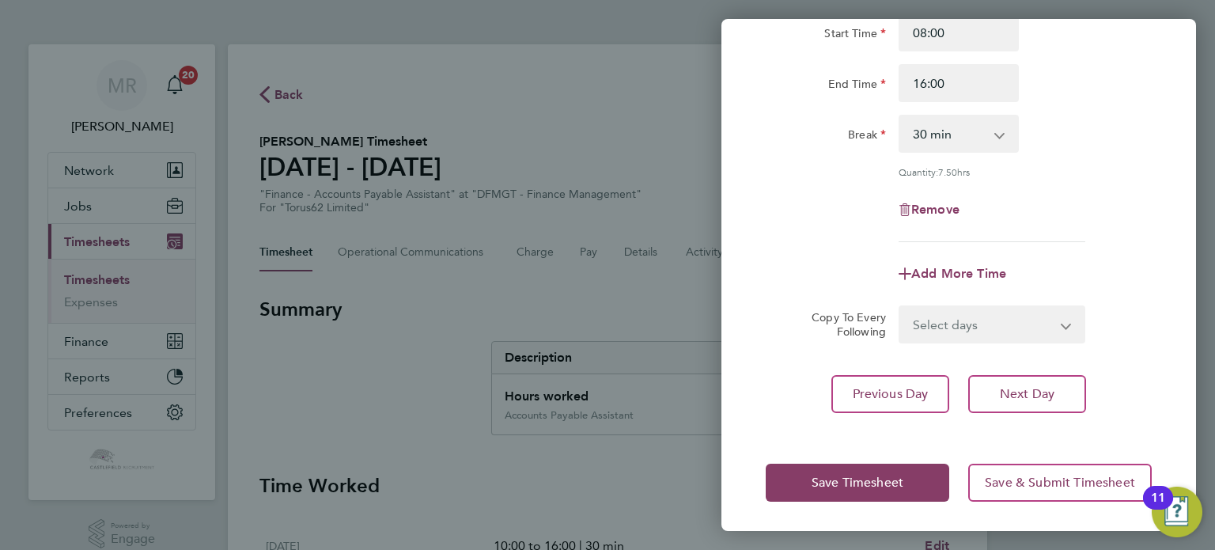
click at [847, 455] on div "Save Timesheet Save & Submit Timesheet" at bounding box center [958, 482] width 475 height 101
click at [861, 466] on button "Save Timesheet" at bounding box center [858, 482] width 184 height 38
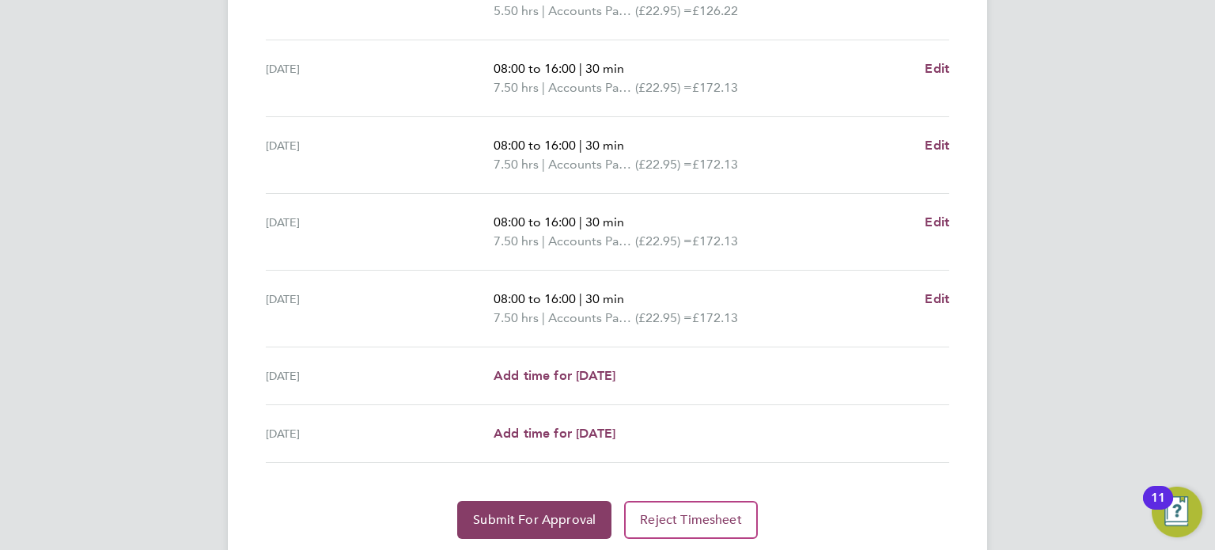
drag, startPoint x: 555, startPoint y: 486, endPoint x: 562, endPoint y: 496, distance: 11.9
click at [556, 490] on section "Time Worked [DATE] 10:00 to 16:00 | 30 min 5.50 hrs | Accounts Payable Assistan…" at bounding box center [607, 228] width 696 height 619
click at [563, 504] on button "Submit For Approval" at bounding box center [534, 520] width 154 height 38
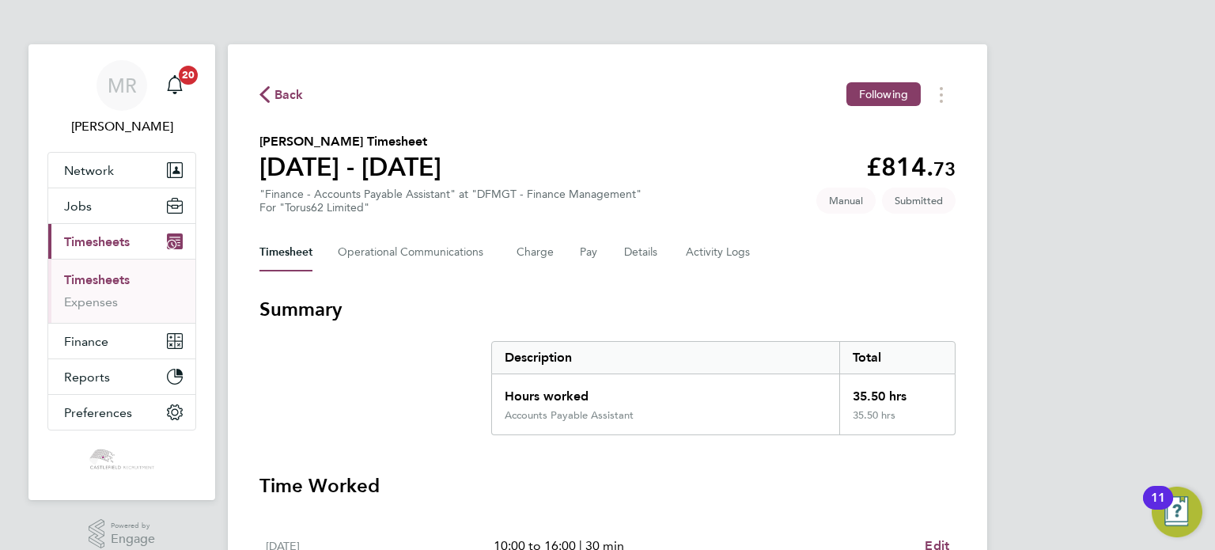
click at [292, 100] on span "Back" at bounding box center [288, 94] width 29 height 19
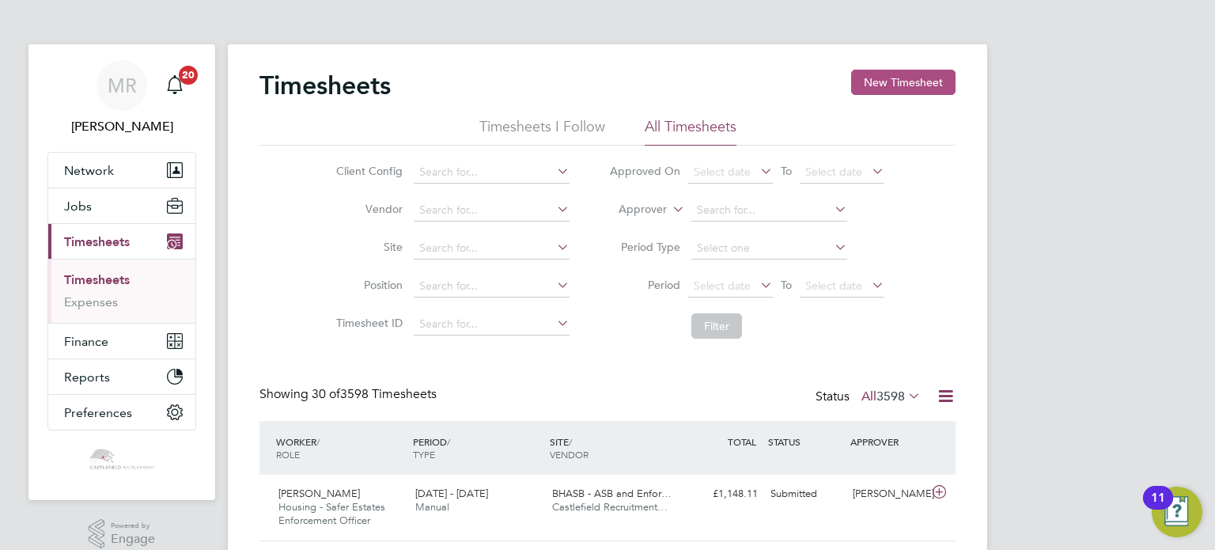
click at [906, 90] on button "New Timesheet" at bounding box center [903, 82] width 104 height 25
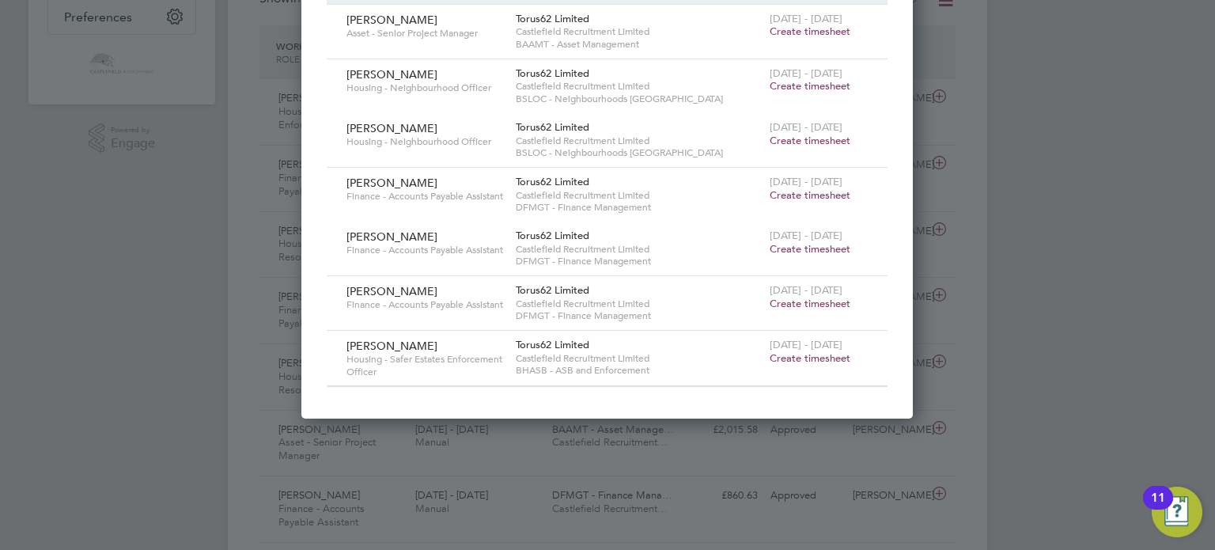
click at [804, 305] on span "Create timesheet" at bounding box center [810, 303] width 81 height 13
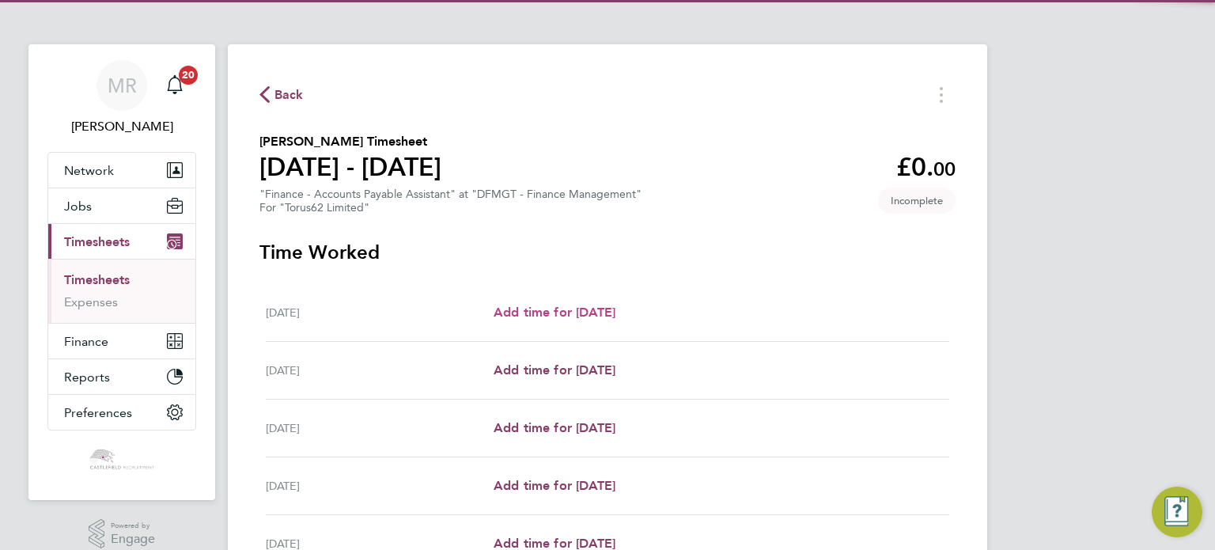
click at [579, 306] on span "Add time for [DATE]" at bounding box center [555, 312] width 122 height 15
select select "30"
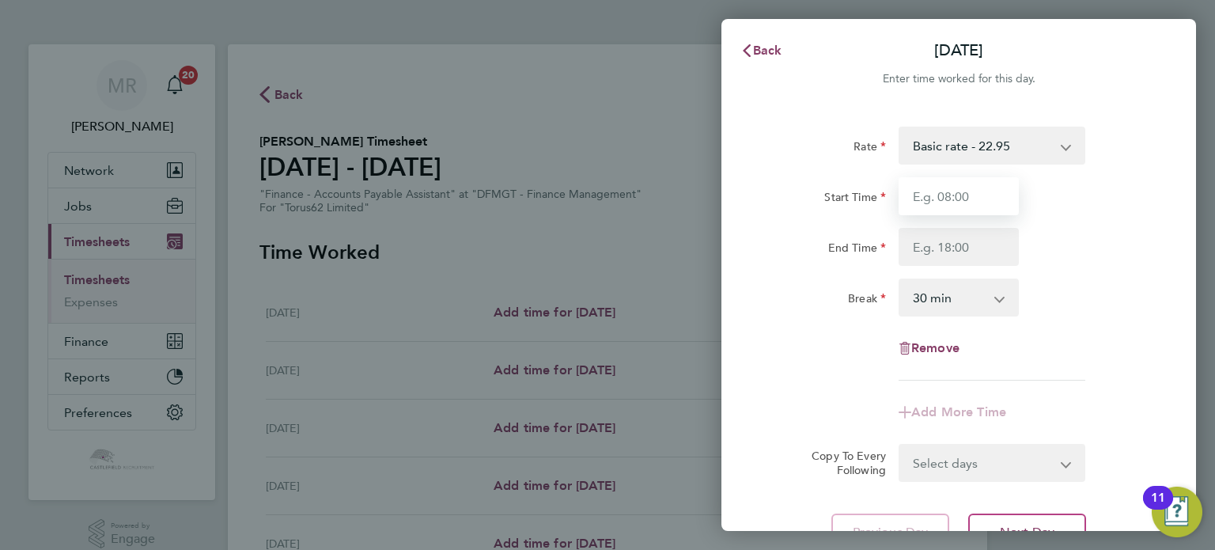
click at [948, 190] on input "Start Time" at bounding box center [959, 196] width 120 height 38
type input "08:30"
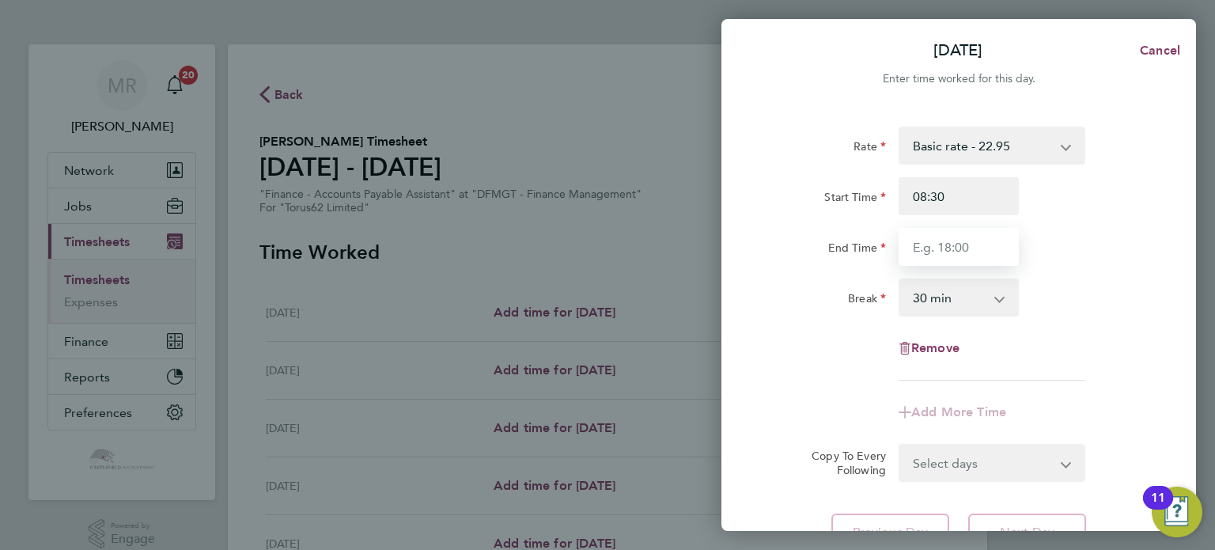
click at [940, 228] on input "End Time" at bounding box center [959, 247] width 120 height 38
type input "16:30"
click at [1133, 249] on div "End Time 16:30" at bounding box center [958, 247] width 399 height 38
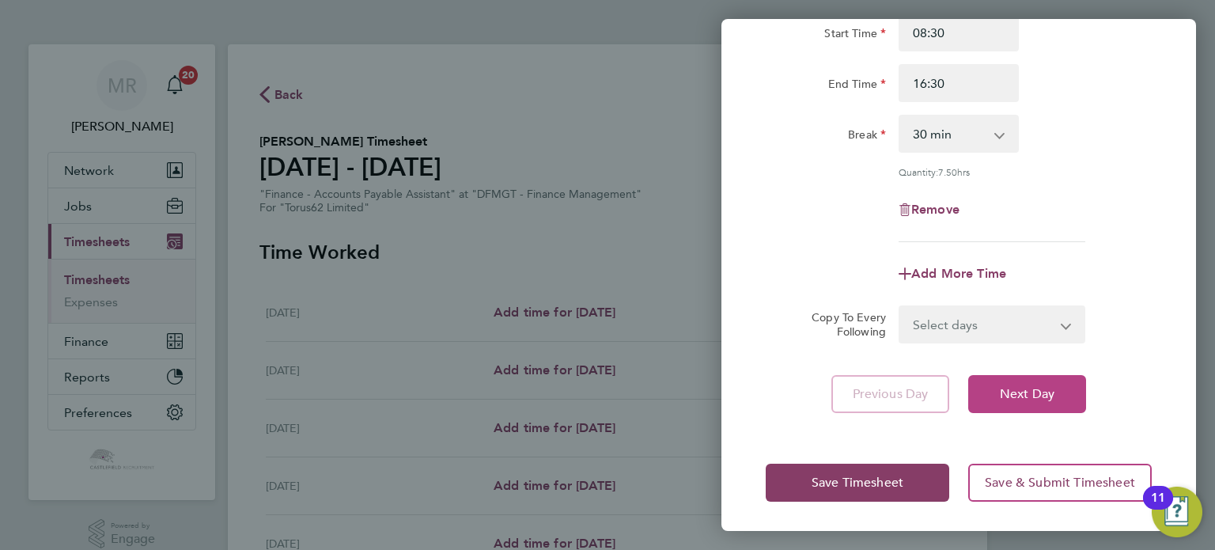
click at [1052, 386] on span "Next Day" at bounding box center [1027, 394] width 55 height 16
select select "30"
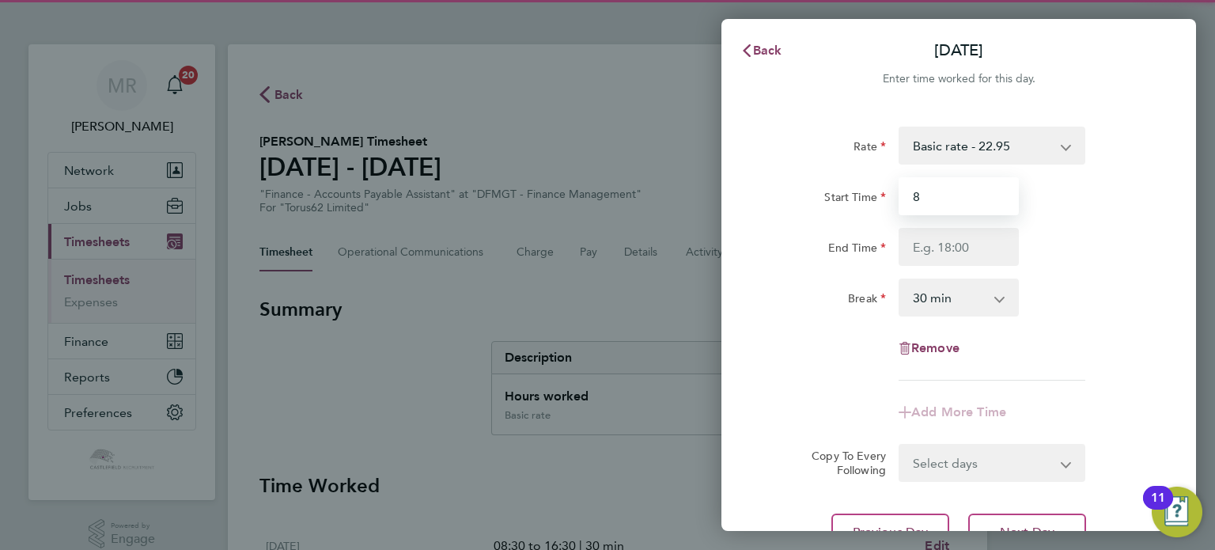
drag, startPoint x: 955, startPoint y: 199, endPoint x: 918, endPoint y: 229, distance: 47.7
click at [954, 199] on input "8" at bounding box center [959, 196] width 120 height 38
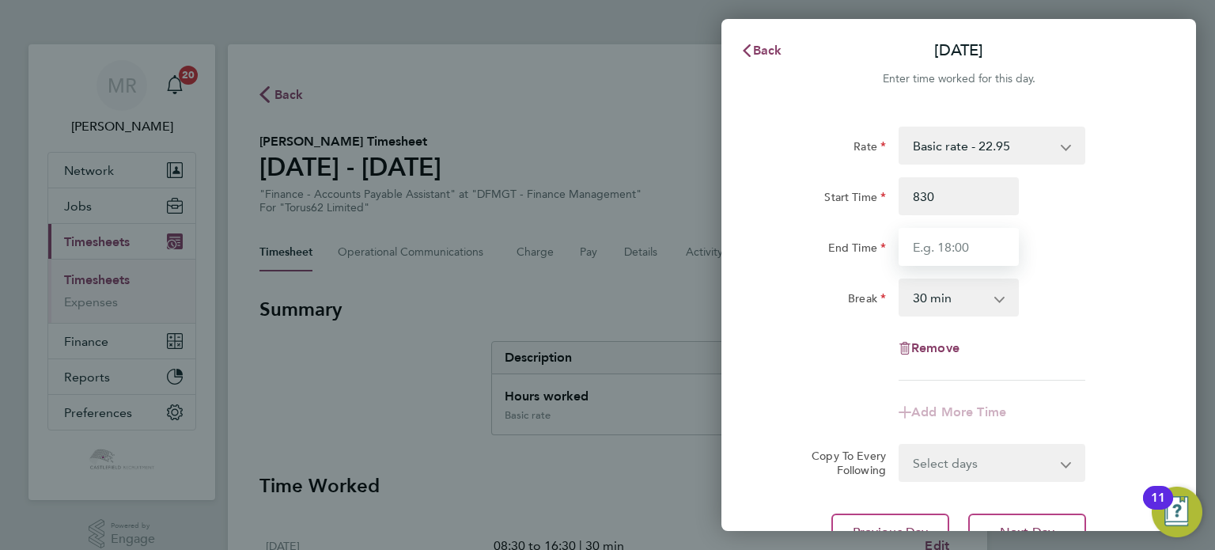
type input "08:30"
drag, startPoint x: 910, startPoint y: 250, endPoint x: 931, endPoint y: 251, distance: 20.6
click at [916, 252] on input "End Time" at bounding box center [959, 247] width 120 height 38
type input "16:30"
drag, startPoint x: 1086, startPoint y: 259, endPoint x: 1093, endPoint y: 271, distance: 14.5
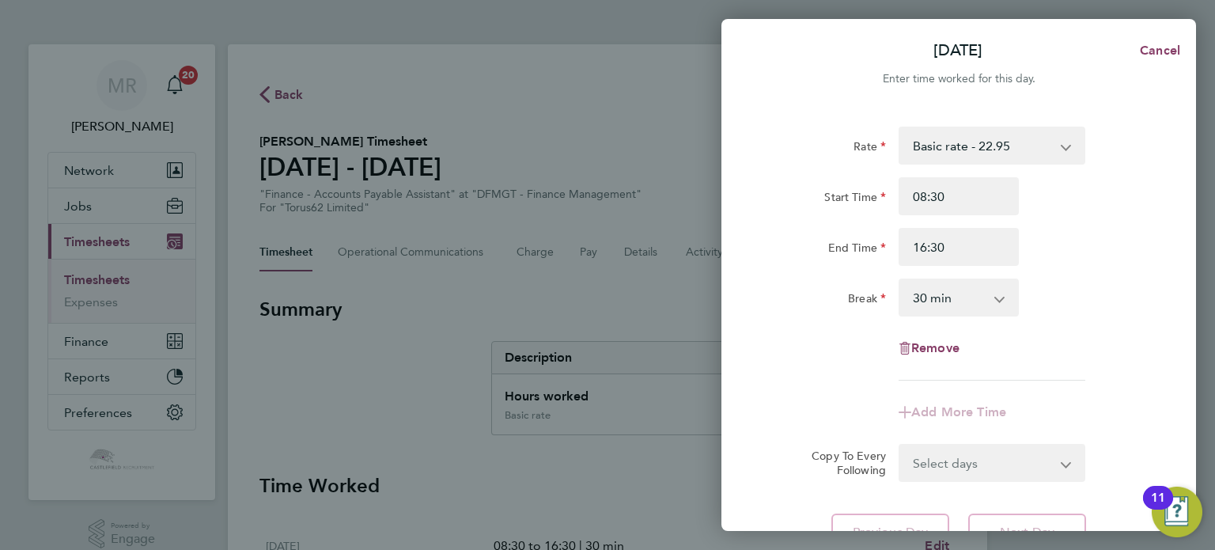
click at [1092, 264] on div "End Time 16:30" at bounding box center [958, 247] width 399 height 38
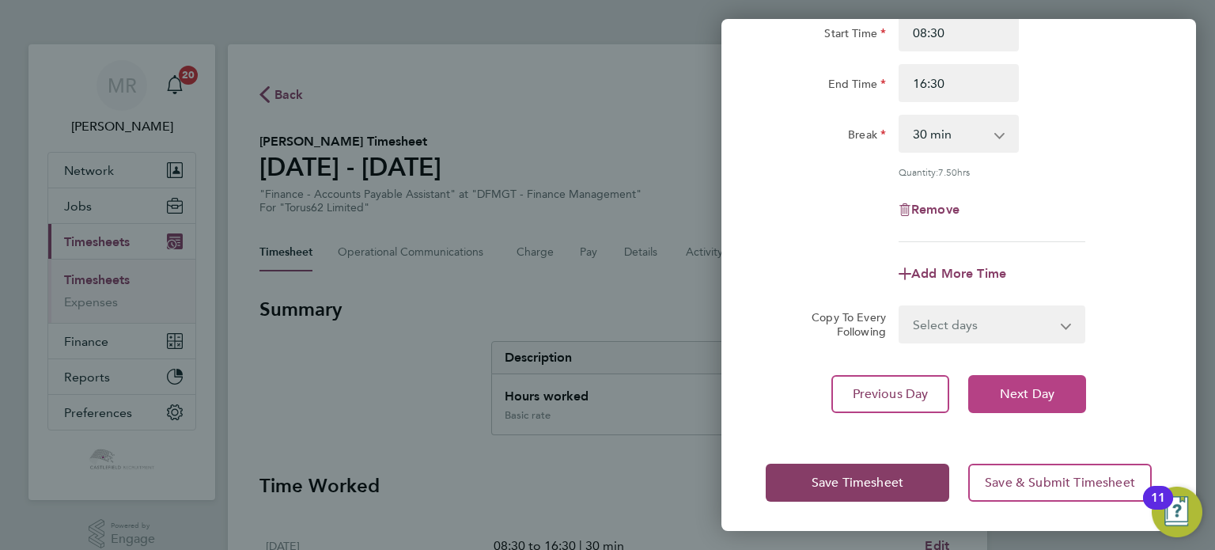
click at [1012, 376] on button "Next Day" at bounding box center [1027, 394] width 118 height 38
select select "30"
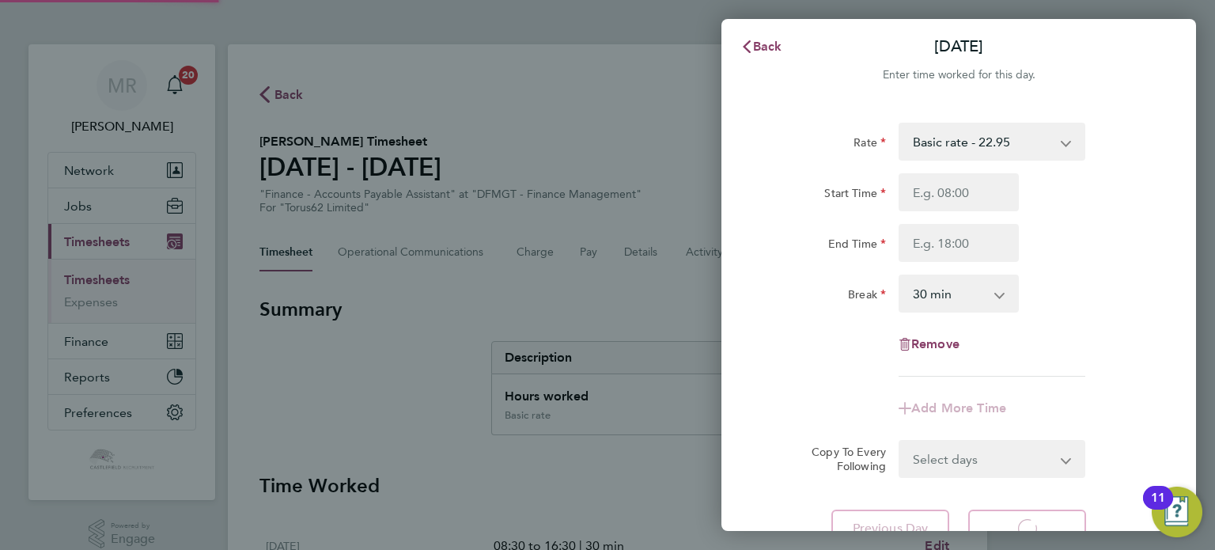
select select "30"
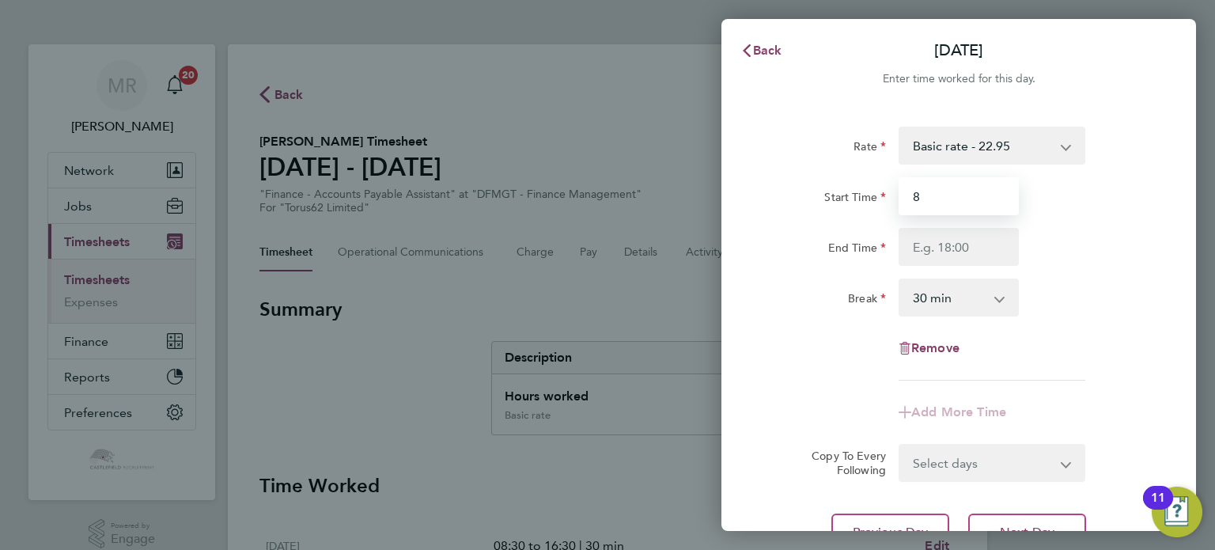
click at [966, 203] on input "8" at bounding box center [959, 196] width 120 height 38
type input "08:30"
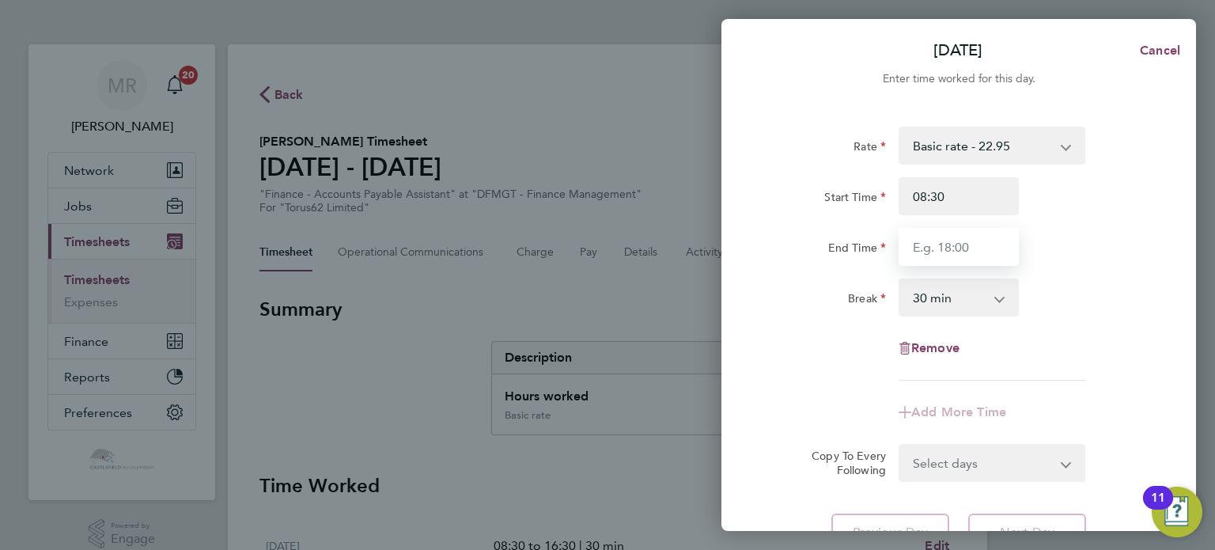
click at [936, 243] on input "End Time" at bounding box center [959, 247] width 120 height 38
drag, startPoint x: 959, startPoint y: 247, endPoint x: 770, endPoint y: 253, distance: 189.1
click at [735, 248] on div "Rate Basic rate - 22.95 Start Time 08:30 End Time 1 Break 0 min 15 min 30 min 4…" at bounding box center [958, 339] width 475 height 463
drag, startPoint x: 1000, startPoint y: 252, endPoint x: 746, endPoint y: 253, distance: 253.9
click at [724, 254] on div "Rate Basic rate - 22.95 Start Time 08:30 End Time 1 Break 0 min 15 min 30 min 4…" at bounding box center [958, 339] width 475 height 463
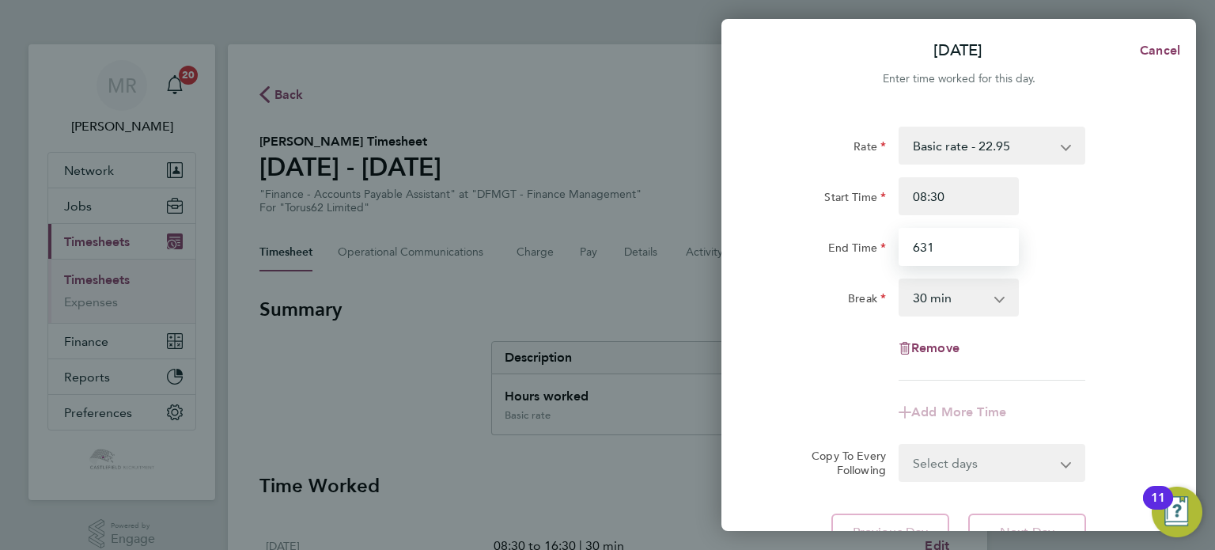
drag, startPoint x: 1008, startPoint y: 250, endPoint x: 743, endPoint y: 254, distance: 265.8
click at [742, 254] on div "Rate Basic rate - 22.95 Start Time 08:30 End Time 631 Break 0 min 15 min 30 min…" at bounding box center [958, 339] width 475 height 463
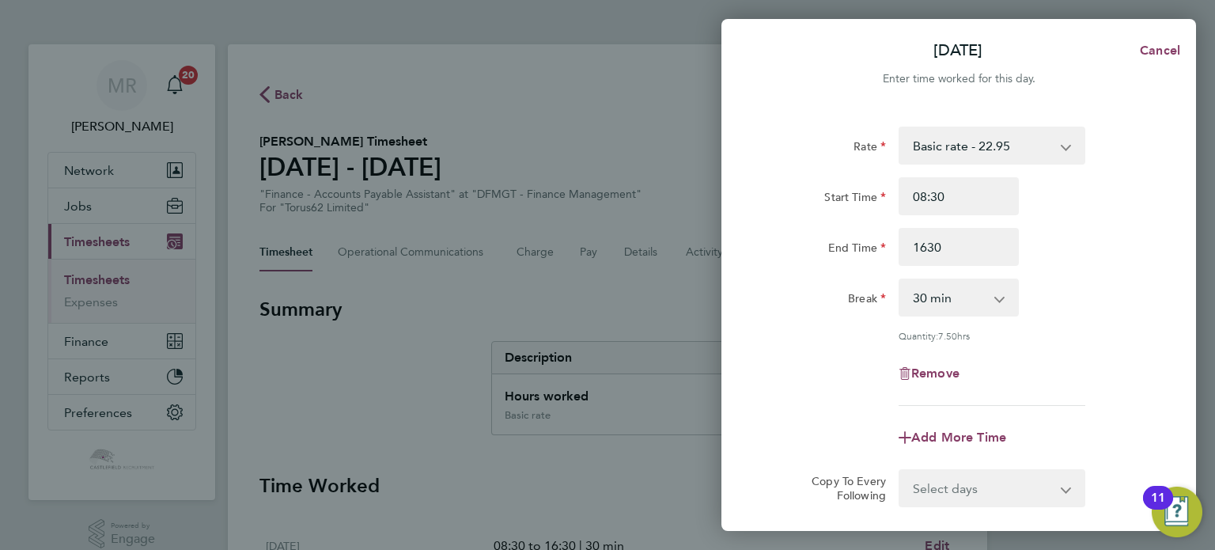
type input "16:30"
drag, startPoint x: 1103, startPoint y: 240, endPoint x: 1088, endPoint y: 283, distance: 46.0
click at [1103, 243] on div "End Time 16:30" at bounding box center [958, 247] width 399 height 38
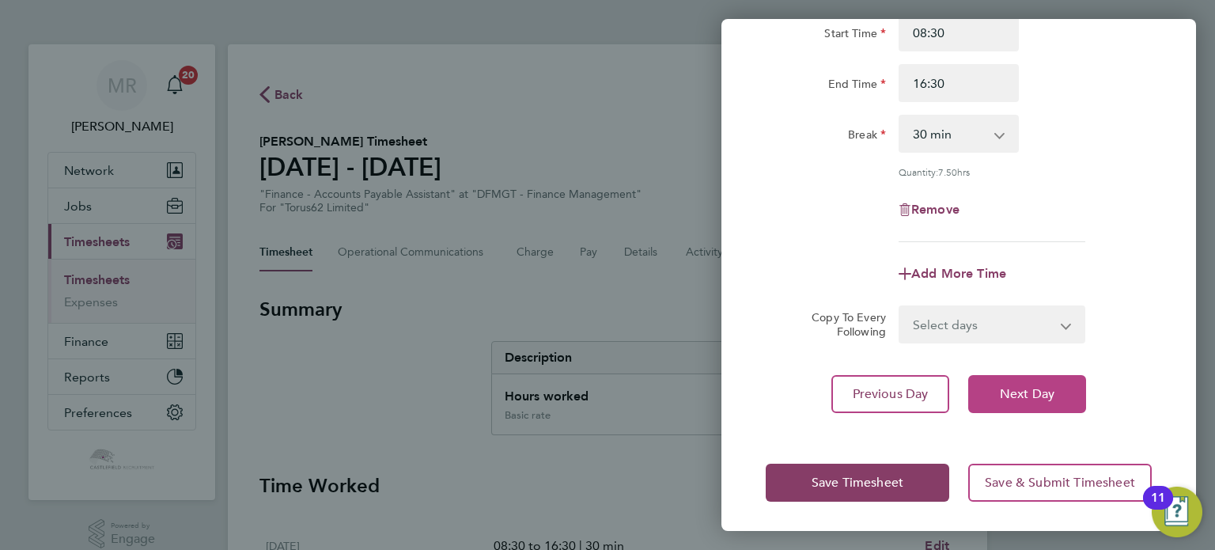
click at [1049, 399] on span "Next Day" at bounding box center [1027, 394] width 55 height 16
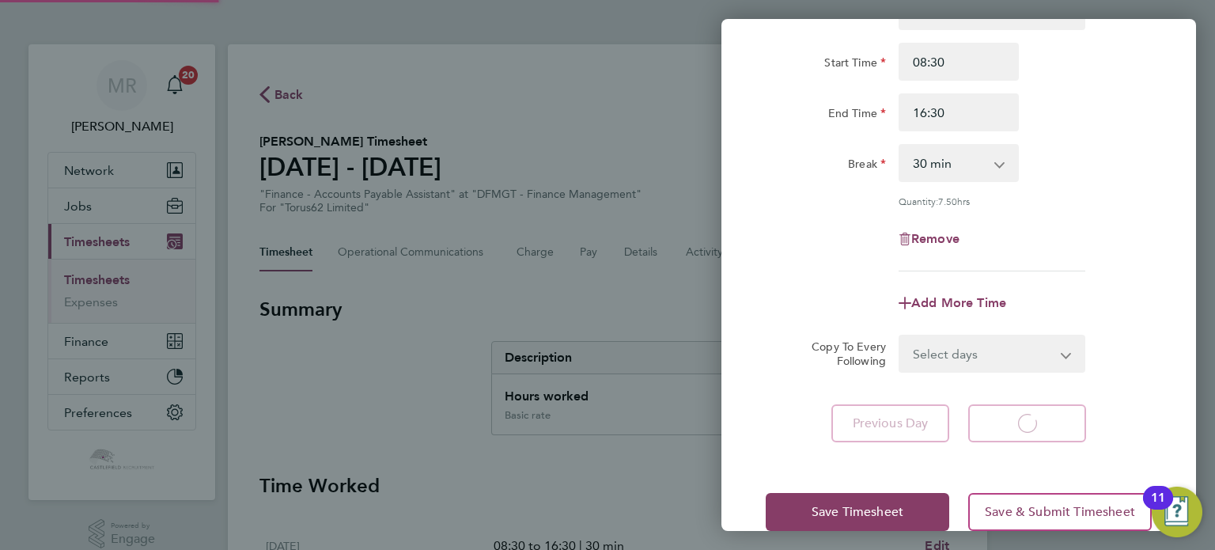
select select "30"
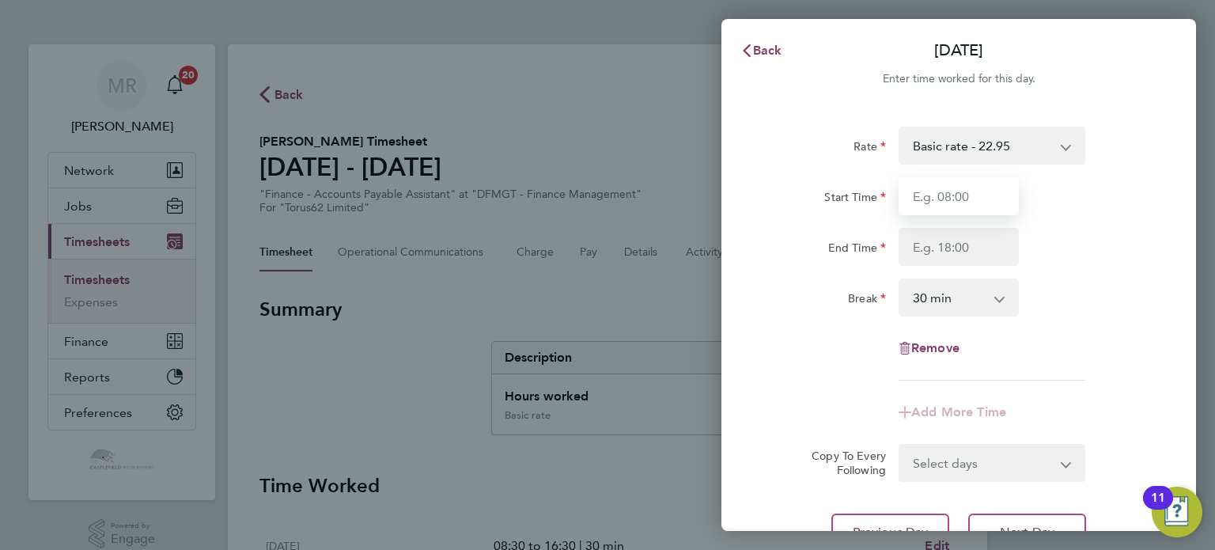
click at [942, 208] on input "Start Time" at bounding box center [959, 196] width 120 height 38
type input "08:30"
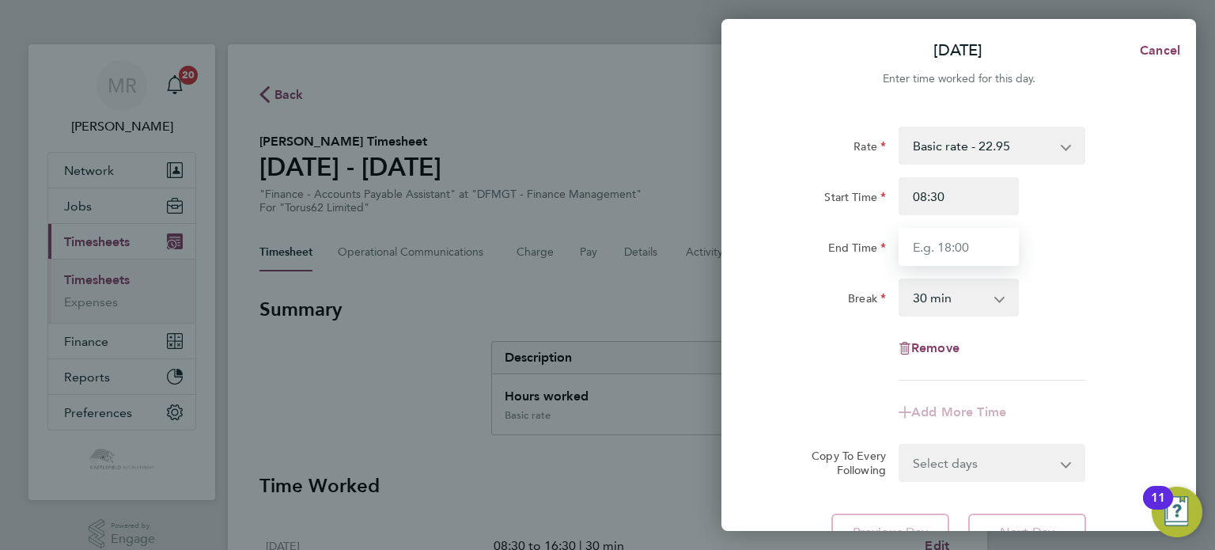
click at [914, 247] on input "End Time" at bounding box center [959, 247] width 120 height 38
type input "16:30"
click at [1098, 243] on div "End Time 16:30" at bounding box center [958, 247] width 399 height 38
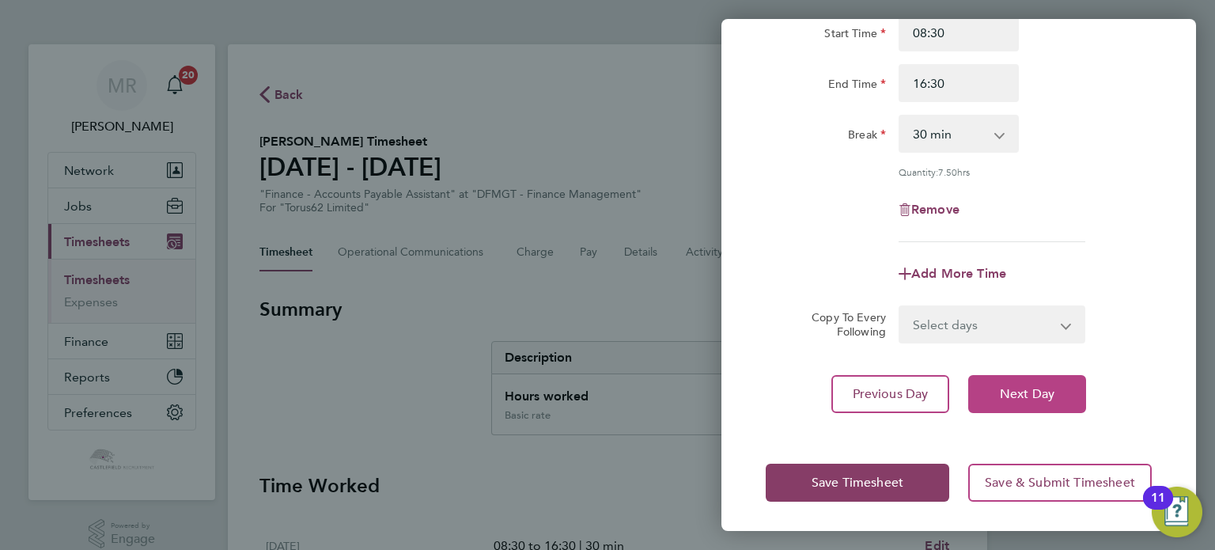
click at [1031, 378] on button "Next Day" at bounding box center [1027, 394] width 118 height 38
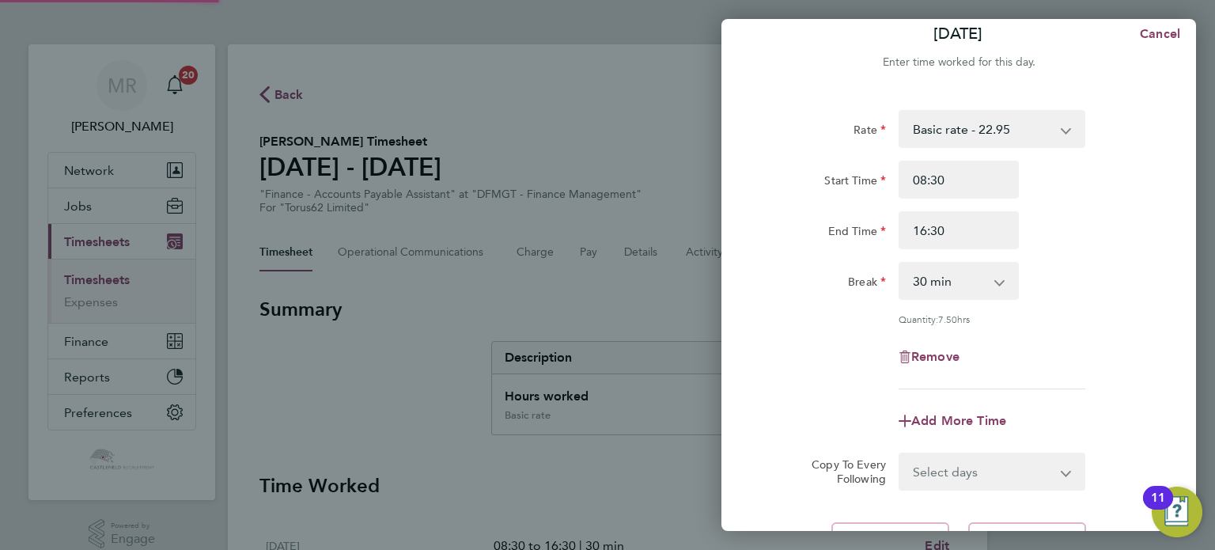
select select "30"
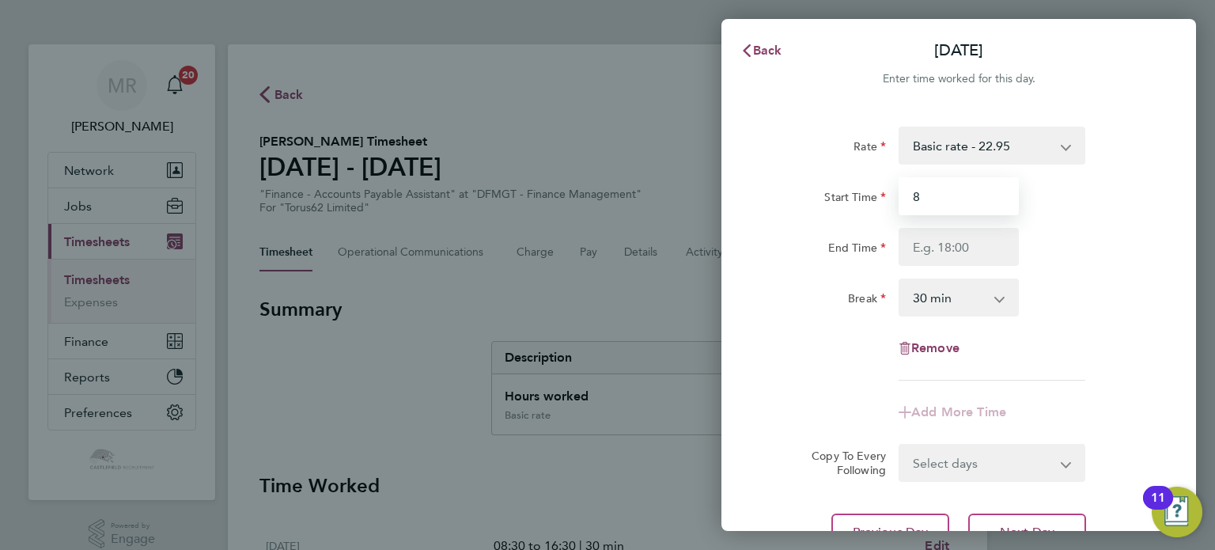
click at [964, 191] on input "8" at bounding box center [959, 196] width 120 height 38
drag, startPoint x: 952, startPoint y: 200, endPoint x: 826, endPoint y: 212, distance: 127.1
click at [816, 212] on div "Start Time 8" at bounding box center [958, 196] width 399 height 38
drag, startPoint x: 826, startPoint y: 209, endPoint x: 795, endPoint y: 216, distance: 31.7
click at [788, 210] on div "Start Time 308" at bounding box center [958, 196] width 399 height 38
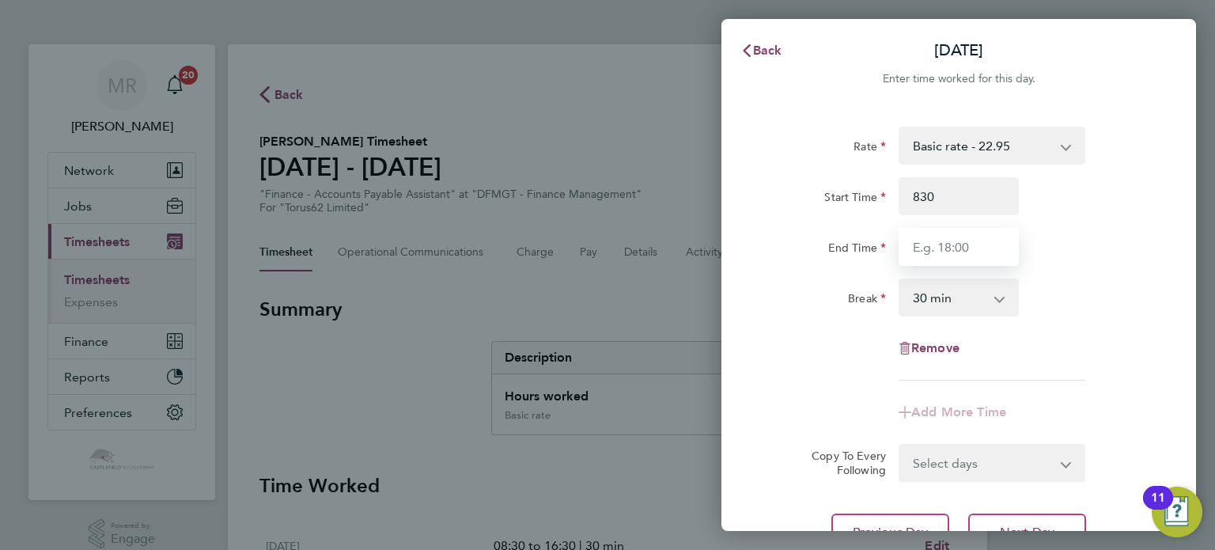
type input "08:30"
click at [923, 240] on input "End Time" at bounding box center [959, 247] width 120 height 38
type input "16:30"
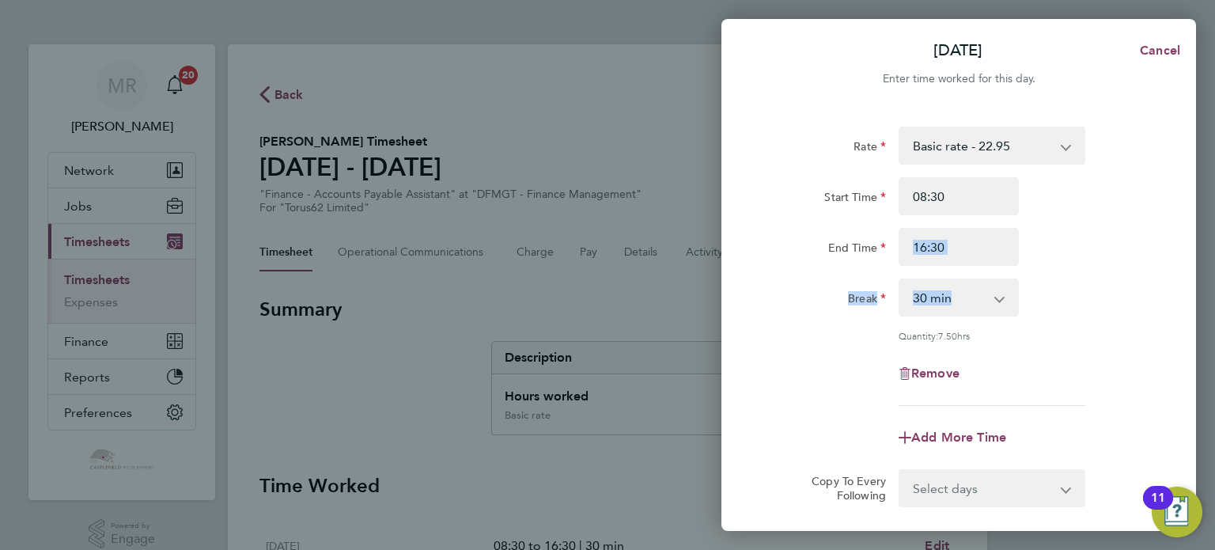
drag, startPoint x: 1037, startPoint y: 257, endPoint x: 1045, endPoint y: 300, distance: 43.4
click at [1043, 302] on app-timesheet-line-hourly "Start Time 08:30 End Time 16:30 Break 0 min 15 min 30 min 45 min 60 min 75 min …" at bounding box center [959, 259] width 386 height 165
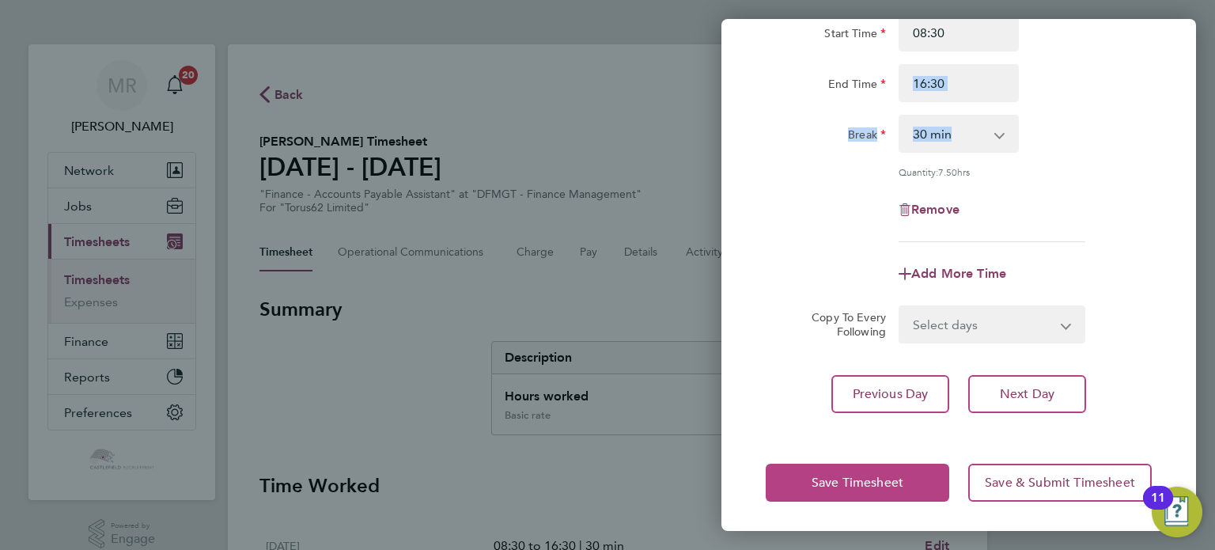
click at [865, 467] on button "Save Timesheet" at bounding box center [858, 482] width 184 height 38
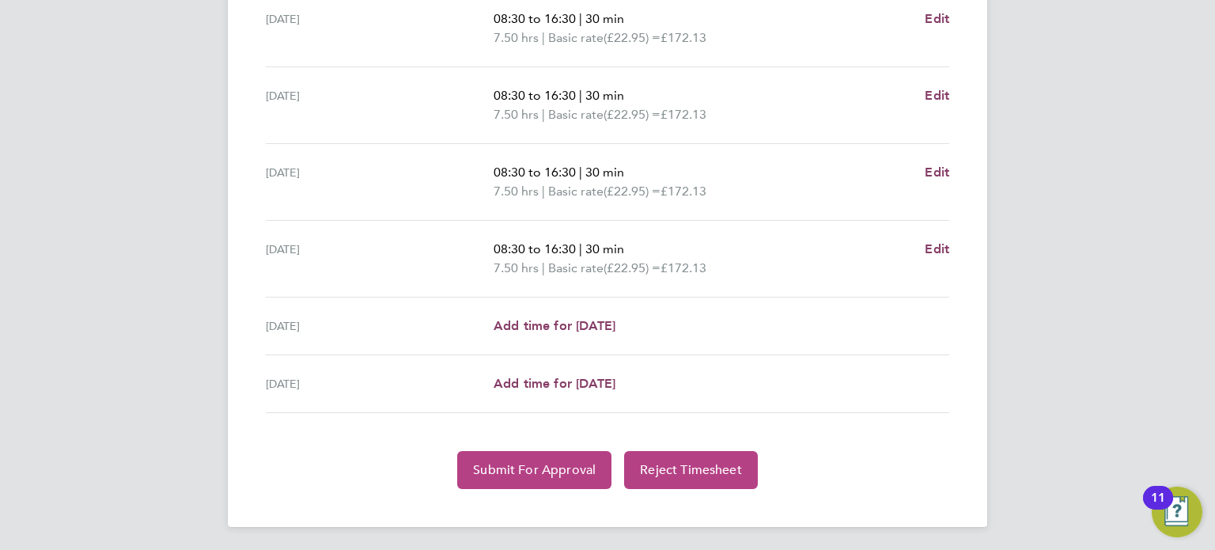
drag, startPoint x: 540, startPoint y: 469, endPoint x: 548, endPoint y: 477, distance: 11.2
click at [544, 474] on span "Submit For Approval" at bounding box center [534, 470] width 123 height 16
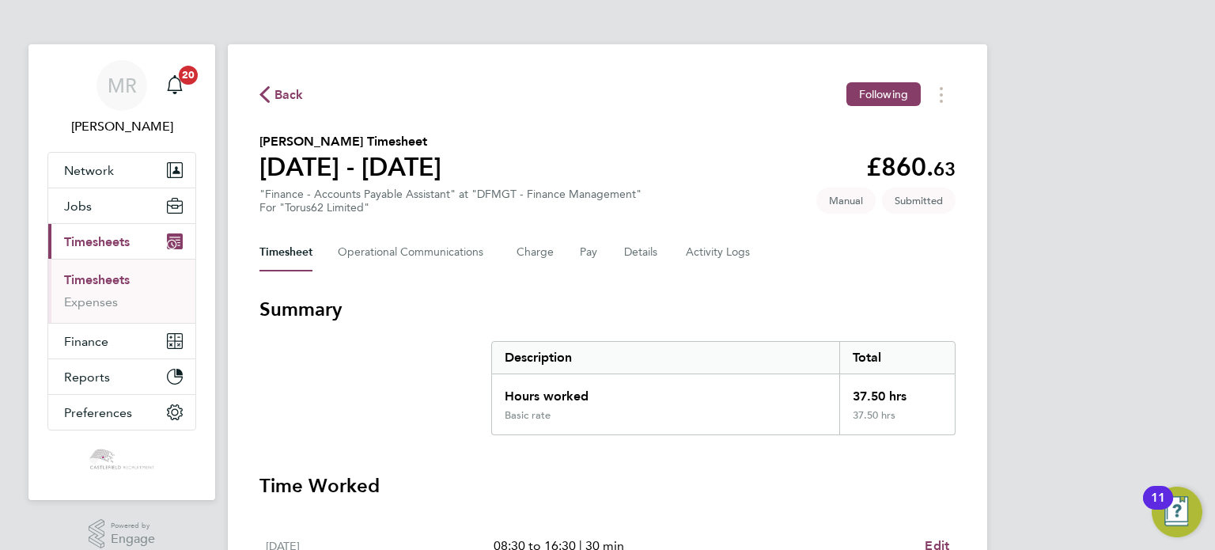
click at [298, 100] on span "Back" at bounding box center [288, 94] width 29 height 19
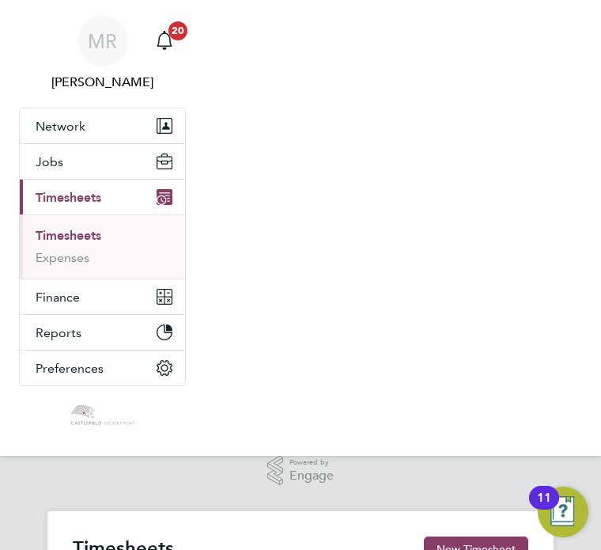
scroll to position [53, 89]
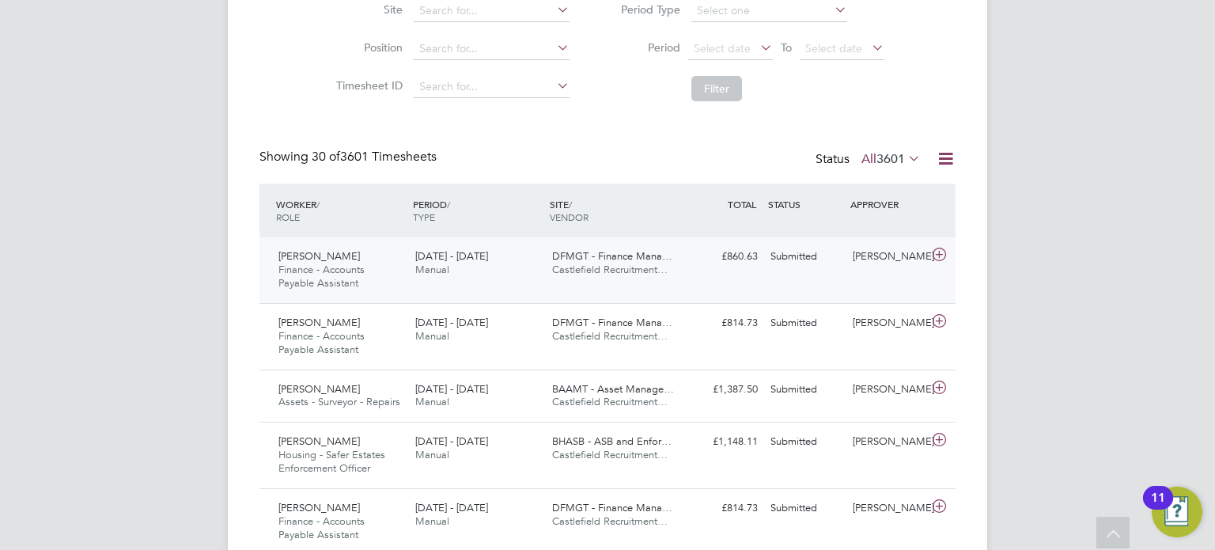
click at [510, 268] on div "[DATE] - [DATE] Manual" at bounding box center [477, 264] width 137 height 40
